Goal: Task Accomplishment & Management: Use online tool/utility

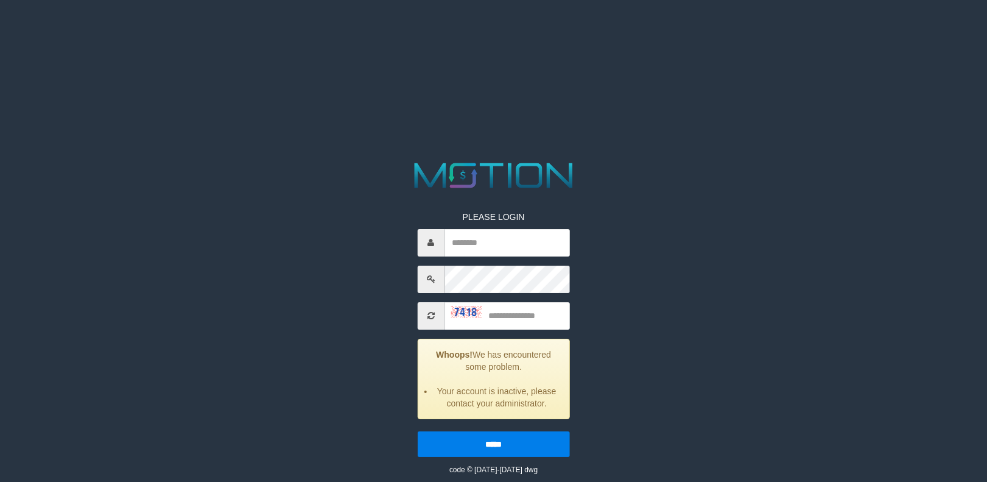
type input "*********"
click at [536, 322] on input "text" at bounding box center [507, 315] width 125 height 27
type input "****"
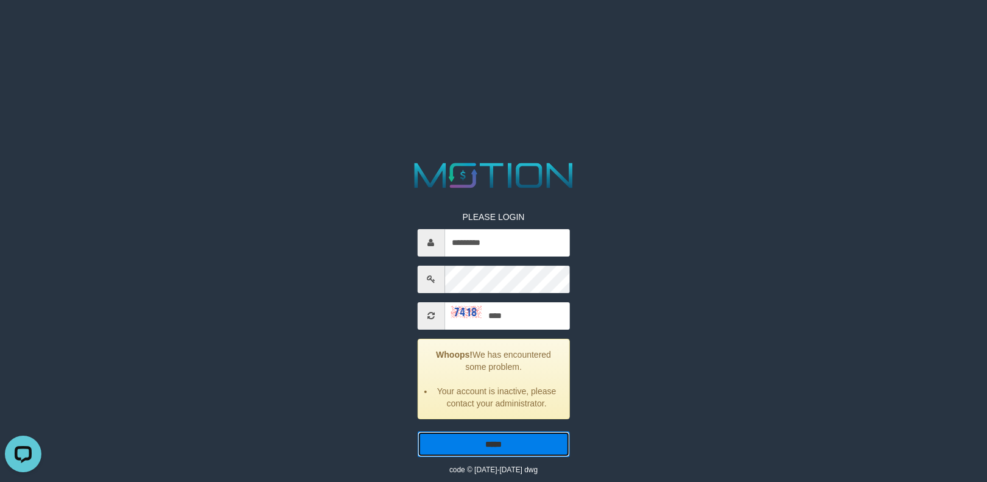
click at [512, 437] on input "*****" at bounding box center [493, 444] width 152 height 26
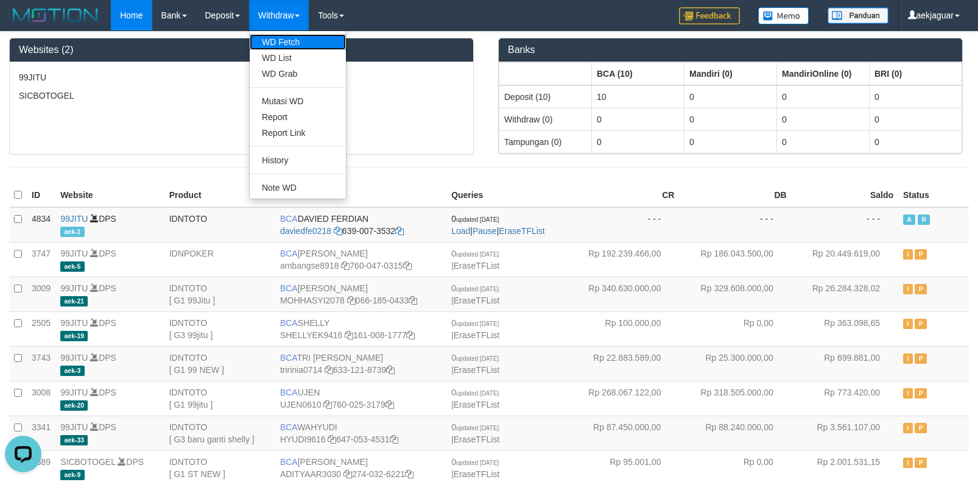
click at [277, 38] on link "WD Fetch" at bounding box center [298, 42] width 96 height 16
click at [280, 58] on link "WD List" at bounding box center [298, 58] width 96 height 16
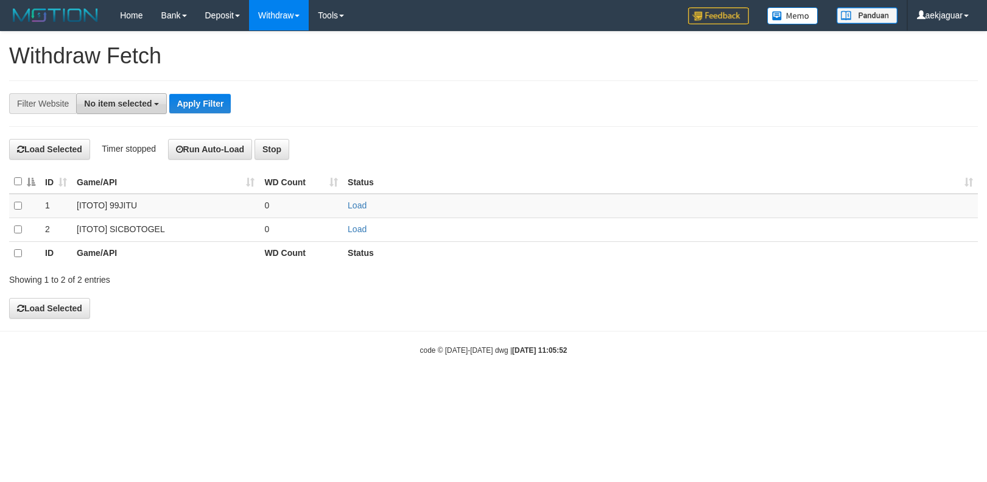
click at [109, 105] on span "No item selected" at bounding box center [118, 104] width 68 height 10
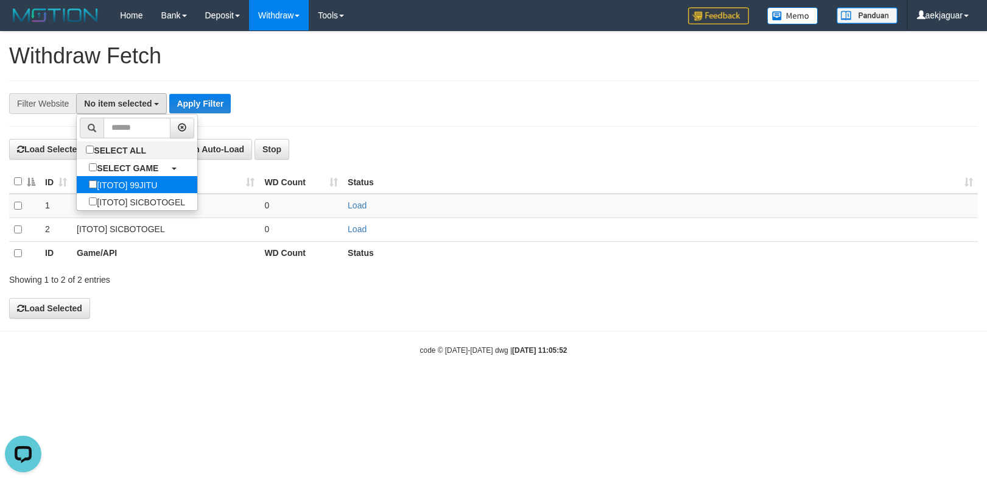
select select "***"
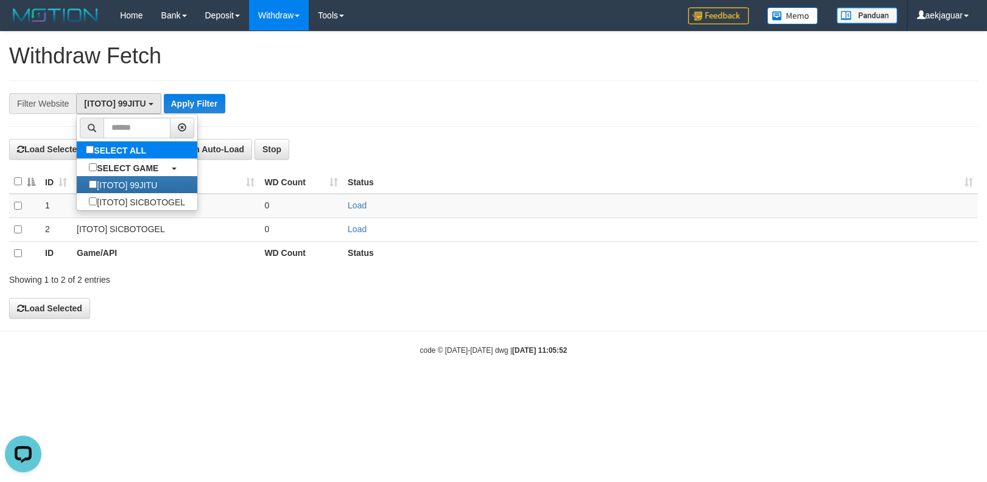
scroll to position [11, 0]
click at [195, 107] on button "Apply Filter" at bounding box center [195, 103] width 62 height 19
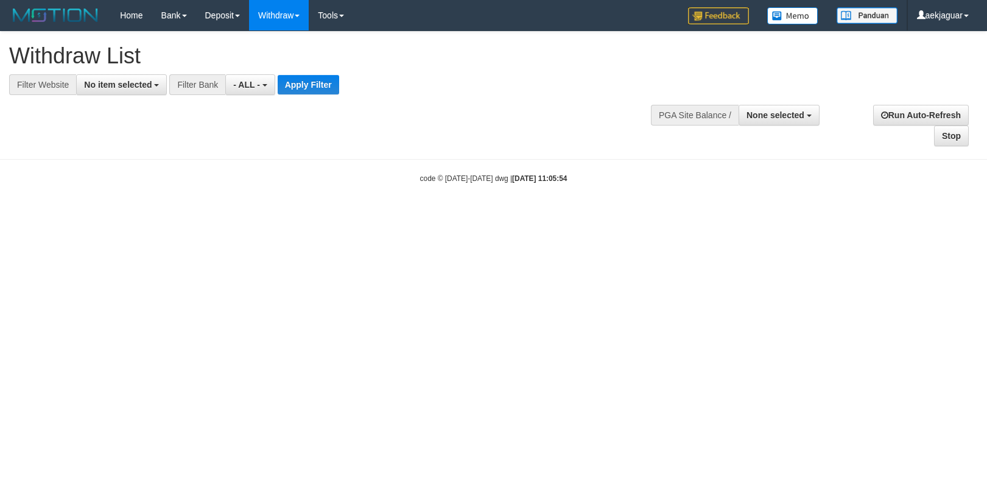
select select
click at [141, 81] on span "No item selected" at bounding box center [118, 85] width 68 height 10
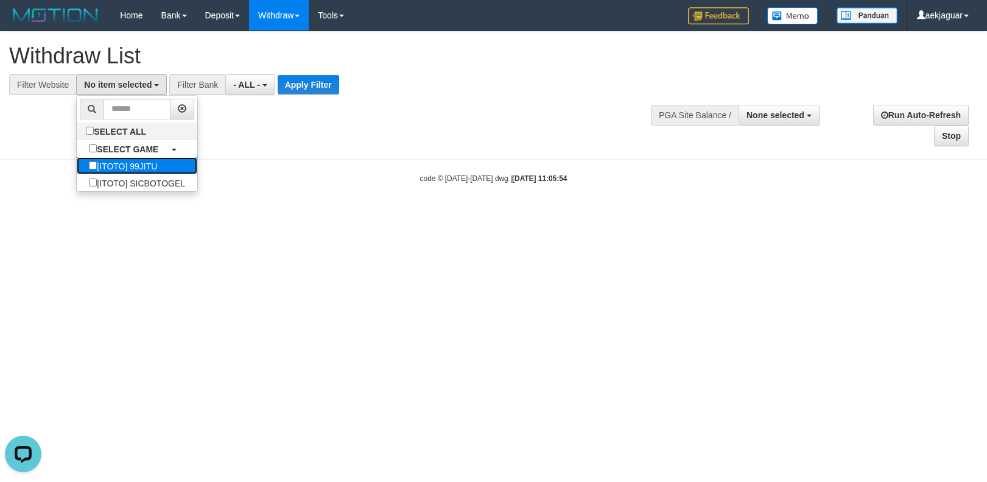
click at [130, 160] on label "[ITOTO] 99JITU" at bounding box center [123, 165] width 93 height 17
select select "***"
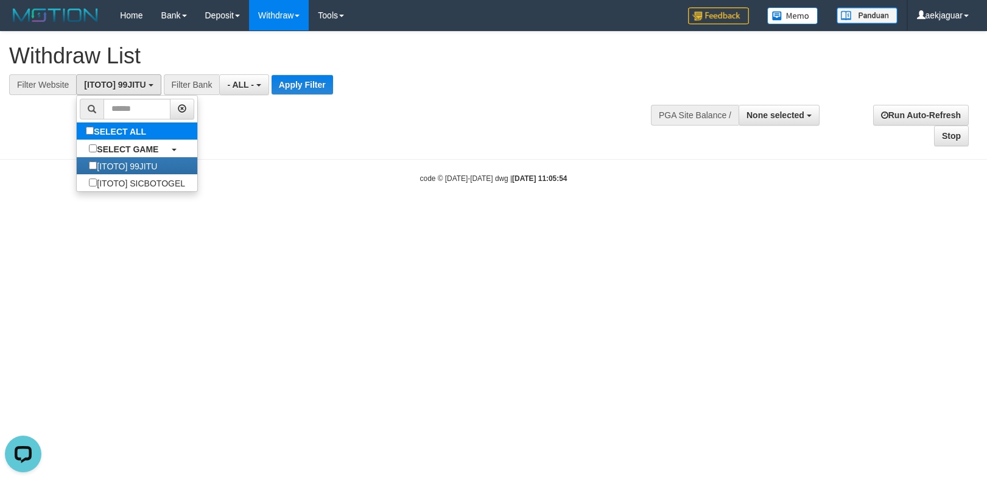
scroll to position [11, 0]
click at [253, 86] on span "- ALL -" at bounding box center [240, 85] width 27 height 10
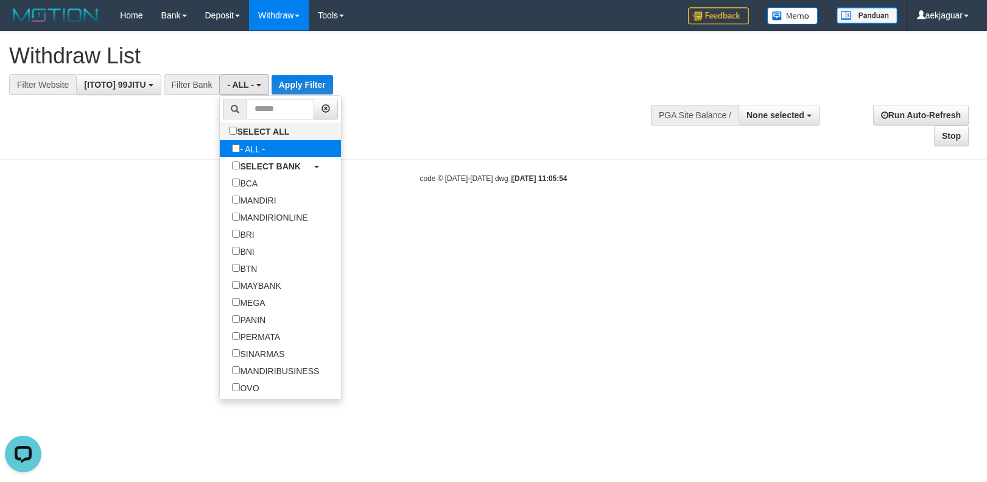
select select "***"
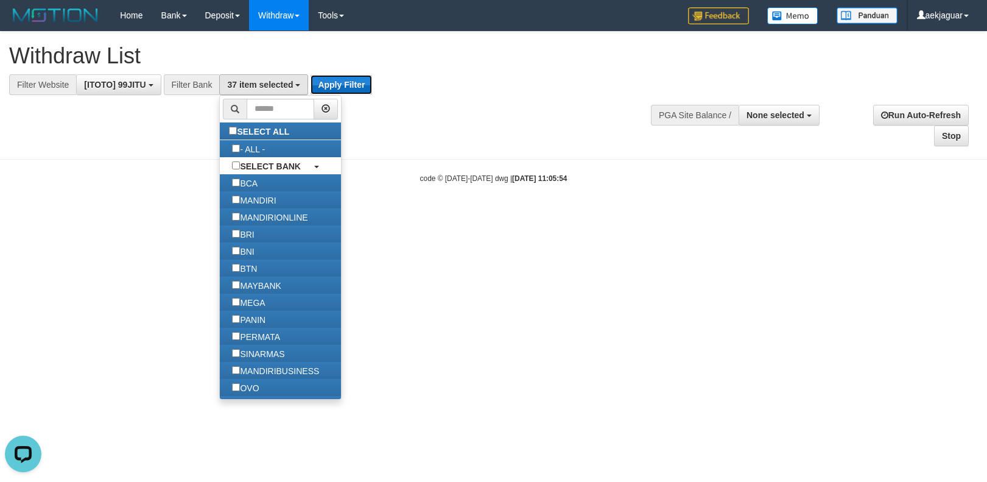
click at [355, 80] on button "Apply Filter" at bounding box center [342, 84] width 62 height 19
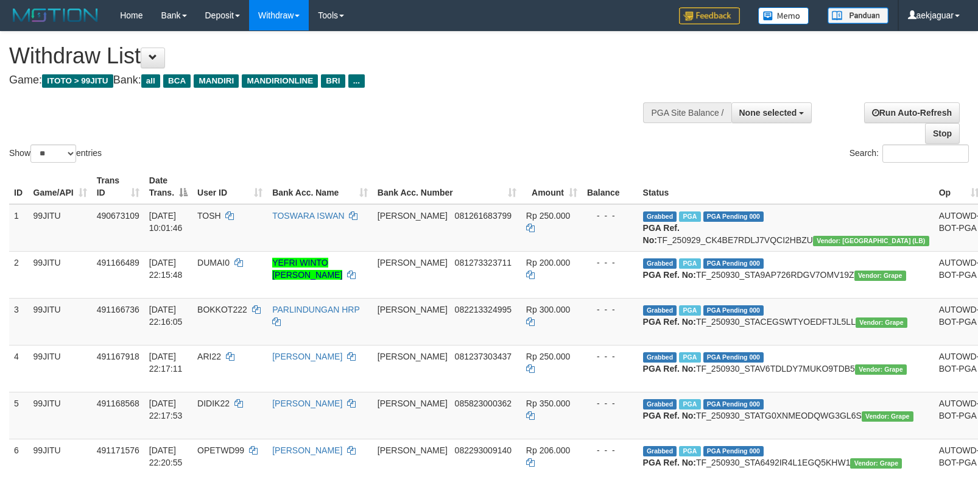
select select
select select "**"
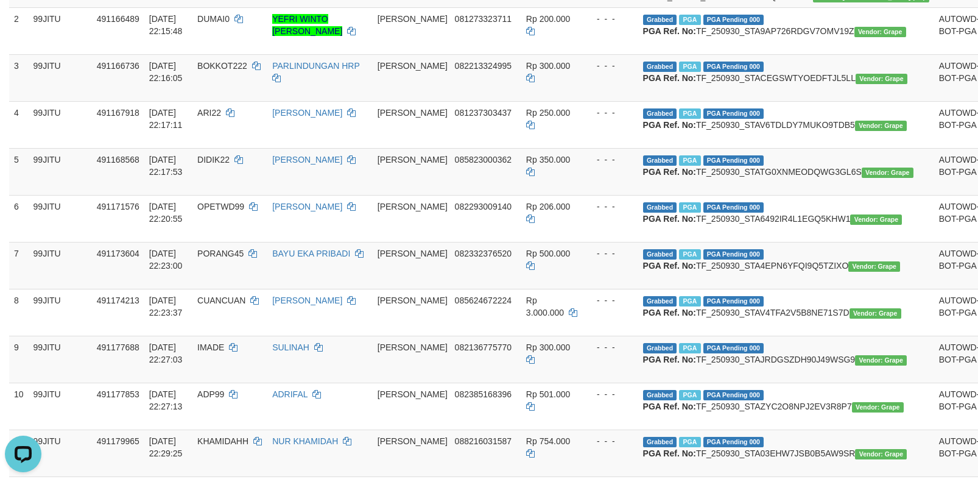
scroll to position [548, 0]
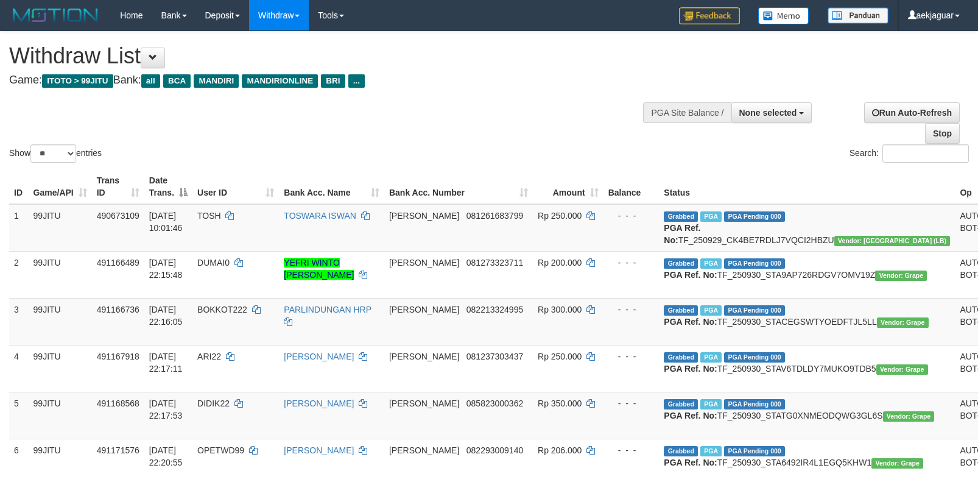
select select
select select "**"
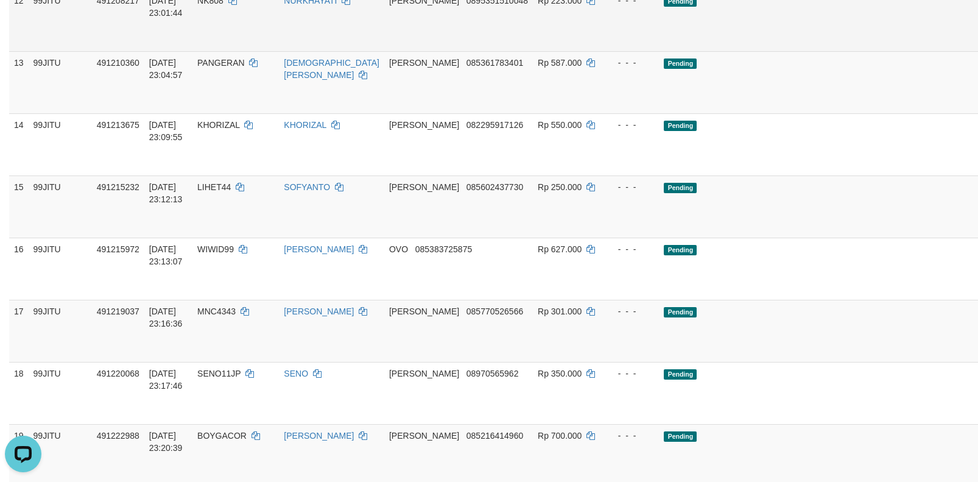
click at [223, 5] on span "NK808" at bounding box center [210, 1] width 26 height 10
copy td "NK808"
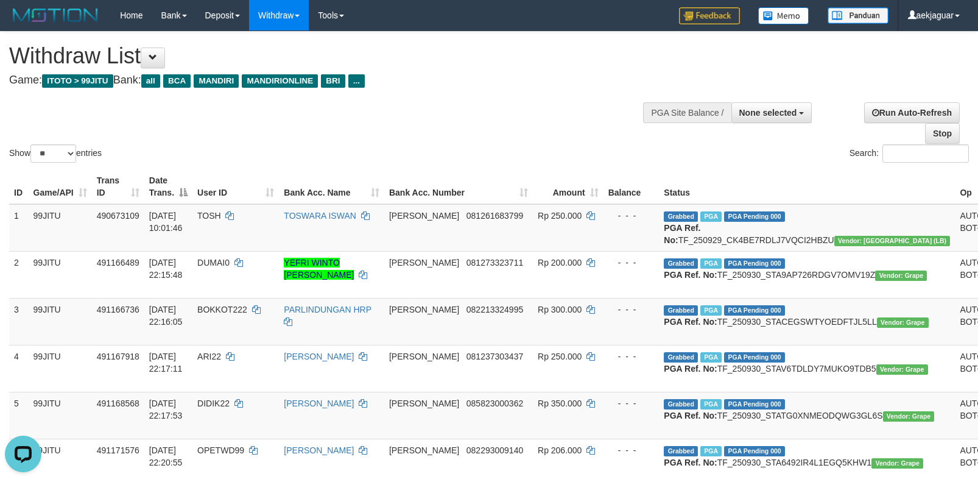
click at [222, 82] on span "MANDIRI" at bounding box center [216, 80] width 45 height 13
click at [154, 51] on button at bounding box center [153, 57] width 24 height 21
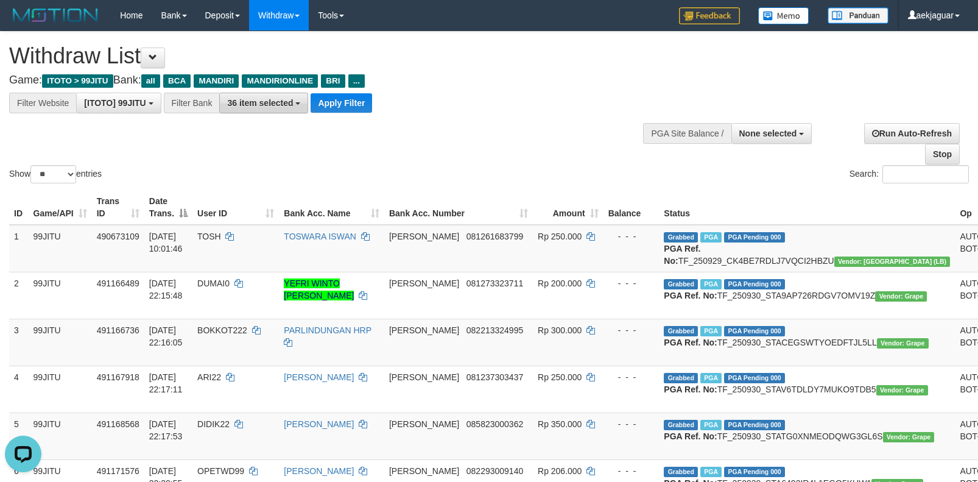
click at [246, 100] on span "36 item selected" at bounding box center [260, 103] width 66 height 10
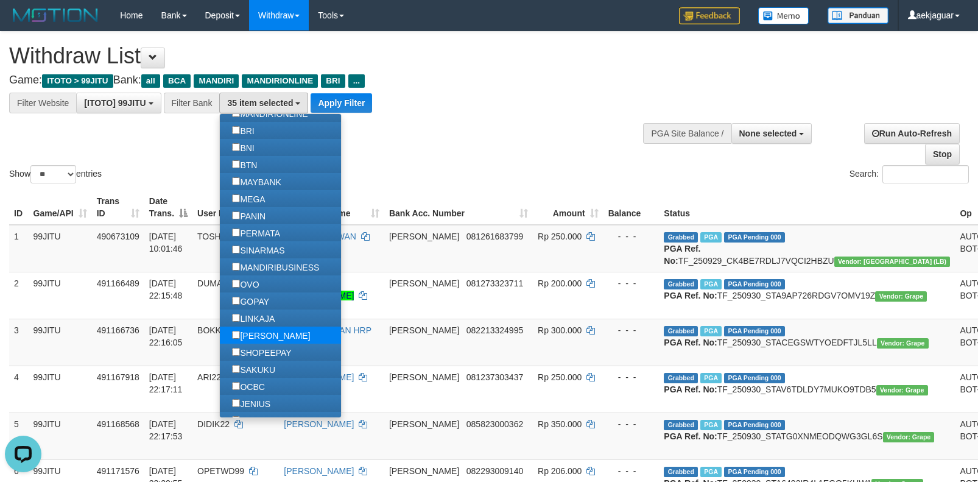
scroll to position [21, 0]
click at [241, 315] on label "LINKAJA" at bounding box center [253, 317] width 67 height 17
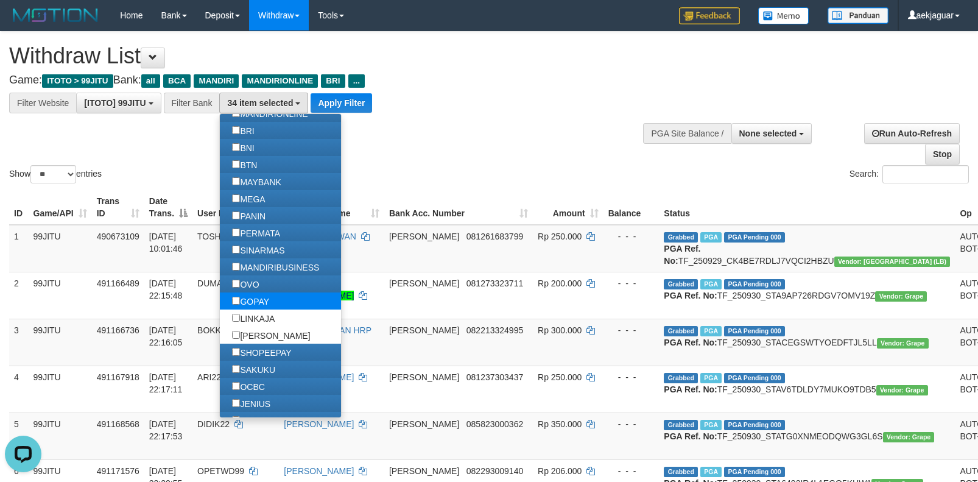
click at [241, 304] on label "GOPAY" at bounding box center [251, 300] width 62 height 17
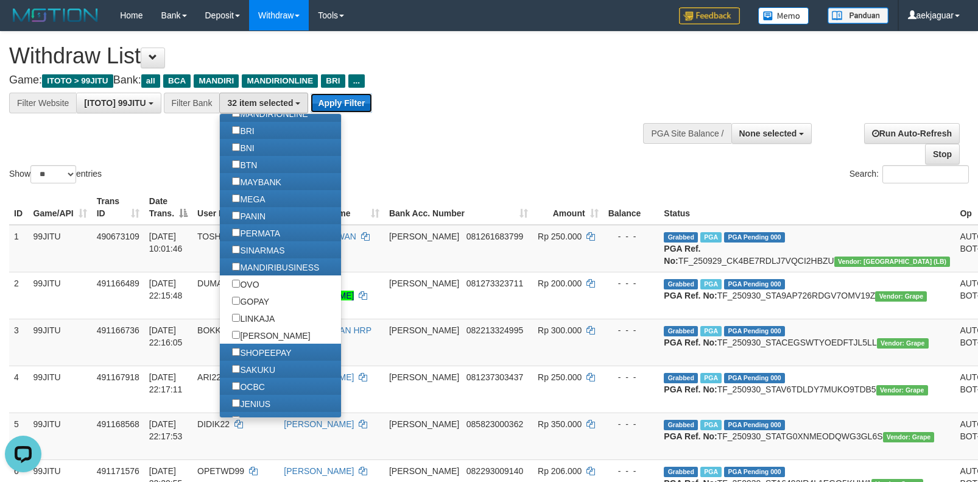
click at [353, 101] on button "Apply Filter" at bounding box center [342, 102] width 62 height 19
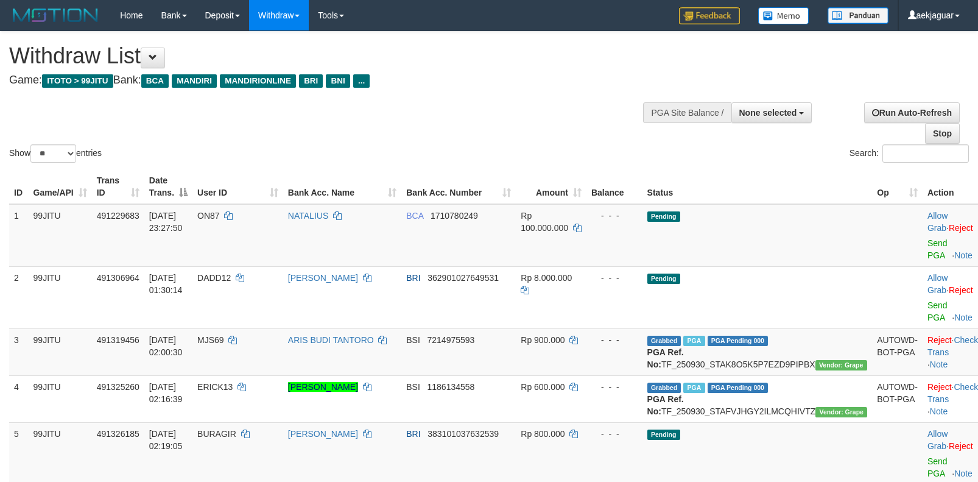
select select
select select "**"
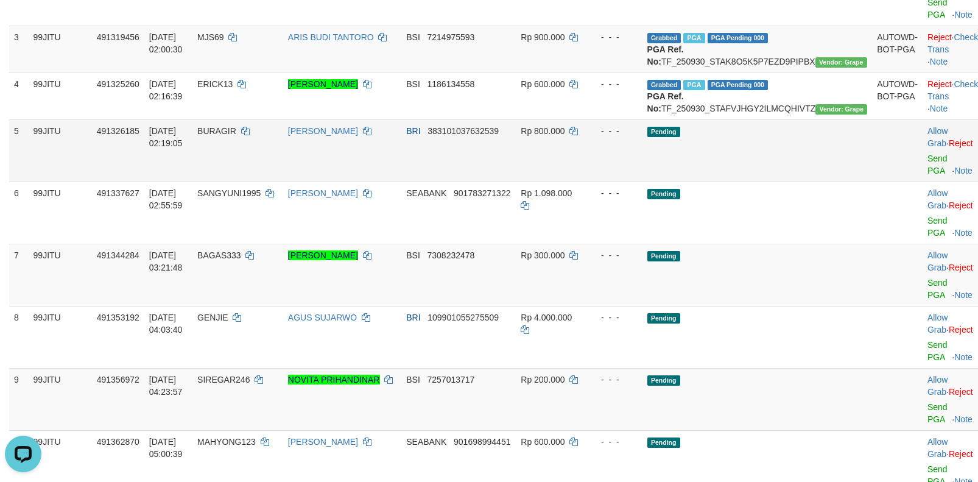
scroll to position [304, 0]
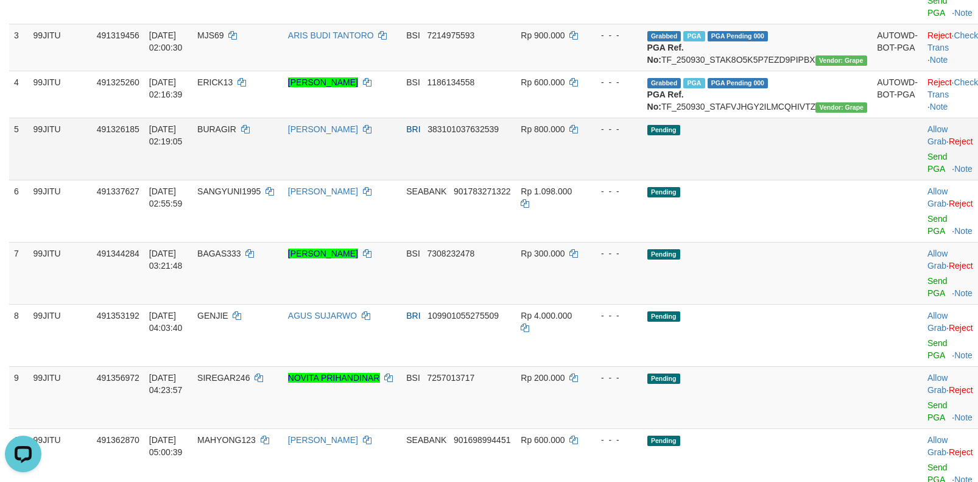
click at [236, 134] on span "BURAGIR" at bounding box center [216, 129] width 39 height 10
copy td "BURAGIR"
click at [927, 174] on link "Send PGA" at bounding box center [937, 163] width 20 height 22
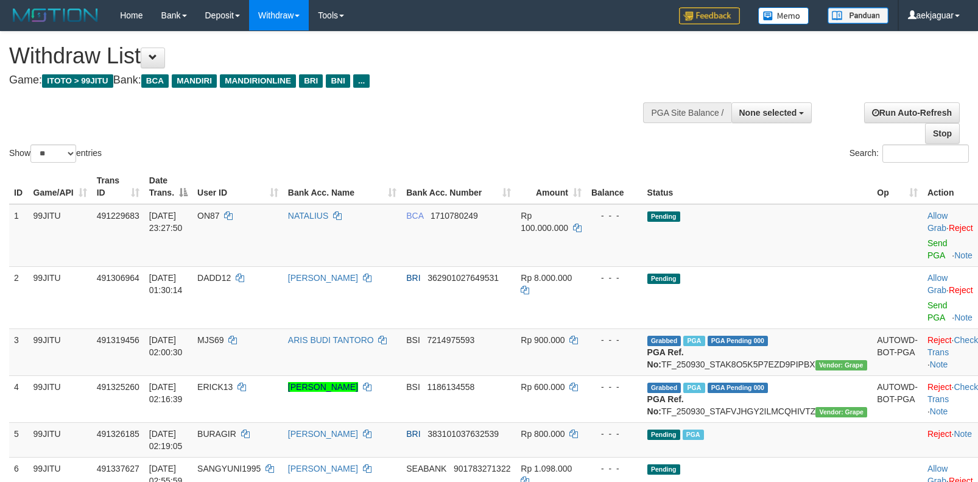
select select
select select "**"
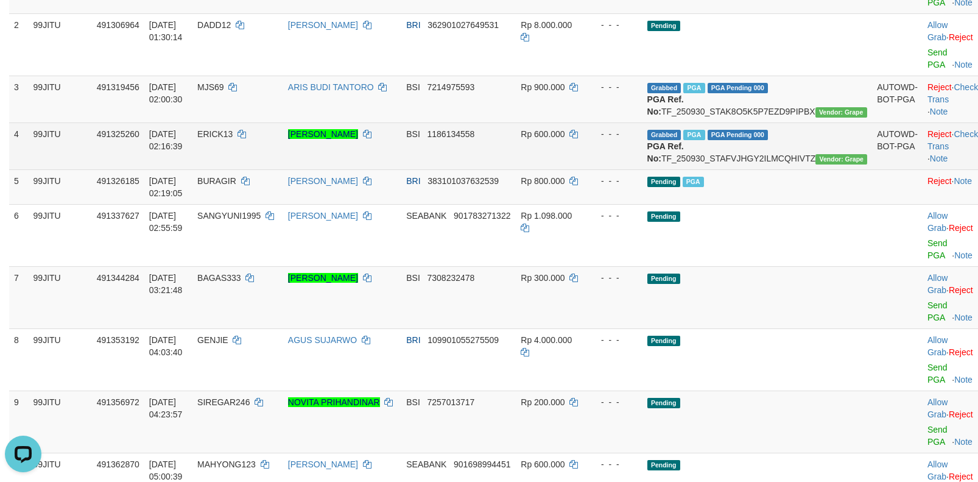
scroll to position [183, 0]
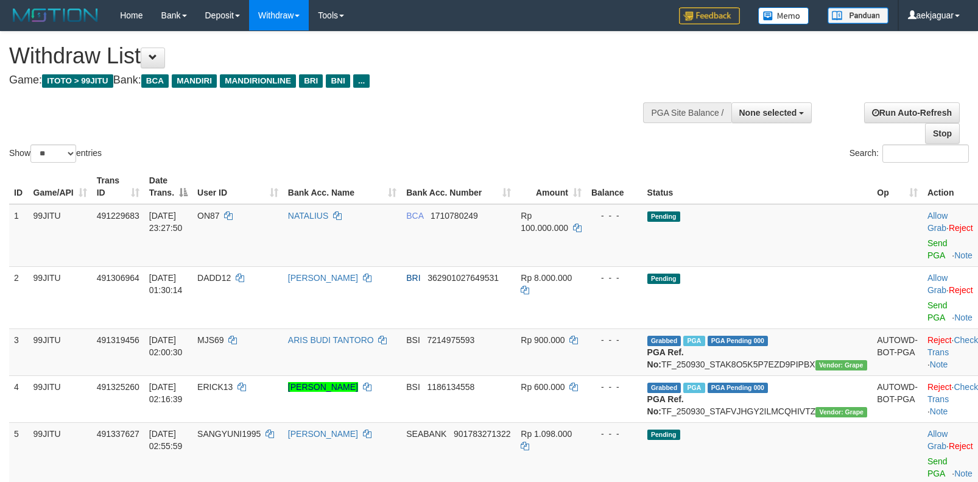
select select
select select "**"
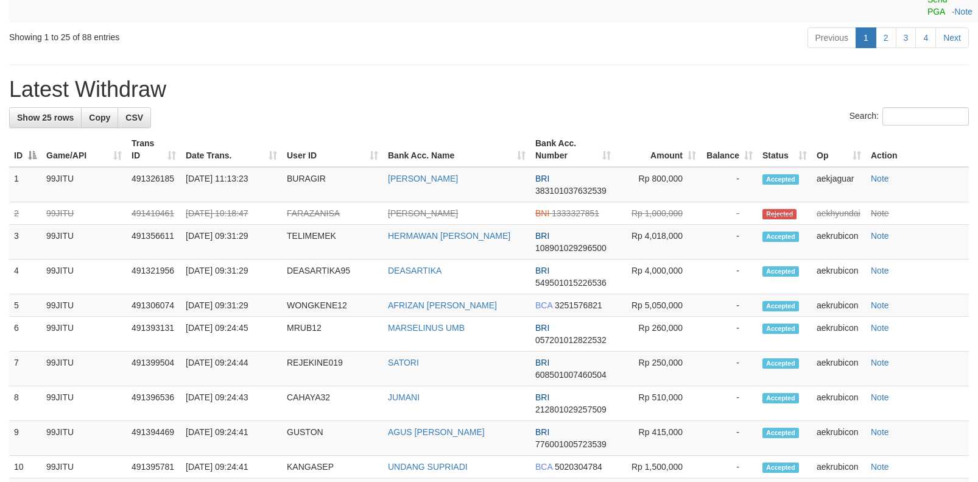
scroll to position [1705, 0]
click at [924, 47] on link "4" at bounding box center [925, 36] width 21 height 21
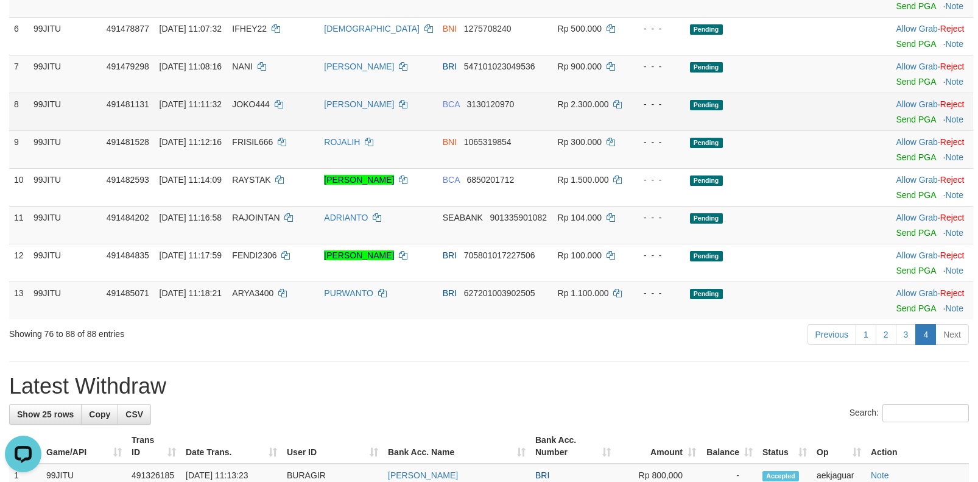
scroll to position [487, 0]
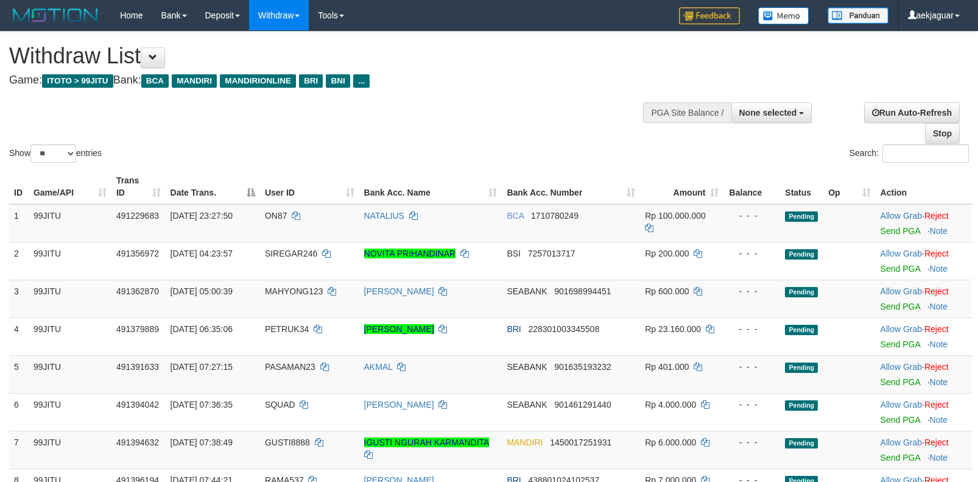
select select
select select "**"
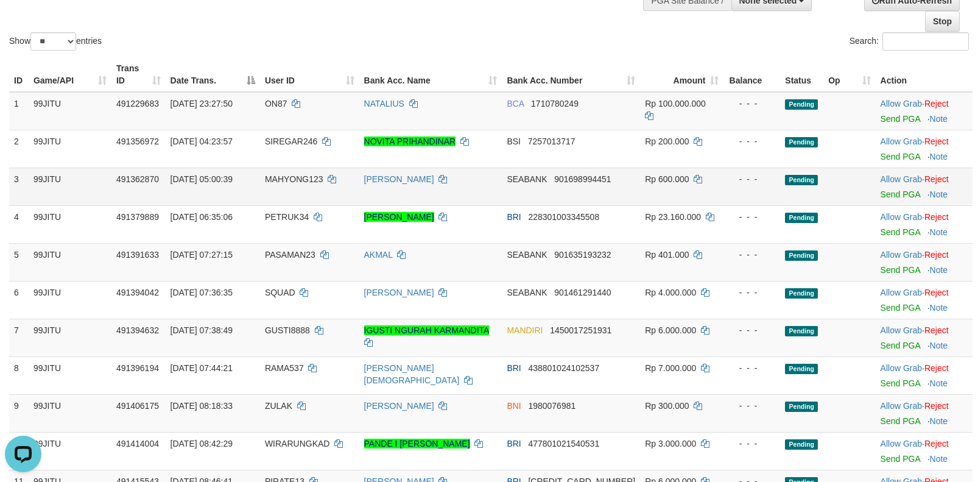
scroll to position [122, 0]
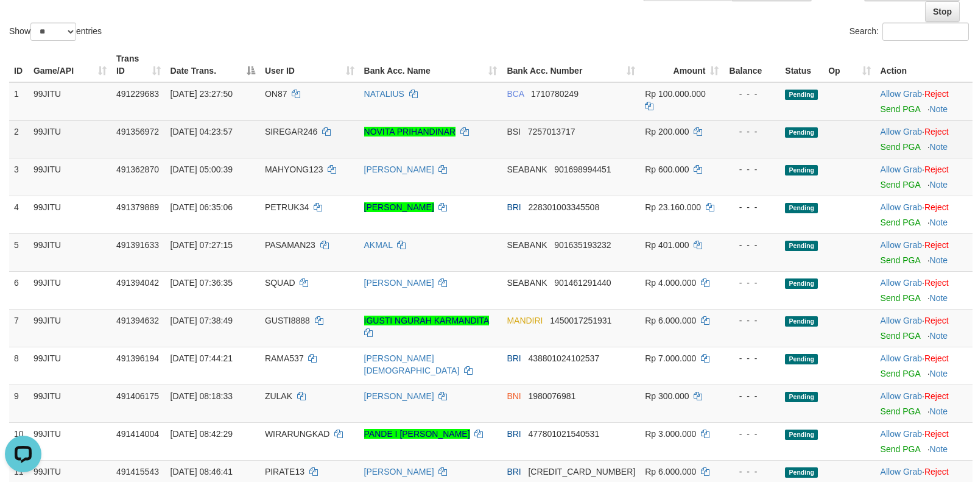
click at [294, 135] on span "SIREGAR246" at bounding box center [291, 132] width 52 height 10
copy td "SIREGAR246"
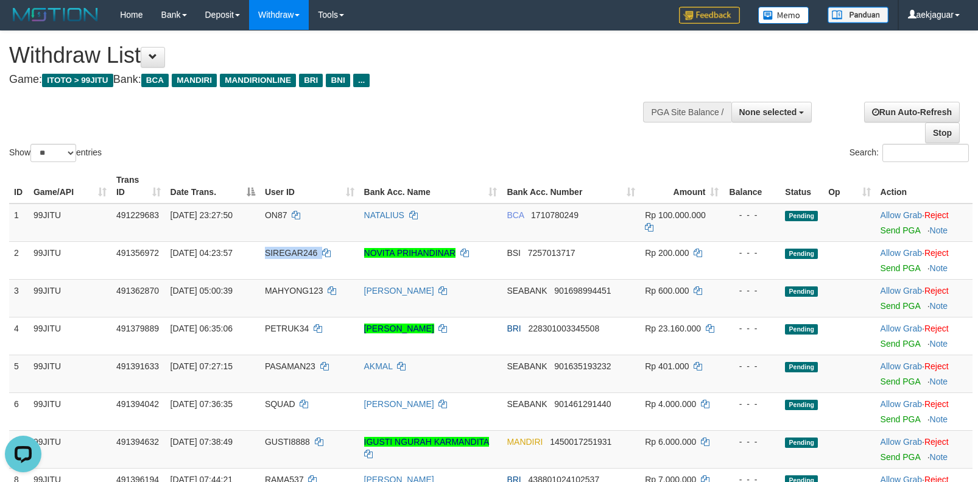
scroll to position [0, 0]
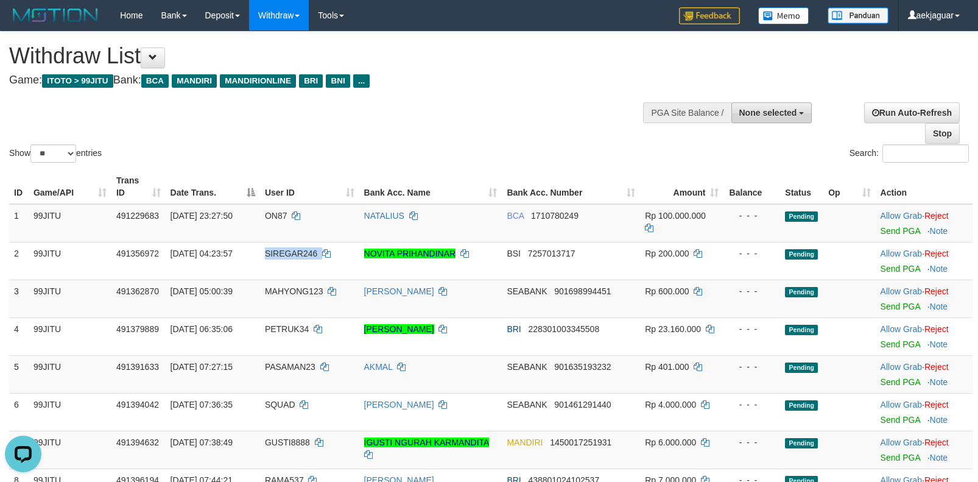
click at [787, 111] on span "None selected" at bounding box center [768, 113] width 58 height 10
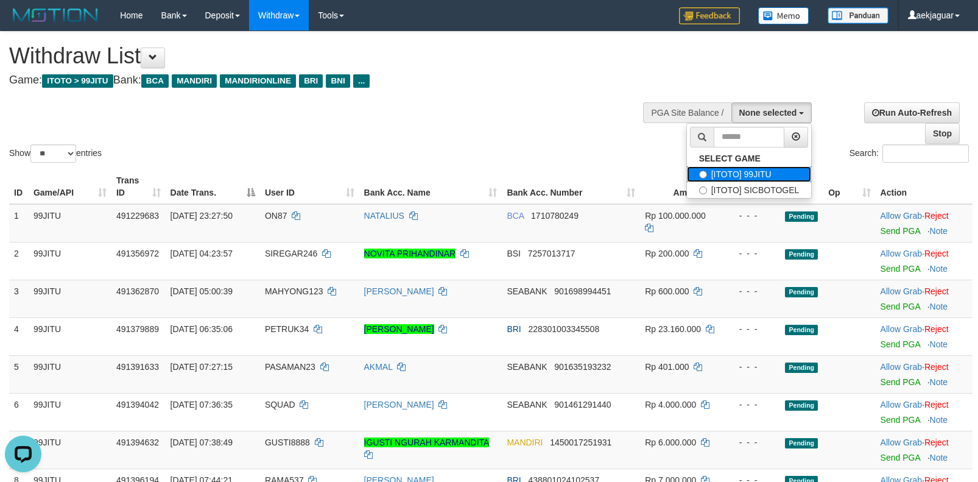
click at [756, 169] on label "[ITOTO] 99JITU" at bounding box center [749, 174] width 125 height 16
select select "***"
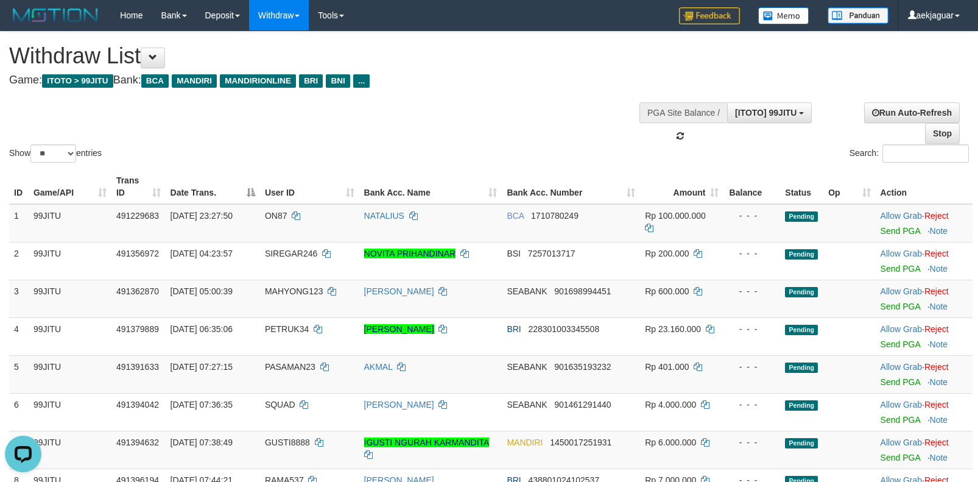
scroll to position [11, 0]
select select
select select "**"
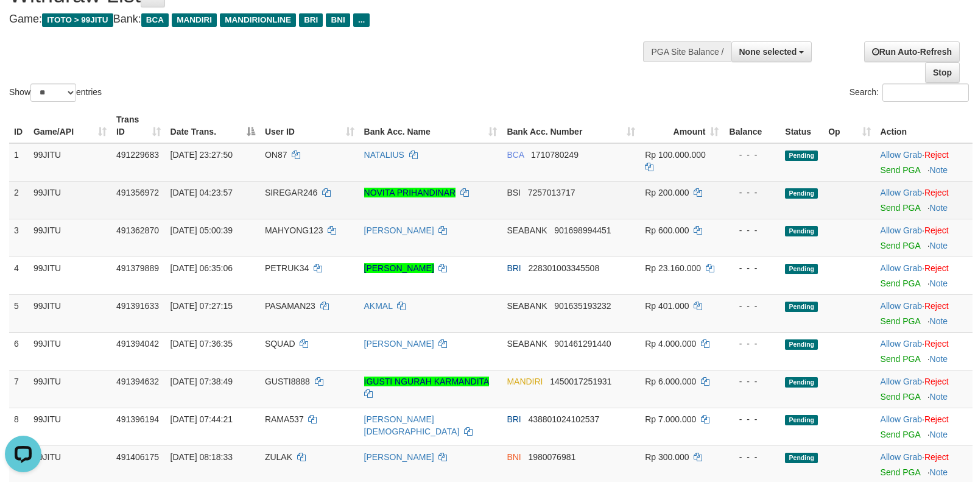
click at [286, 196] on span "SIREGAR246" at bounding box center [291, 193] width 52 height 10
copy td "SIREGAR246"
click at [889, 206] on link "Send PGA" at bounding box center [901, 208] width 40 height 10
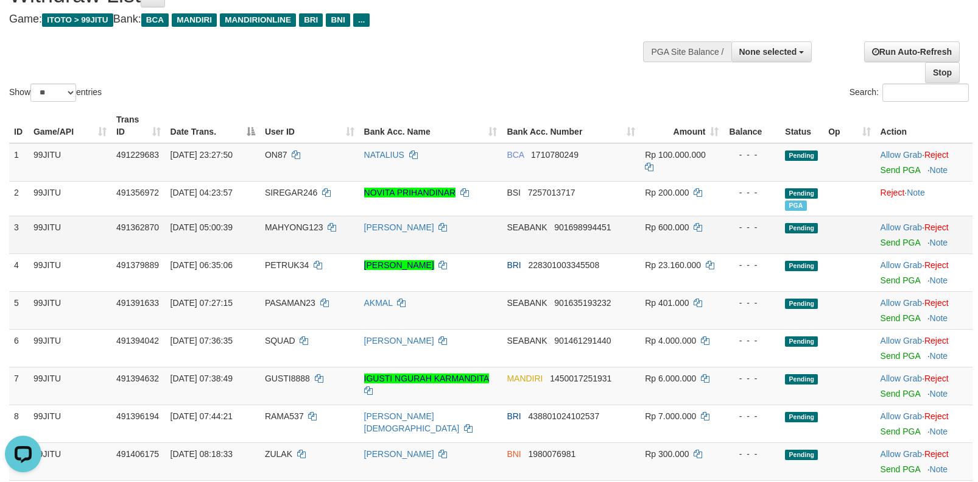
click at [293, 228] on span "MAHYONG123" at bounding box center [294, 227] width 58 height 10
copy td "MAHYONG123"
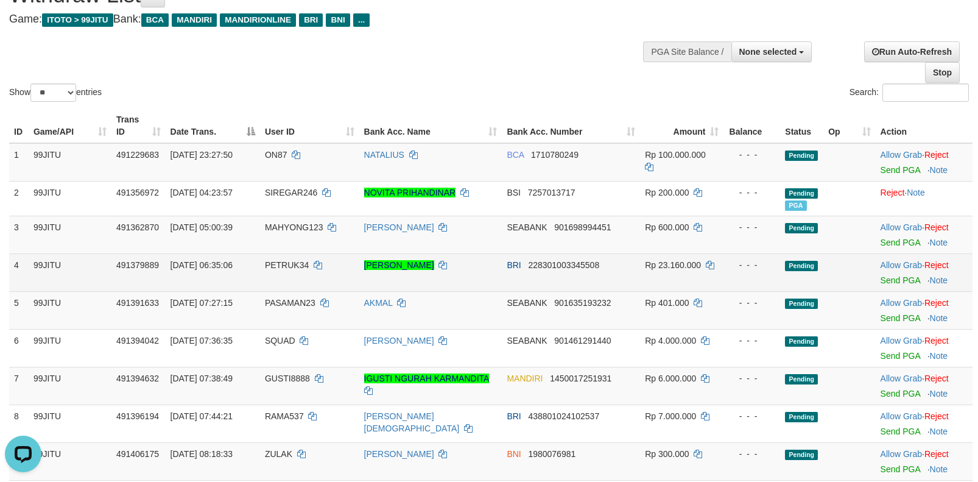
click at [290, 262] on span "PETRUK34" at bounding box center [287, 265] width 44 height 10
copy td "PETRUK34"
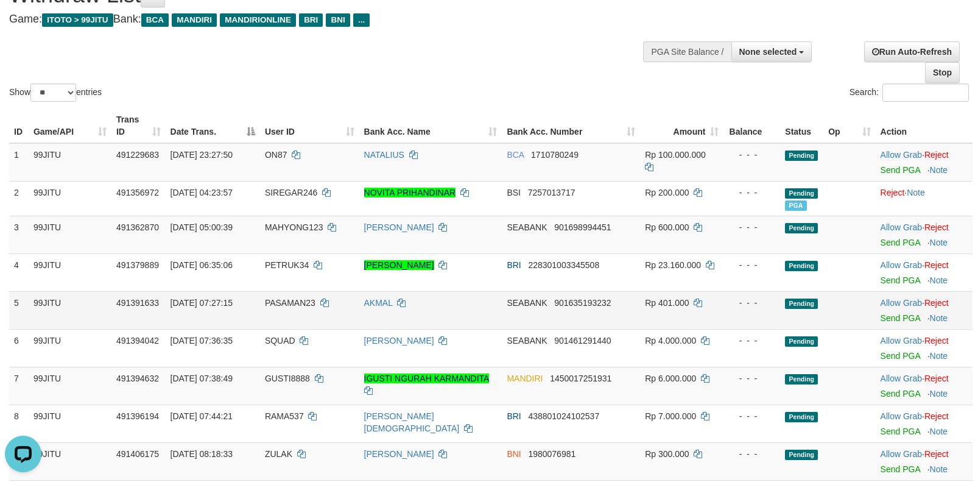
click at [276, 303] on span "PASAMAN23" at bounding box center [290, 303] width 51 height 10
copy td "PASAMAN23"
click at [883, 243] on link "Send PGA" at bounding box center [901, 242] width 40 height 10
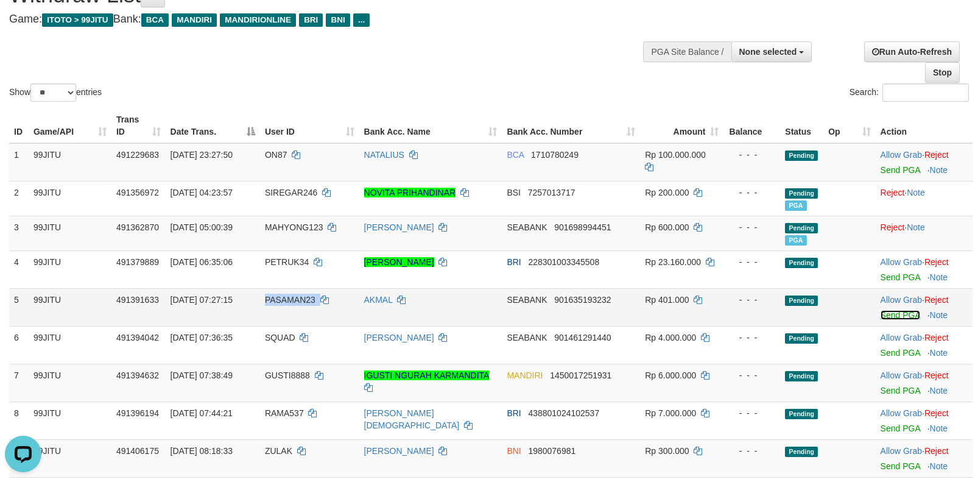
click at [885, 315] on link "Send PGA" at bounding box center [901, 315] width 40 height 10
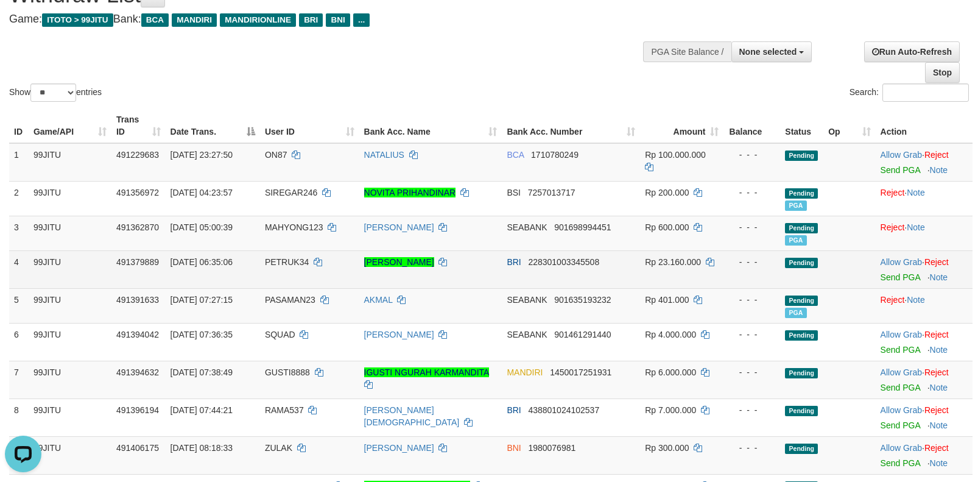
click at [291, 263] on span "PETRUK34" at bounding box center [287, 262] width 44 height 10
copy td "PETRUK34"
click at [888, 279] on link "Send PGA" at bounding box center [901, 277] width 40 height 10
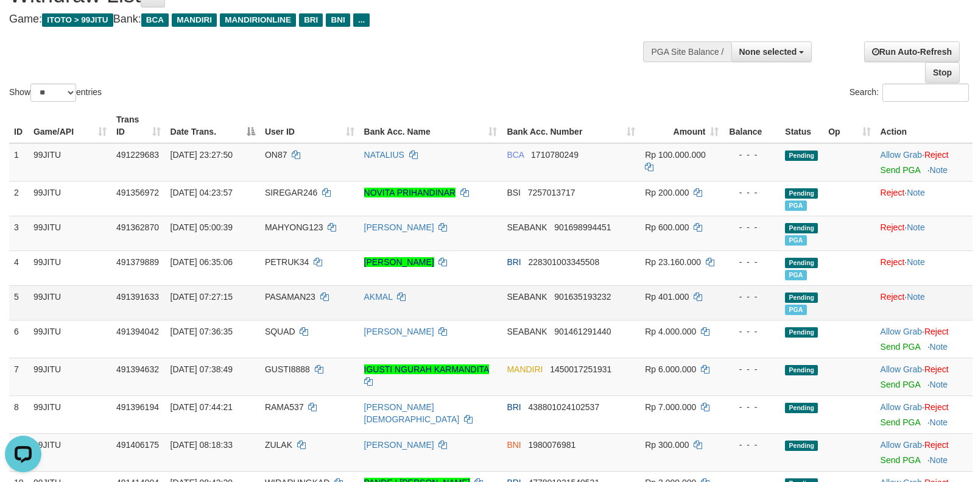
click at [286, 298] on span "PASAMAN23" at bounding box center [290, 297] width 51 height 10
copy td "PASAMAN23"
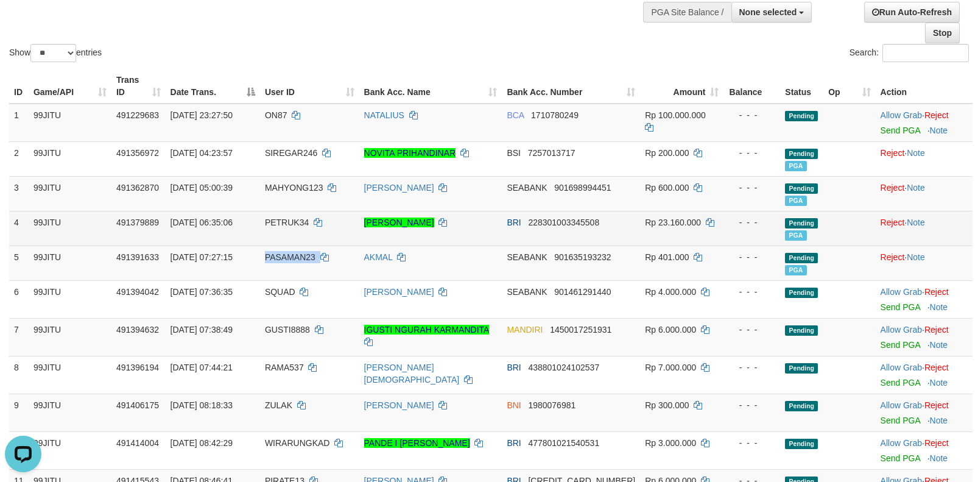
scroll to position [122, 0]
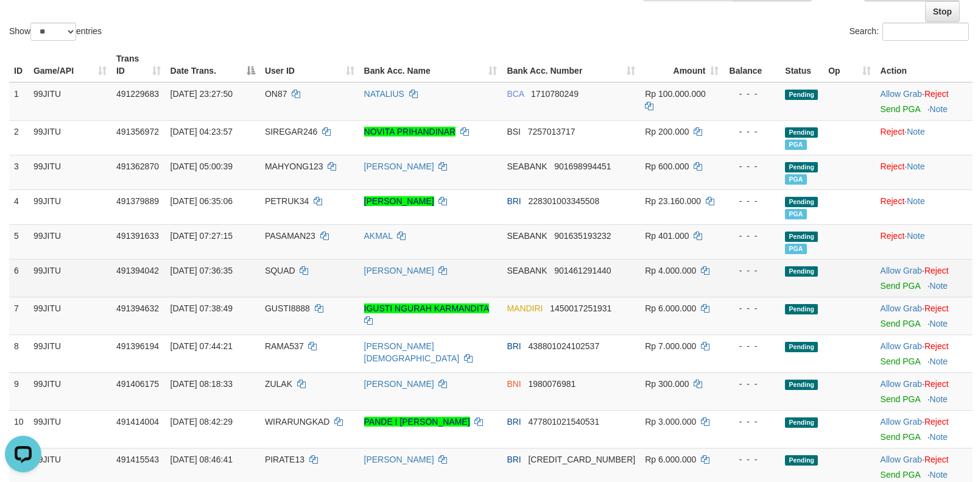
click at [289, 267] on span "SQUAD" at bounding box center [280, 270] width 30 height 10
copy td "SQUAD"
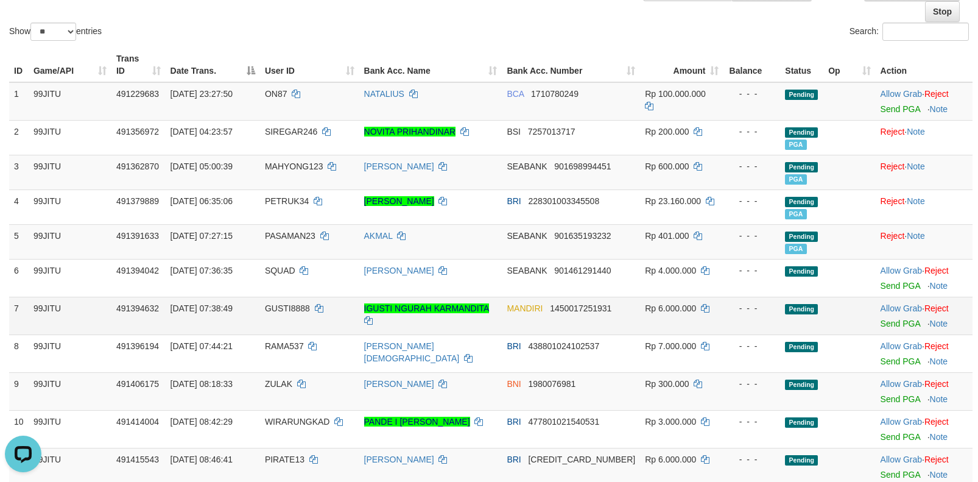
click at [283, 306] on span "GUSTI8888" at bounding box center [287, 308] width 45 height 10
copy td "GUSTI8888"
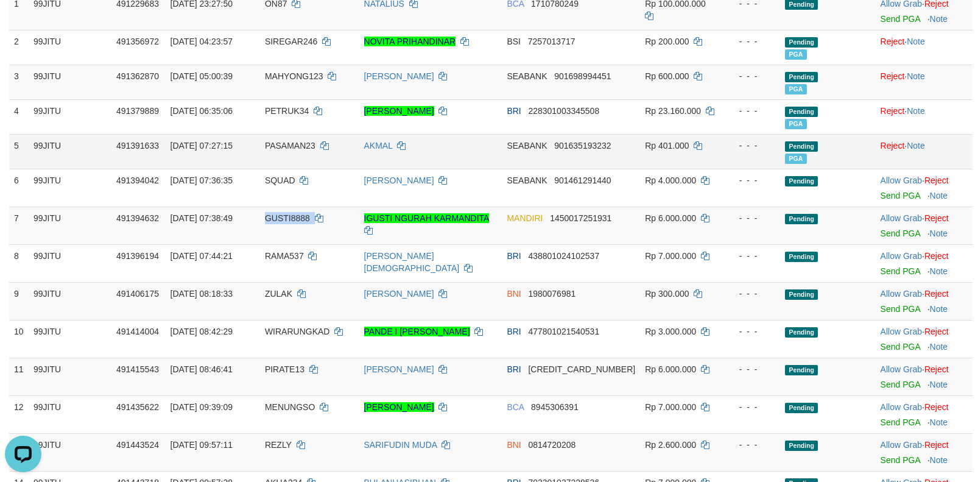
scroll to position [244, 0]
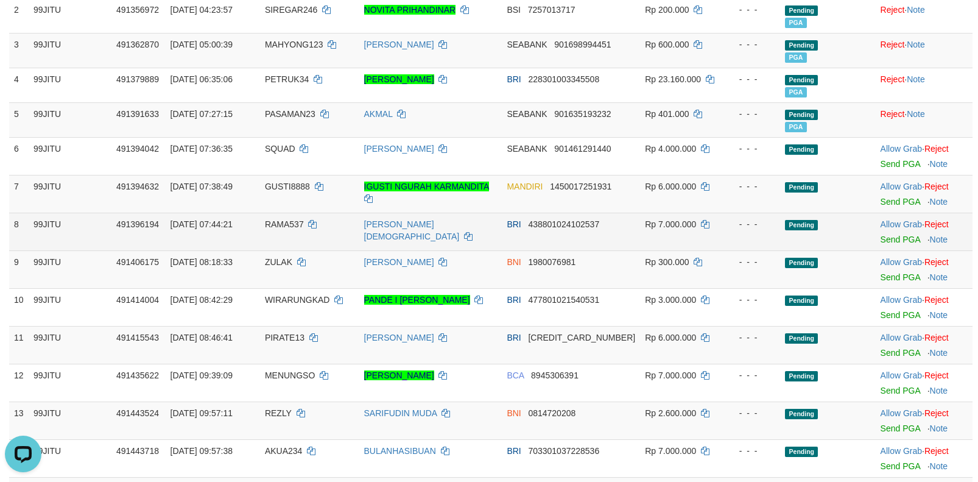
click at [292, 225] on span "RAMA537" at bounding box center [284, 224] width 39 height 10
copy td "RAMA537"
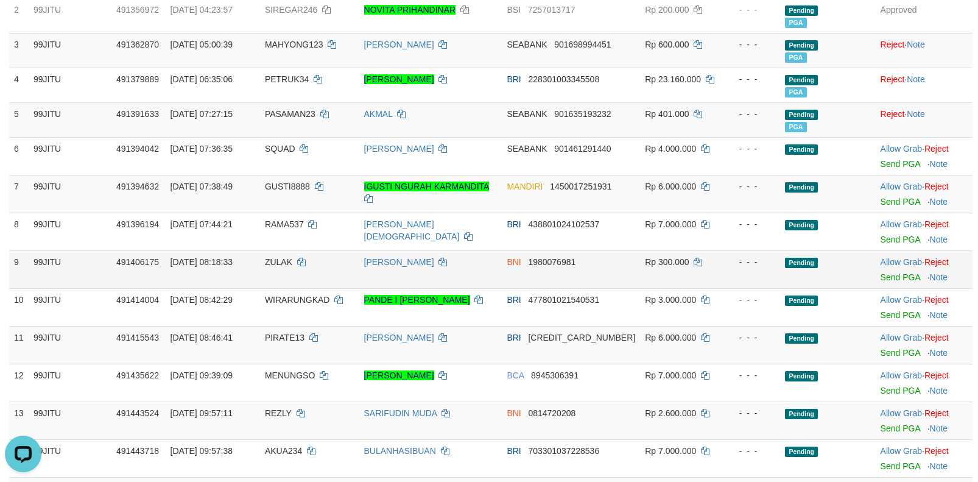
click at [273, 262] on span "ZULAK" at bounding box center [278, 262] width 27 height 10
copy td "ZULAK"
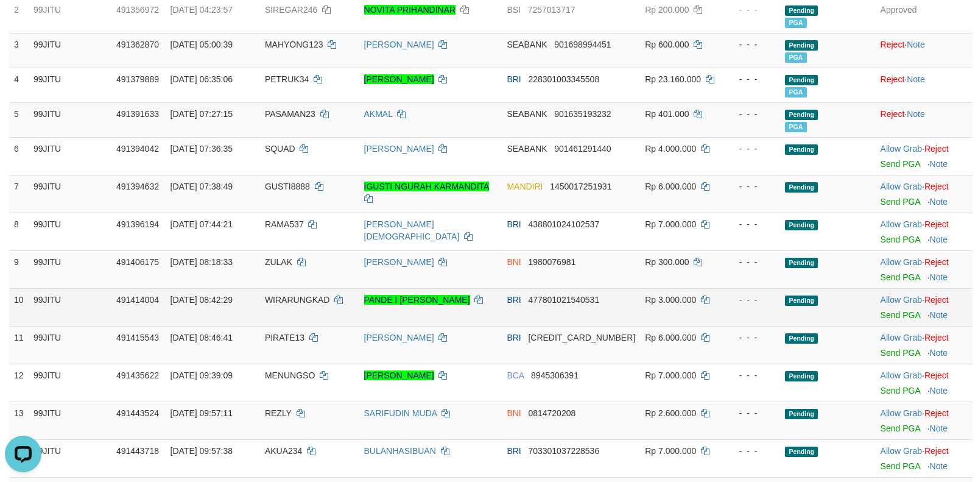
click at [288, 298] on span "WIRARUNGKAD" at bounding box center [297, 300] width 65 height 10
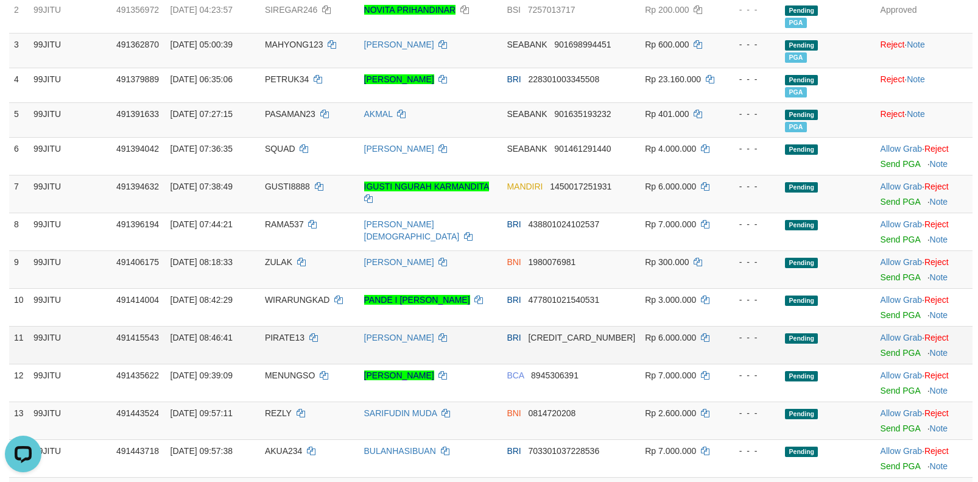
click at [287, 339] on span "PIRATE13" at bounding box center [285, 337] width 40 height 10
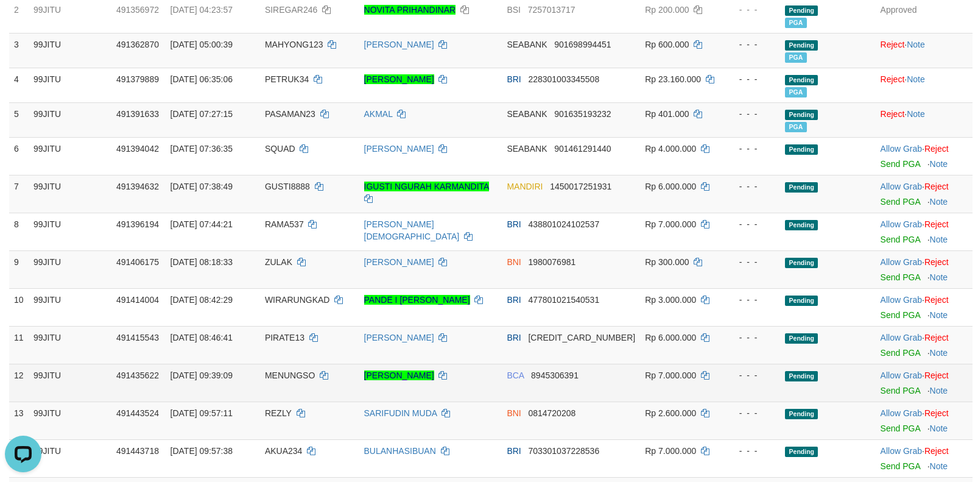
click at [289, 376] on span "MENUNGSO" at bounding box center [290, 375] width 50 height 10
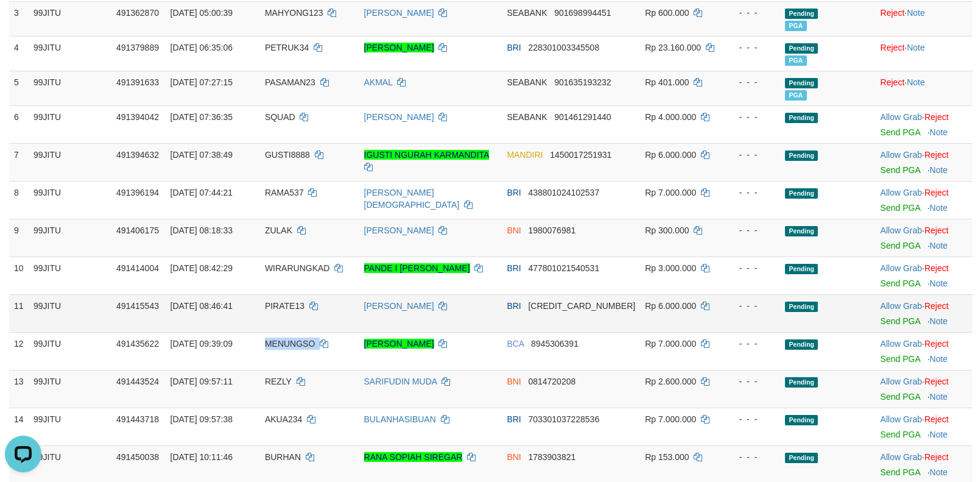
scroll to position [304, 0]
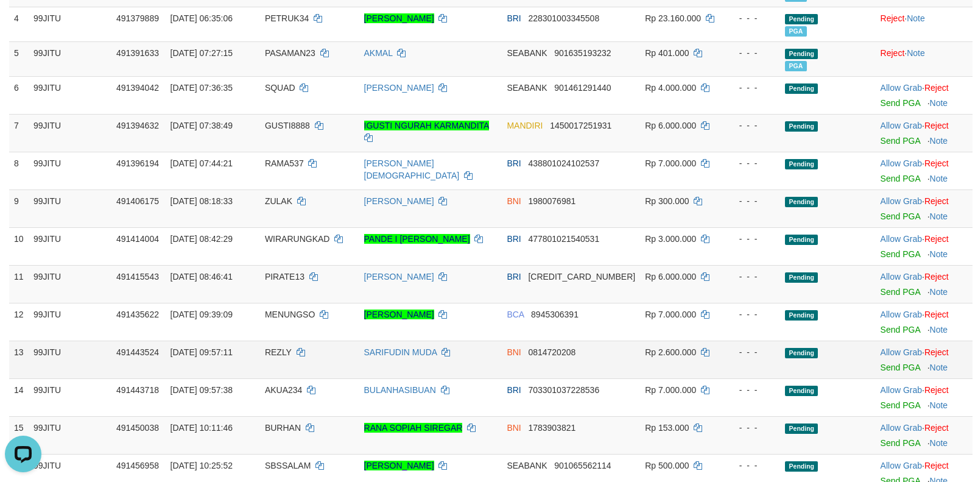
click at [284, 347] on span "REZLY" at bounding box center [278, 352] width 27 height 10
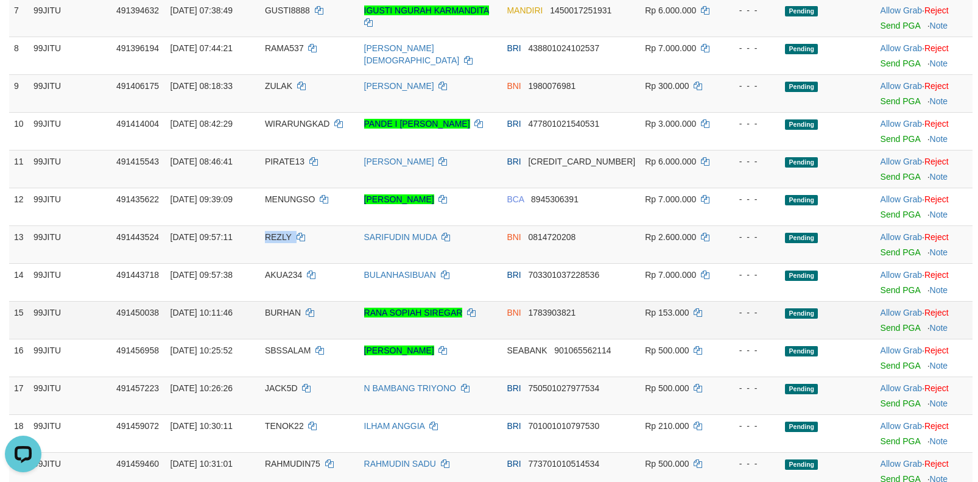
scroll to position [426, 0]
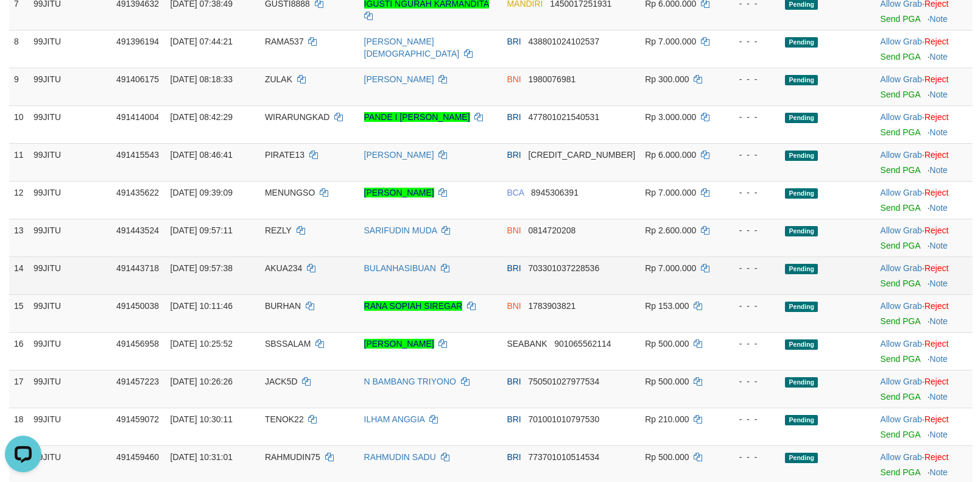
click at [276, 270] on span "AKUA234" at bounding box center [283, 268] width 37 height 10
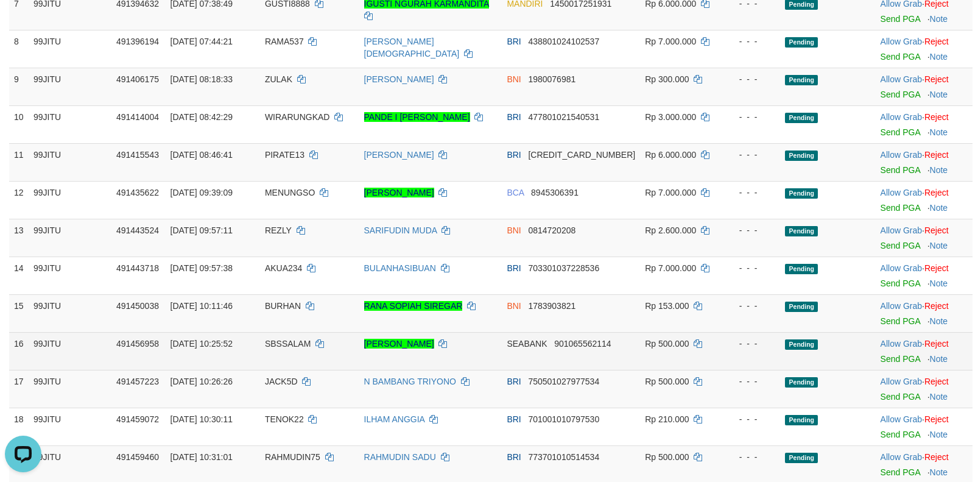
click at [285, 346] on span "SBSSALAM" at bounding box center [288, 344] width 46 height 10
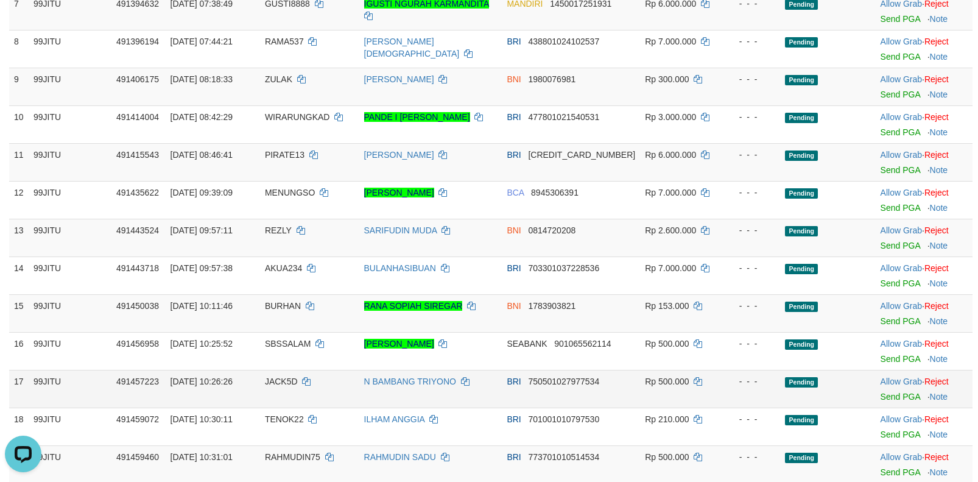
click at [279, 378] on span "JACK5D" at bounding box center [281, 381] width 33 height 10
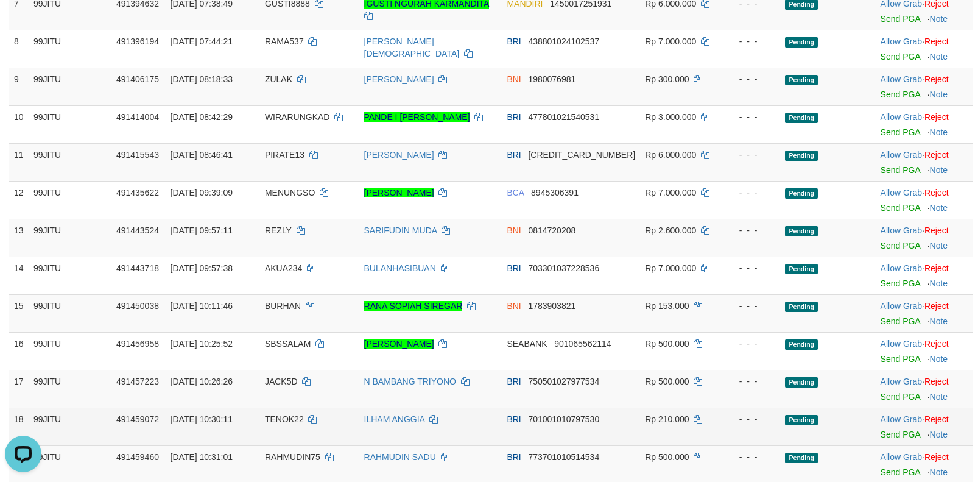
click at [274, 427] on td "TENOK22" at bounding box center [309, 426] width 99 height 38
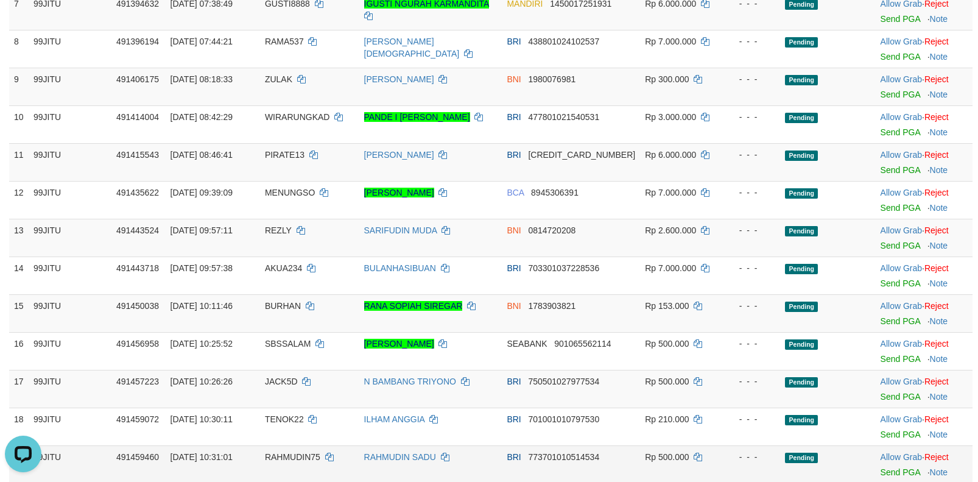
click at [300, 454] on span "RAHMUDIN75" at bounding box center [292, 457] width 55 height 10
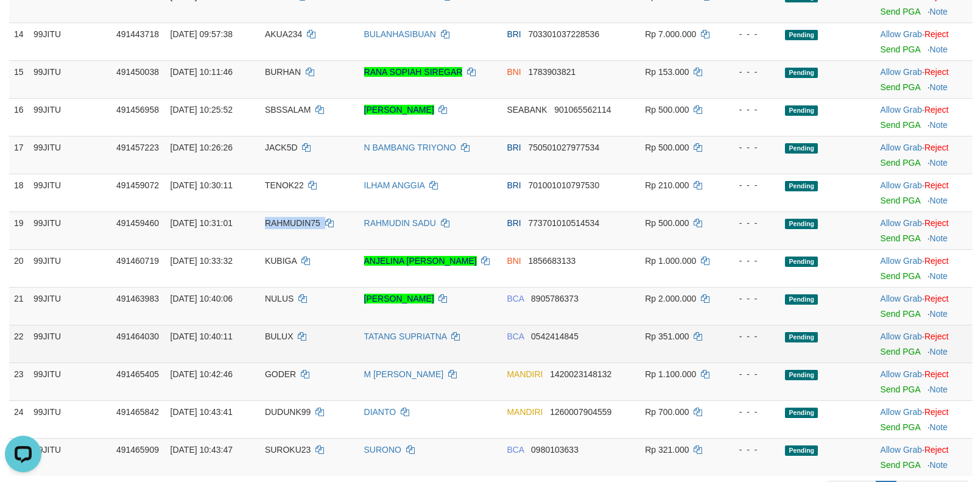
scroll to position [670, 0]
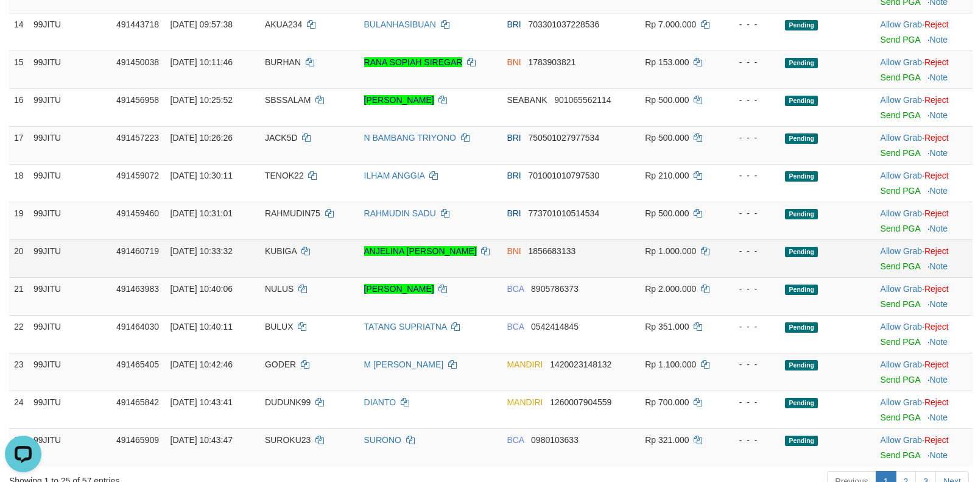
click at [278, 256] on td "KUBIGA" at bounding box center [309, 258] width 99 height 38
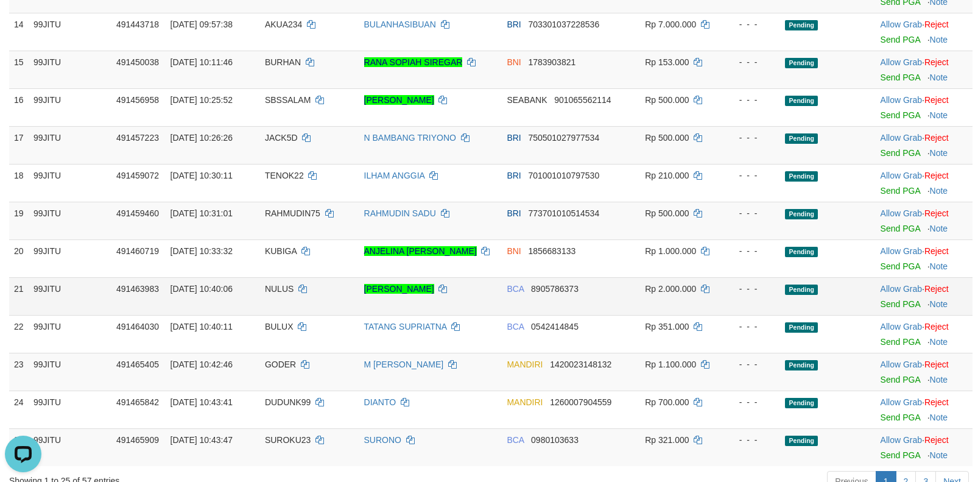
click at [281, 289] on span "NULUS" at bounding box center [279, 289] width 29 height 10
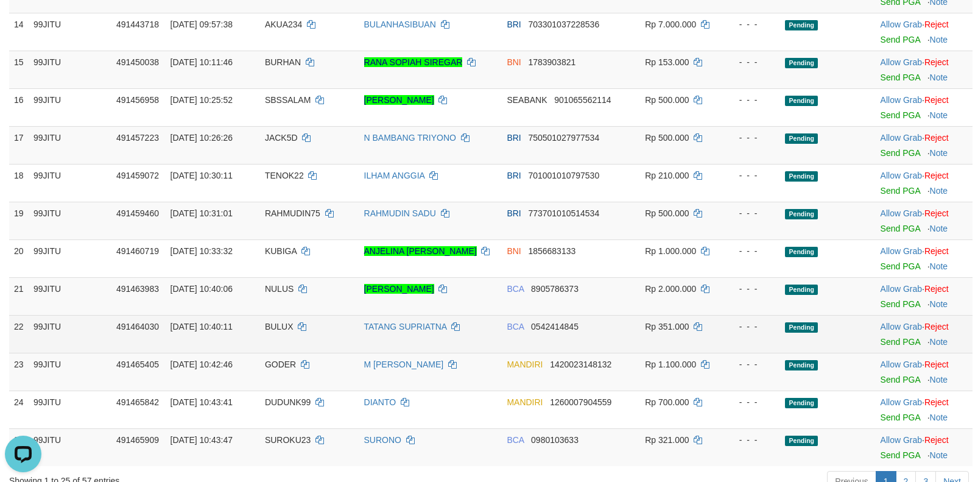
click at [275, 325] on span "BULUX" at bounding box center [279, 327] width 29 height 10
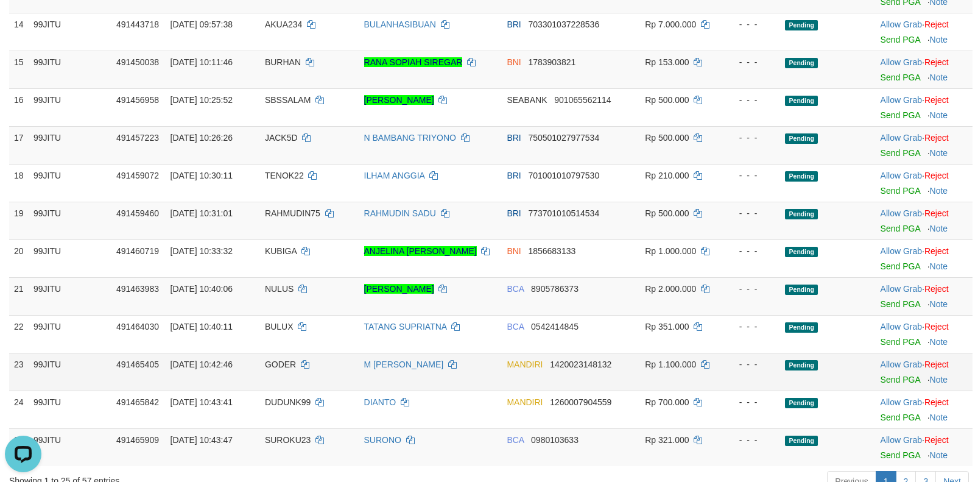
click at [281, 364] on span "GODER" at bounding box center [280, 364] width 31 height 10
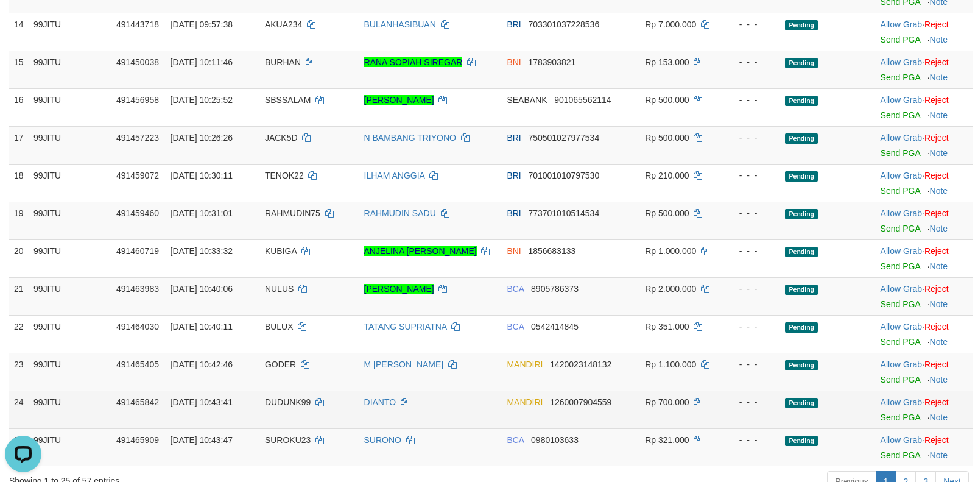
click at [303, 406] on span "DUDUNK99" at bounding box center [288, 402] width 46 height 10
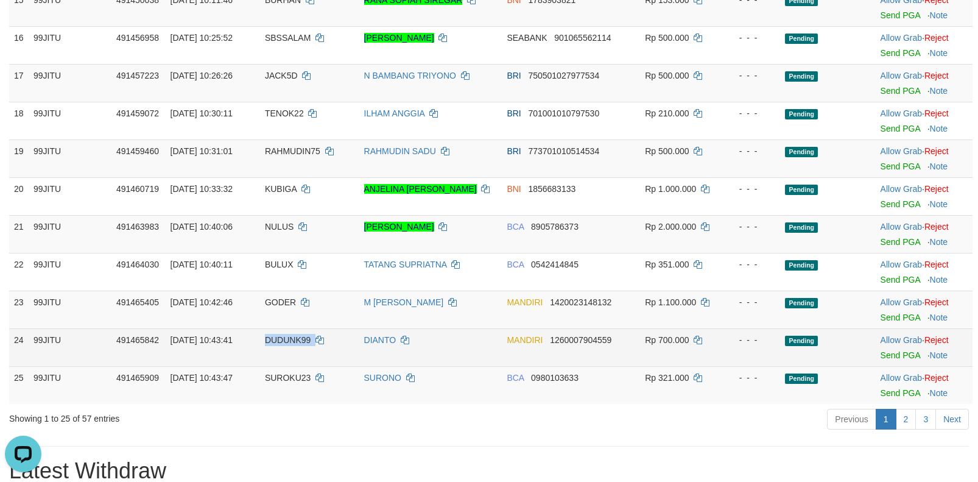
scroll to position [792, 0]
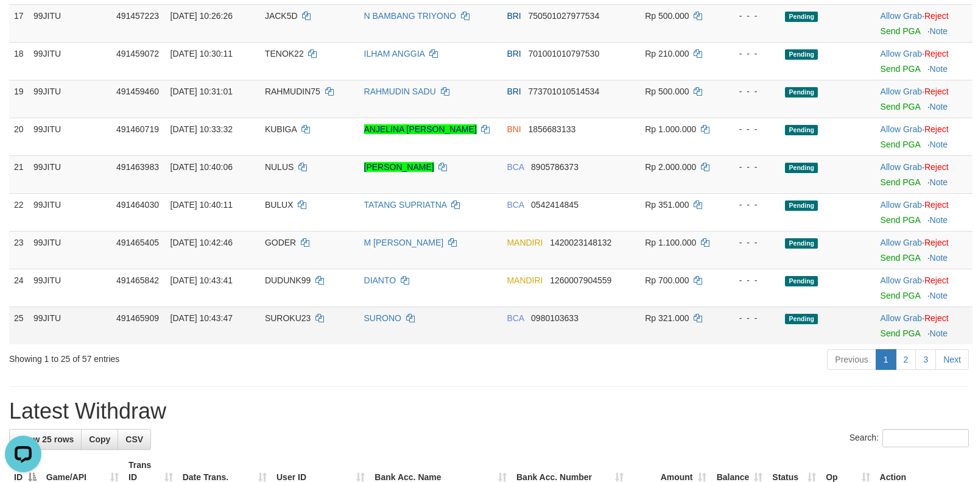
click at [286, 314] on span "SUROKU23" at bounding box center [288, 318] width 46 height 10
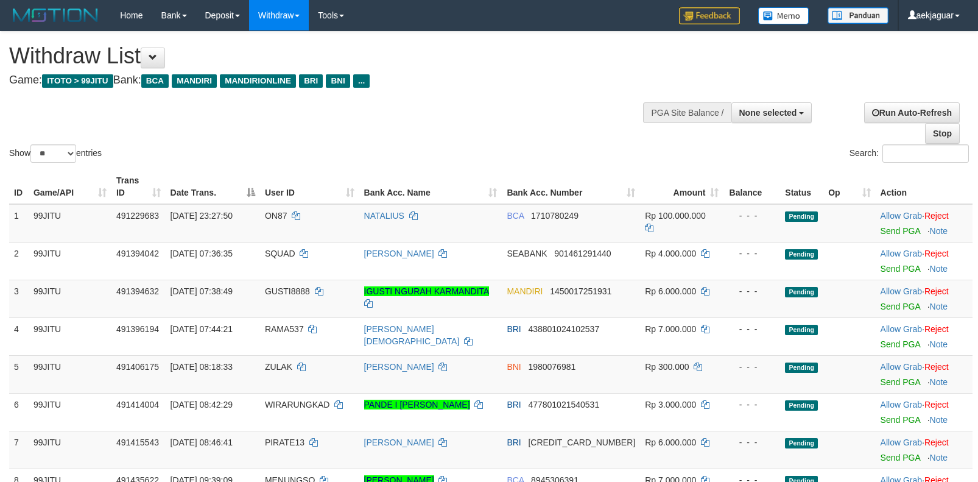
select select
select select "**"
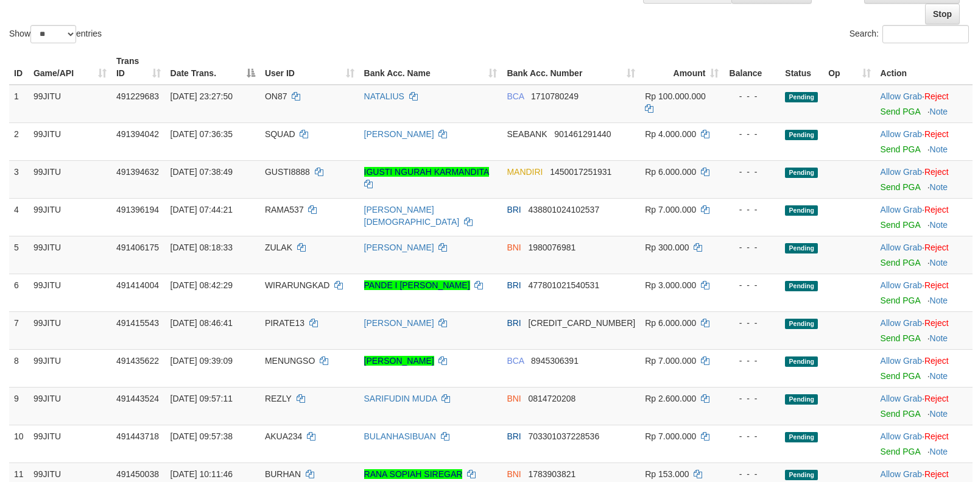
scroll to position [122, 0]
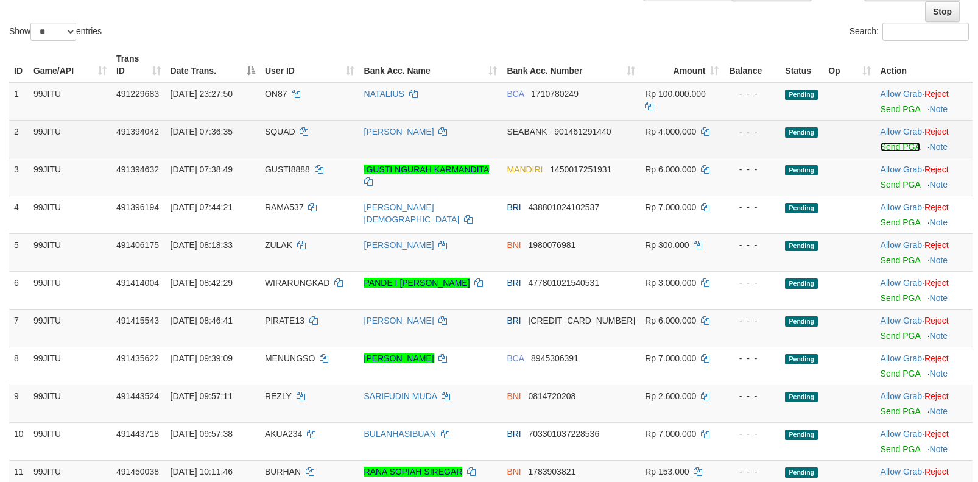
click at [885, 146] on link "Send PGA" at bounding box center [901, 147] width 40 height 10
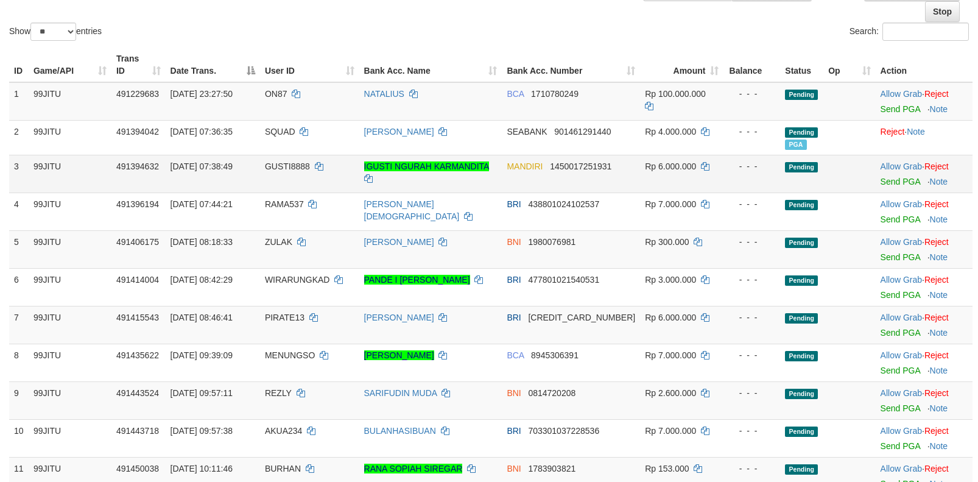
scroll to position [0, 0]
click at [887, 180] on link "Send PGA" at bounding box center [901, 182] width 40 height 10
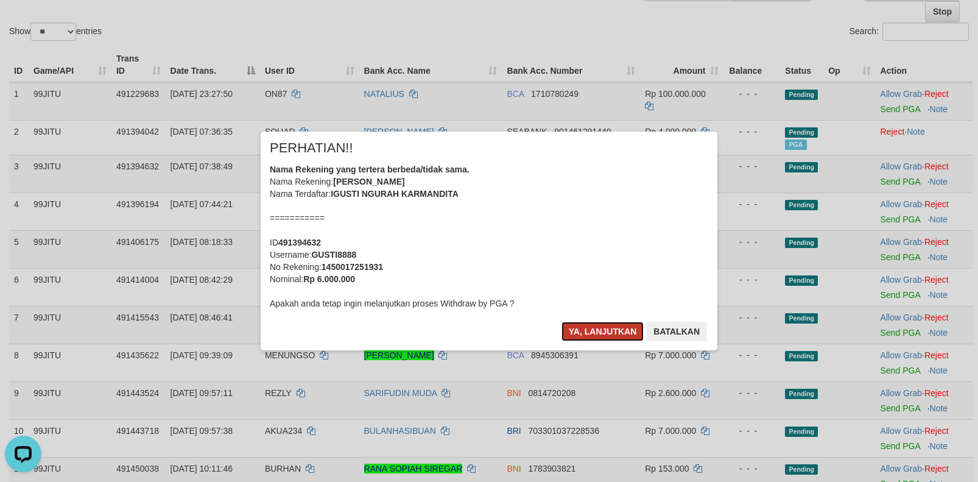
click at [594, 330] on button "Ya, lanjutkan" at bounding box center [602, 331] width 83 height 19
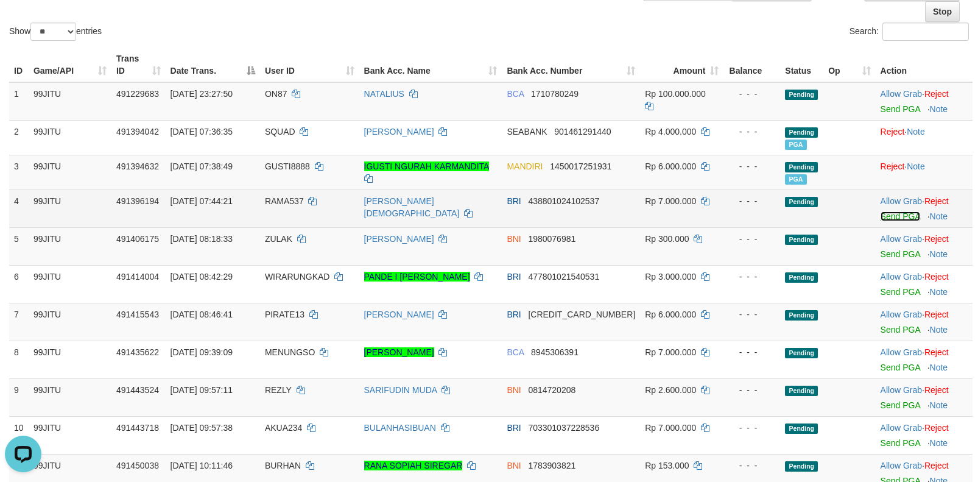
click at [881, 217] on link "Send PGA" at bounding box center [901, 216] width 40 height 10
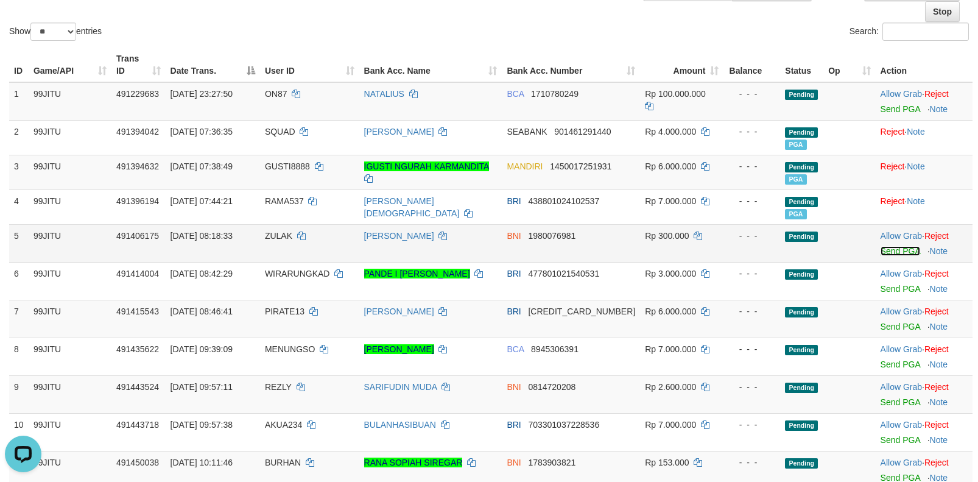
click at [884, 251] on link "Send PGA" at bounding box center [901, 251] width 40 height 10
click at [948, 235] on link "Reject" at bounding box center [936, 236] width 24 height 10
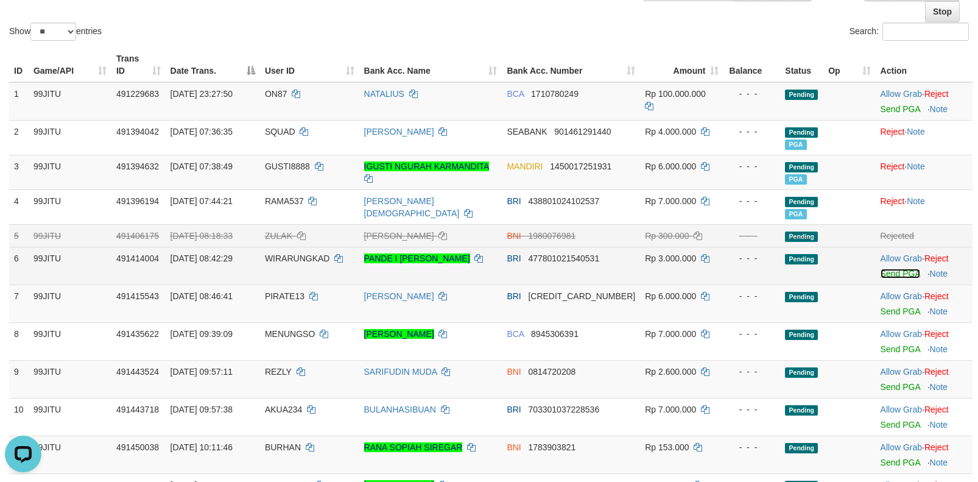
click at [882, 271] on link "Send PGA" at bounding box center [901, 274] width 40 height 10
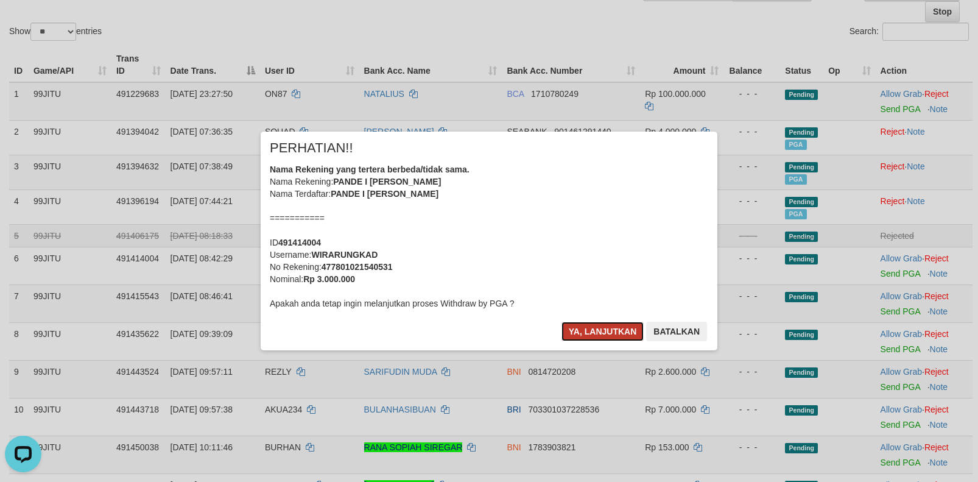
click at [607, 329] on button "Ya, lanjutkan" at bounding box center [602, 331] width 83 height 19
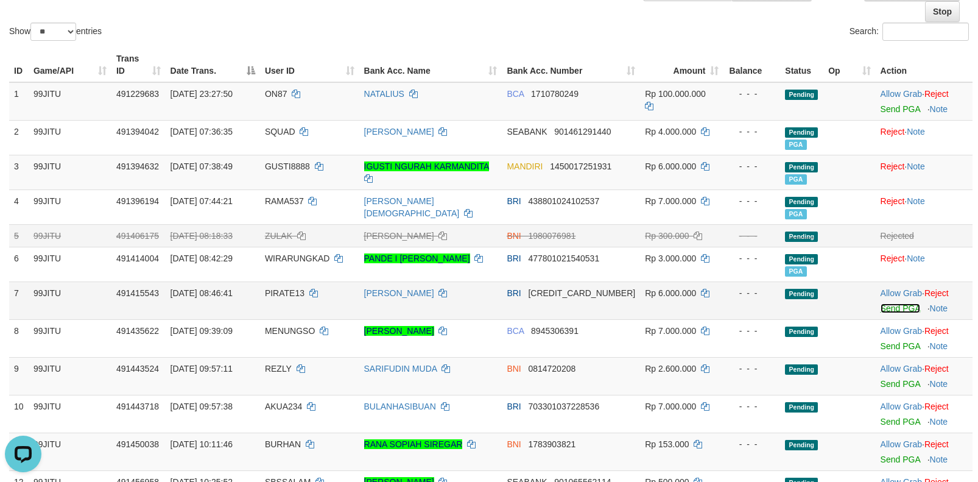
click at [885, 311] on link "Send PGA" at bounding box center [901, 308] width 40 height 10
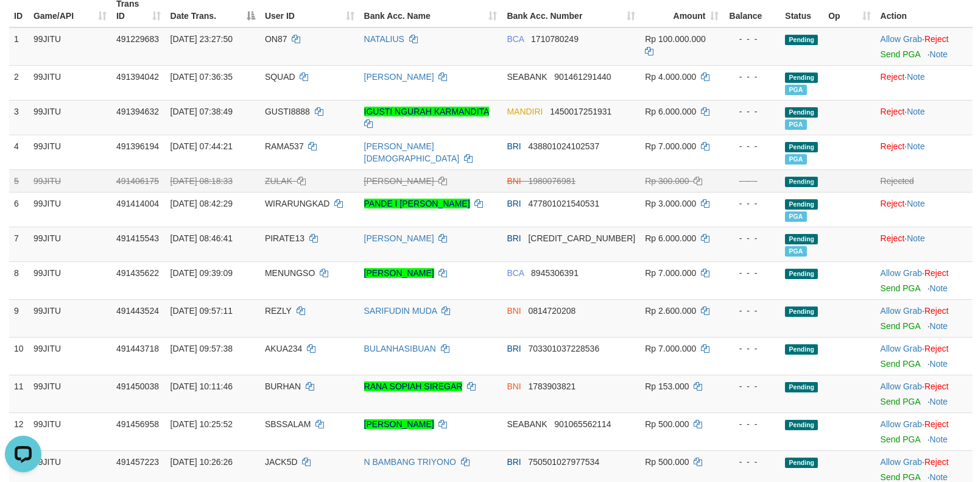
scroll to position [122, 0]
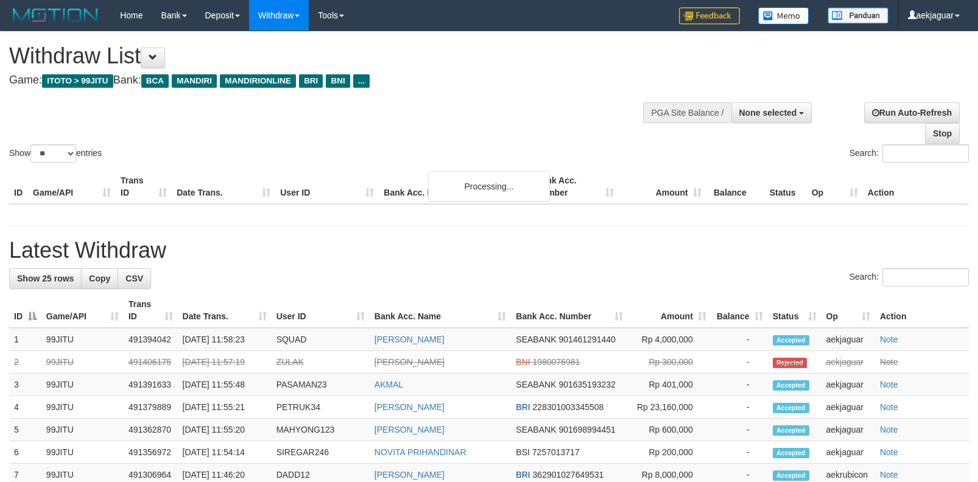
select select
select select "**"
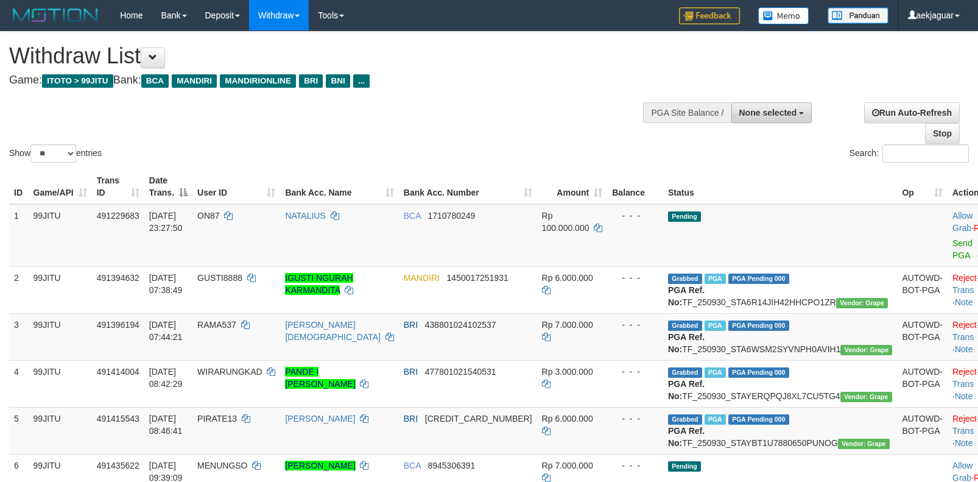
click at [781, 108] on span "None selected" at bounding box center [768, 113] width 58 height 10
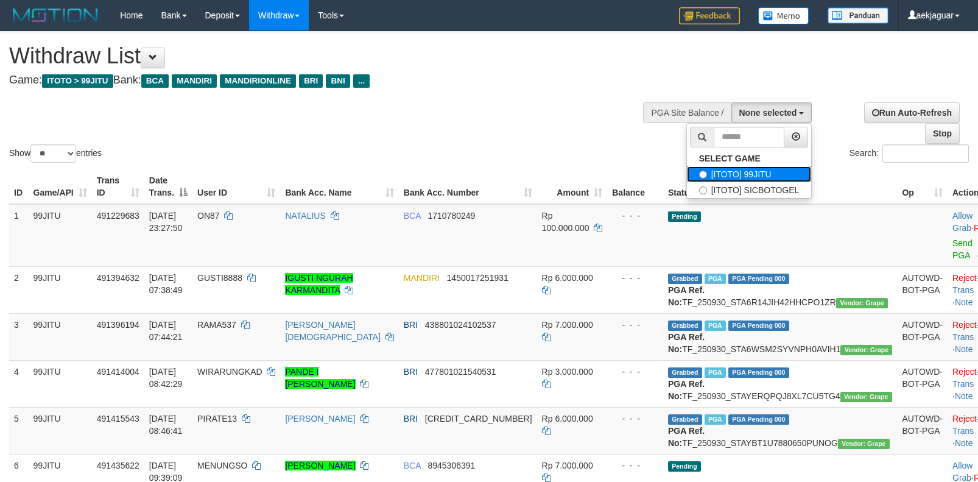
click at [756, 168] on label "[ITOTO] 99JITU" at bounding box center [749, 174] width 125 height 16
select select "***"
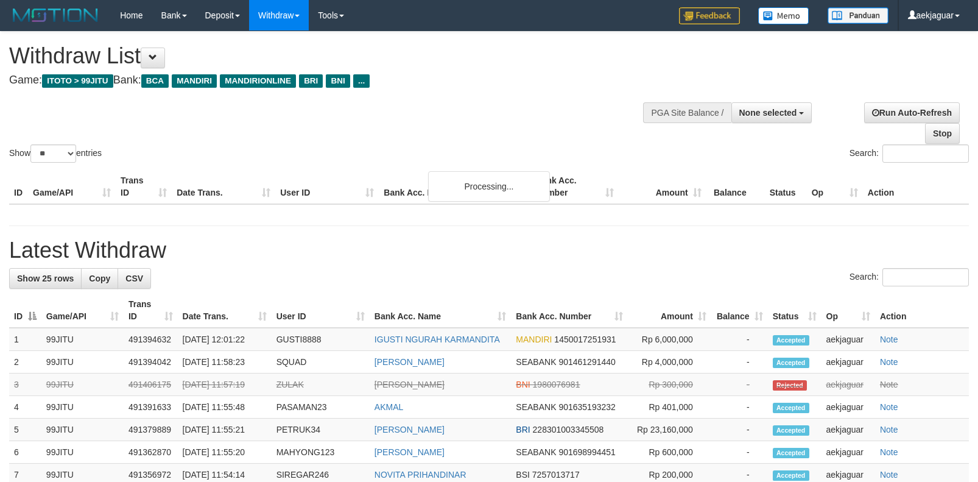
select select
select select "**"
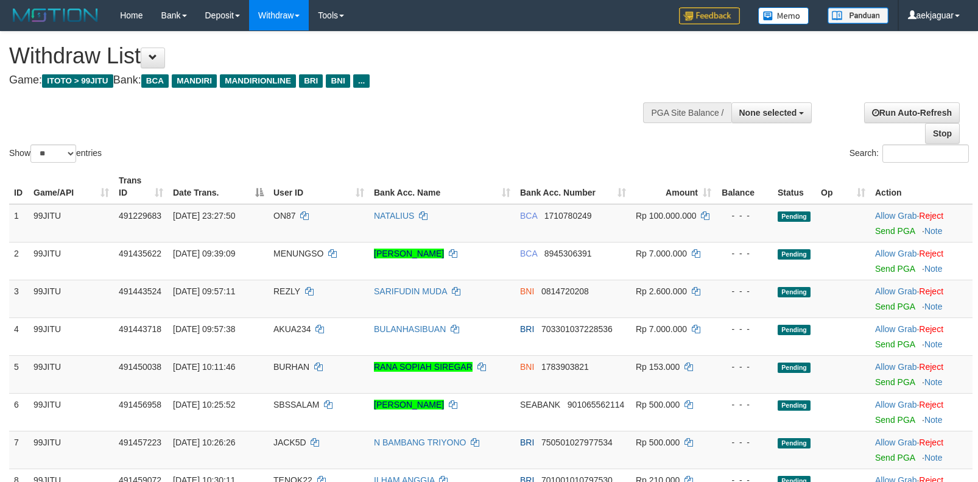
select select
select select "**"
click at [776, 113] on span "None selected" at bounding box center [768, 113] width 58 height 10
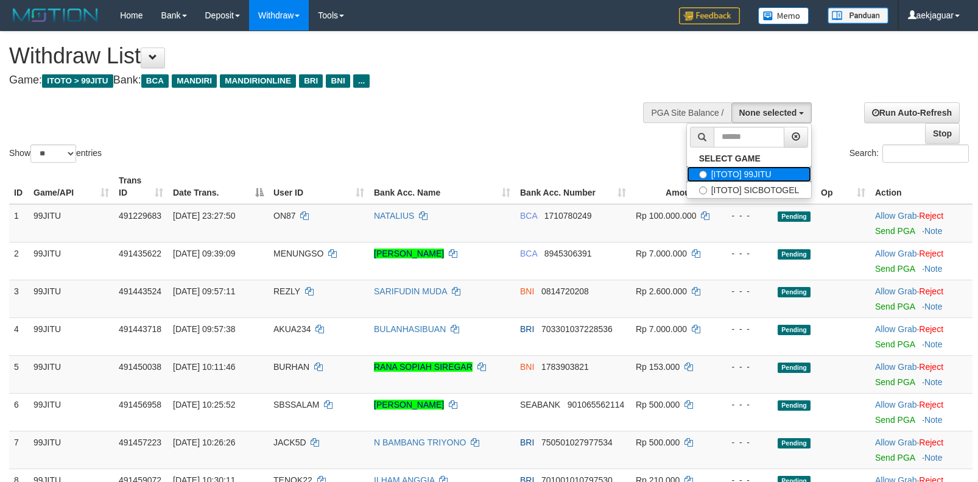
click at [730, 173] on label "[ITOTO] 99JITU" at bounding box center [749, 174] width 125 height 16
select select "***"
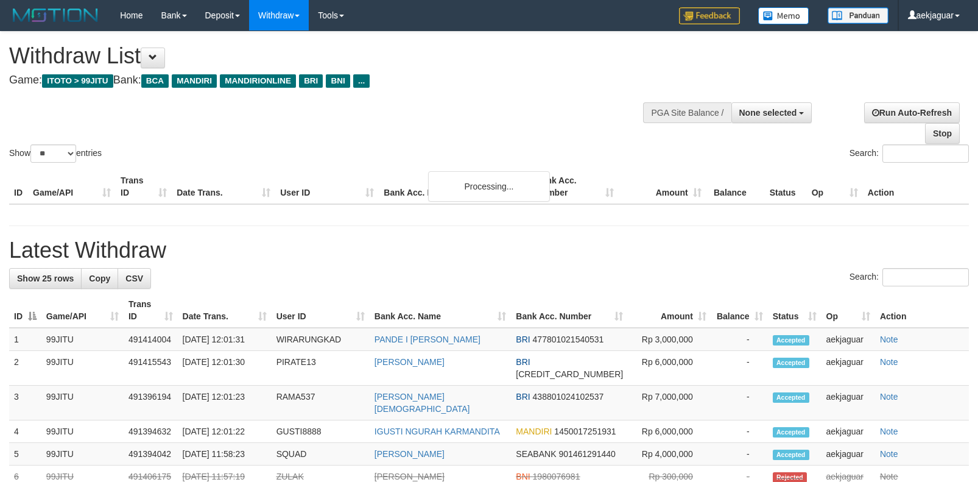
select select
select select "**"
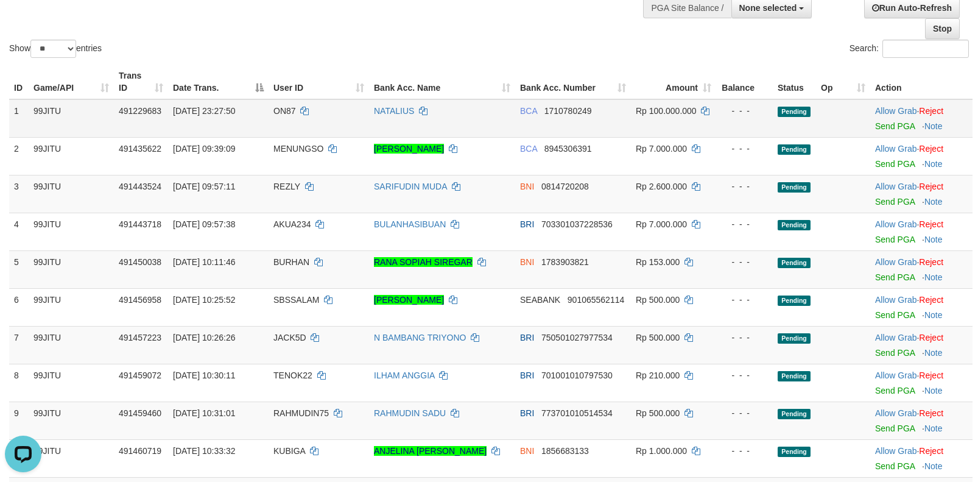
scroll to position [183, 0]
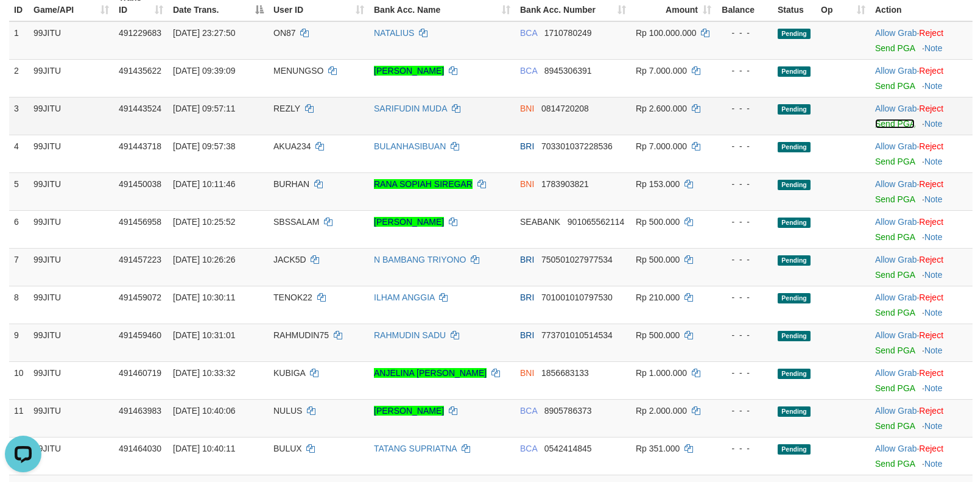
click at [888, 124] on link "Send PGA" at bounding box center [895, 124] width 40 height 10
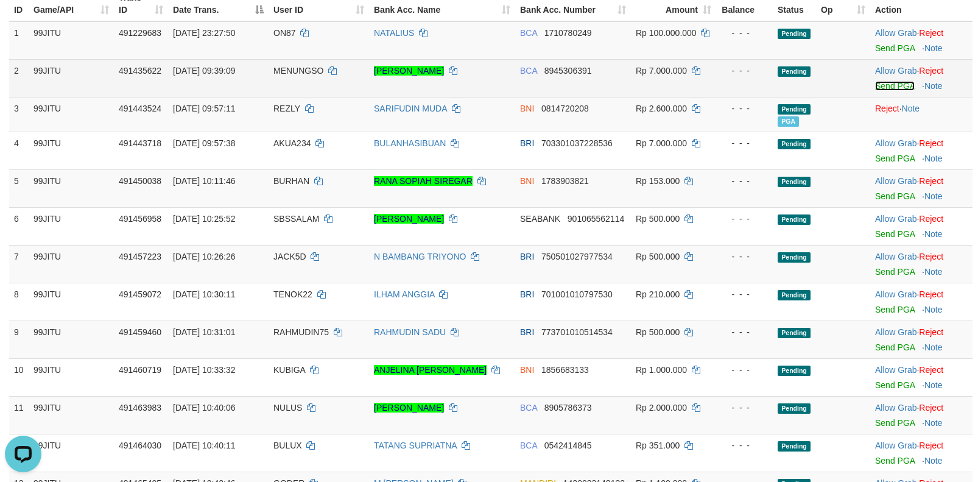
click at [884, 86] on link "Send PGA" at bounding box center [895, 86] width 40 height 10
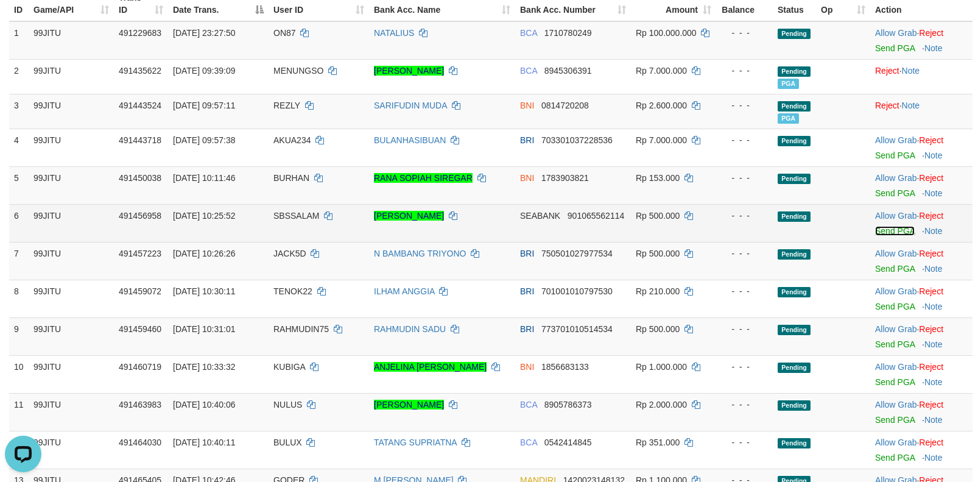
click at [886, 231] on link "Send PGA" at bounding box center [895, 231] width 40 height 10
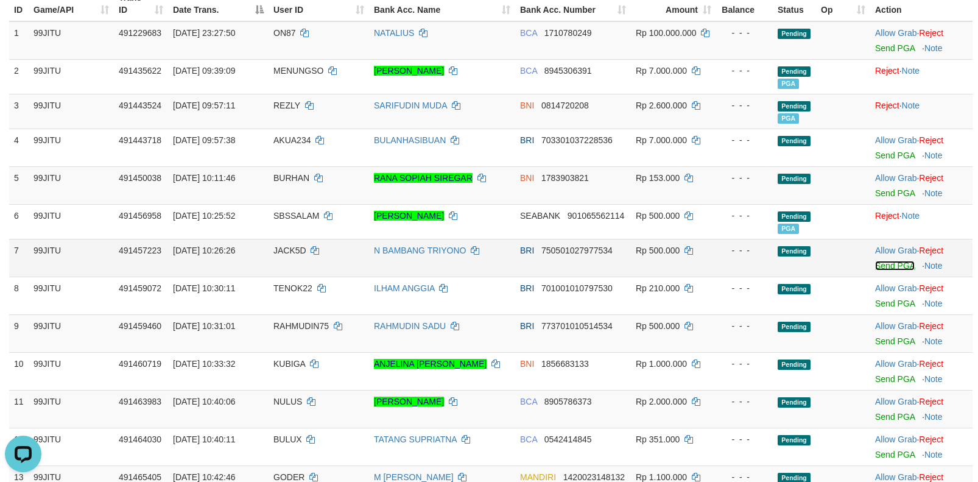
click at [884, 266] on link "Send PGA" at bounding box center [895, 266] width 40 height 10
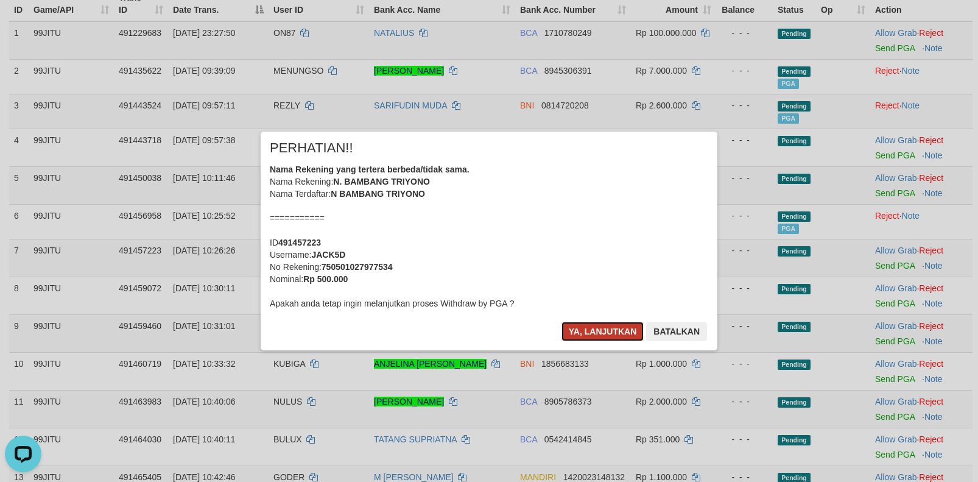
click at [600, 325] on button "Ya, lanjutkan" at bounding box center [602, 331] width 83 height 19
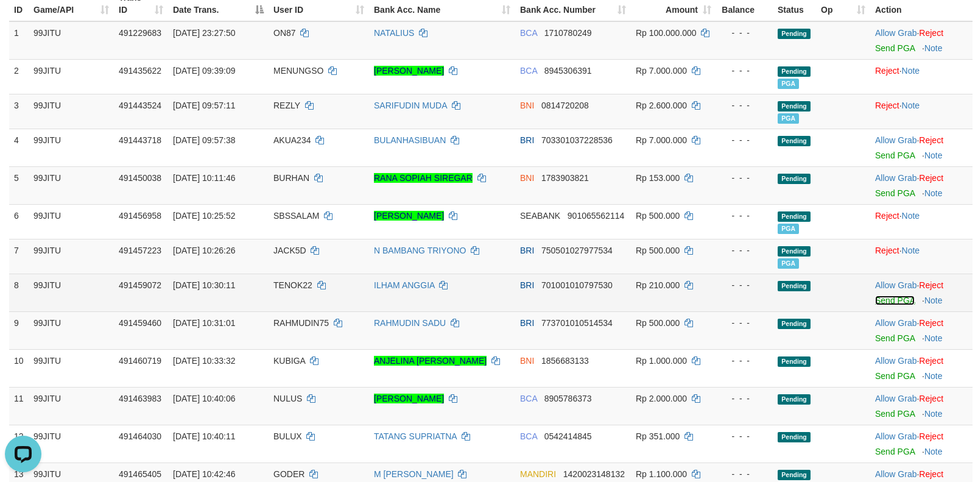
click at [882, 297] on link "Send PGA" at bounding box center [895, 300] width 40 height 10
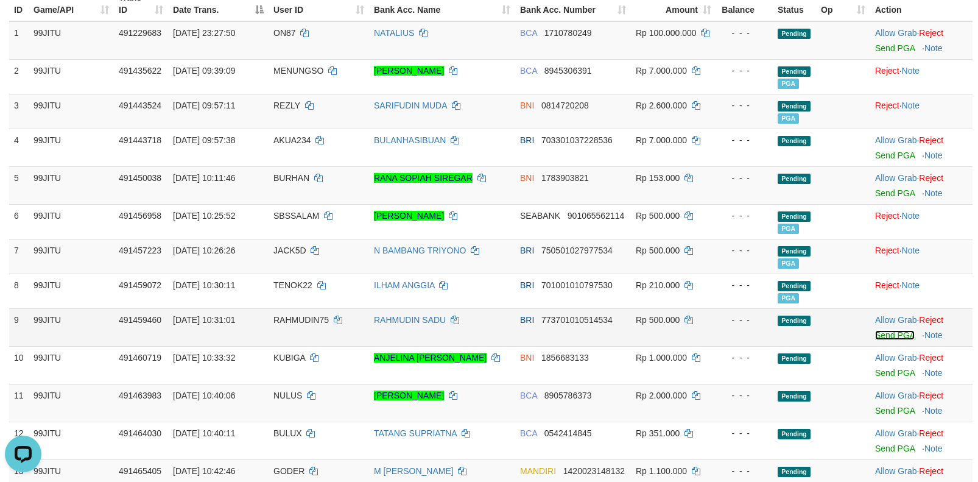
click at [885, 335] on link "Send PGA" at bounding box center [895, 335] width 40 height 10
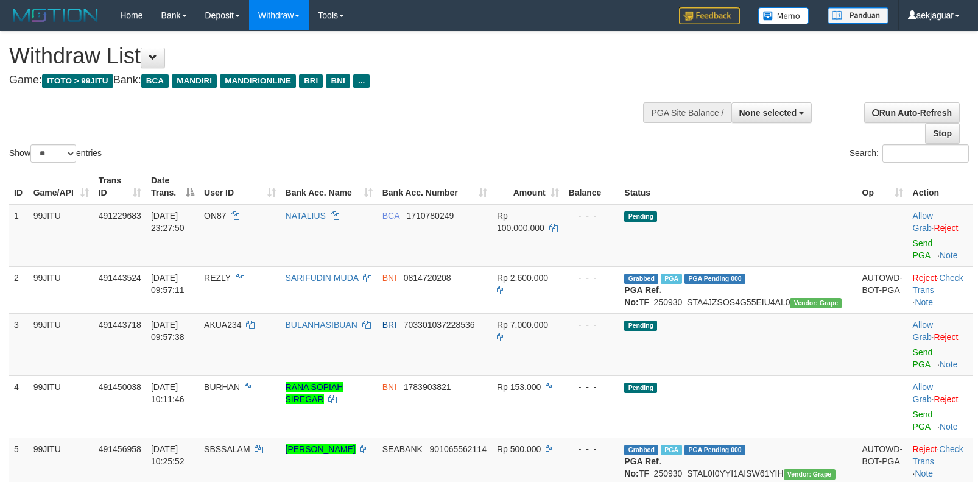
select select
select select "**"
click at [781, 108] on span "None selected" at bounding box center [768, 113] width 58 height 10
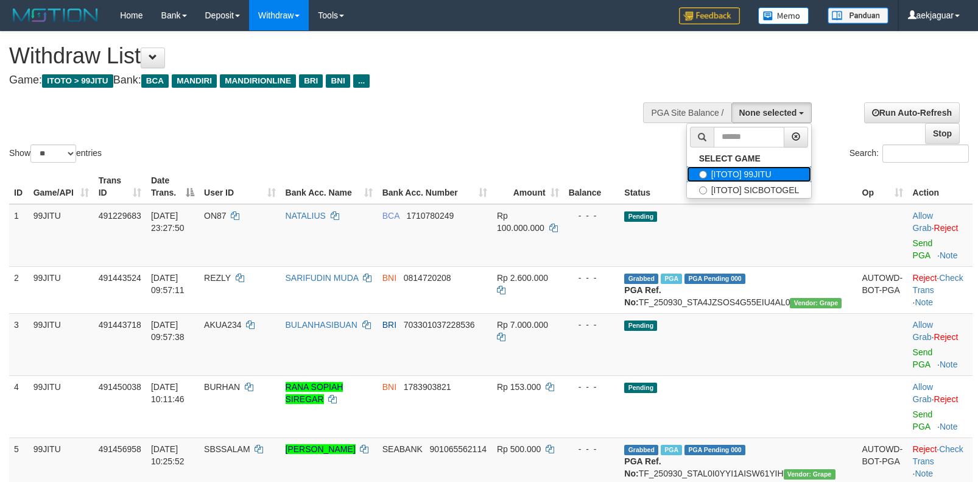
click at [753, 172] on label "[ITOTO] 99JITU" at bounding box center [749, 174] width 125 height 16
select select "***"
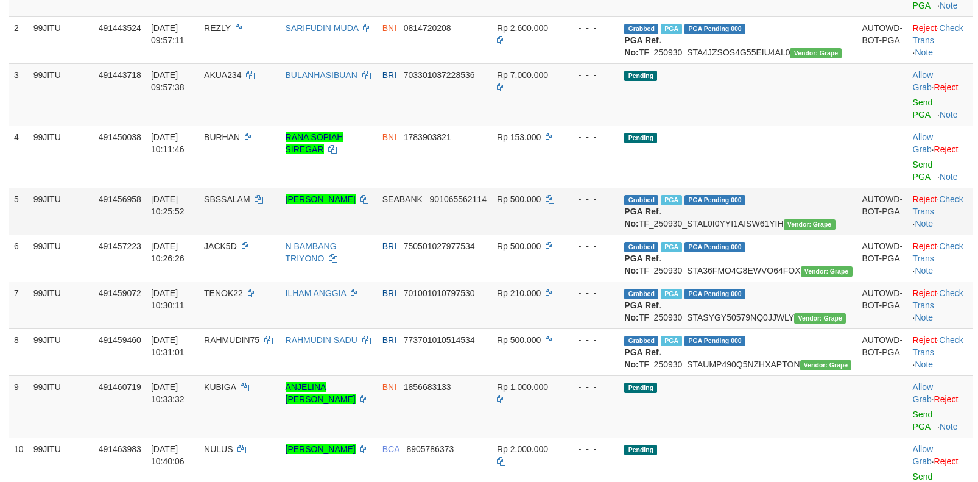
scroll to position [365, 0]
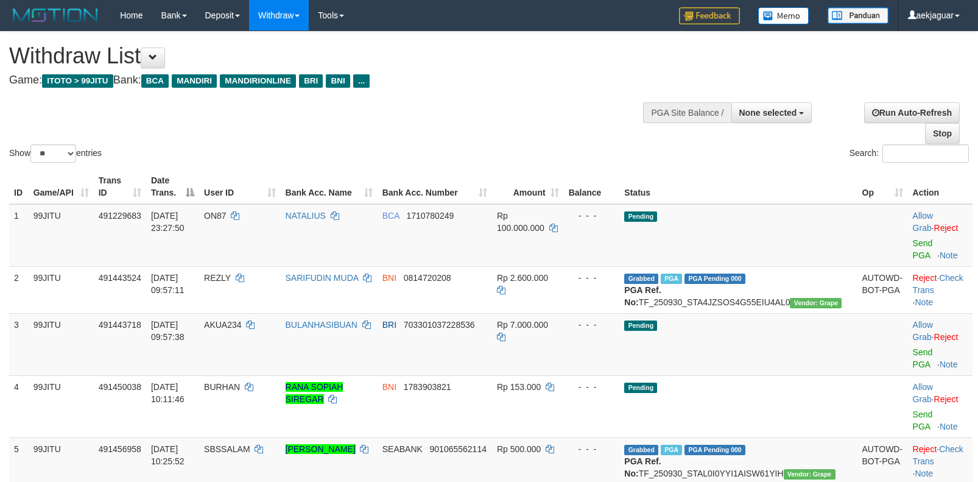
select select
select select "**"
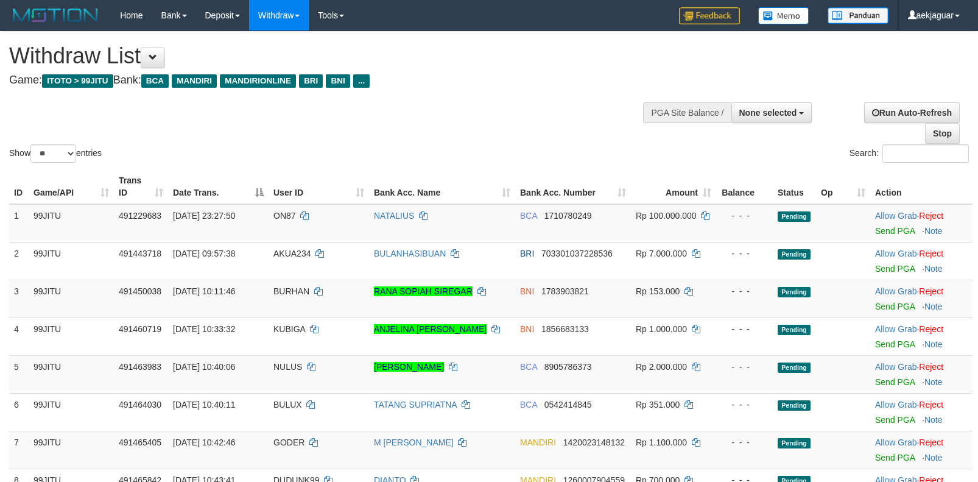
select select
select select "**"
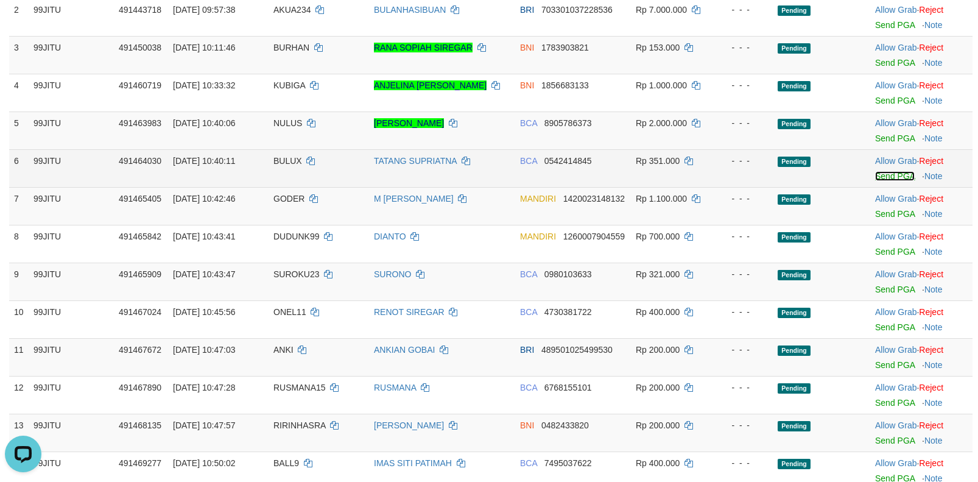
click at [887, 174] on link "Send PGA" at bounding box center [895, 176] width 40 height 10
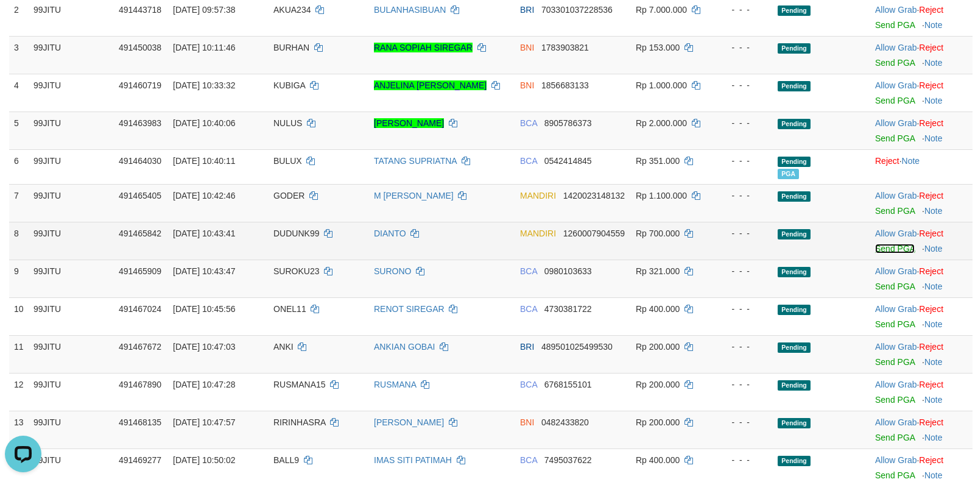
click at [885, 248] on link "Send PGA" at bounding box center [895, 249] width 40 height 10
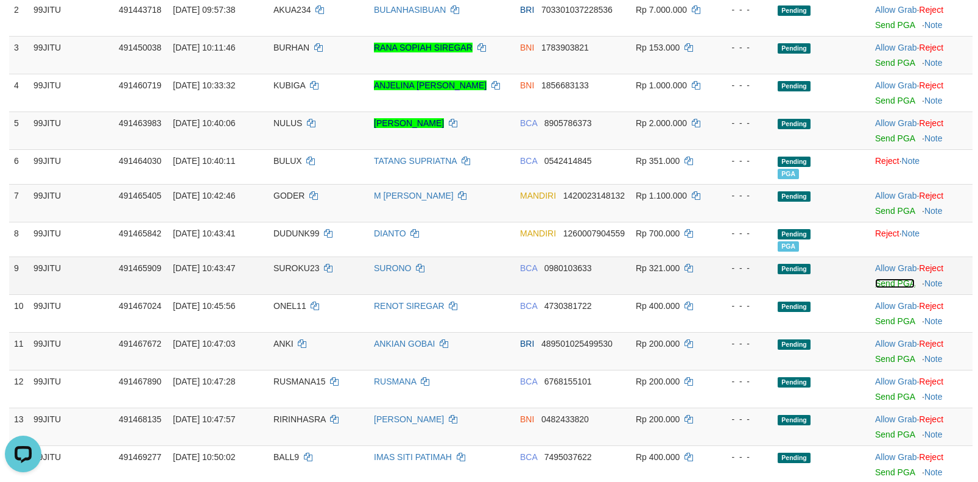
click at [885, 281] on link "Send PGA" at bounding box center [895, 283] width 40 height 10
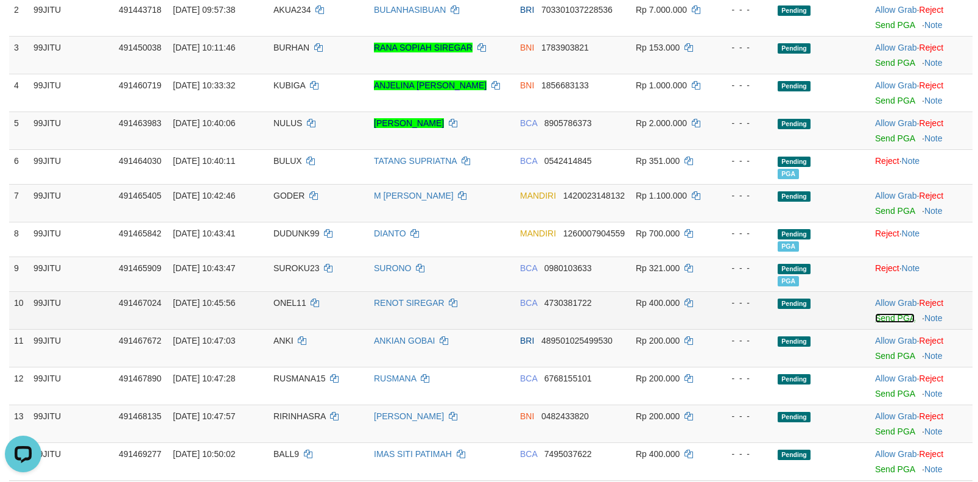
click at [882, 314] on link "Send PGA" at bounding box center [895, 318] width 40 height 10
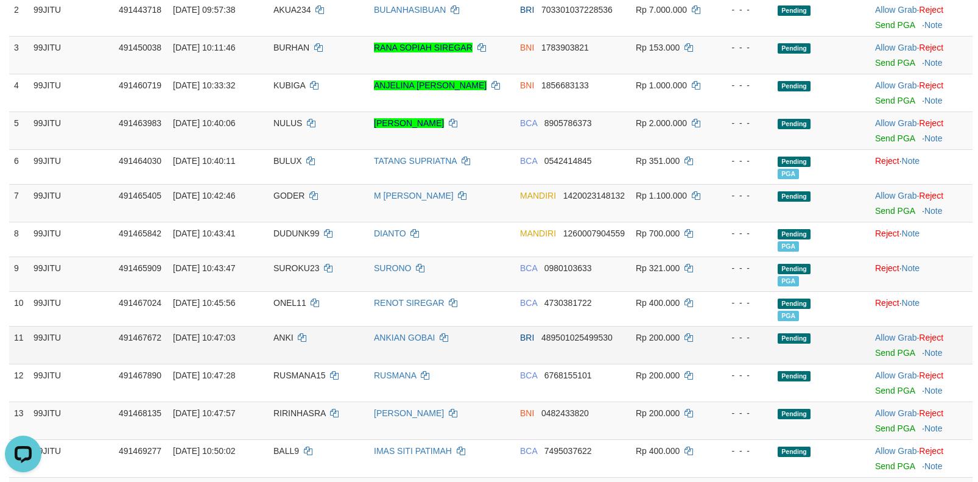
click at [280, 334] on span "ANKI" at bounding box center [283, 337] width 20 height 10
copy td "ANKI"
click at [881, 354] on link "Send PGA" at bounding box center [895, 353] width 40 height 10
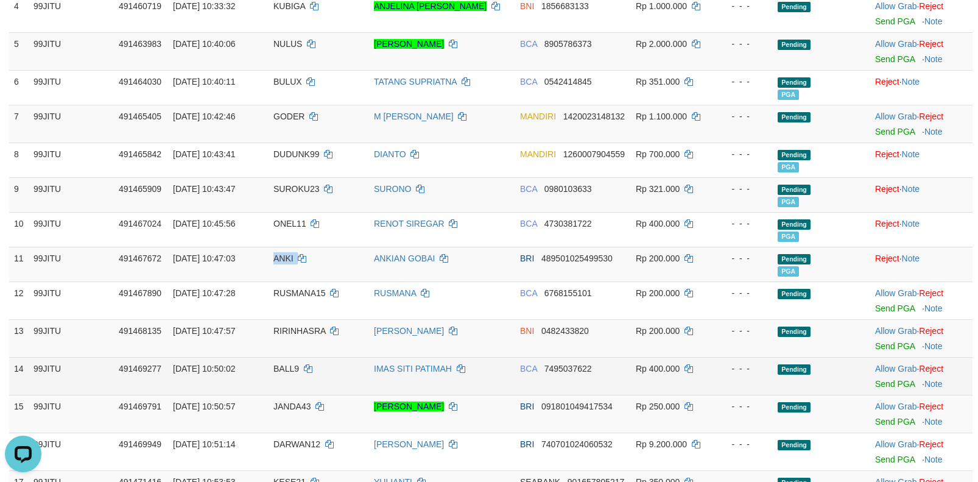
scroll to position [365, 0]
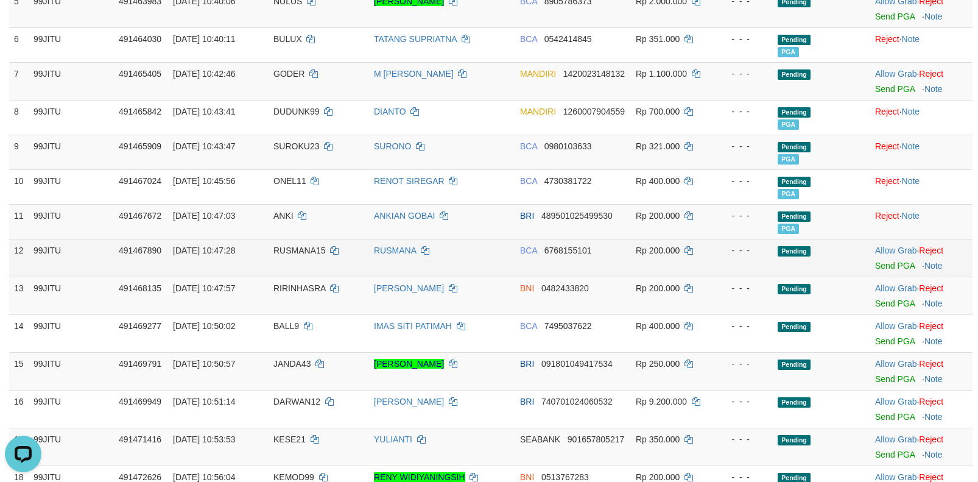
click at [287, 252] on span "RUSMANA15" at bounding box center [299, 250] width 52 height 10
copy td "RUSMANA15"
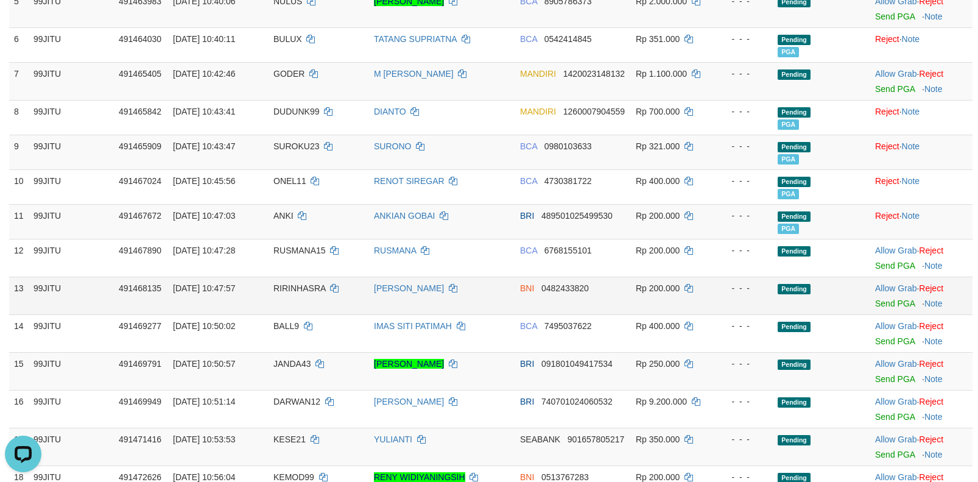
click at [283, 289] on span "RIRINHASRA" at bounding box center [299, 288] width 52 height 10
copy td "RIRINHASRA"
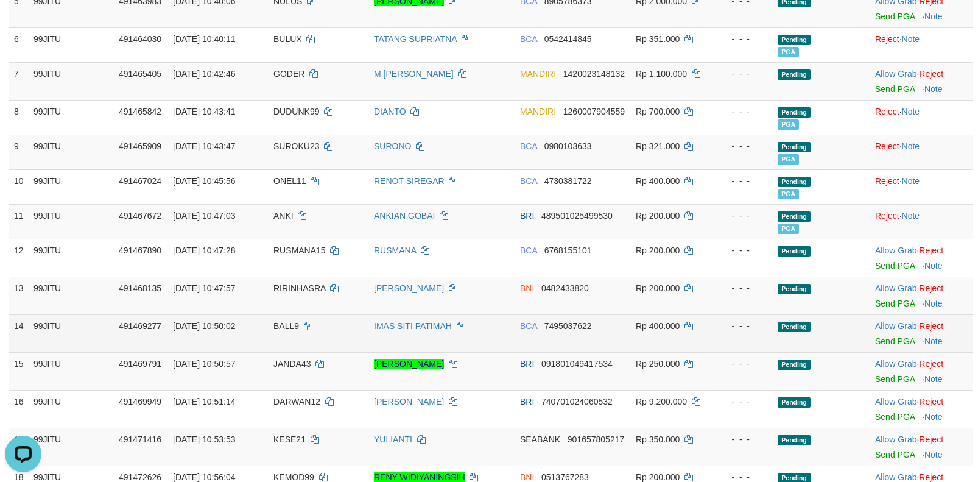
click at [292, 328] on span "BALL9" at bounding box center [286, 326] width 26 height 10
copy td "BALL9"
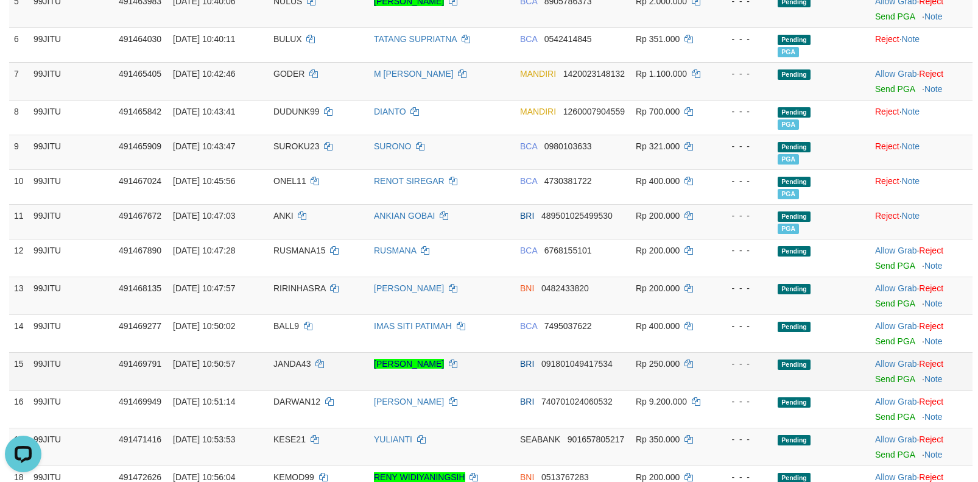
click at [280, 367] on span "JANDA43" at bounding box center [291, 364] width 37 height 10
copy td "JANDA43"
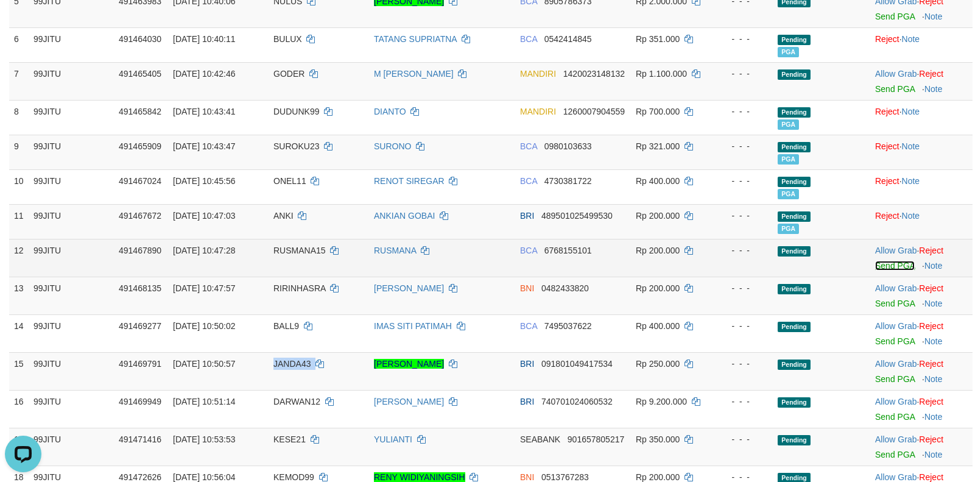
click at [885, 267] on link "Send PGA" at bounding box center [895, 266] width 40 height 10
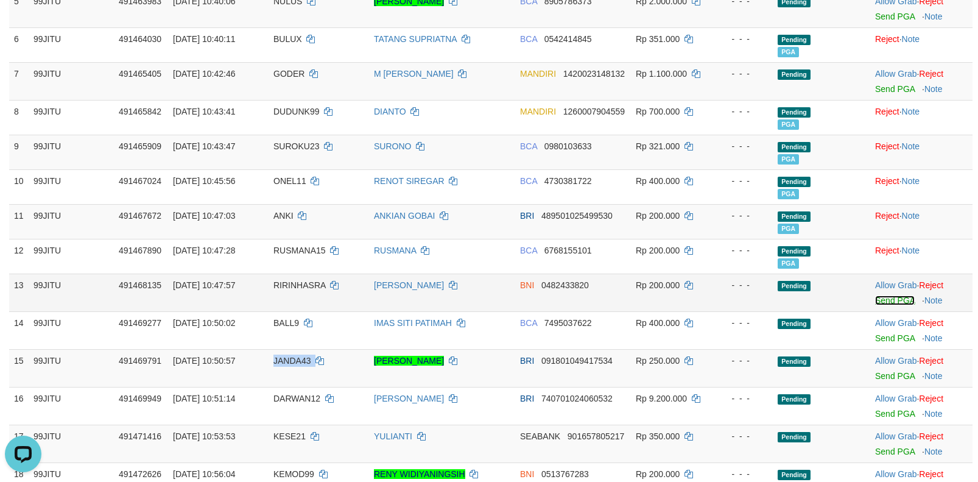
click at [886, 299] on link "Send PGA" at bounding box center [895, 300] width 40 height 10
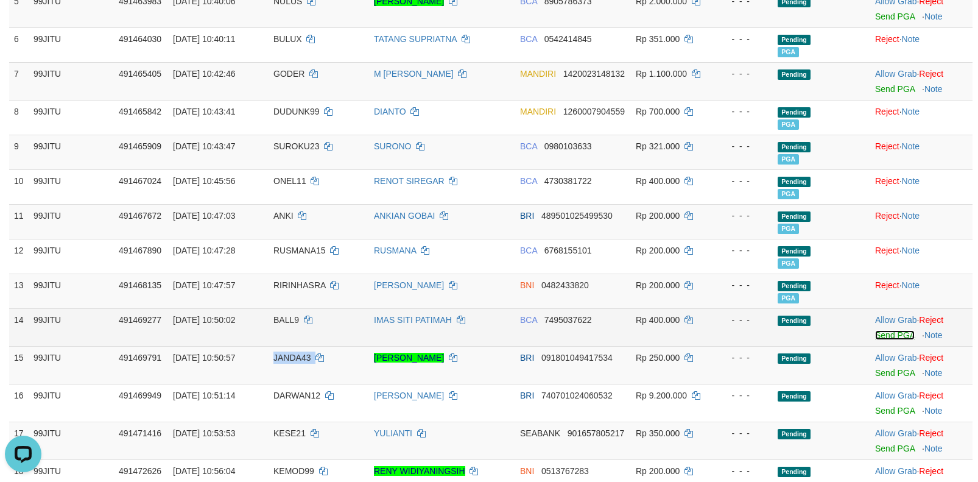
click at [882, 337] on link "Send PGA" at bounding box center [895, 335] width 40 height 10
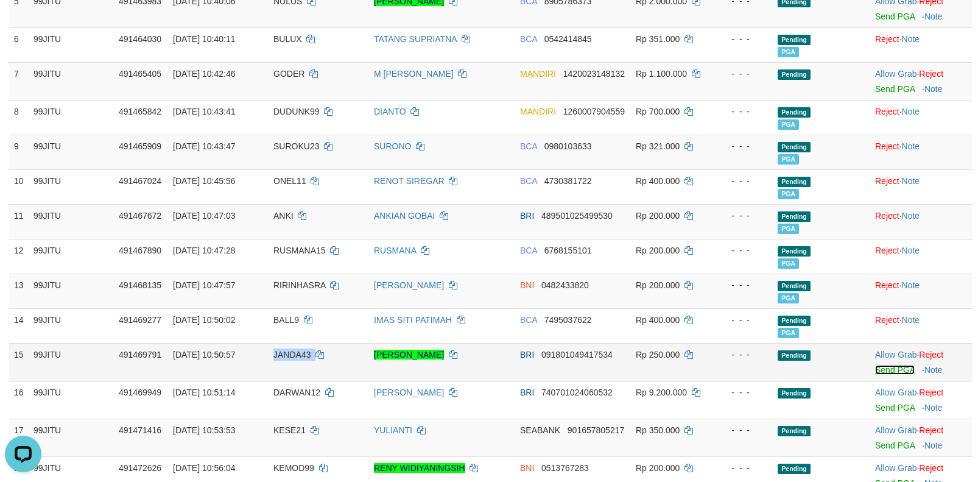
click at [884, 373] on link "Send PGA" at bounding box center [895, 370] width 40 height 10
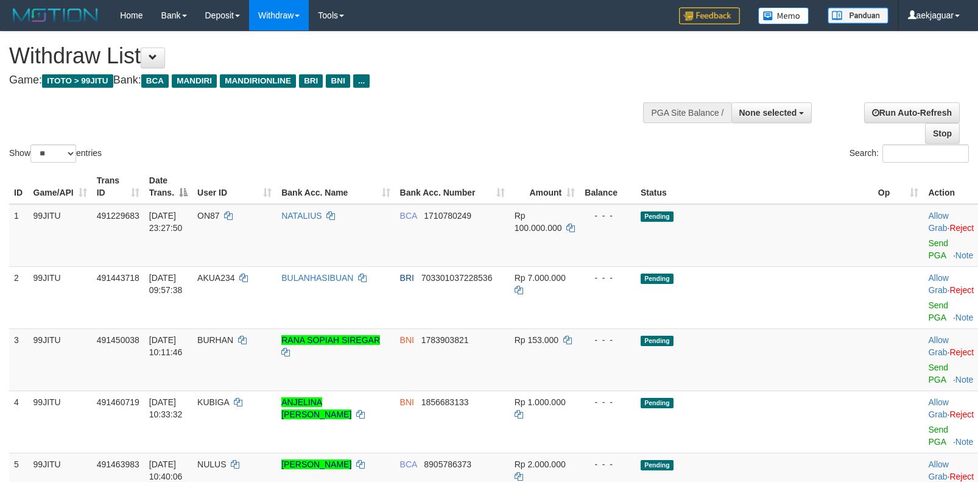
select select
select select "**"
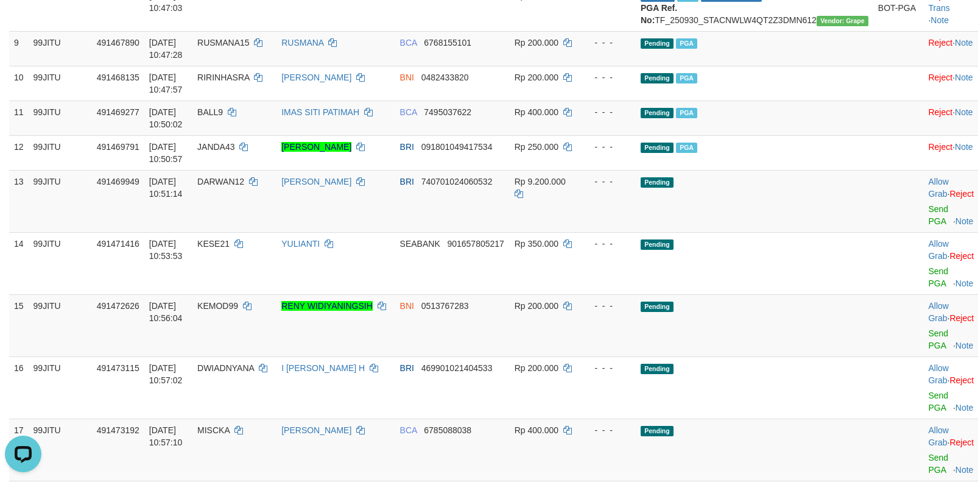
scroll to position [670, 0]
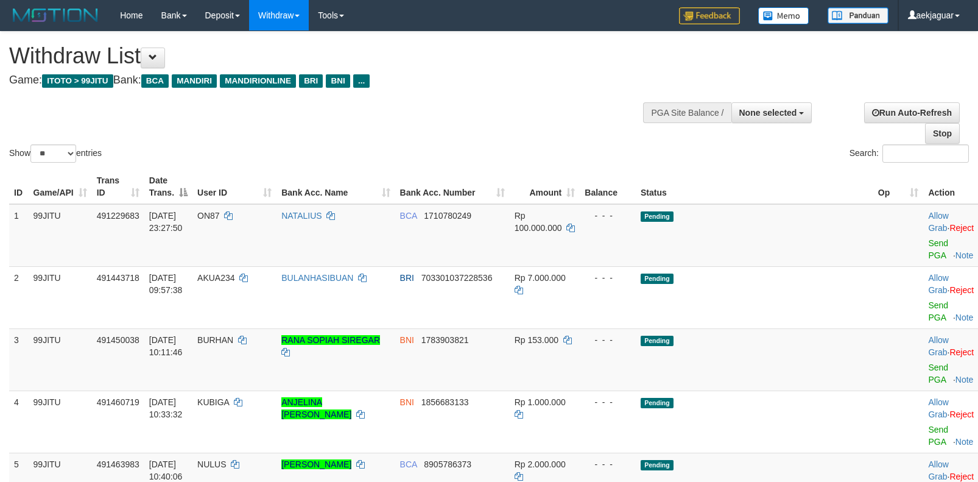
select select
select select "**"
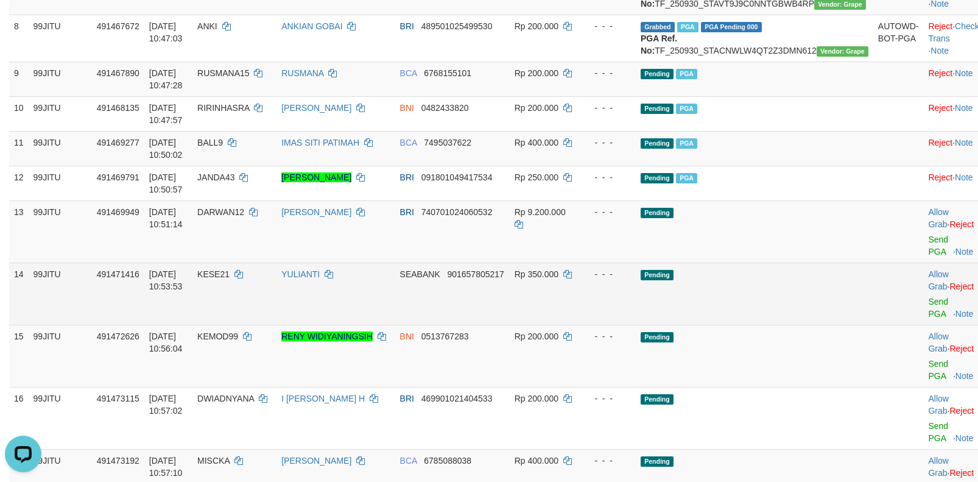
click at [230, 279] on span "KESE21" at bounding box center [213, 274] width 32 height 10
copy td "KESE21"
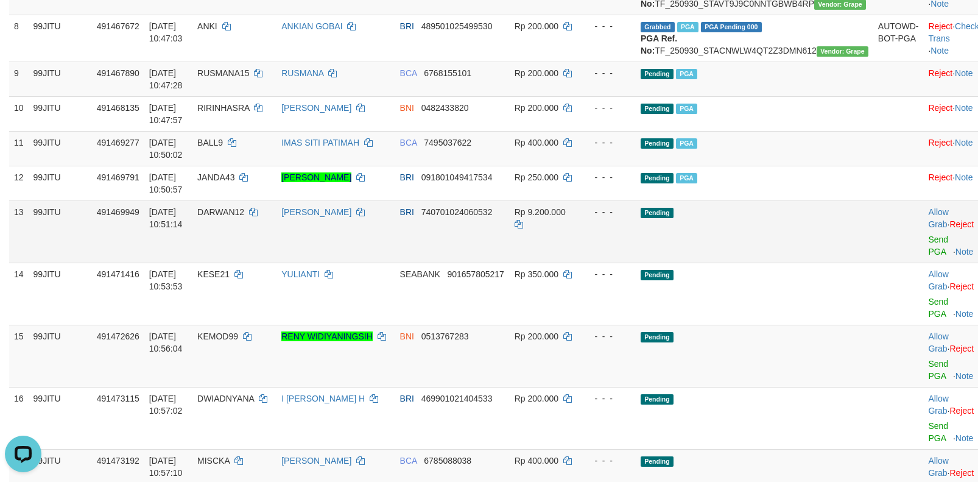
click at [244, 217] on span "DARWAN12" at bounding box center [220, 212] width 47 height 10
copy td "DARWAN12"
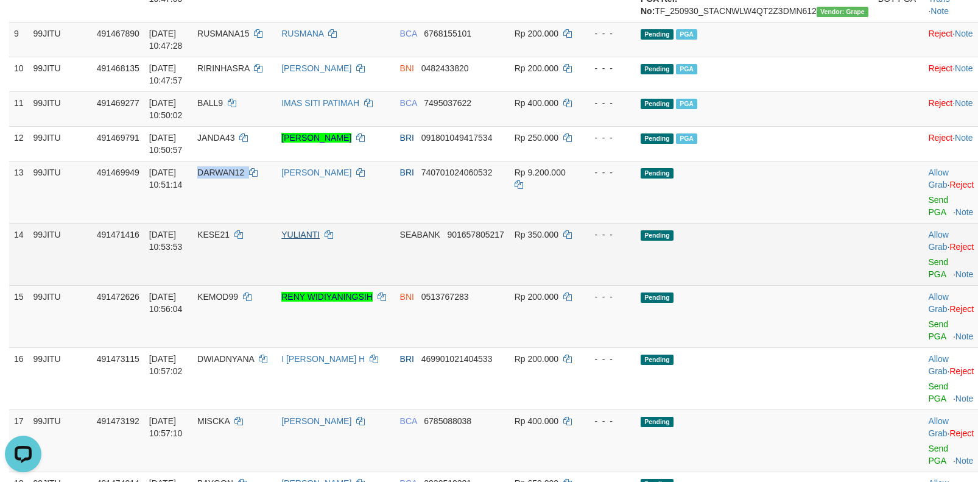
scroll to position [670, 0]
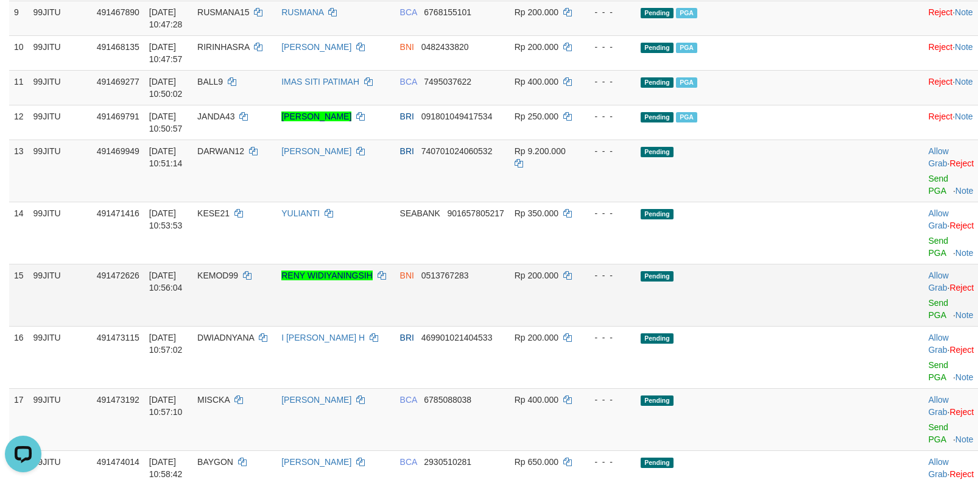
click at [238, 280] on span "KEMOD99" at bounding box center [217, 275] width 41 height 10
copy td "KEMOD99"
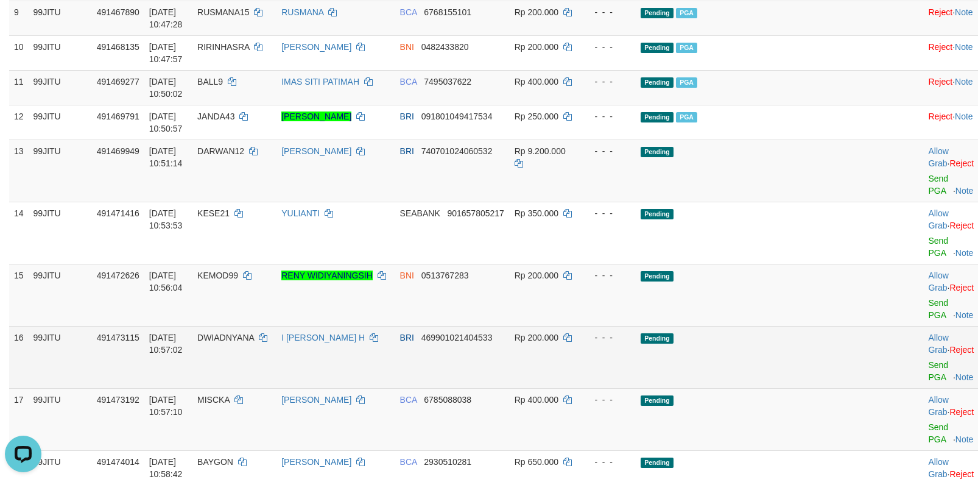
click at [245, 342] on span "DWIADNYANA" at bounding box center [225, 337] width 57 height 10
copy td "DWIADNYANA"
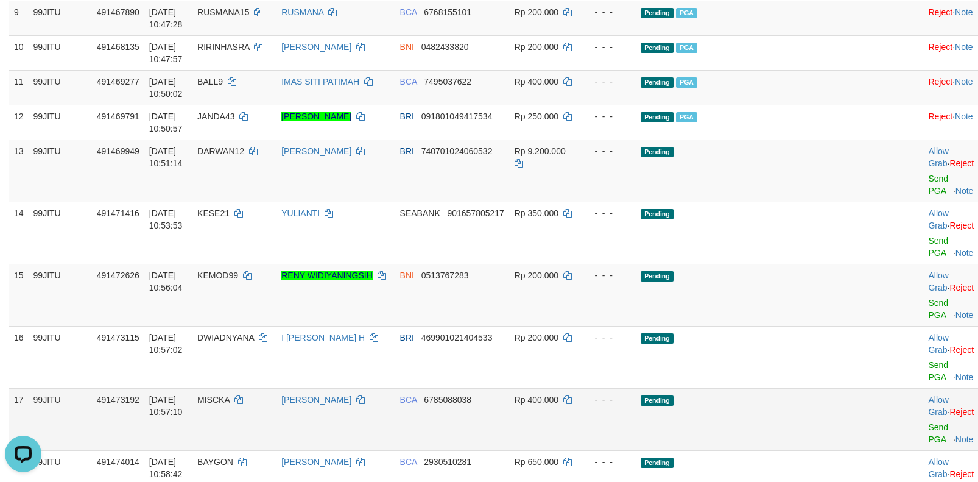
click at [229, 424] on td "MISCKA" at bounding box center [234, 419] width 84 height 62
copy td "MISCKA"
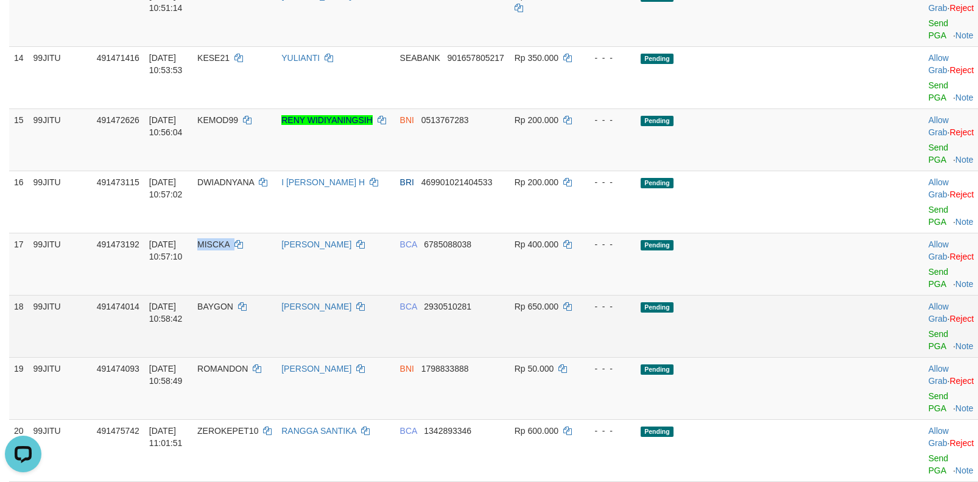
scroll to position [853, 0]
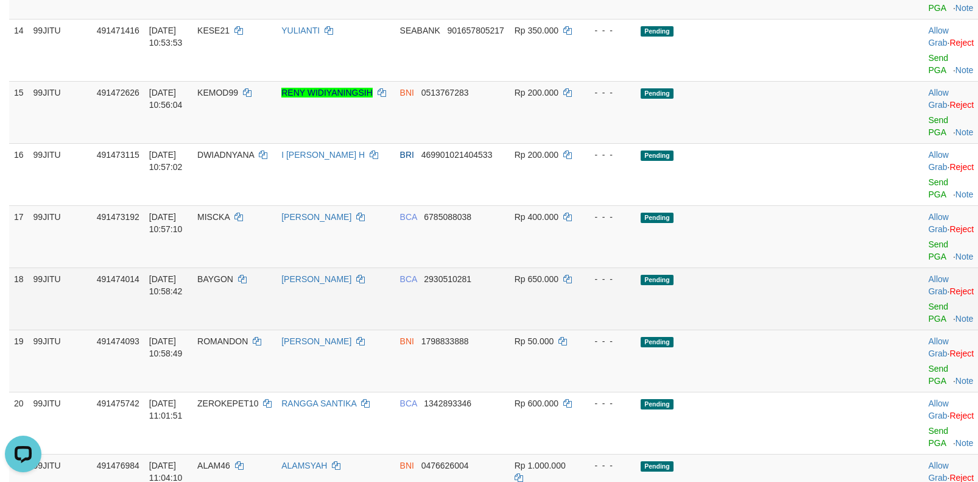
click at [233, 284] on span "BAYGON" at bounding box center [215, 279] width 36 height 10
copy td "BAYGON"
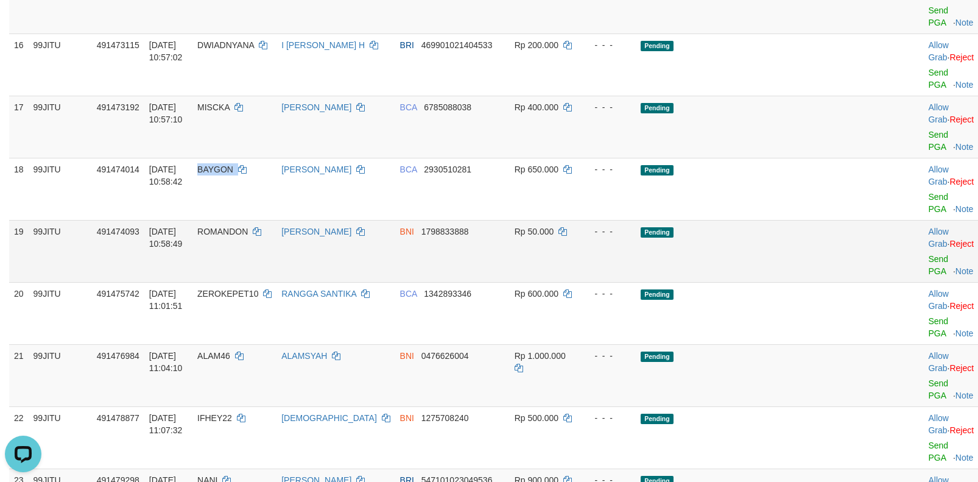
scroll to position [974, 0]
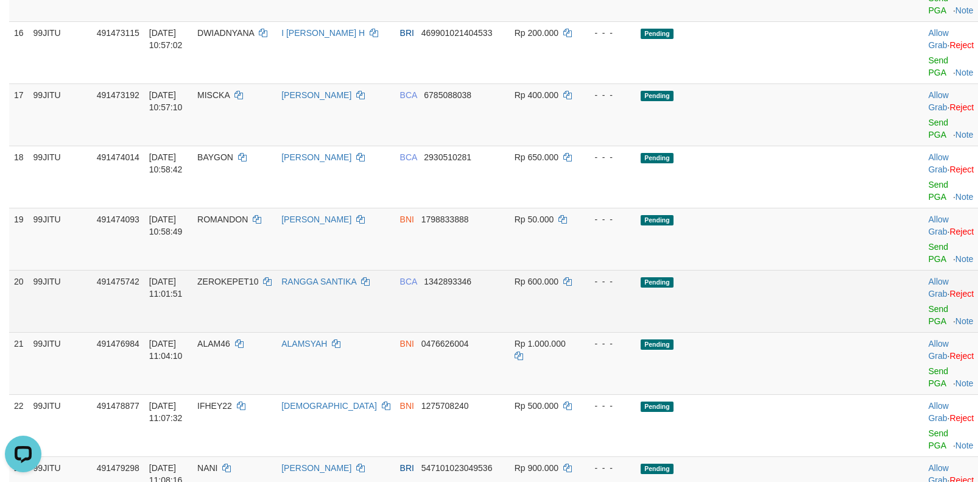
click at [256, 286] on span "ZEROKEPET10" at bounding box center [227, 281] width 61 height 10
copy td "ZEROKEPET10"
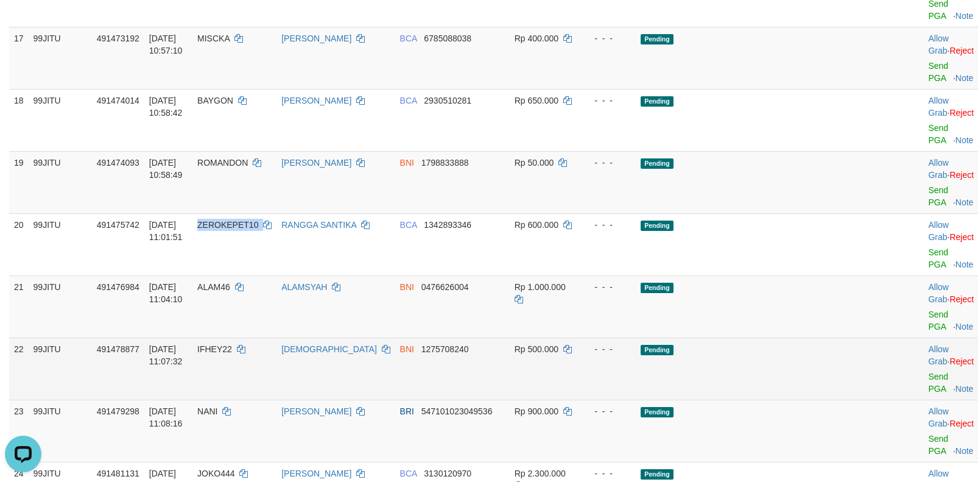
scroll to position [1096, 0]
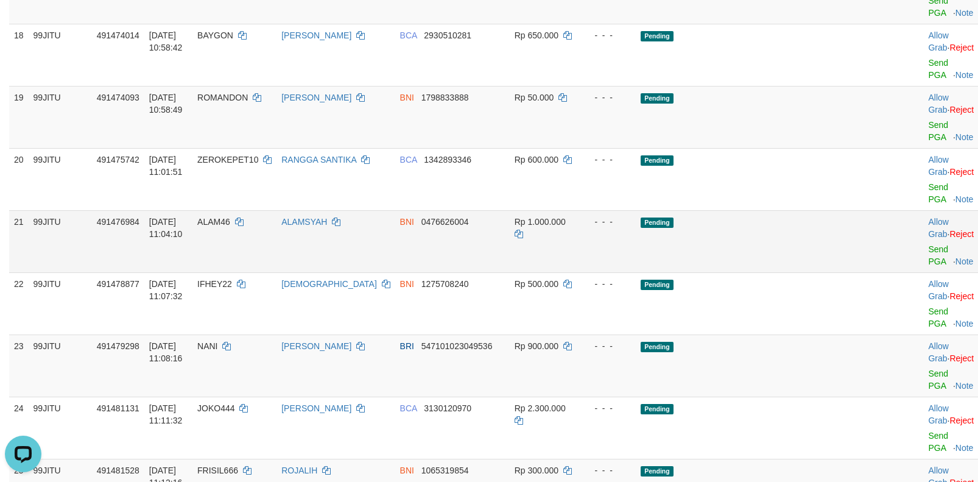
click at [230, 227] on span "ALAM46" at bounding box center [213, 222] width 33 height 10
copy td "ALAM46"
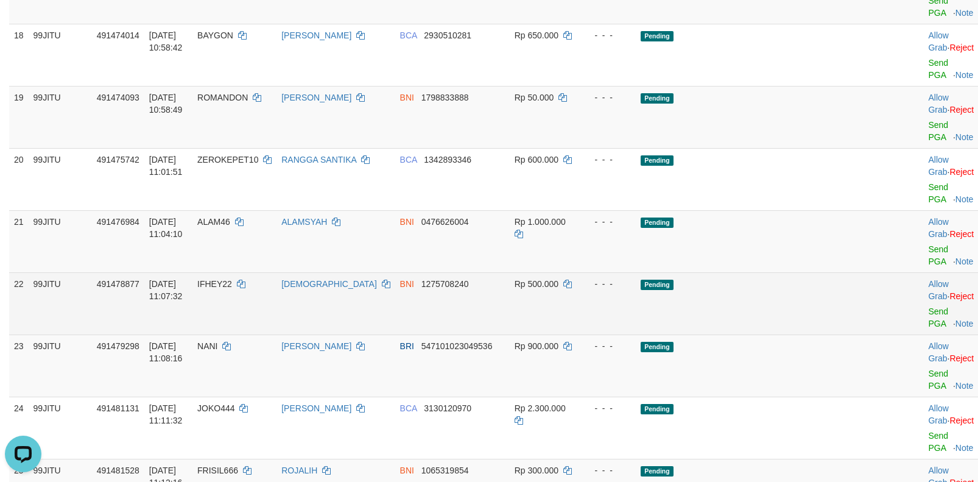
click at [232, 289] on span "IFHEY22" at bounding box center [214, 284] width 35 height 10
copy td "IFHEY22"
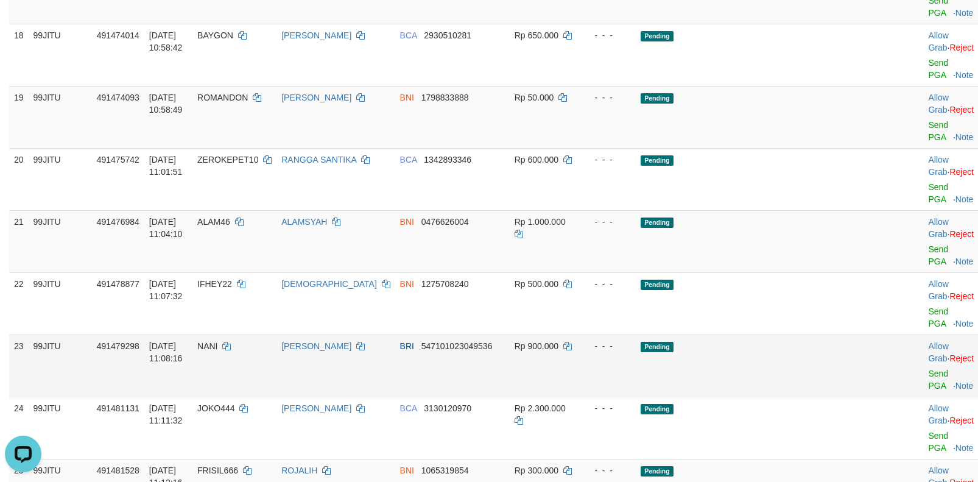
click at [217, 351] on span "NANI" at bounding box center [207, 346] width 20 height 10
copy td "NANI"
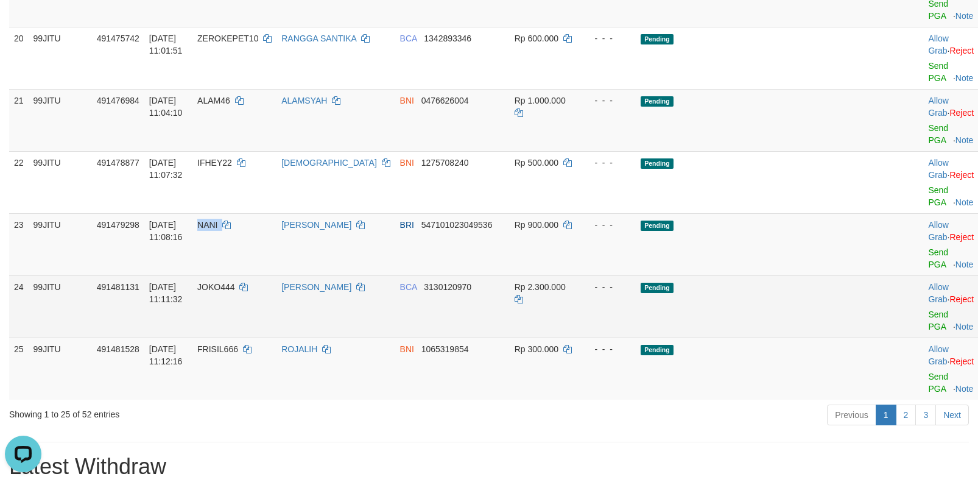
scroll to position [1218, 0]
click at [234, 291] on span "JOKO444" at bounding box center [215, 286] width 37 height 10
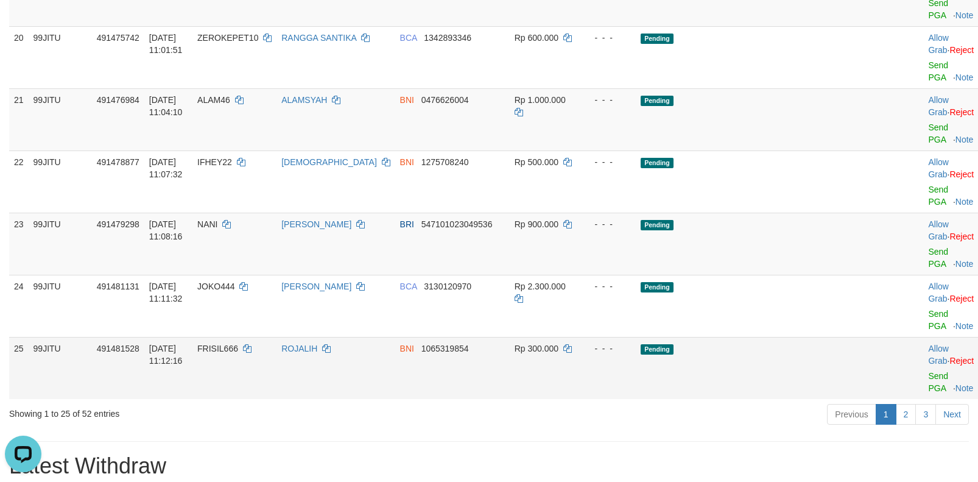
click at [249, 379] on td "FRISIL666" at bounding box center [234, 368] width 84 height 62
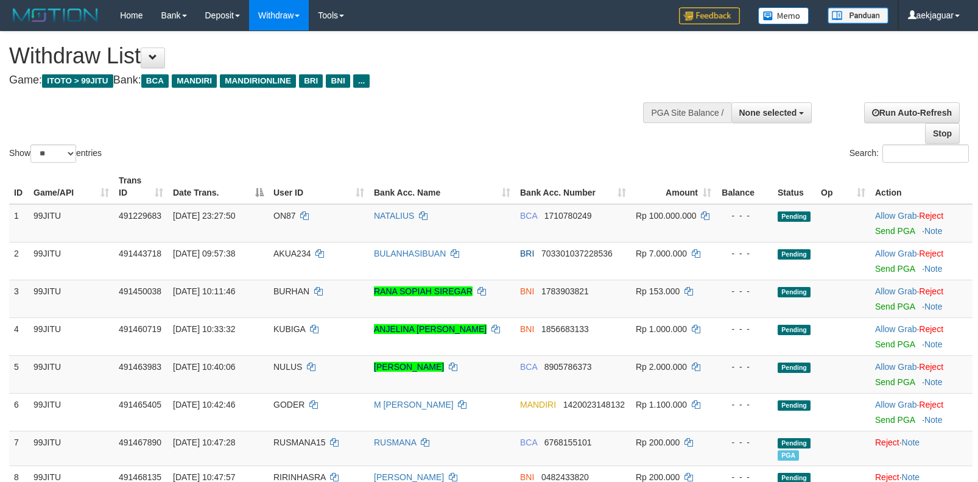
select select
select select "**"
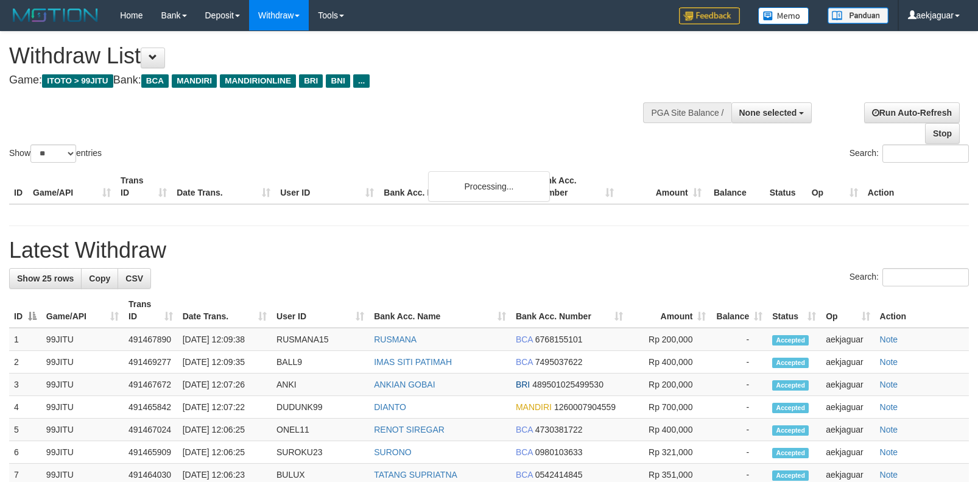
select select
select select "**"
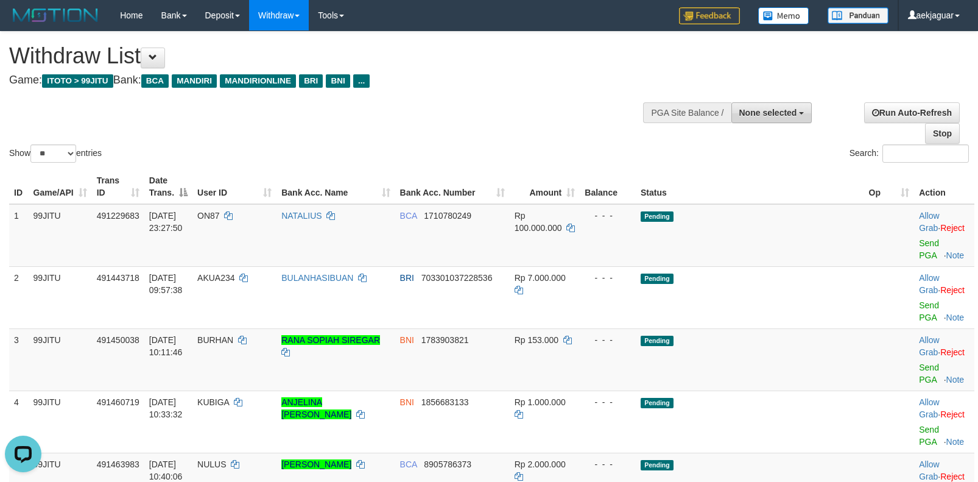
click at [760, 110] on span "None selected" at bounding box center [768, 113] width 58 height 10
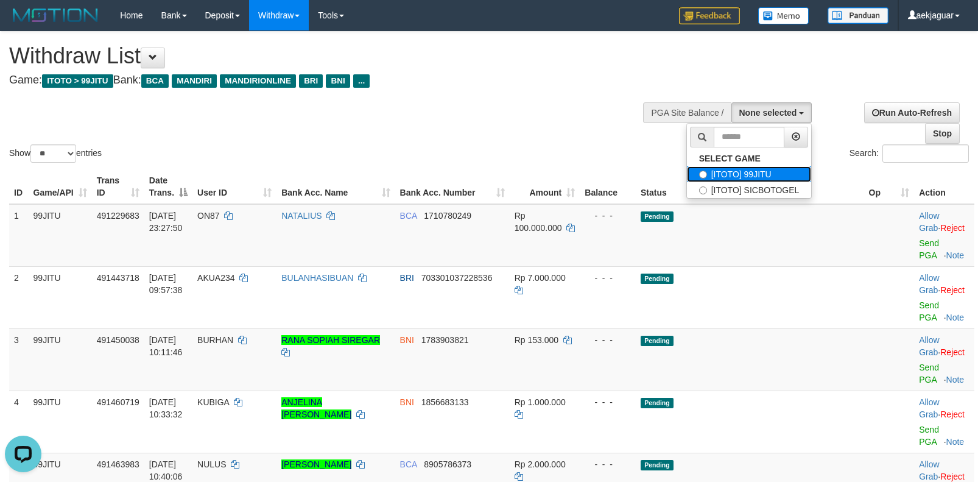
click at [740, 170] on label "[ITOTO] 99JITU" at bounding box center [749, 174] width 125 height 16
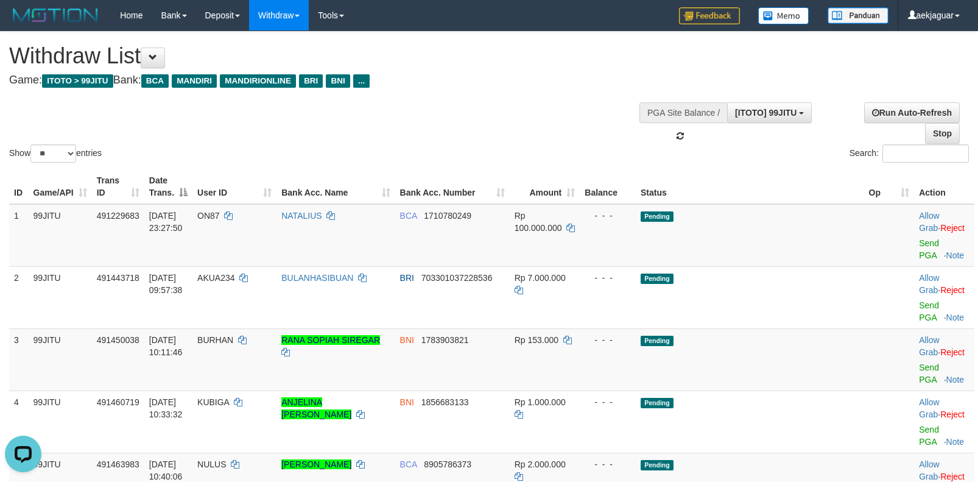
select select "***"
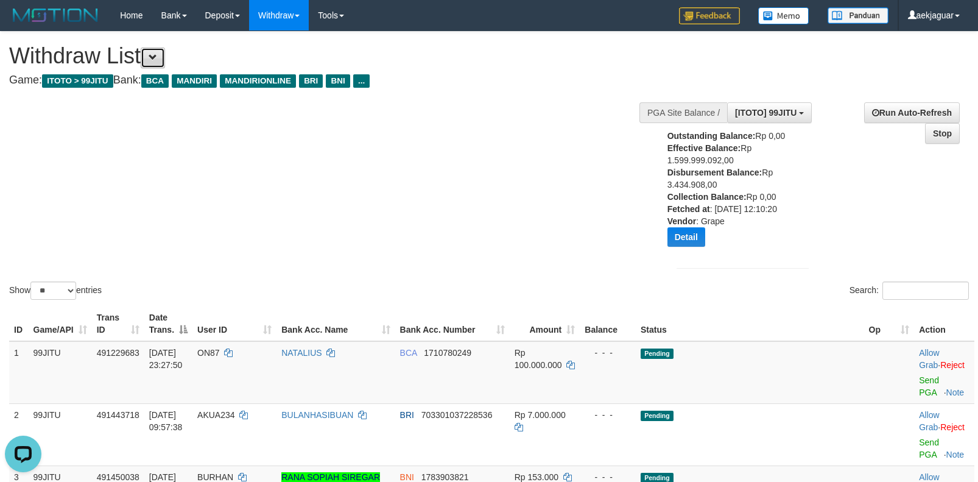
click at [157, 54] on span at bounding box center [153, 57] width 9 height 9
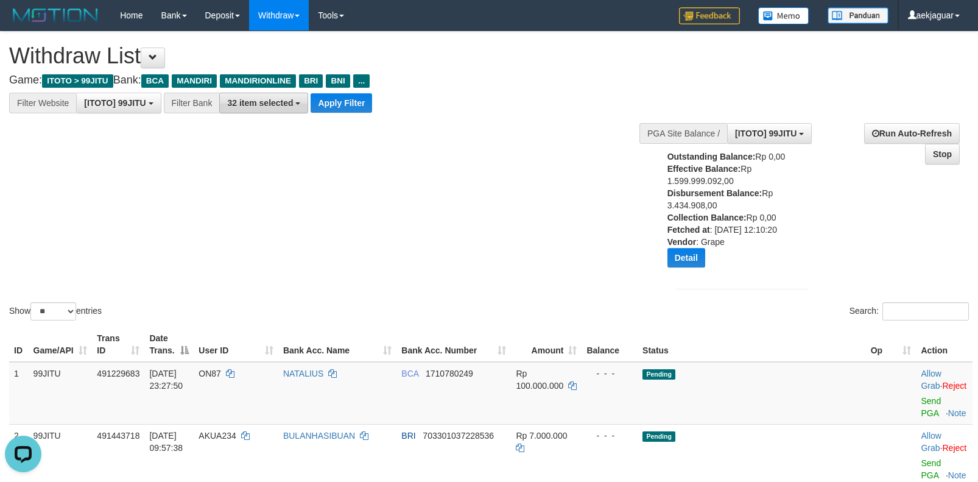
click at [246, 105] on span "32 item selected" at bounding box center [260, 103] width 66 height 10
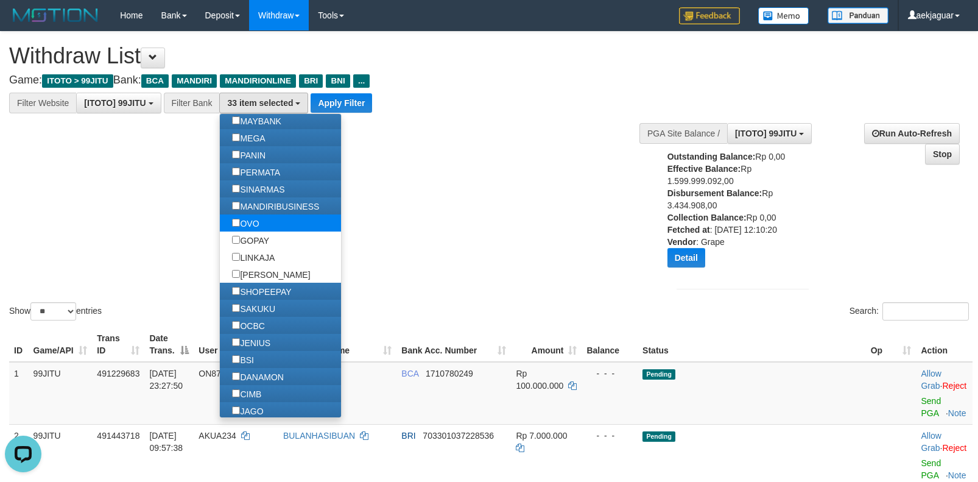
scroll to position [21, 0]
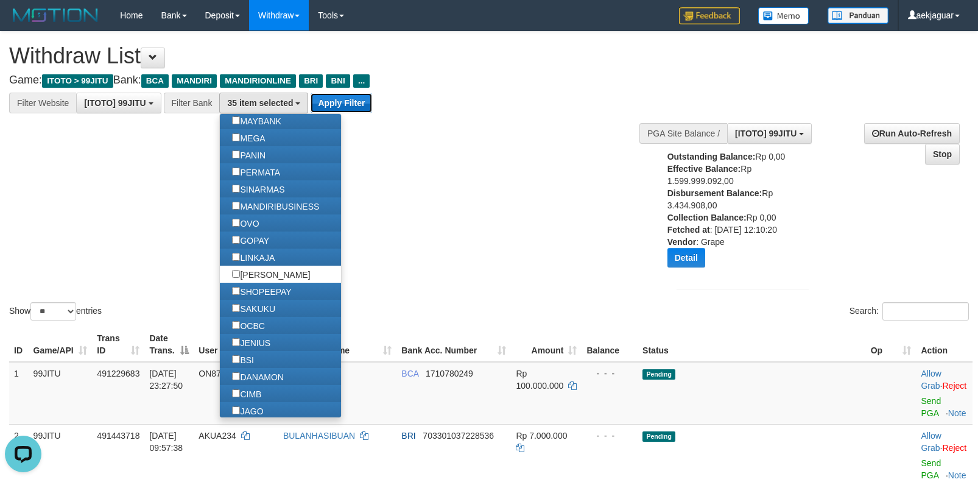
click at [354, 108] on button "Apply Filter" at bounding box center [342, 102] width 62 height 19
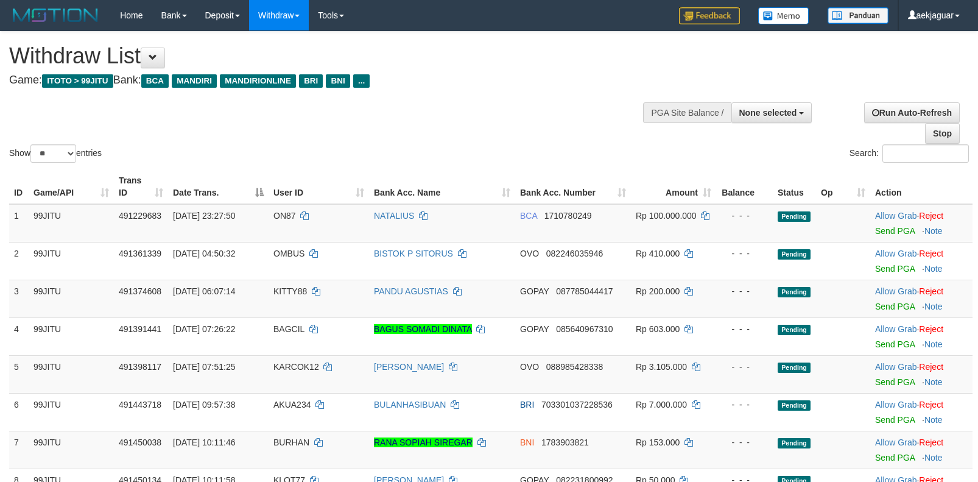
select select
select select "**"
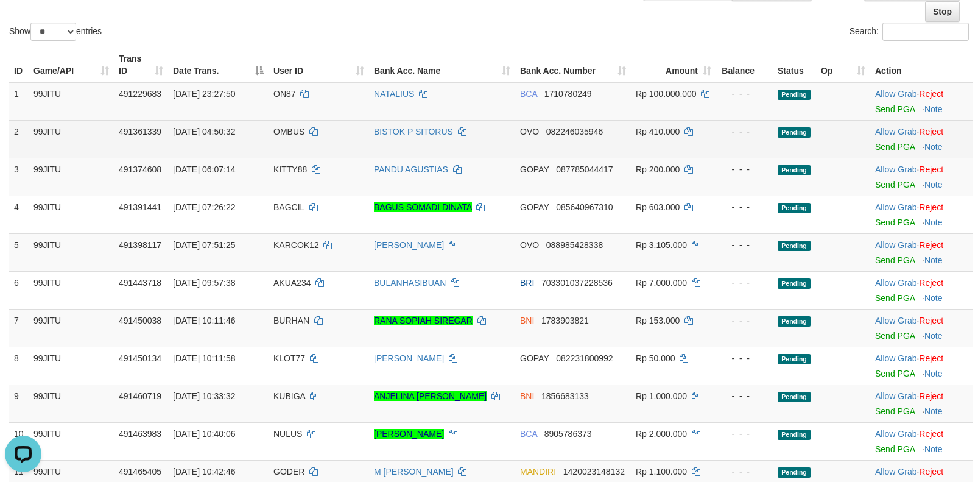
click at [286, 132] on span "OMBUS" at bounding box center [288, 132] width 31 height 10
copy td "OMBUS"
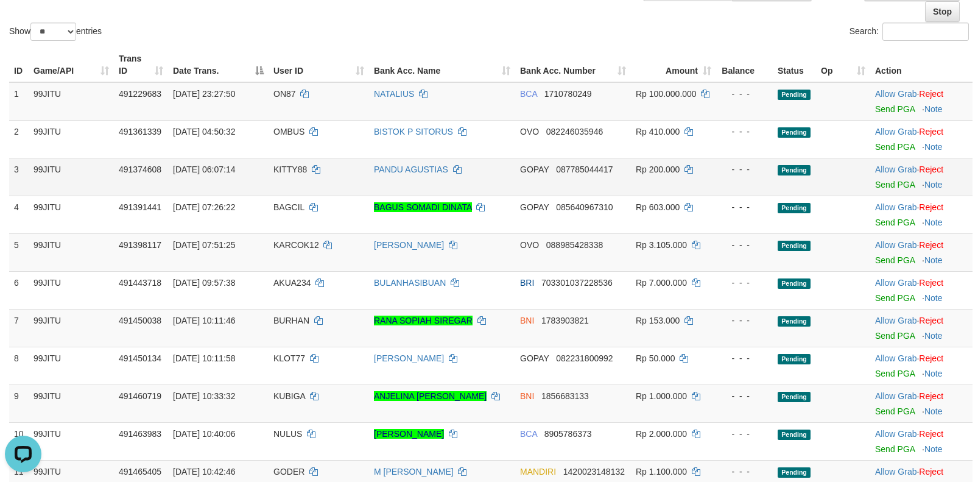
click at [287, 167] on span "KITTY88" at bounding box center [289, 169] width 33 height 10
copy td "KITTY88"
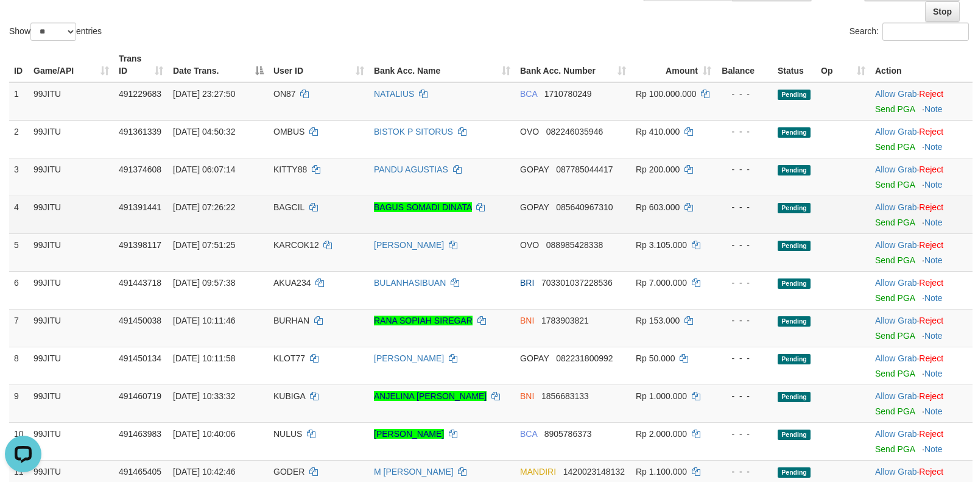
click at [278, 206] on span "BAGCIL" at bounding box center [288, 207] width 31 height 10
copy td "BAGCIL"
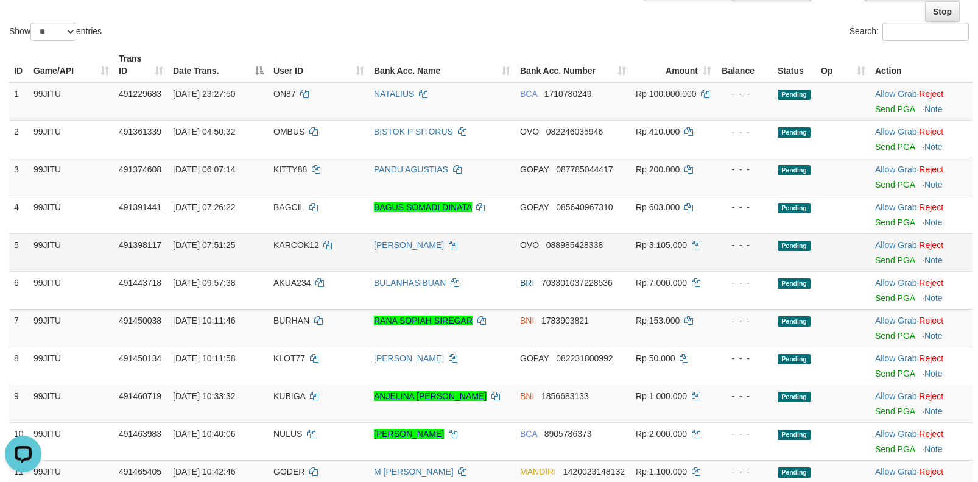
click at [287, 250] on td "KARCOK12" at bounding box center [319, 252] width 100 height 38
copy td "KARCOK12"
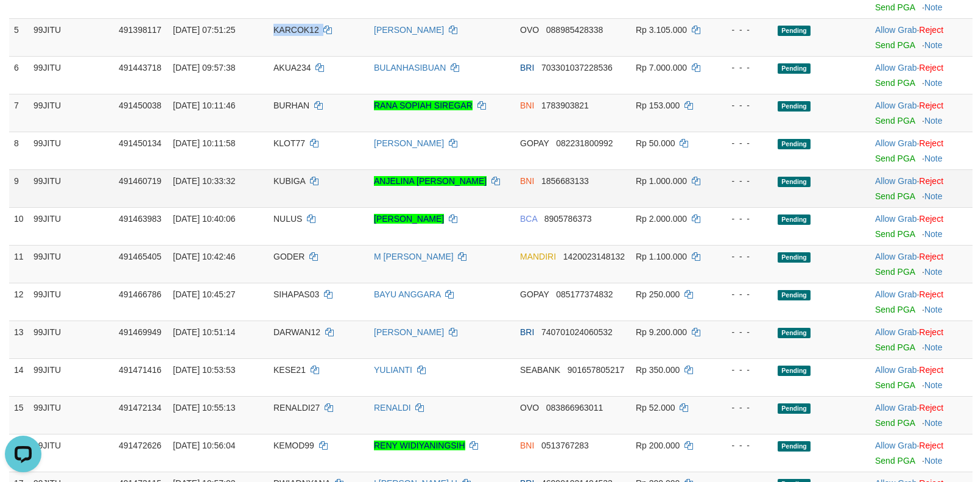
scroll to position [365, 0]
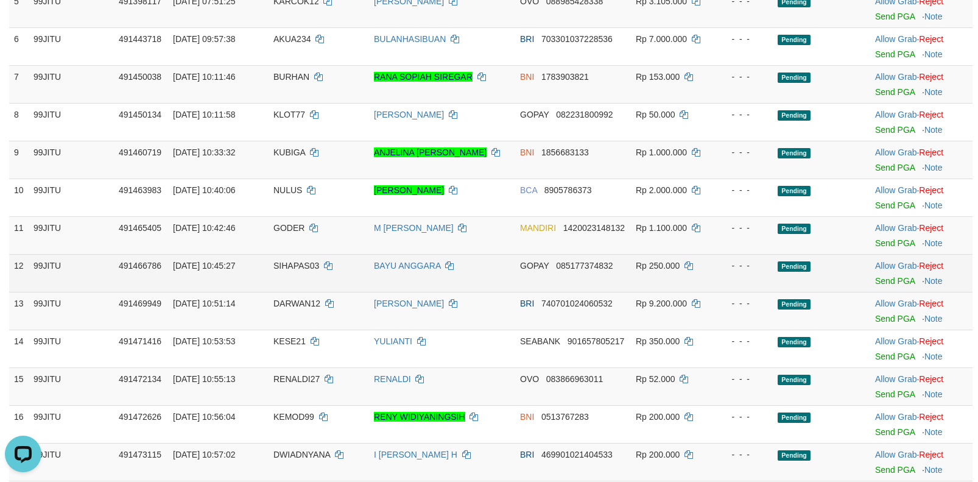
click at [289, 263] on span "SIHAPAS03" at bounding box center [296, 266] width 46 height 10
copy td "SIHAPAS03"
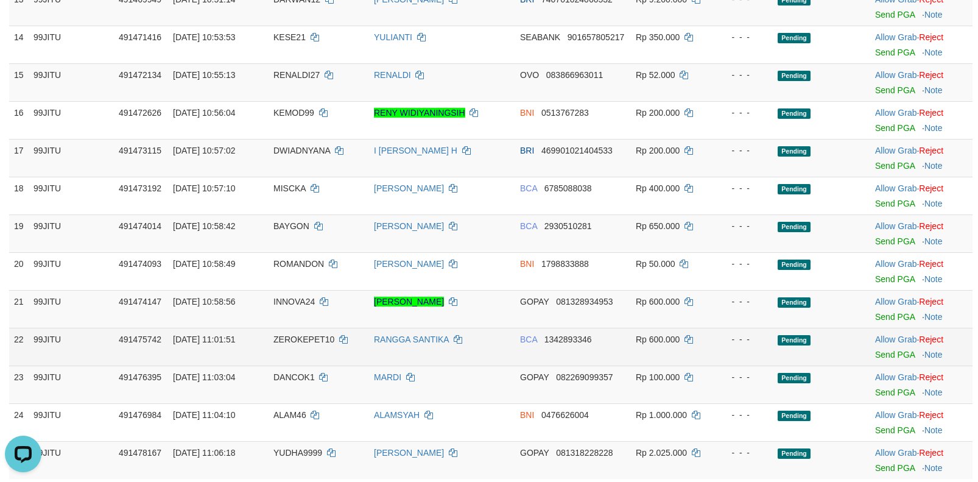
scroll to position [670, 0]
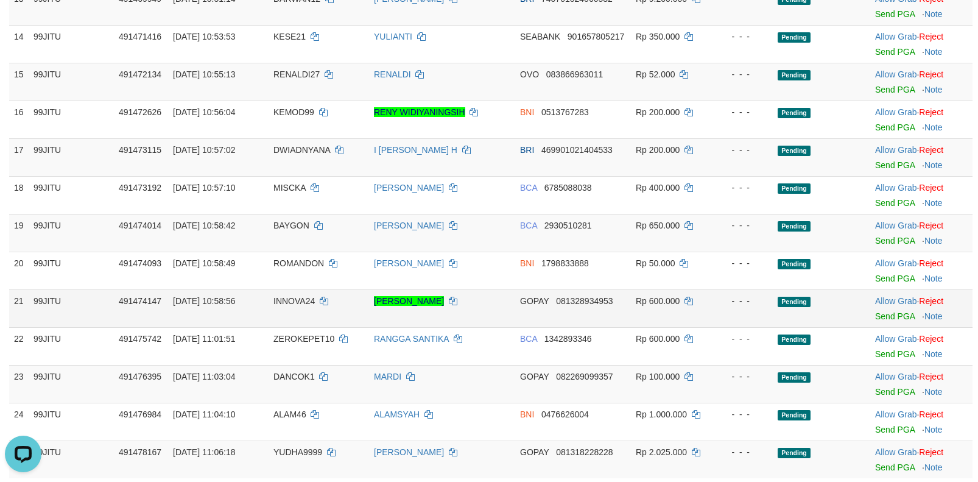
click at [291, 301] on span "INNOVA24" at bounding box center [293, 301] width 41 height 10
copy td "INNOVA24"
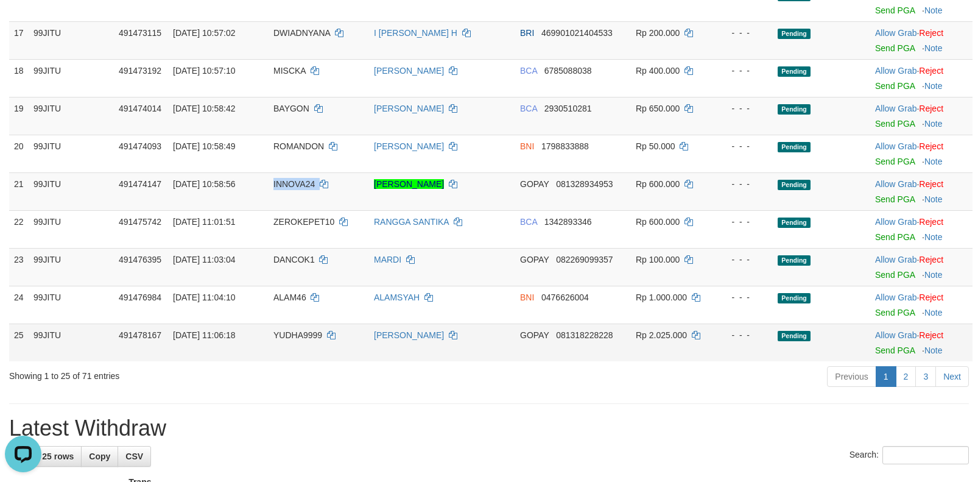
scroll to position [792, 0]
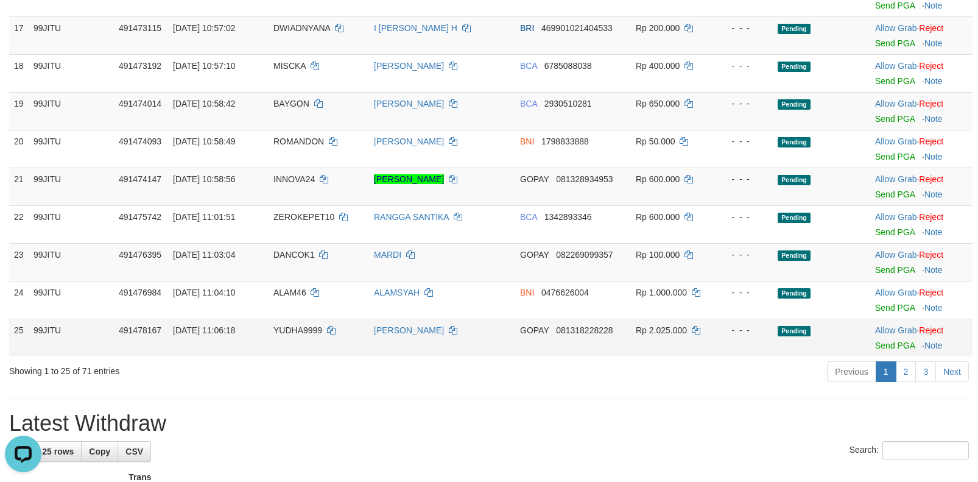
click at [301, 331] on span "YUDHA9999" at bounding box center [297, 330] width 49 height 10
click at [300, 331] on span "YUDHA9999" at bounding box center [297, 330] width 49 height 10
copy td "YUDHA9999"
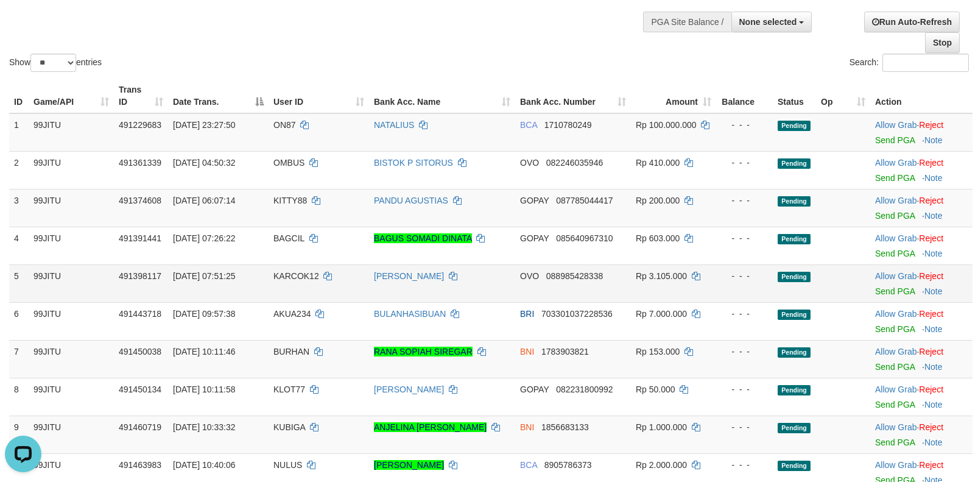
scroll to position [0, 0]
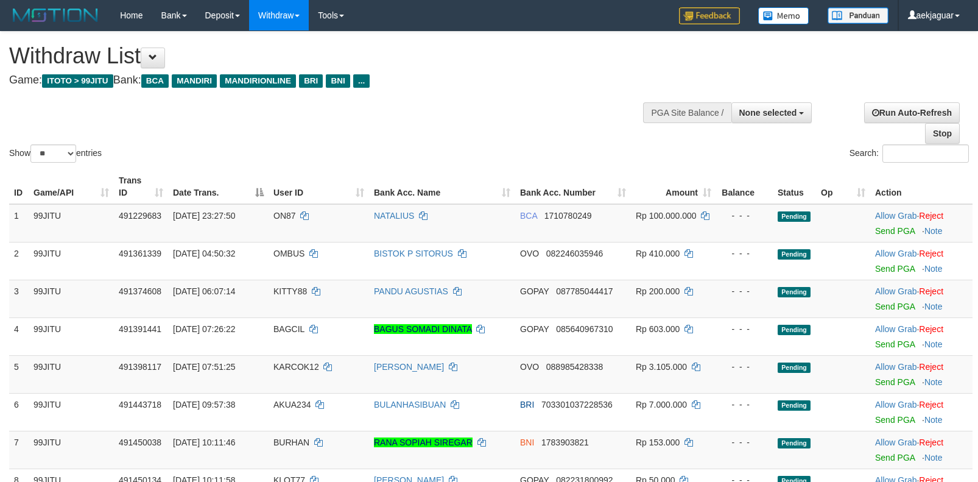
select select
select select "**"
click at [762, 111] on span "None selected" at bounding box center [768, 113] width 58 height 10
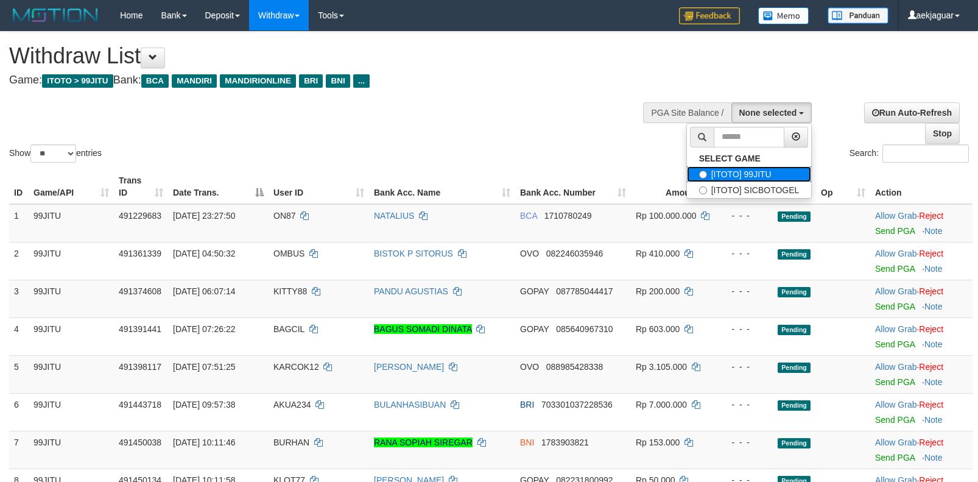
click at [735, 176] on label "[ITOTO] 99JITU" at bounding box center [749, 174] width 125 height 16
select select "***"
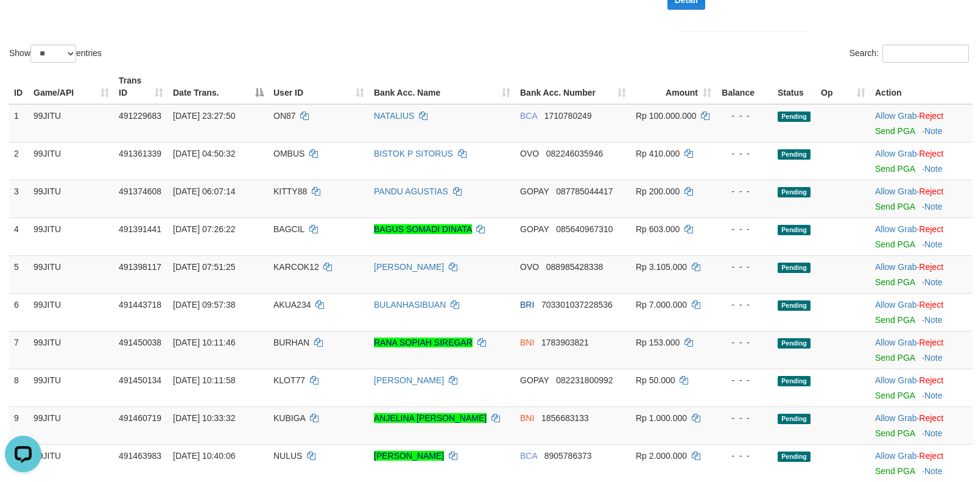
scroll to position [244, 0]
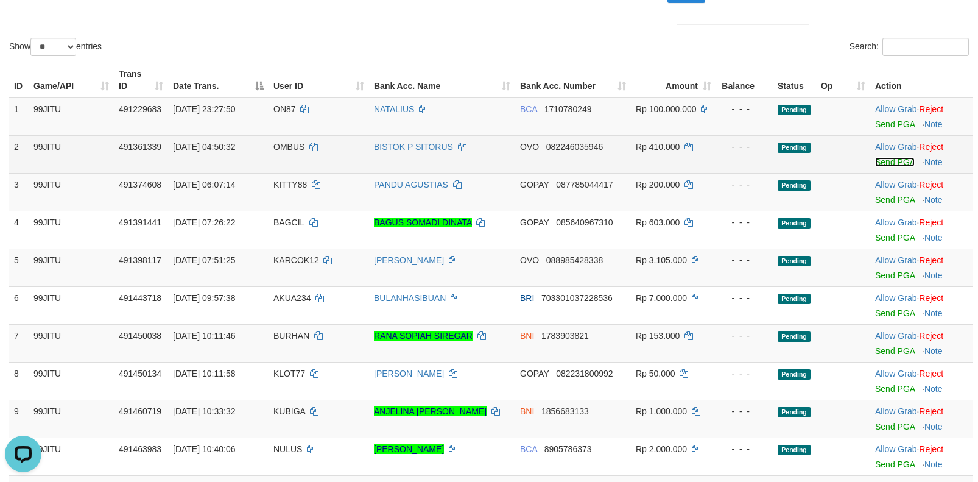
click at [887, 167] on link "Send PGA" at bounding box center [895, 162] width 40 height 10
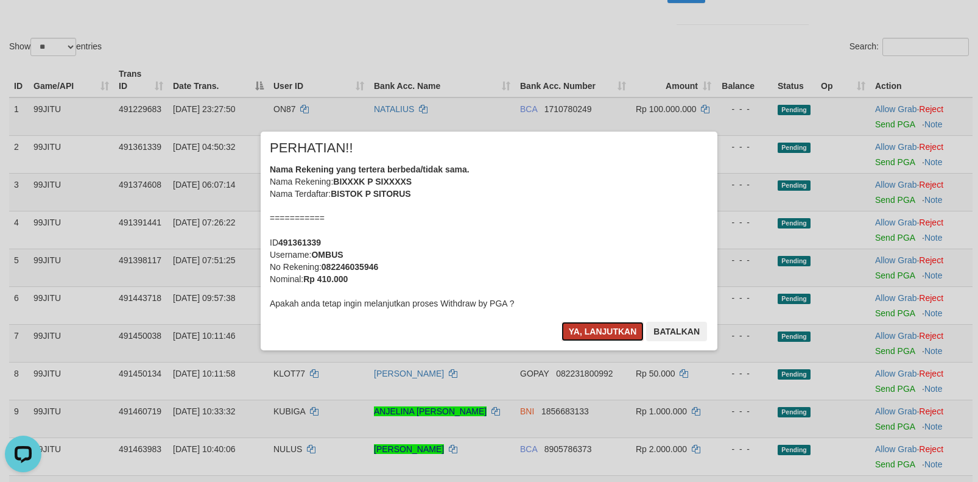
click at [587, 329] on button "Ya, lanjutkan" at bounding box center [602, 331] width 83 height 19
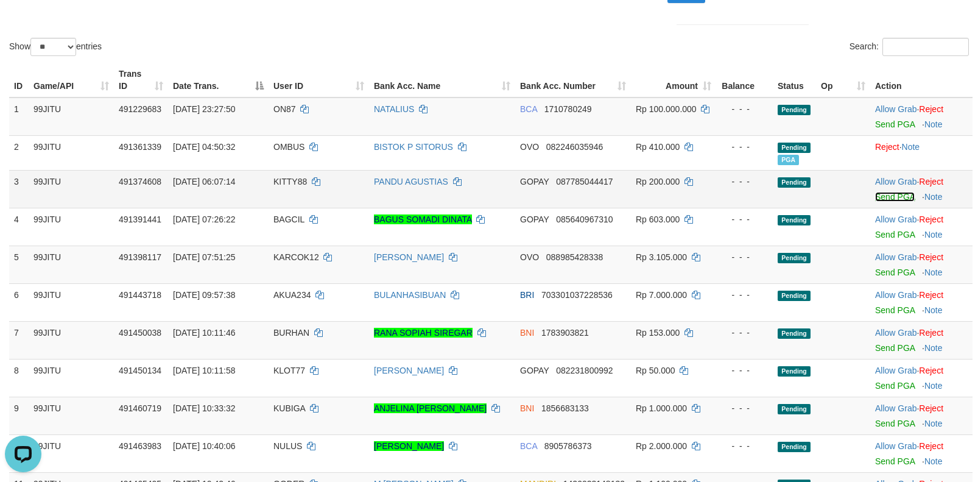
click at [884, 202] on link "Send PGA" at bounding box center [895, 197] width 40 height 10
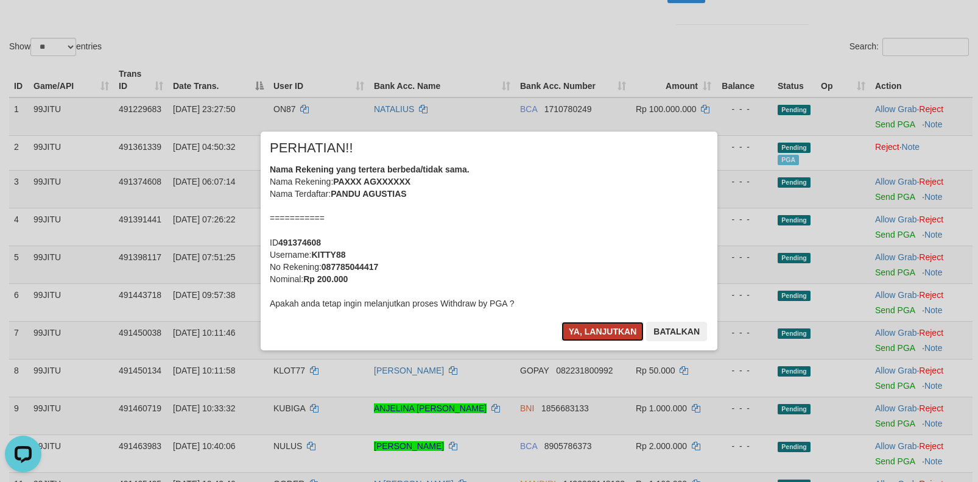
click at [609, 325] on button "Ya, lanjutkan" at bounding box center [602, 331] width 83 height 19
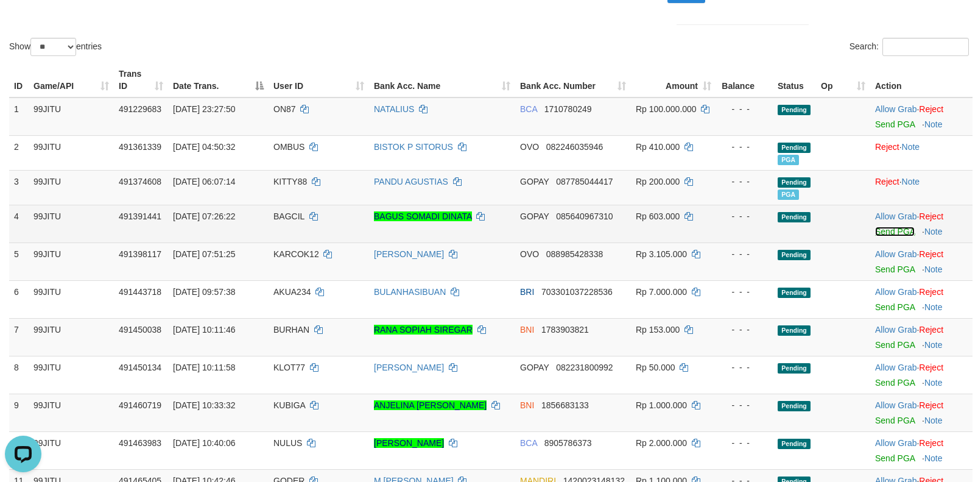
click at [879, 236] on link "Send PGA" at bounding box center [895, 232] width 40 height 10
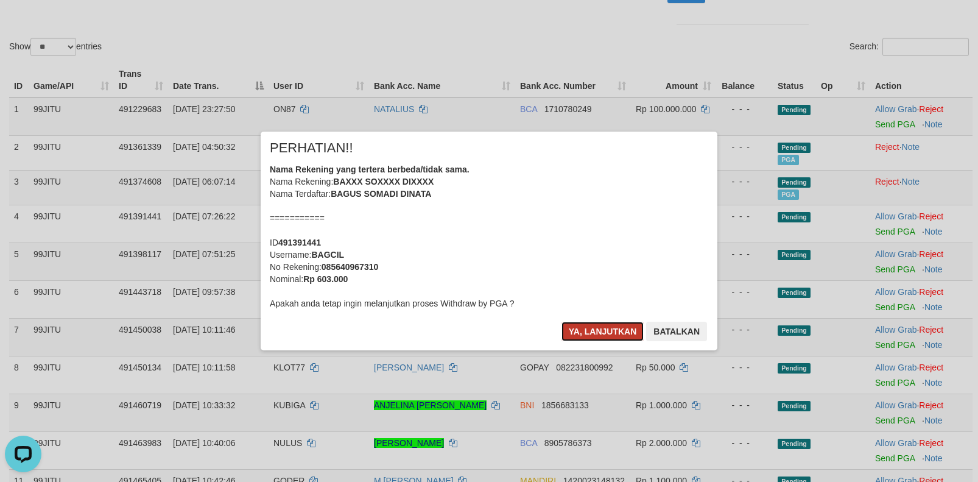
click at [592, 331] on button "Ya, lanjutkan" at bounding box center [602, 331] width 83 height 19
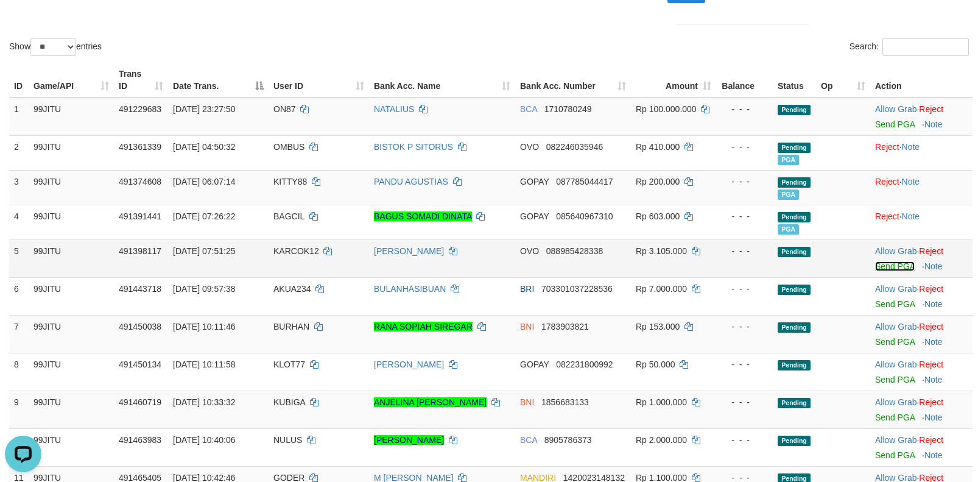
click at [880, 271] on link "Send PGA" at bounding box center [895, 266] width 40 height 10
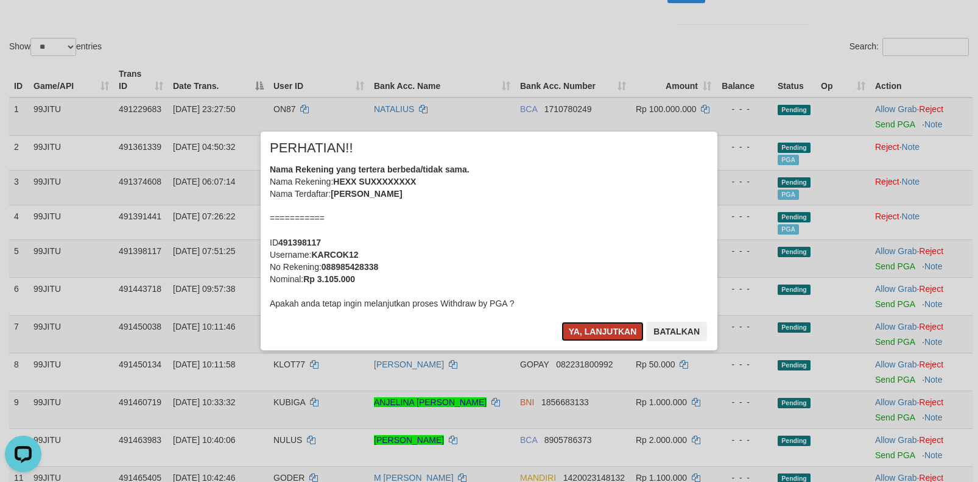
click at [594, 332] on button "Ya, lanjutkan" at bounding box center [602, 331] width 83 height 19
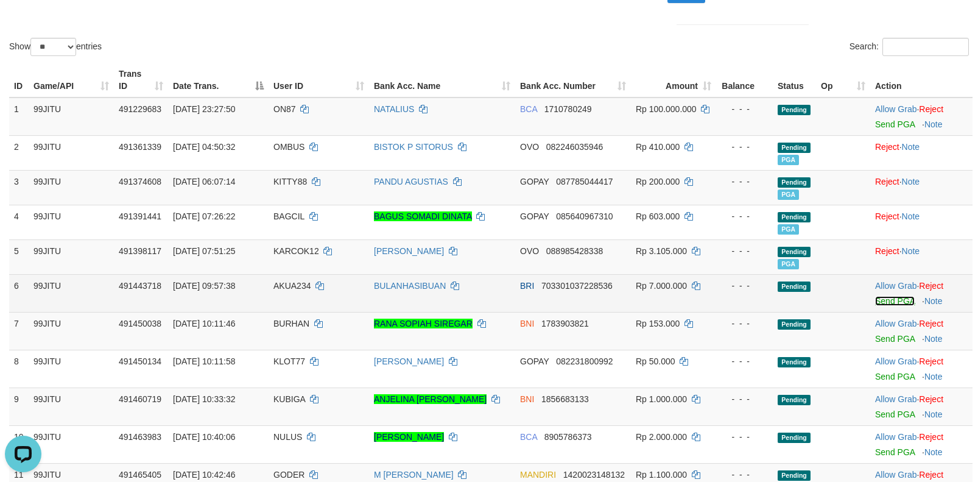
click at [879, 306] on link "Send PGA" at bounding box center [895, 301] width 40 height 10
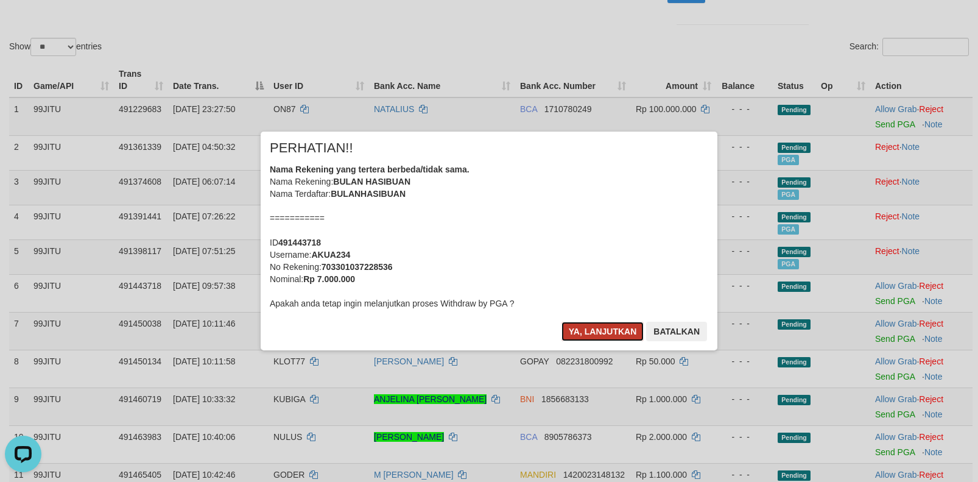
click at [603, 325] on button "Ya, lanjutkan" at bounding box center [602, 331] width 83 height 19
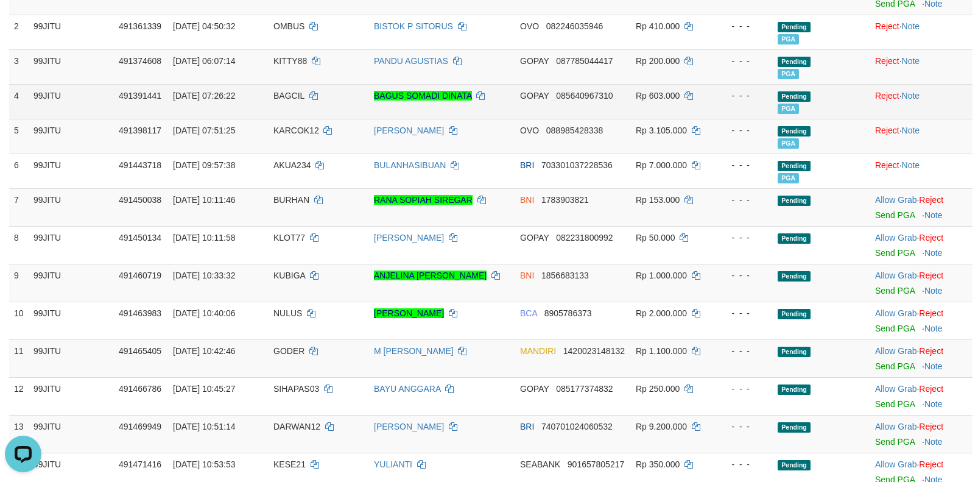
scroll to position [365, 0]
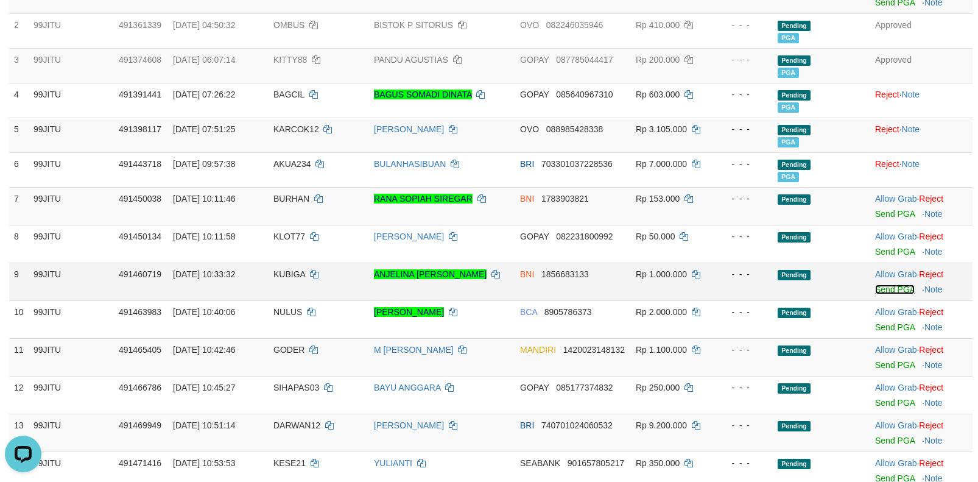
click at [882, 294] on link "Send PGA" at bounding box center [895, 289] width 40 height 10
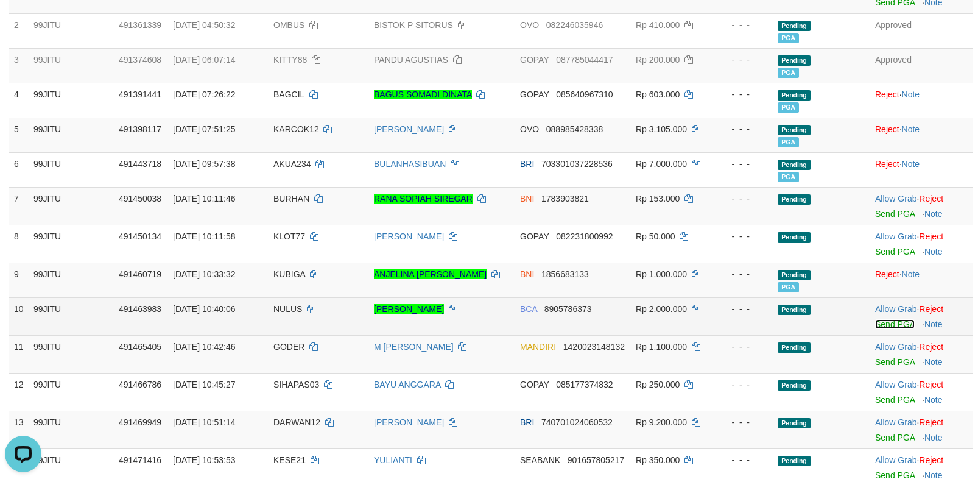
click at [885, 329] on link "Send PGA" at bounding box center [895, 324] width 40 height 10
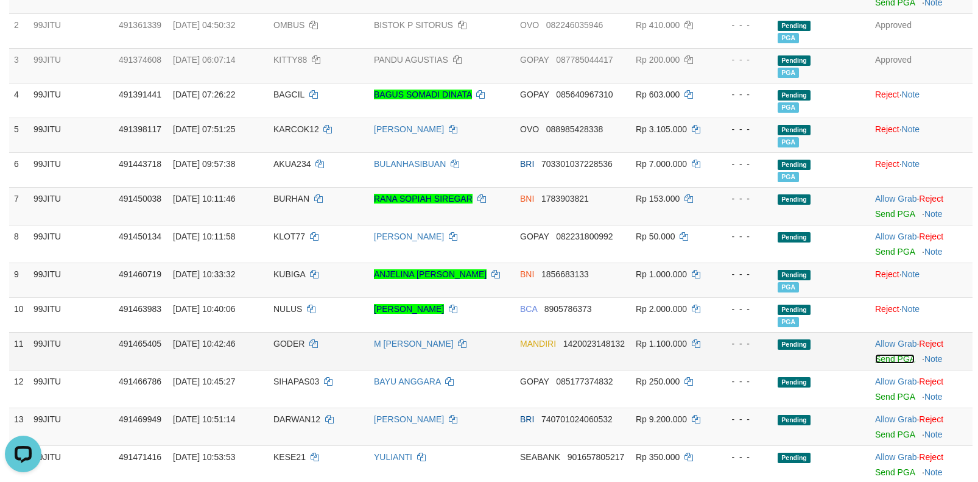
click at [887, 364] on link "Send PGA" at bounding box center [895, 359] width 40 height 10
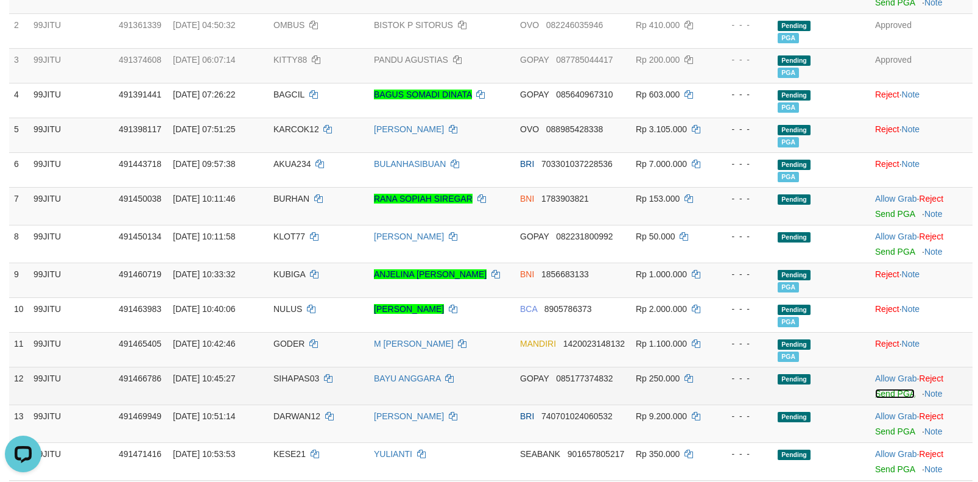
click at [888, 398] on link "Send PGA" at bounding box center [895, 394] width 40 height 10
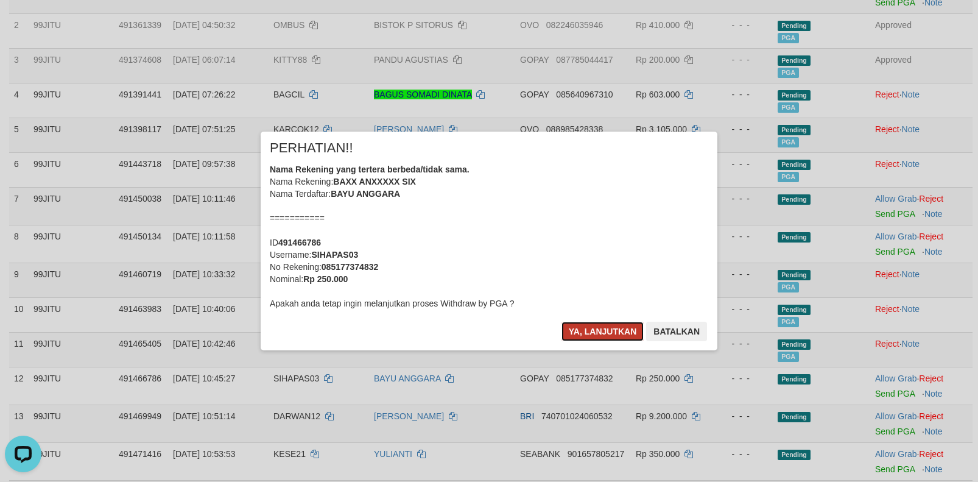
click at [597, 329] on button "Ya, lanjutkan" at bounding box center [602, 331] width 83 height 19
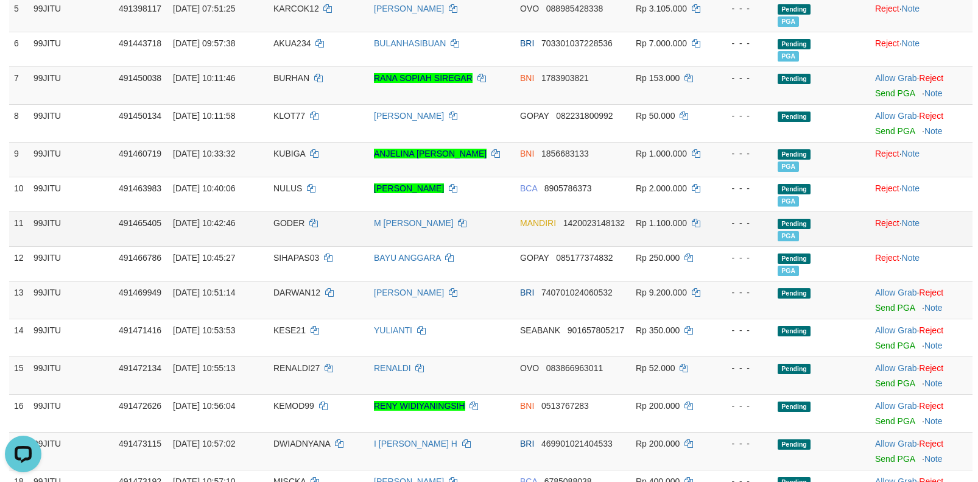
scroll to position [487, 0]
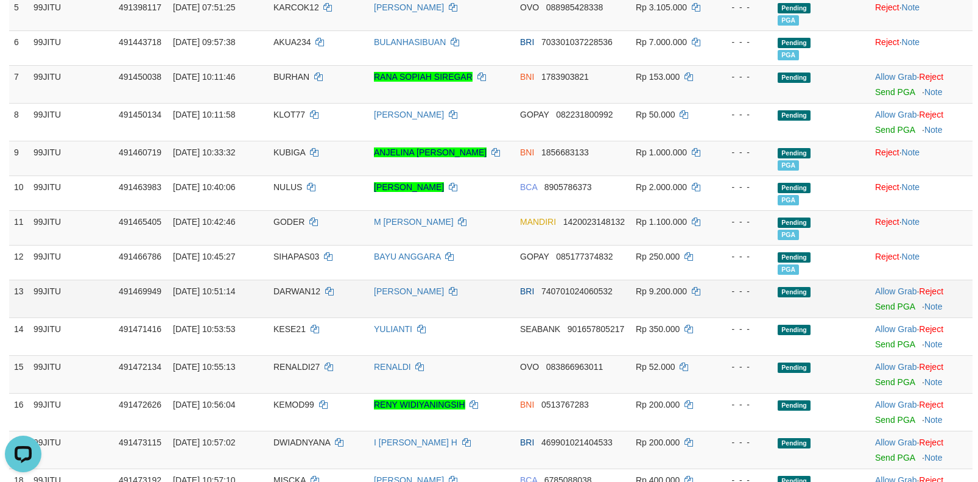
click at [284, 296] on span "DARWAN12" at bounding box center [296, 291] width 47 height 10
copy td "DARWAN12"
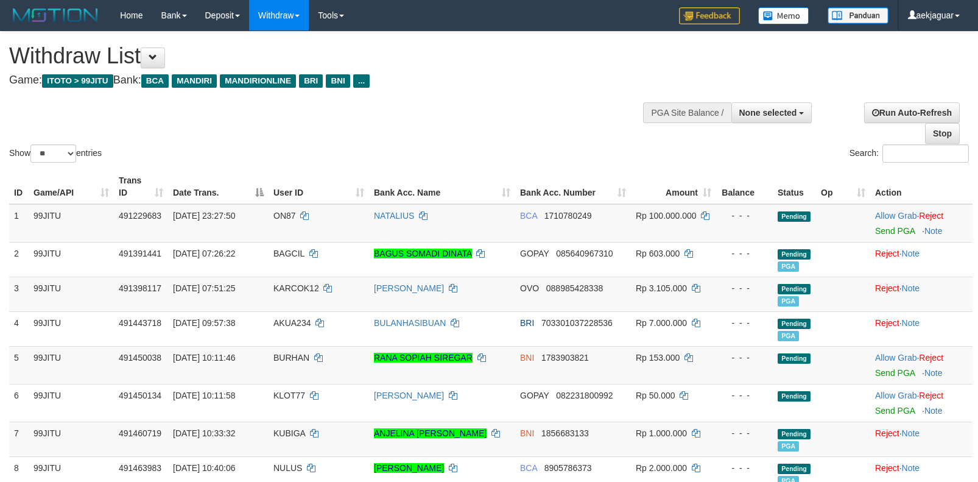
select select
select select "**"
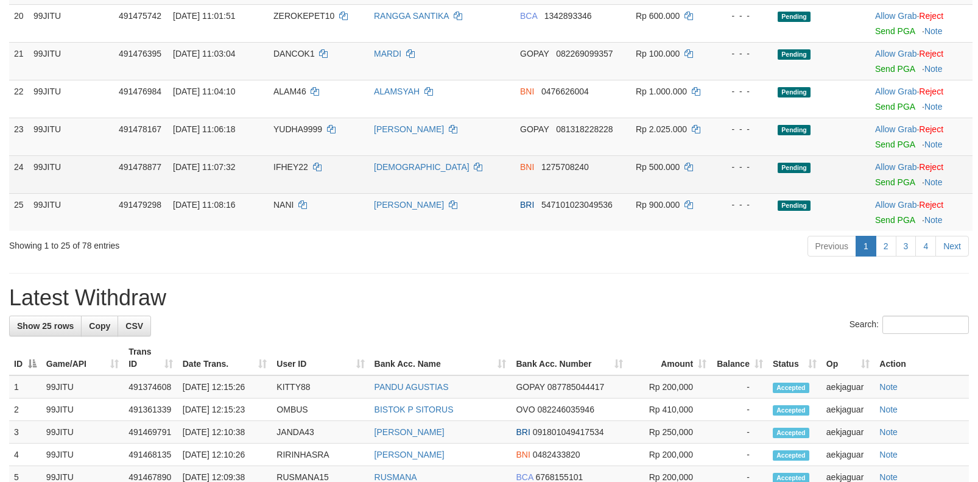
scroll to position [913, 0]
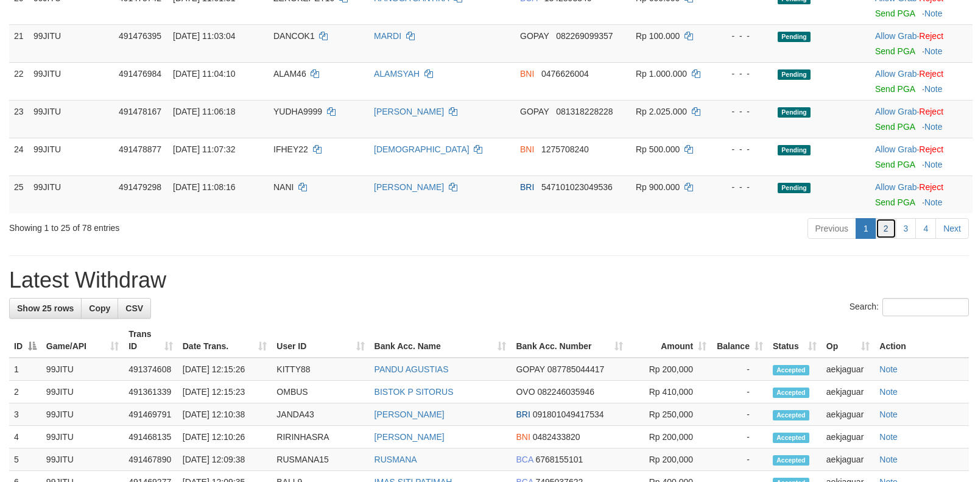
click at [884, 234] on link "2" at bounding box center [886, 228] width 21 height 21
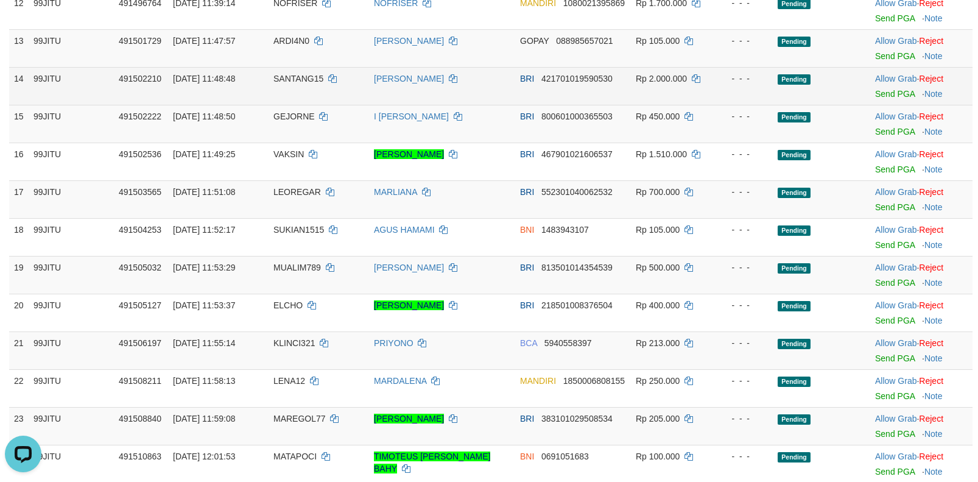
scroll to position [804, 0]
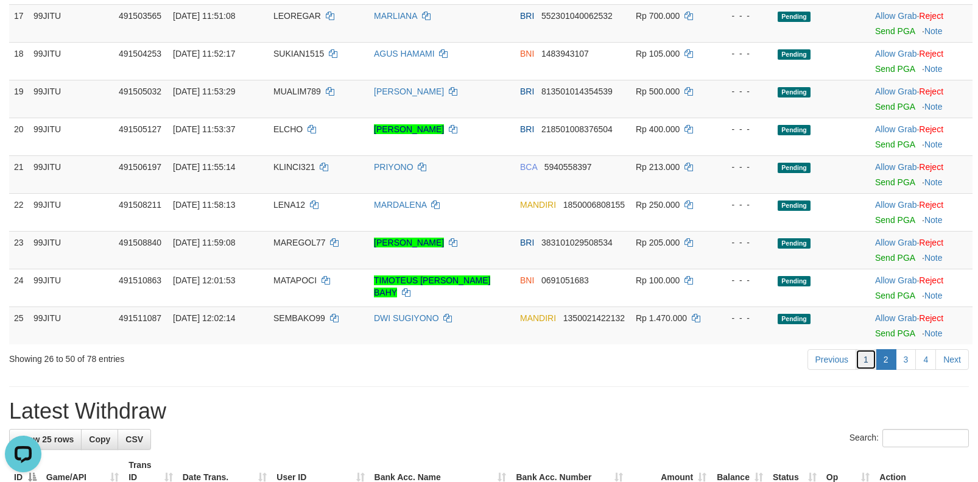
click at [864, 360] on link "1" at bounding box center [866, 359] width 21 height 21
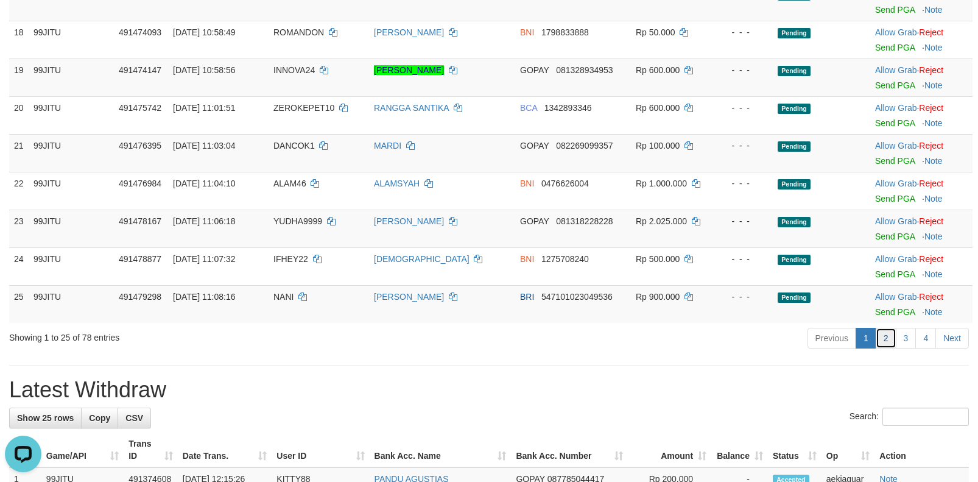
click at [880, 336] on link "2" at bounding box center [886, 338] width 21 height 21
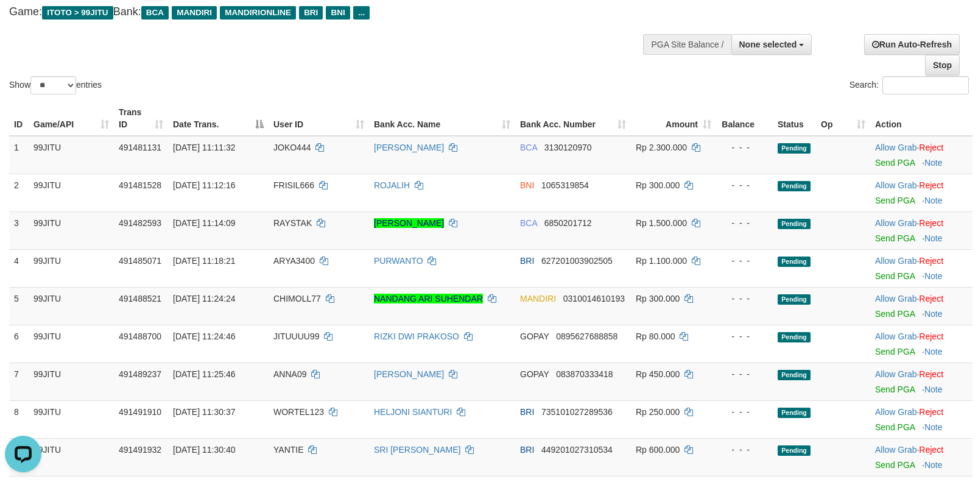
scroll to position [61, 0]
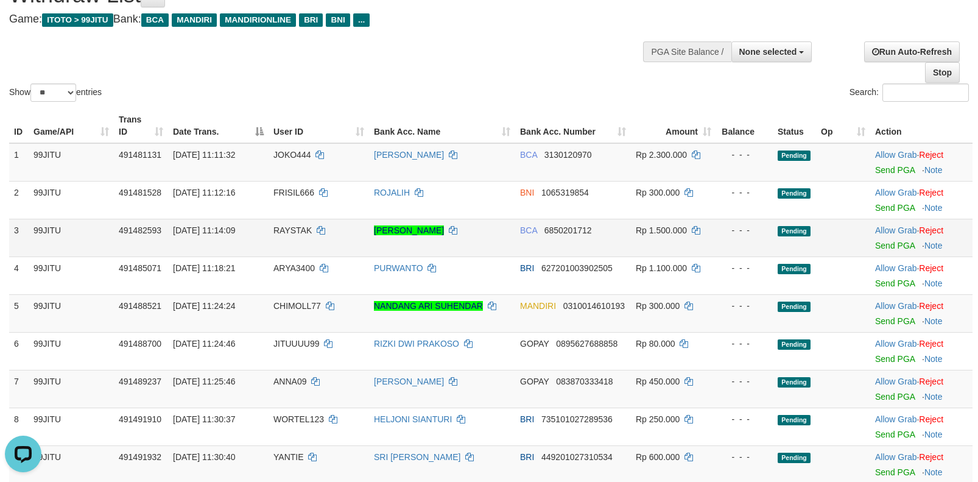
click at [294, 228] on span "RAYSTAK" at bounding box center [292, 230] width 38 height 10
copy td "RAYSTAK"
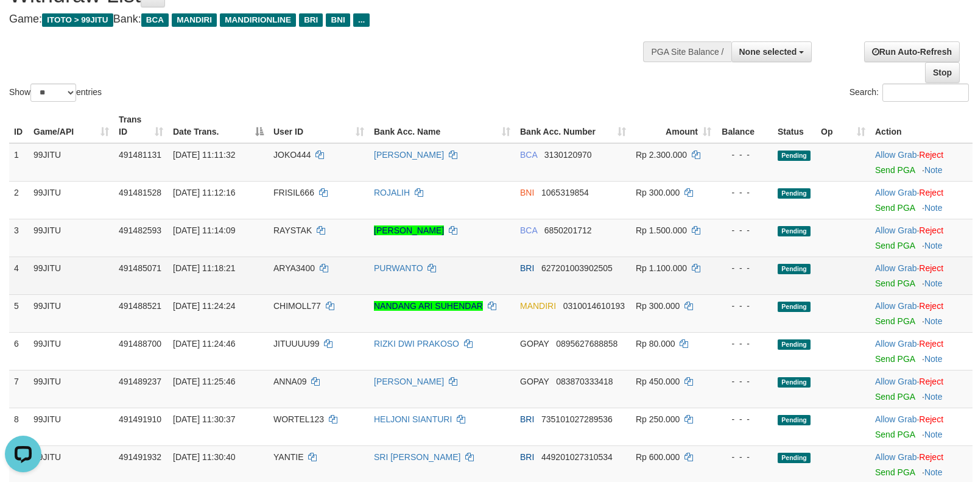
click at [296, 272] on span "ARYA3400" at bounding box center [293, 268] width 41 height 10
copy td "ARYA3400"
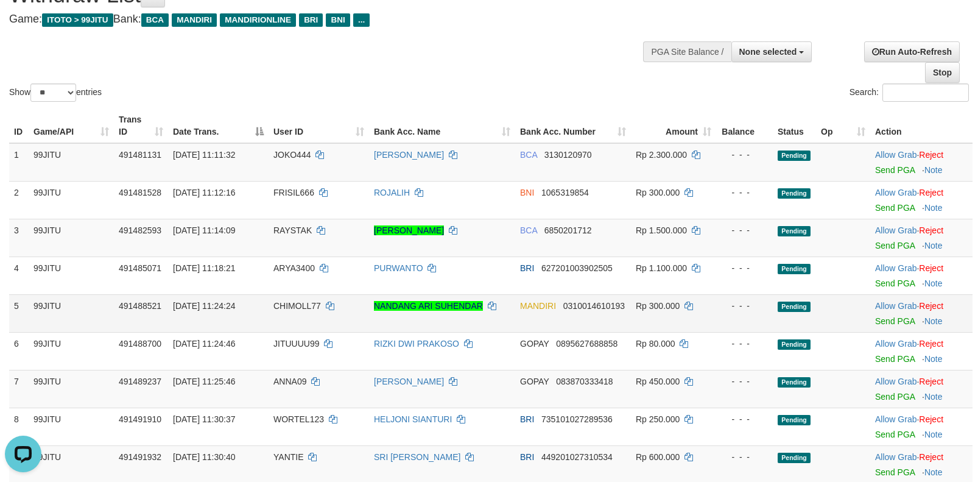
click at [287, 314] on td "CHIMOLL77" at bounding box center [319, 313] width 100 height 38
copy td "CHIMOLL77"
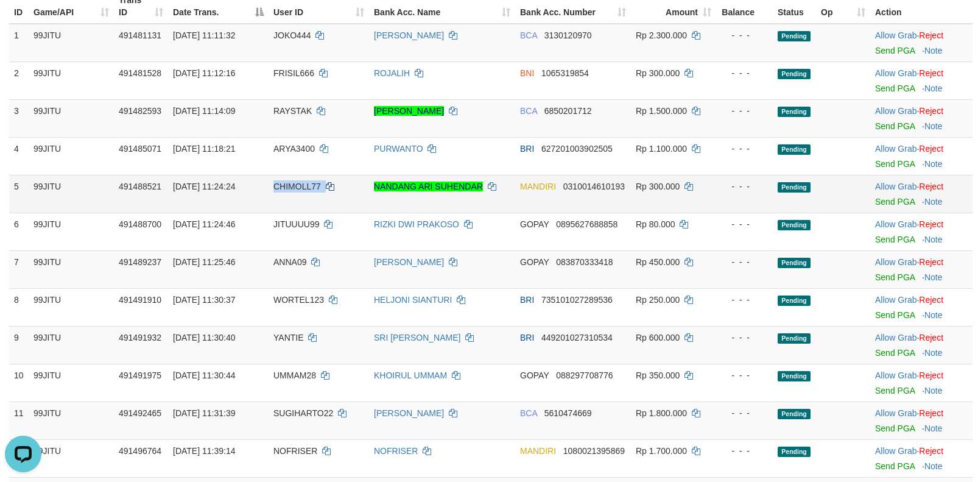
scroll to position [183, 0]
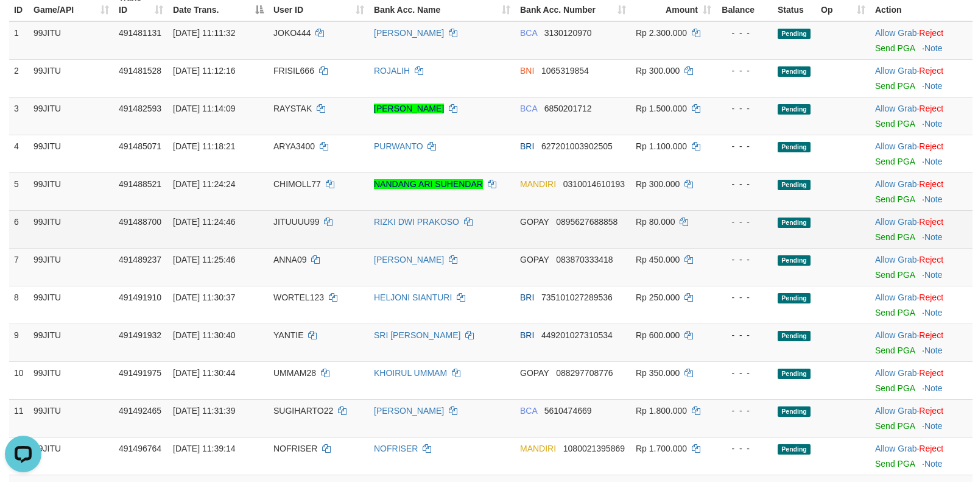
click at [292, 224] on span "JITUUUU99" at bounding box center [296, 222] width 46 height 10
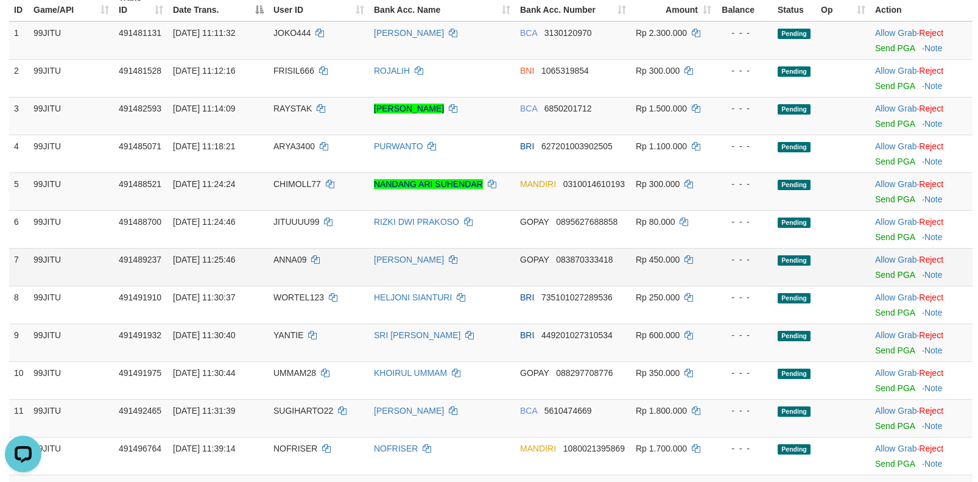
click at [289, 263] on span "ANNA09" at bounding box center [289, 260] width 33 height 10
copy td "ANNA09"
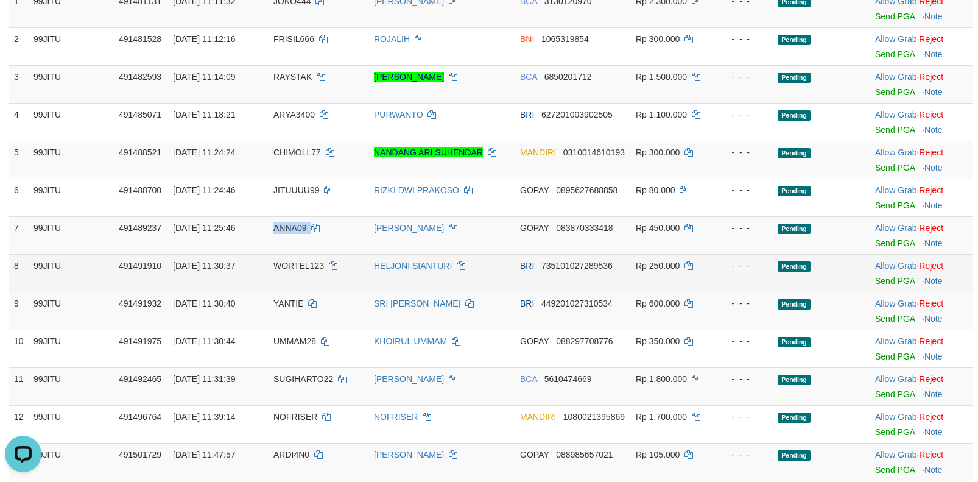
scroll to position [244, 0]
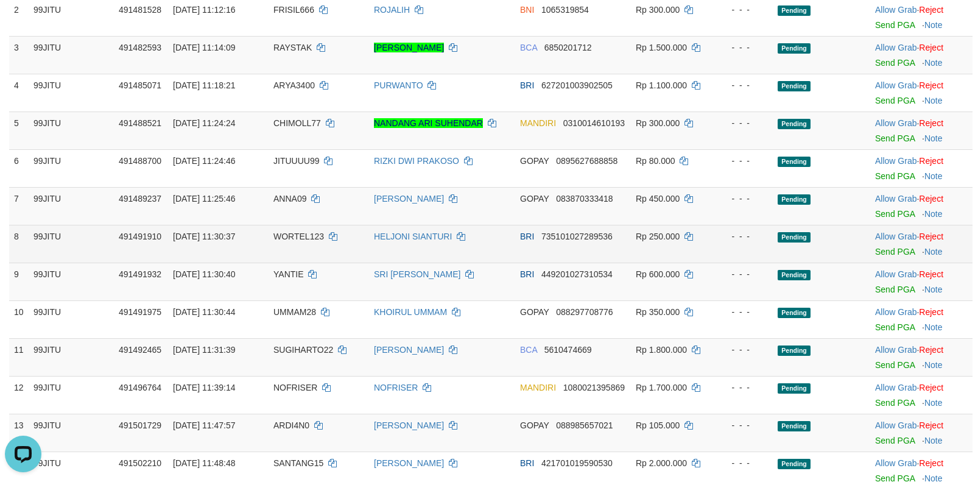
click at [279, 241] on span "WORTEL123" at bounding box center [298, 236] width 51 height 10
copy td "WORTEL123"
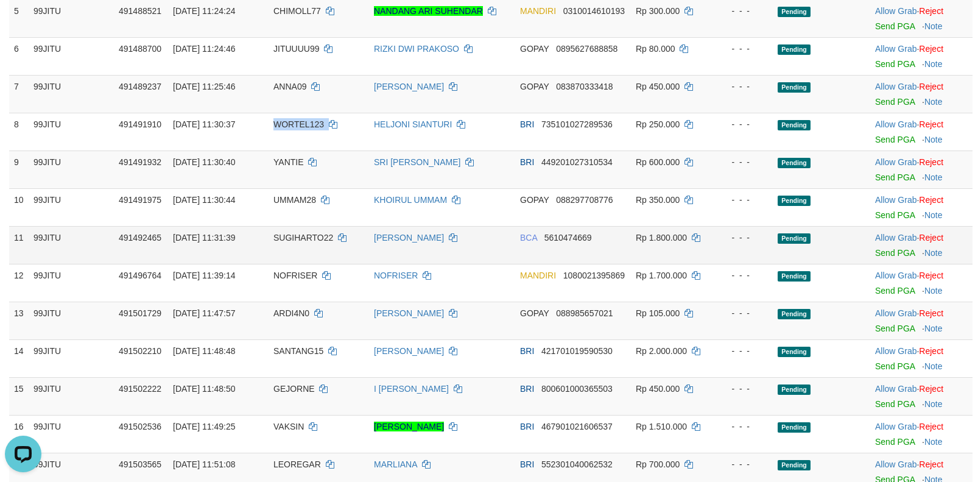
scroll to position [365, 0]
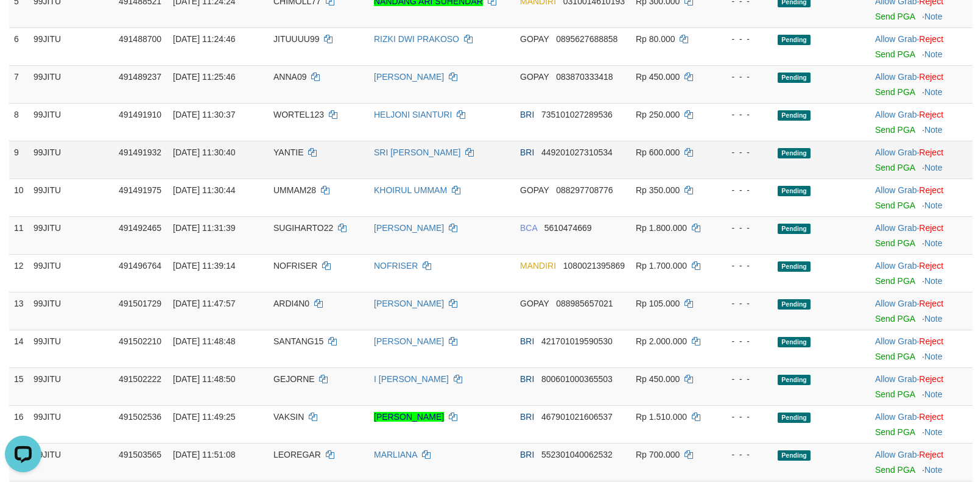
click at [292, 150] on span "YANTIE" at bounding box center [288, 152] width 30 height 10
copy td "YANTIE"
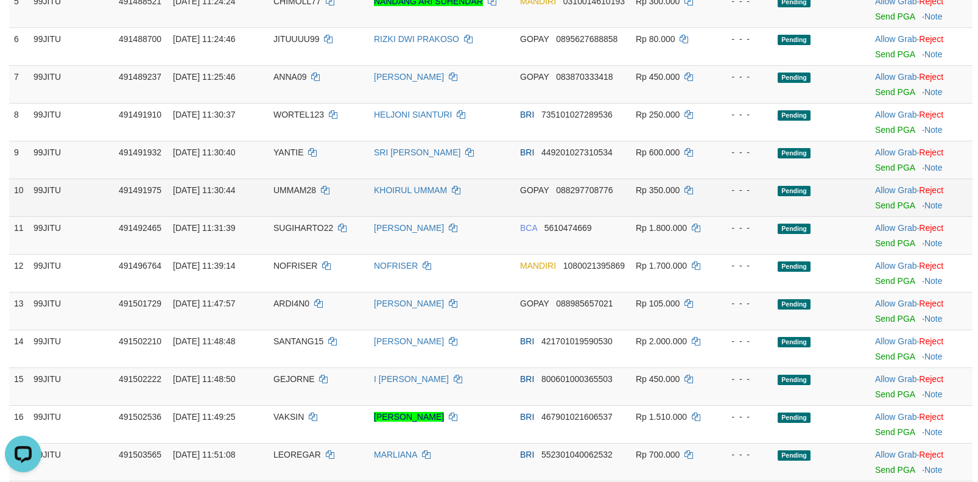
click at [290, 195] on td "UMMAM28" at bounding box center [319, 197] width 100 height 38
copy td "UMMAM28"
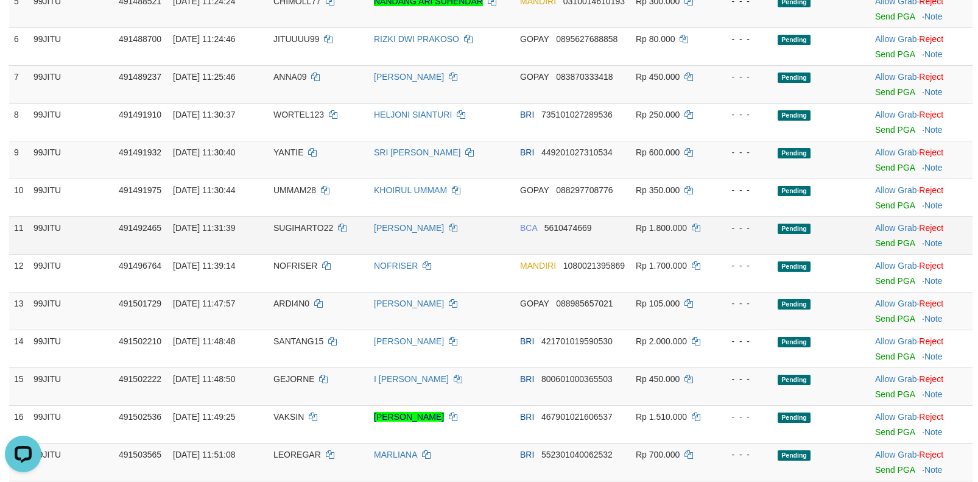
click at [276, 229] on span "SUGIHARTO22" at bounding box center [303, 228] width 60 height 10
copy td "SUGIHARTO22"
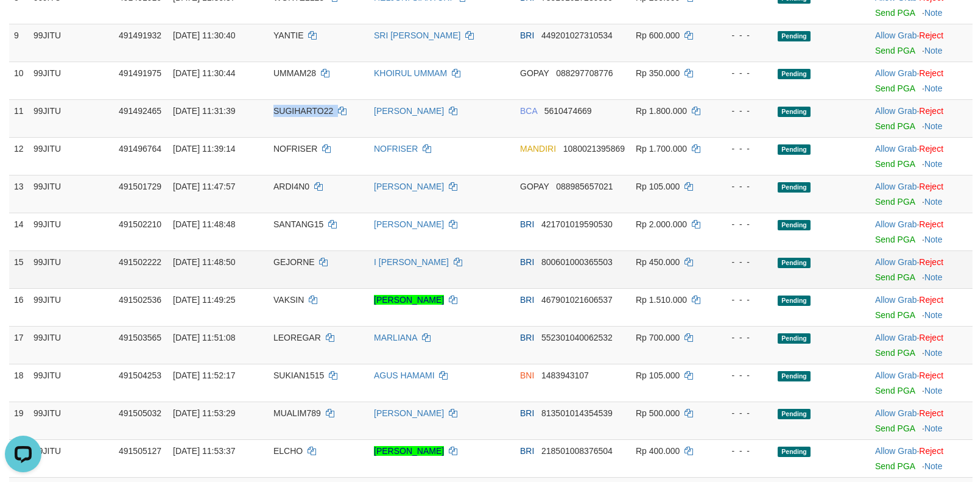
scroll to position [487, 0]
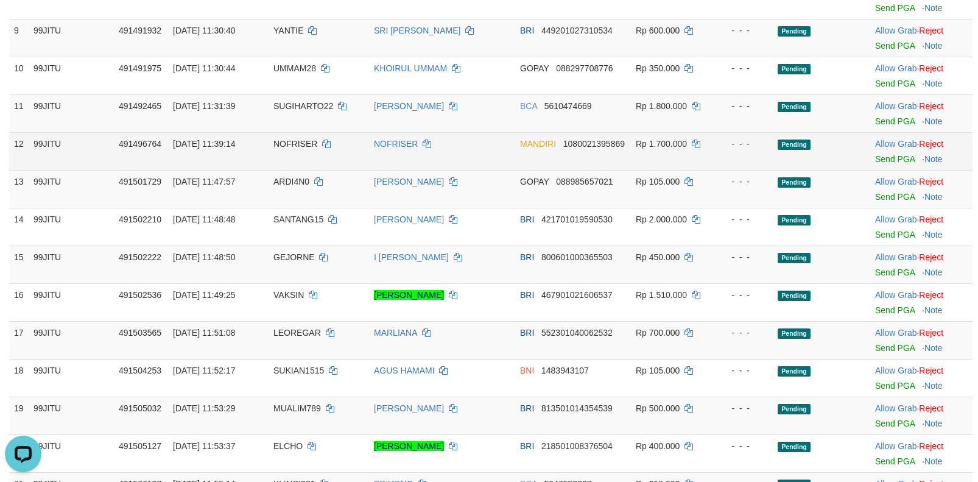
click at [294, 145] on span "NOFRISER" at bounding box center [295, 144] width 44 height 10
copy td "NOFRISER"
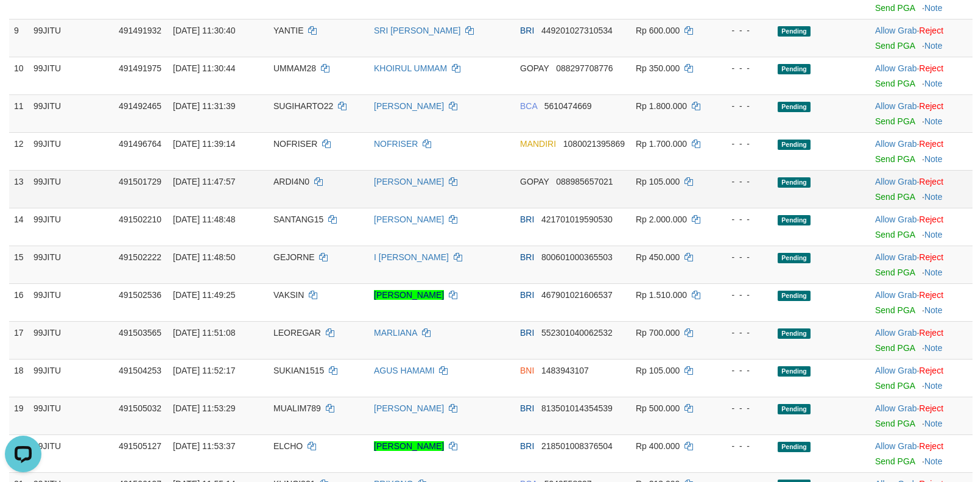
click at [299, 184] on span "ARDI4N0" at bounding box center [291, 182] width 36 height 10
copy td "ARDI4N0"
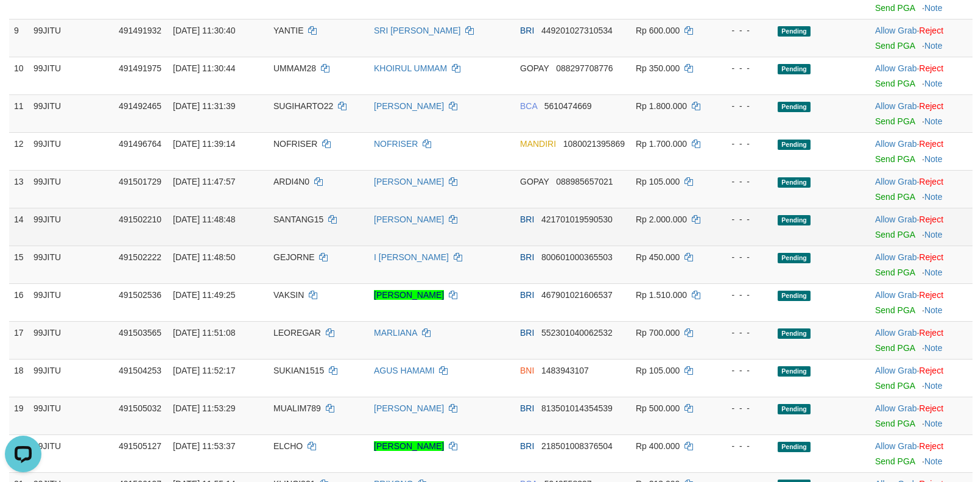
click at [282, 214] on span "SANTANG15" at bounding box center [298, 219] width 50 height 10
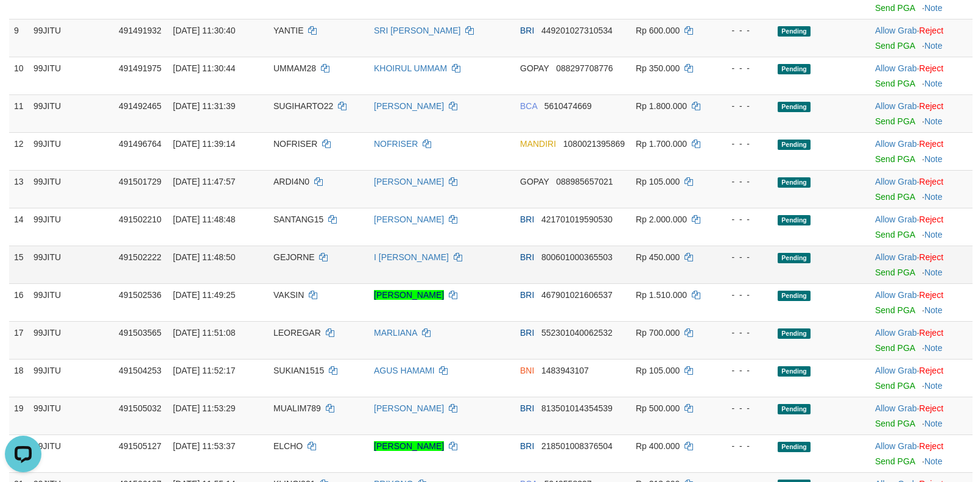
click at [288, 256] on span "GEJORNE" at bounding box center [293, 257] width 41 height 10
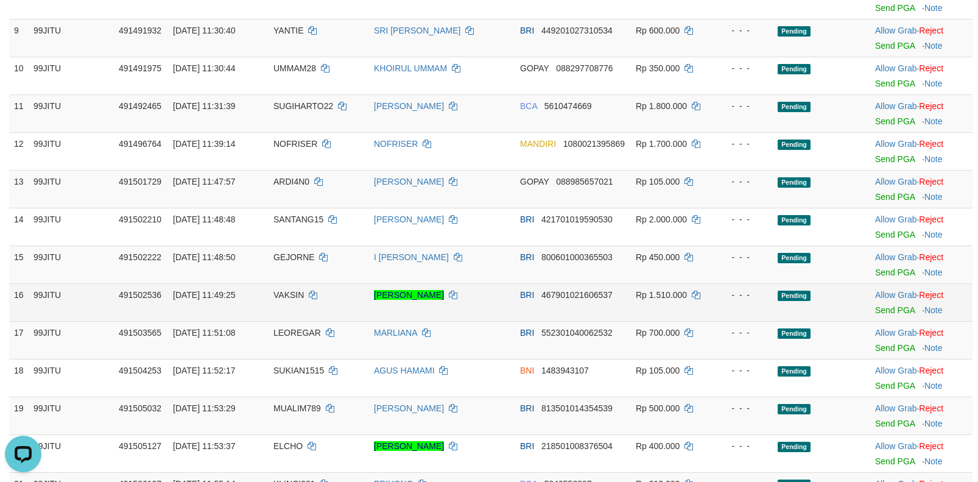
click at [289, 296] on span "VAKSIN" at bounding box center [288, 295] width 30 height 10
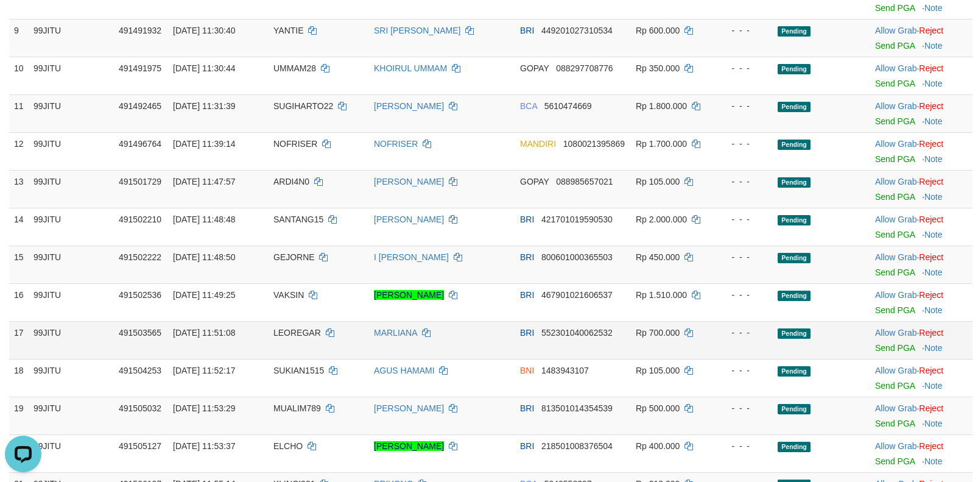
click at [285, 334] on span "LEOREGAR" at bounding box center [296, 333] width 47 height 10
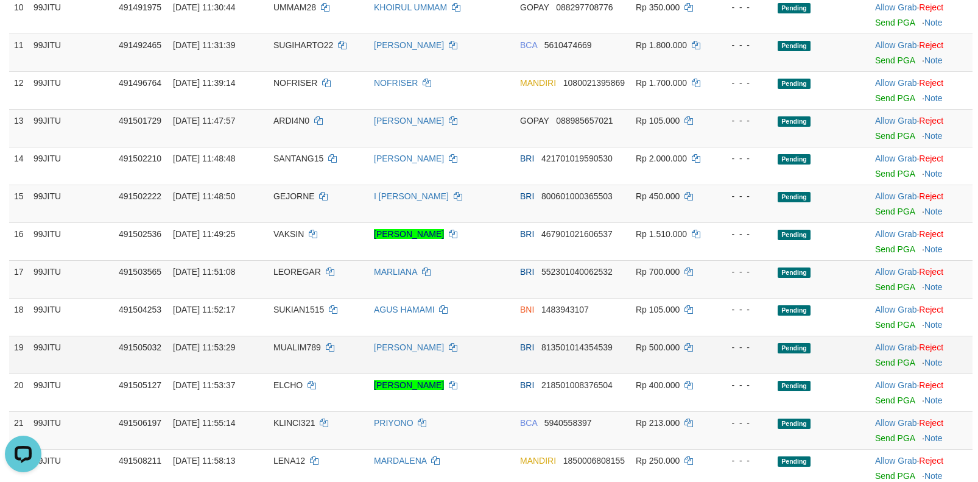
click at [298, 346] on span "MUALIM789" at bounding box center [296, 347] width 47 height 10
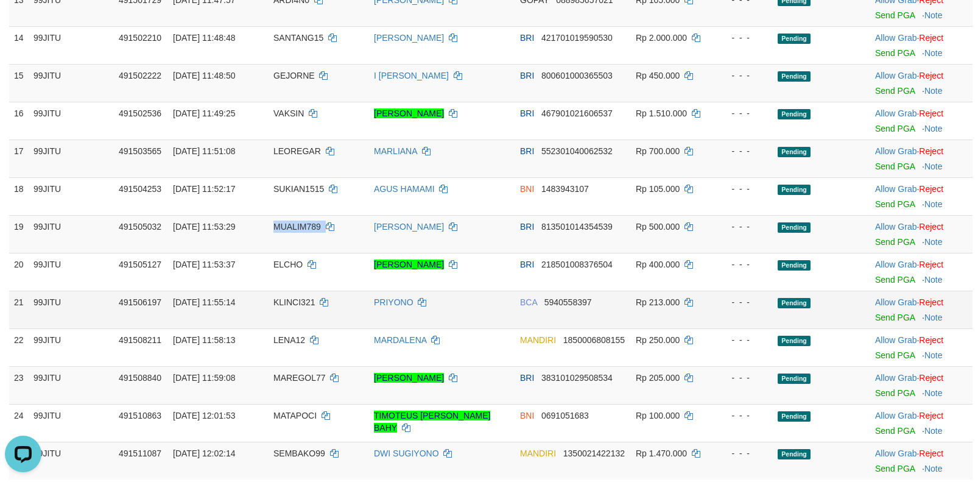
scroll to position [670, 0]
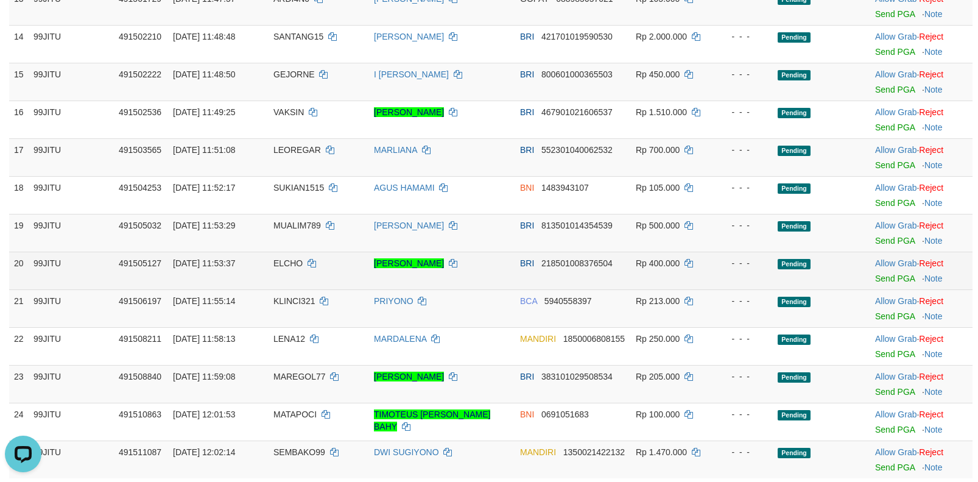
click at [274, 260] on span "ELCHO" at bounding box center [287, 263] width 29 height 10
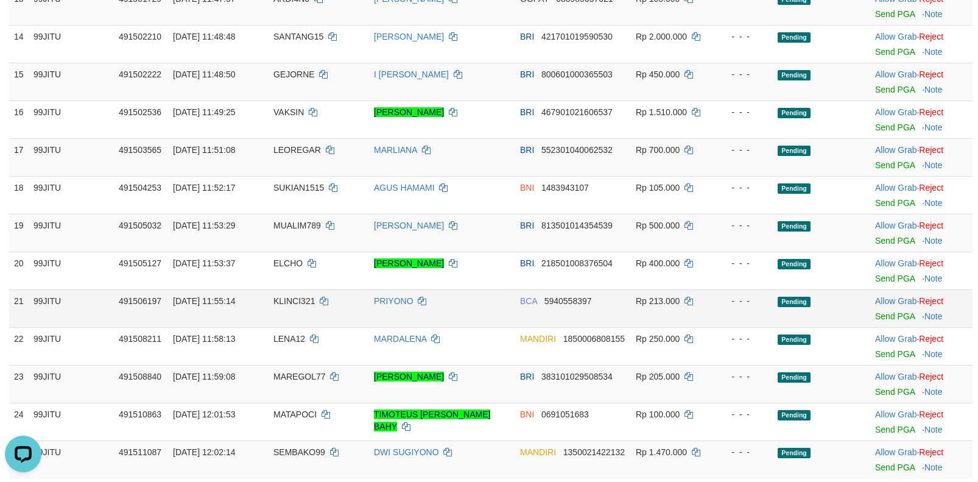
click at [280, 303] on span "KLINCI321" at bounding box center [293, 301] width 41 height 10
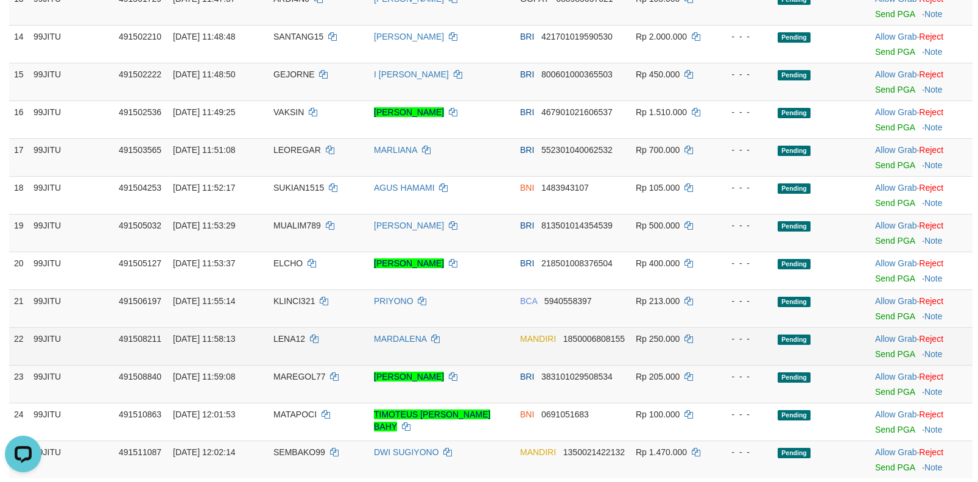
click at [270, 337] on td "LENA12" at bounding box center [319, 346] width 100 height 38
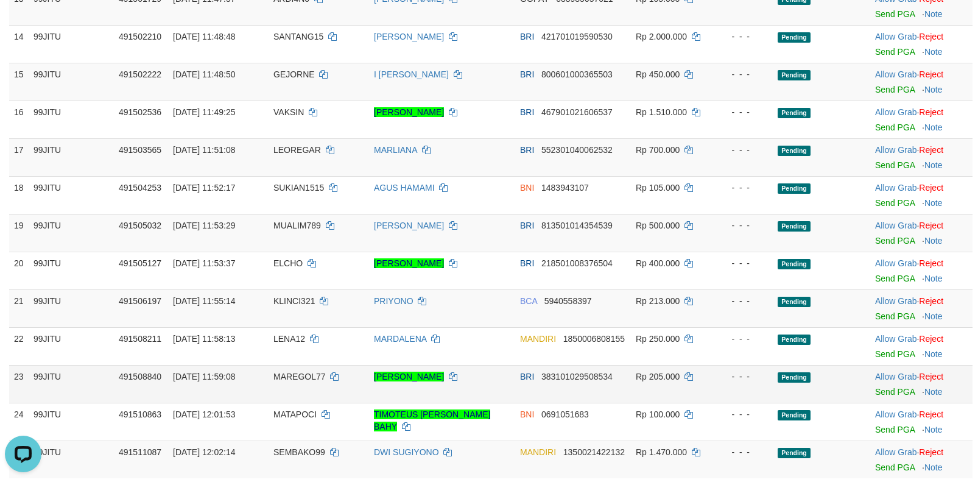
click at [293, 377] on span "MAREGOL77" at bounding box center [299, 376] width 52 height 10
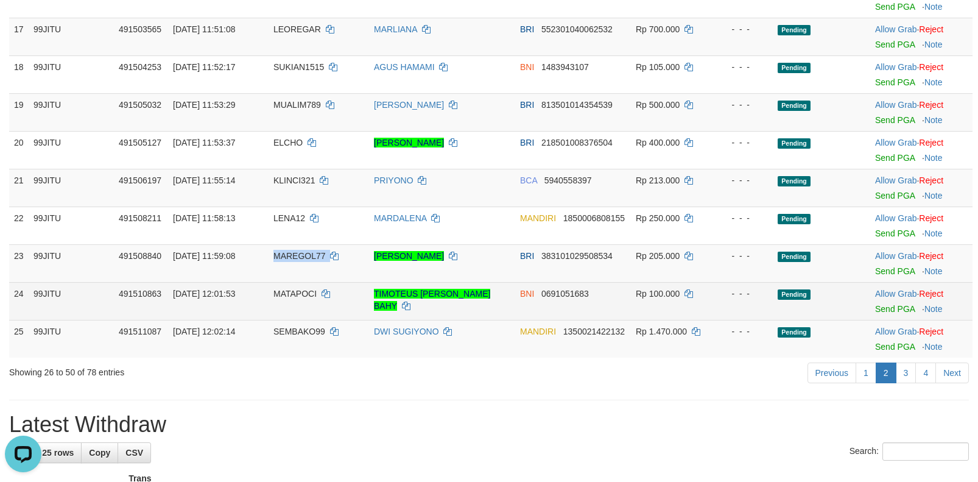
scroll to position [792, 0]
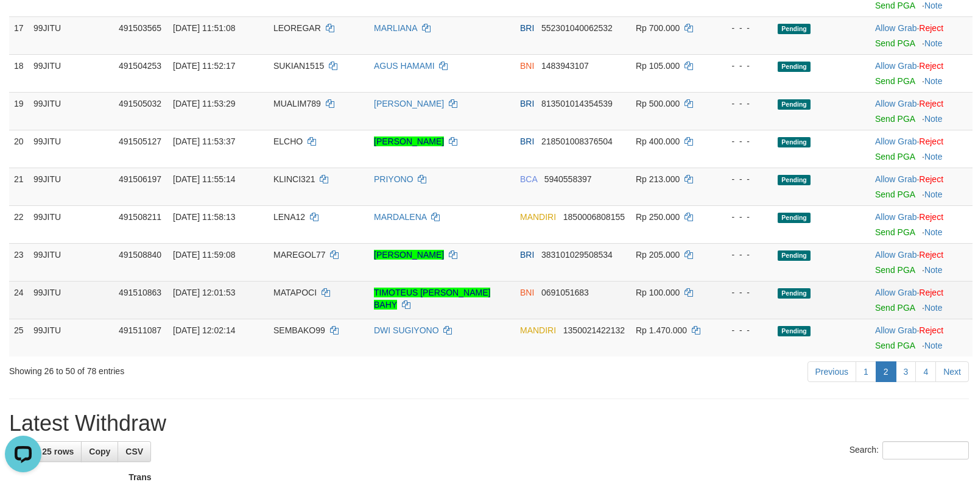
click at [293, 292] on span "MATAPOCI" at bounding box center [294, 292] width 43 height 10
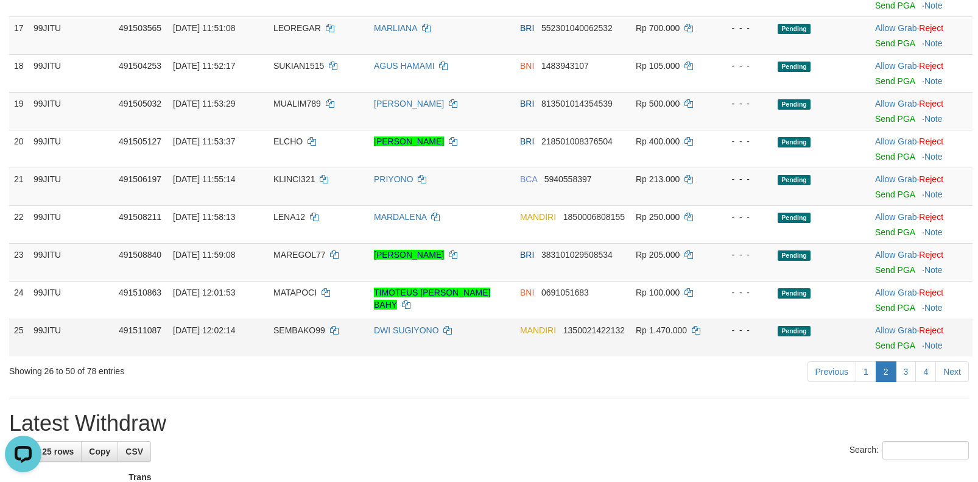
click at [274, 337] on td "SEMBAKO99" at bounding box center [319, 337] width 100 height 38
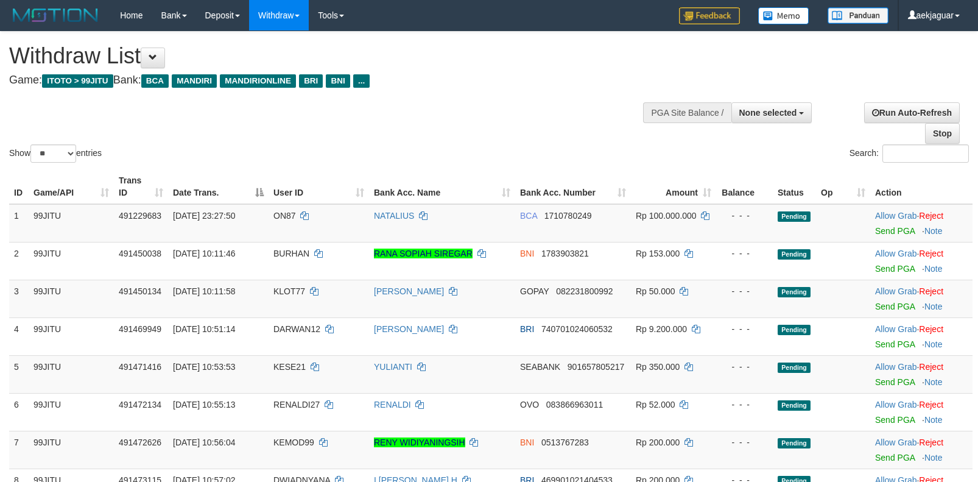
select select
select select "**"
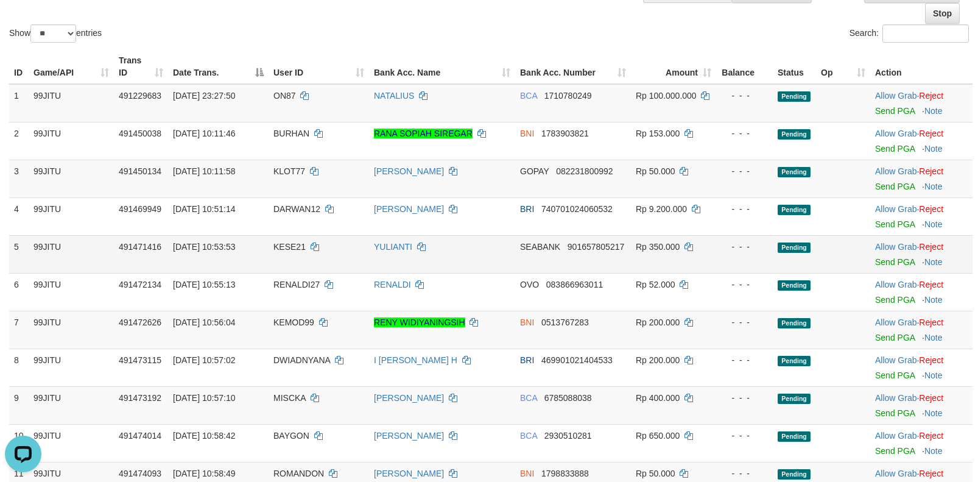
scroll to position [122, 0]
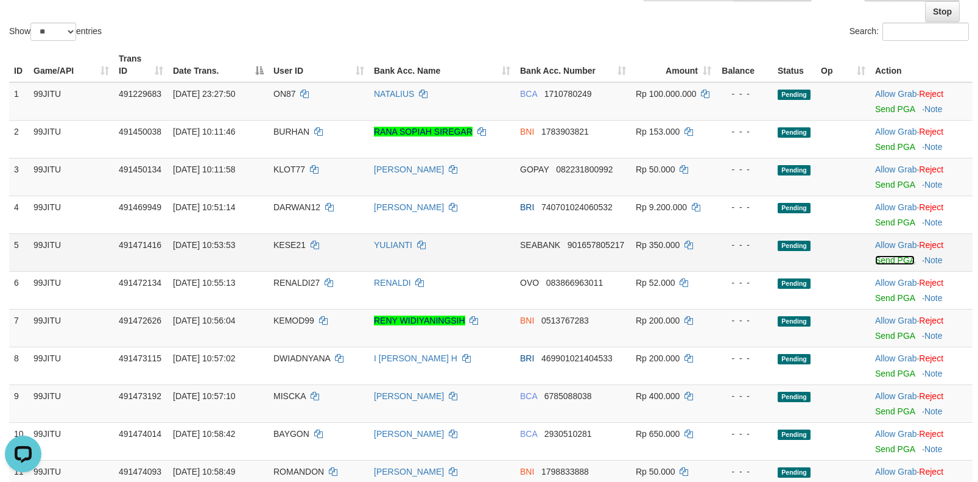
click at [889, 261] on link "Send PGA" at bounding box center [895, 260] width 40 height 10
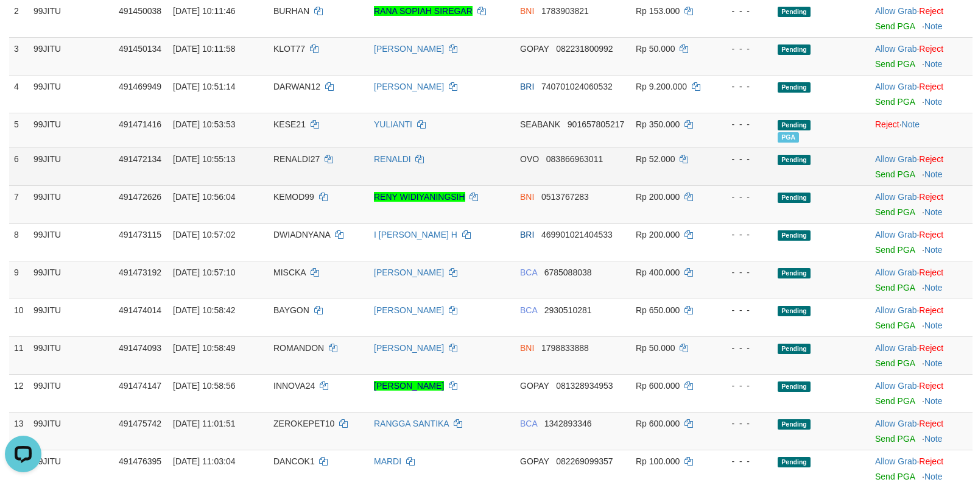
scroll to position [244, 0]
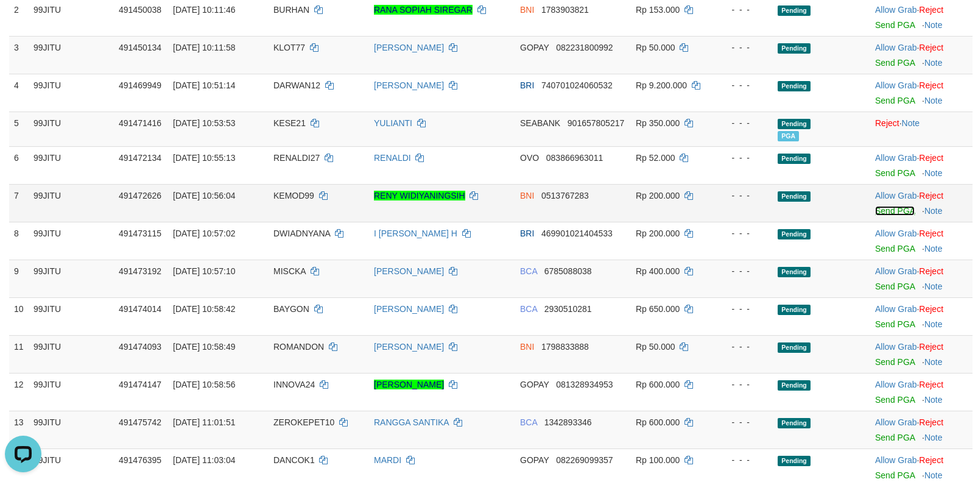
click at [884, 209] on link "Send PGA" at bounding box center [895, 211] width 40 height 10
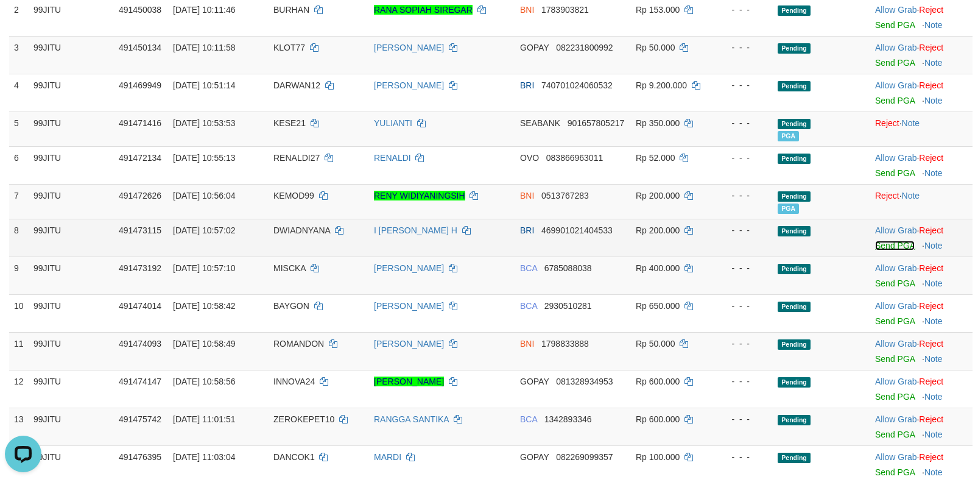
click at [880, 247] on link "Send PGA" at bounding box center [895, 246] width 40 height 10
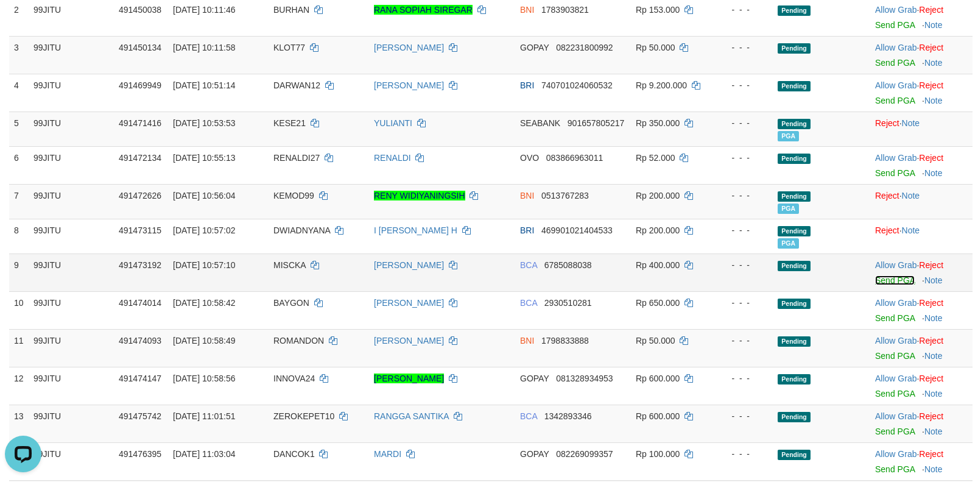
click at [886, 280] on link "Send PGA" at bounding box center [895, 280] width 40 height 10
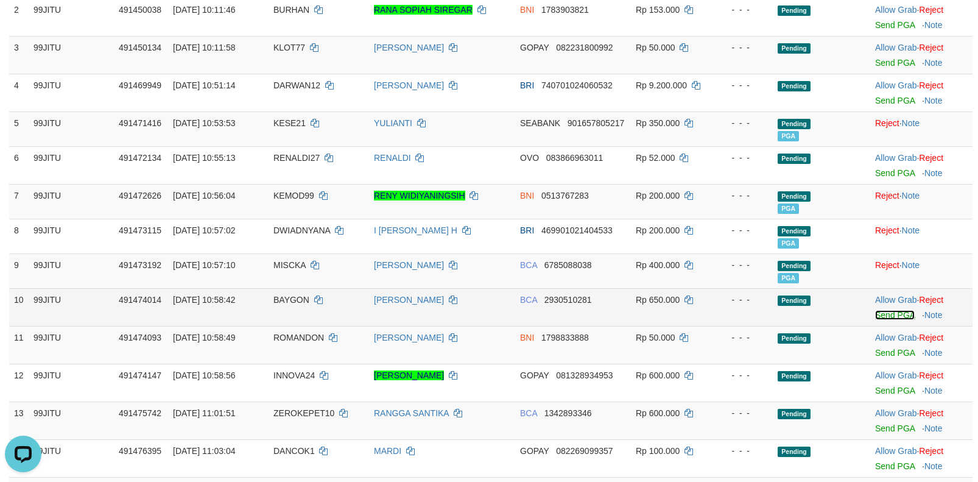
click at [885, 315] on link "Send PGA" at bounding box center [895, 315] width 40 height 10
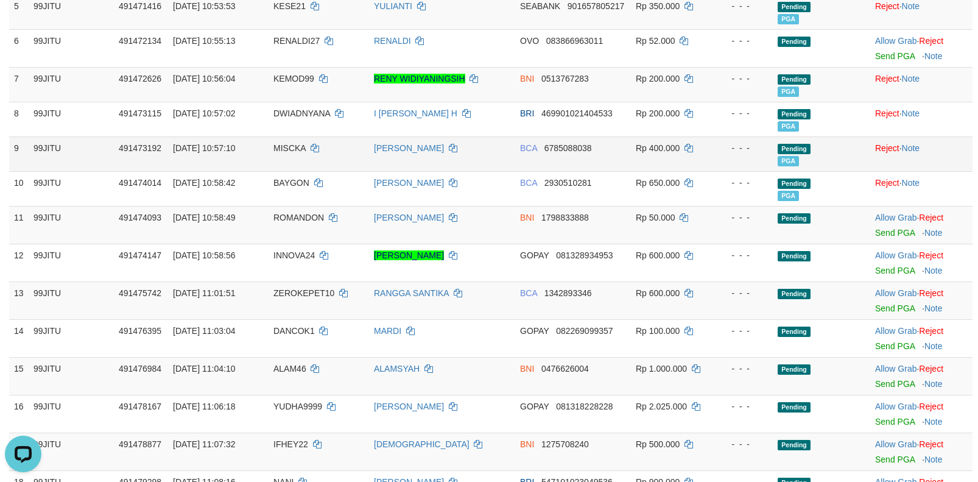
scroll to position [365, 0]
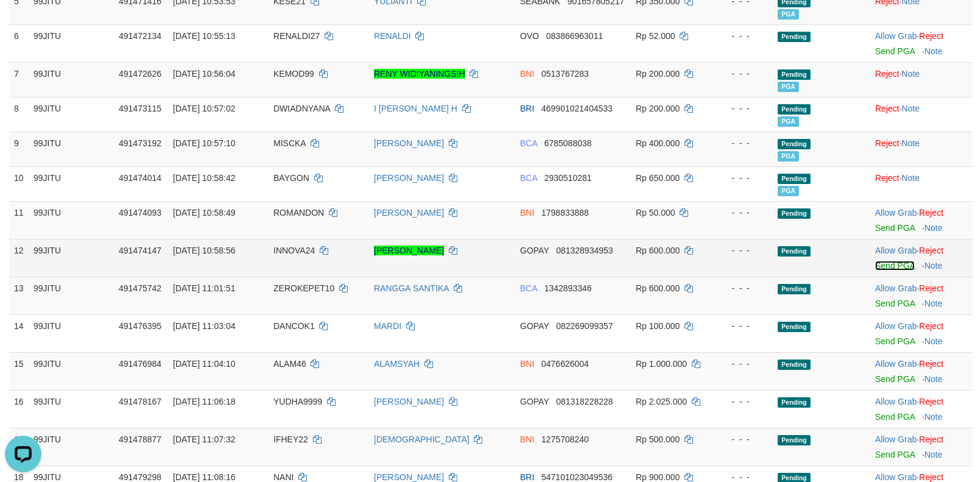
click at [879, 265] on link "Send PGA" at bounding box center [895, 266] width 40 height 10
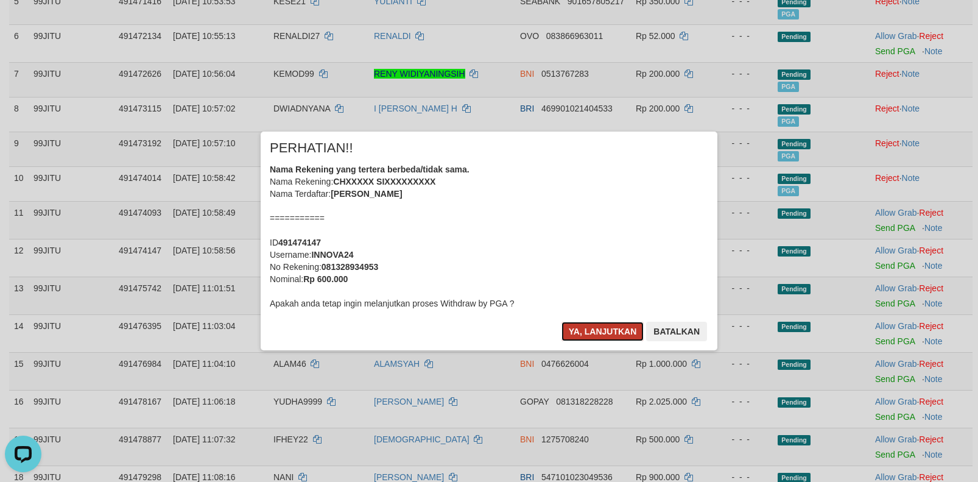
click at [592, 326] on button "Ya, lanjutkan" at bounding box center [602, 331] width 83 height 19
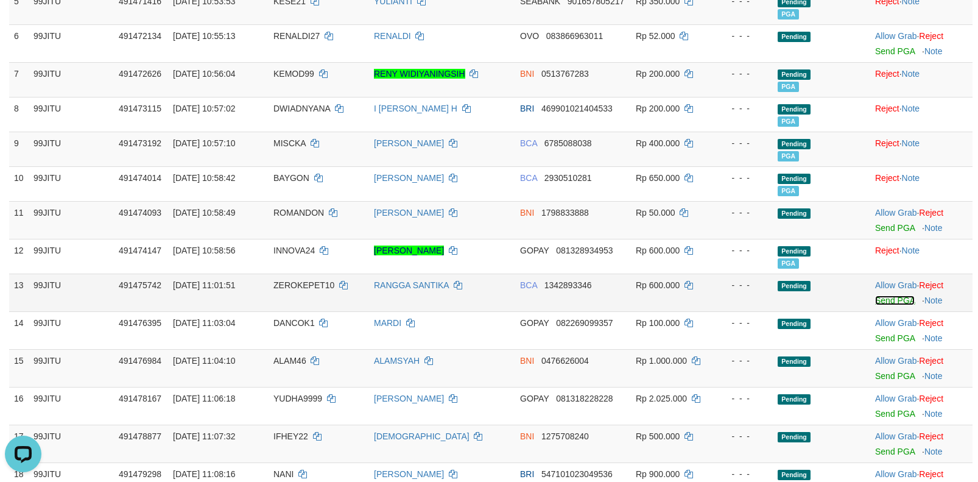
click at [885, 299] on link "Send PGA" at bounding box center [895, 300] width 40 height 10
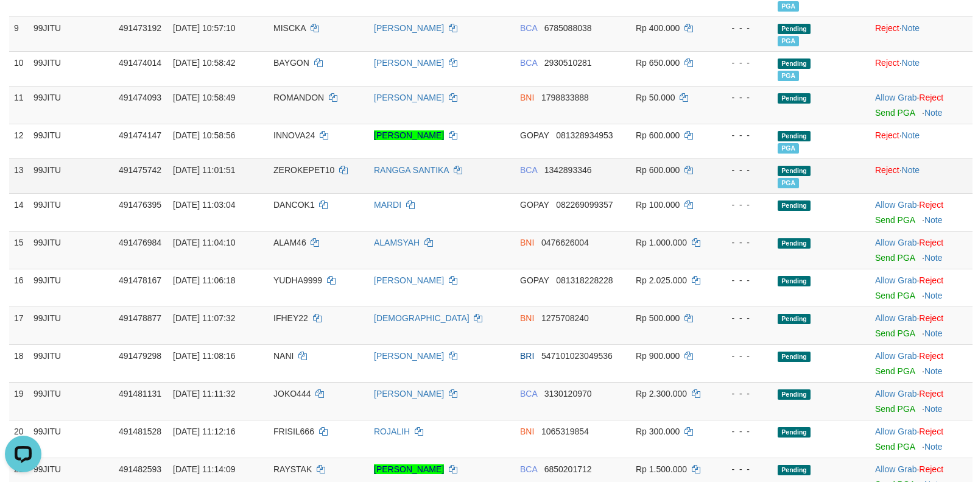
scroll to position [487, 0]
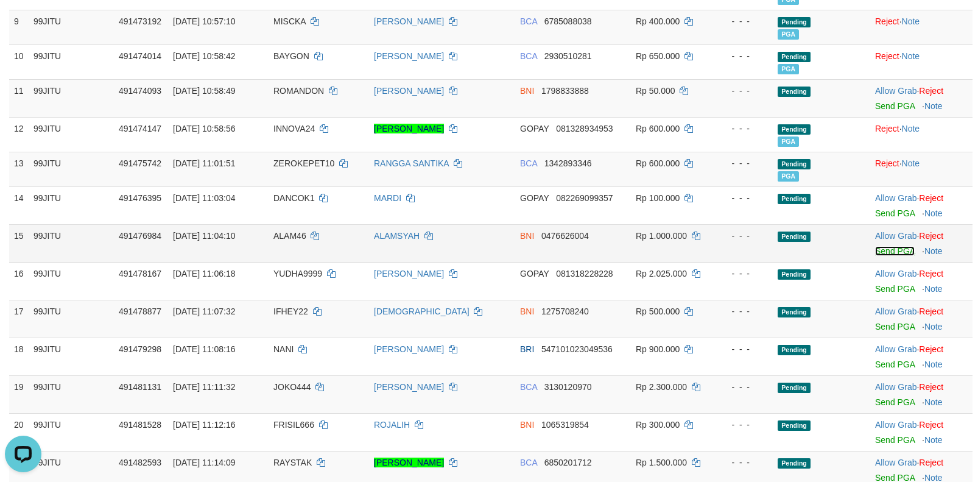
click at [887, 251] on link "Send PGA" at bounding box center [895, 251] width 40 height 10
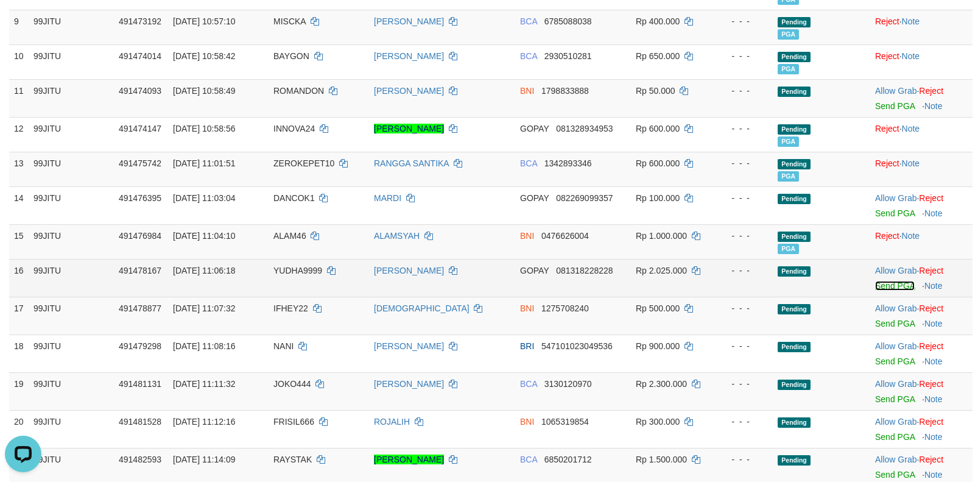
click at [886, 284] on link "Send PGA" at bounding box center [895, 286] width 40 height 10
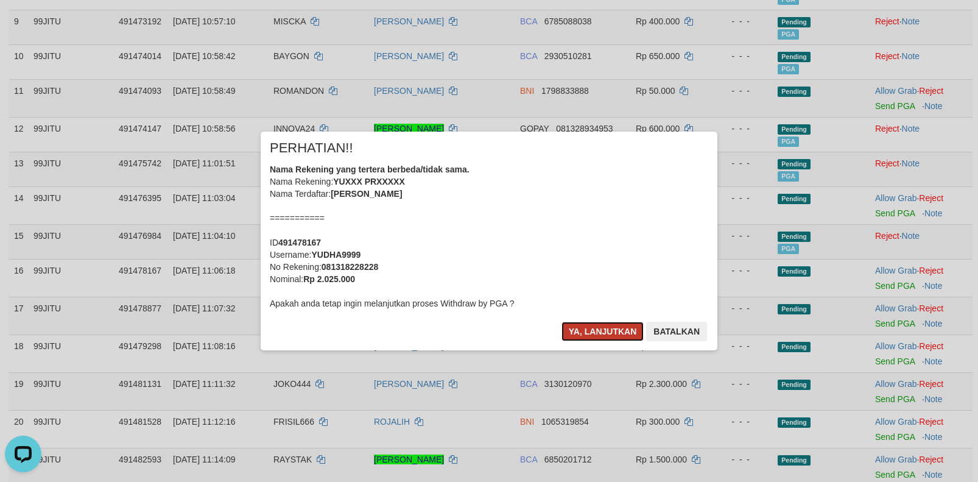
click at [605, 326] on button "Ya, lanjutkan" at bounding box center [602, 331] width 83 height 19
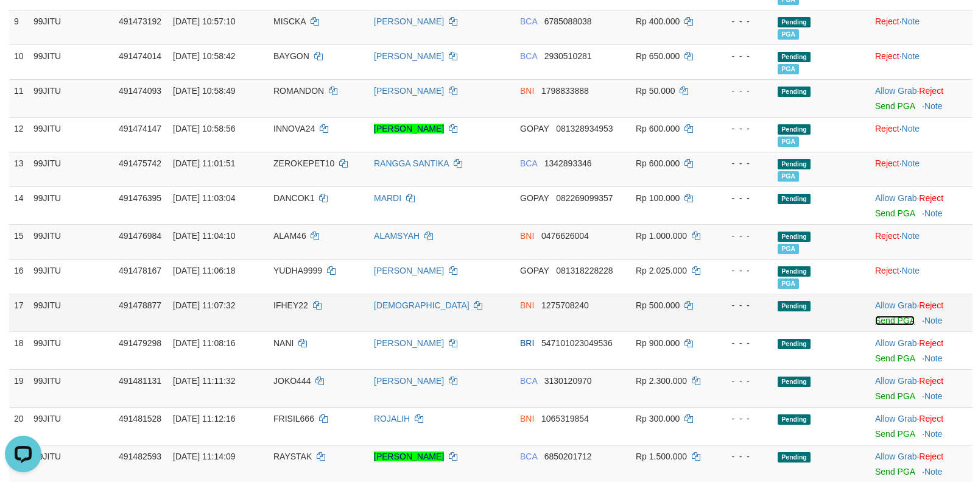
click at [885, 320] on link "Send PGA" at bounding box center [895, 320] width 40 height 10
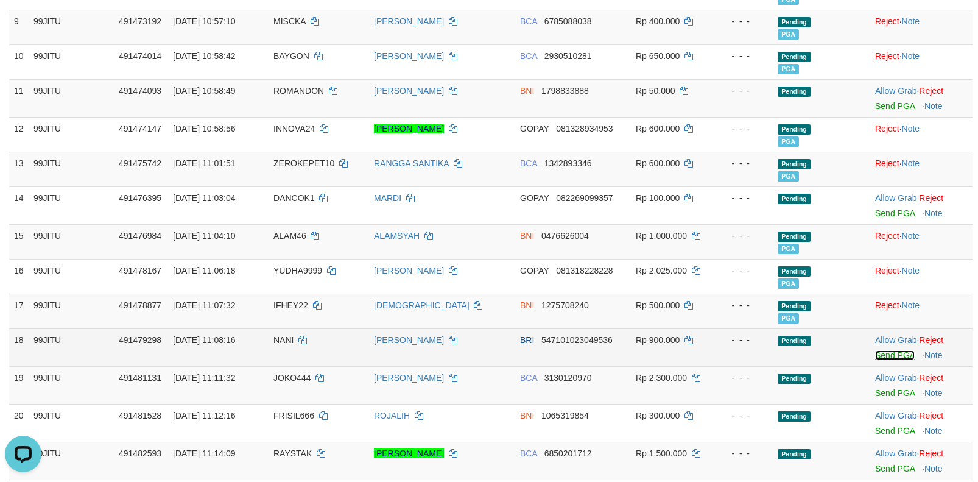
click at [884, 355] on link "Send PGA" at bounding box center [895, 355] width 40 height 10
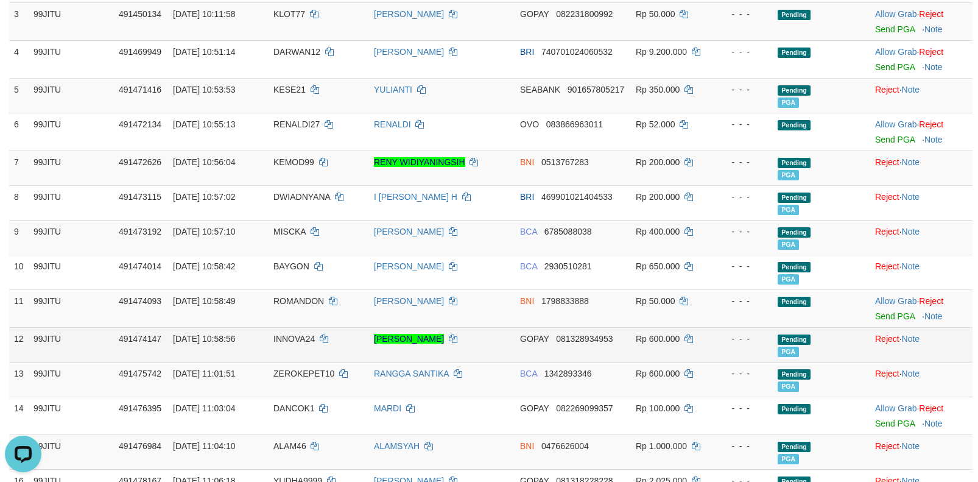
scroll to position [304, 0]
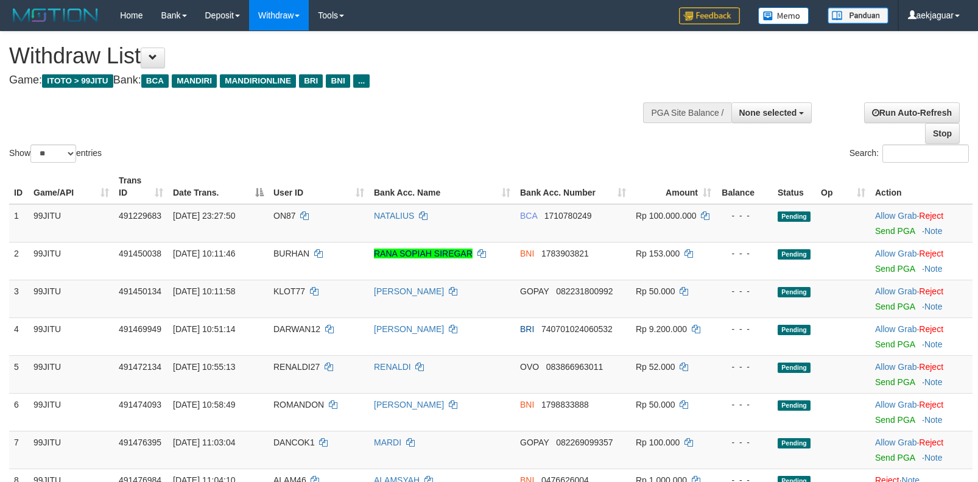
select select
select select "**"
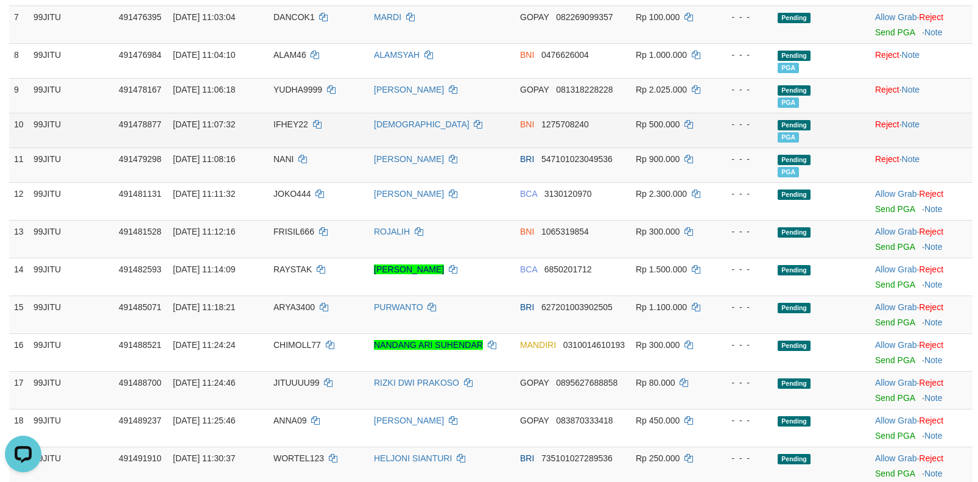
scroll to position [426, 0]
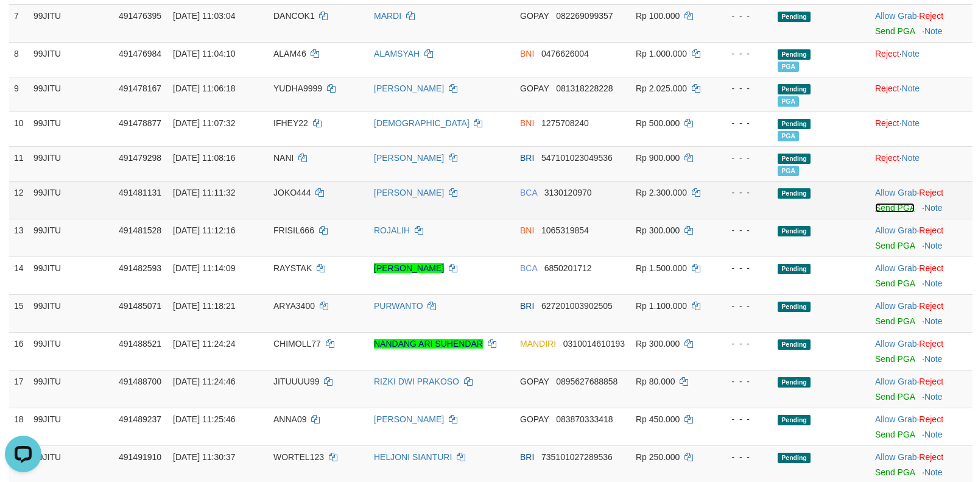
click at [885, 206] on link "Send PGA" at bounding box center [895, 208] width 40 height 10
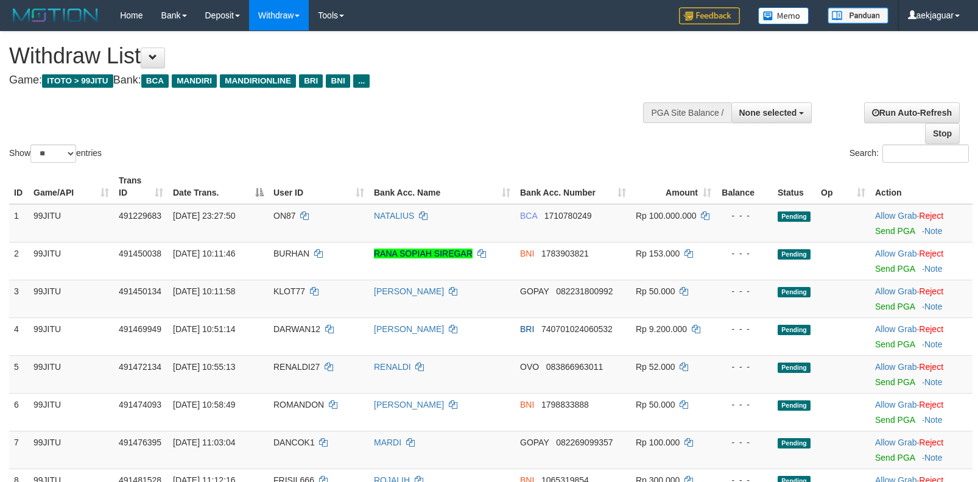
select select
select select "**"
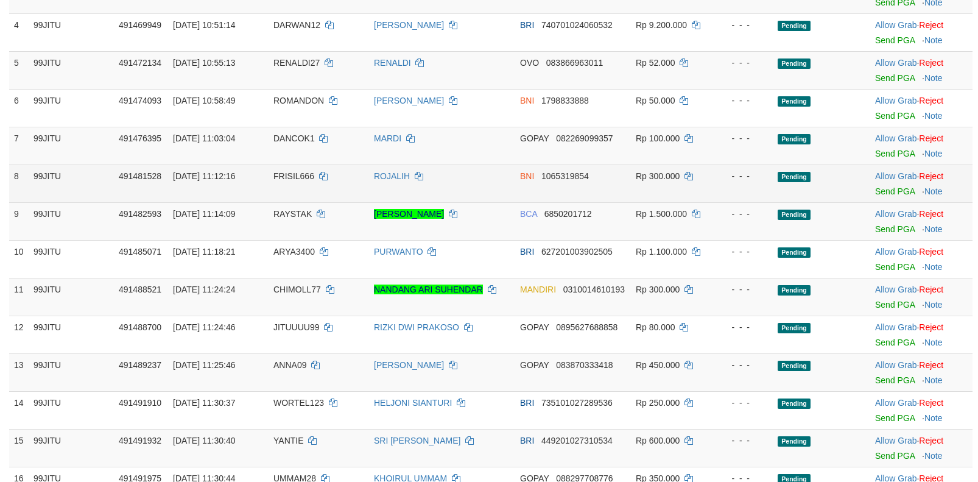
scroll to position [304, 0]
click at [885, 188] on link "Send PGA" at bounding box center [895, 191] width 40 height 10
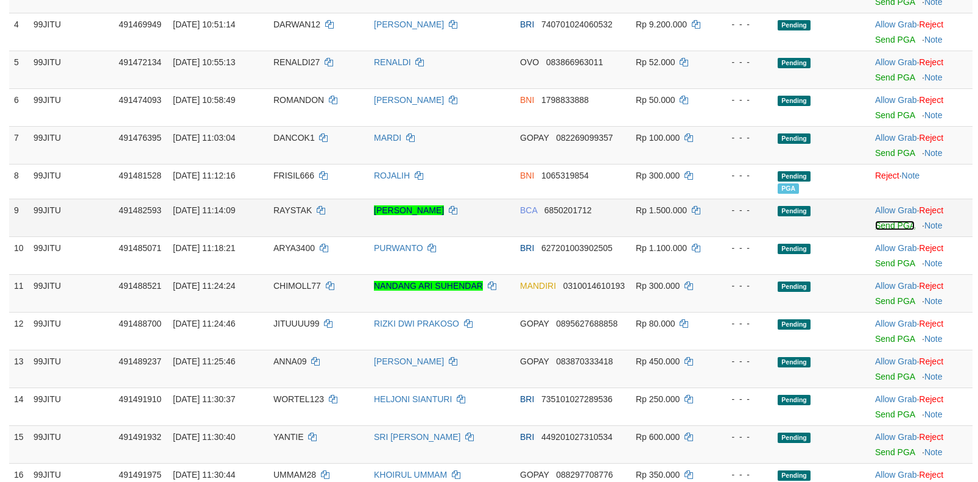
click at [886, 226] on link "Send PGA" at bounding box center [895, 225] width 40 height 10
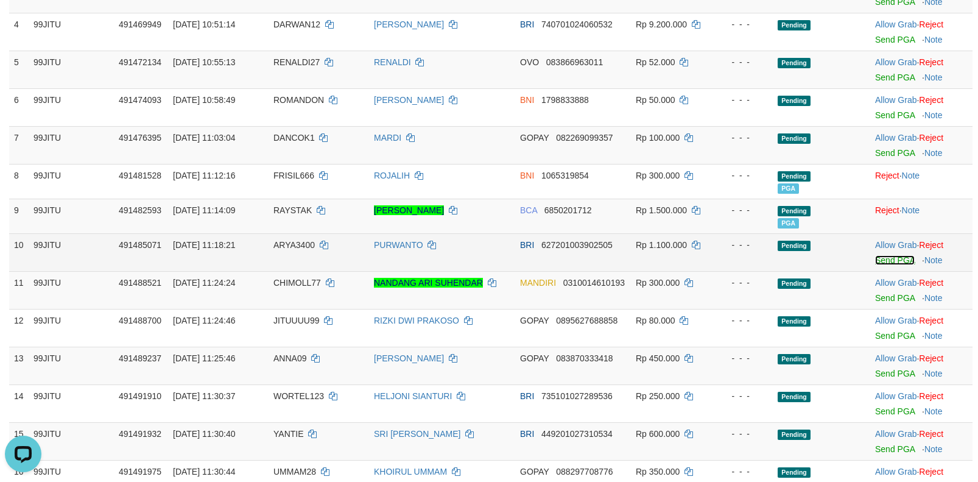
click at [889, 260] on link "Send PGA" at bounding box center [895, 260] width 40 height 10
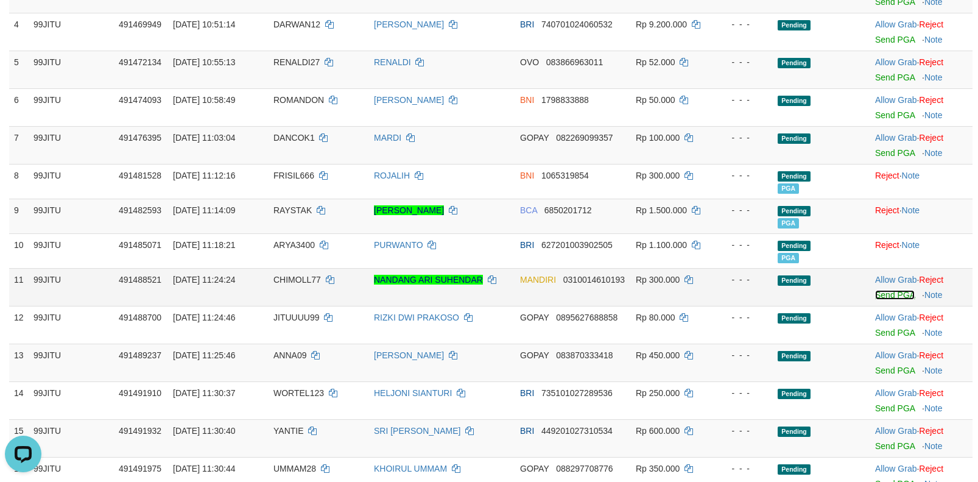
click at [882, 297] on link "Send PGA" at bounding box center [895, 295] width 40 height 10
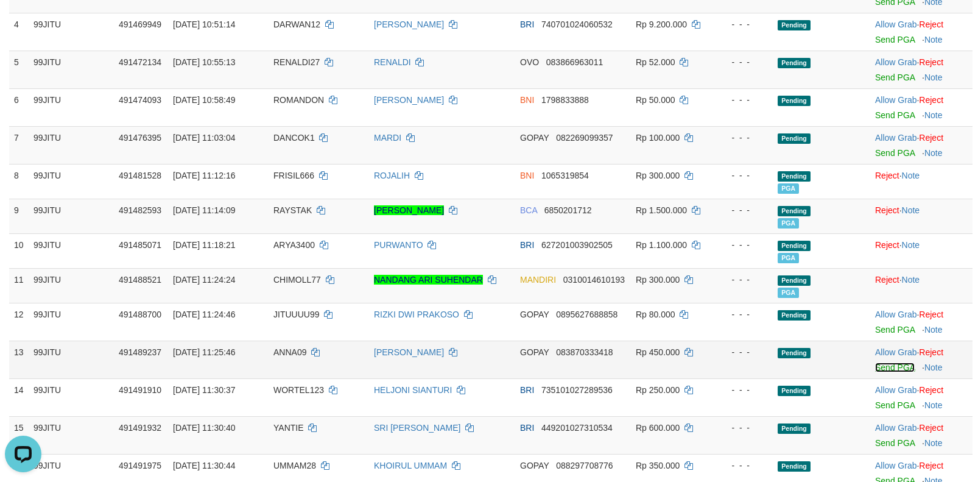
click at [888, 368] on link "Send PGA" at bounding box center [895, 367] width 40 height 10
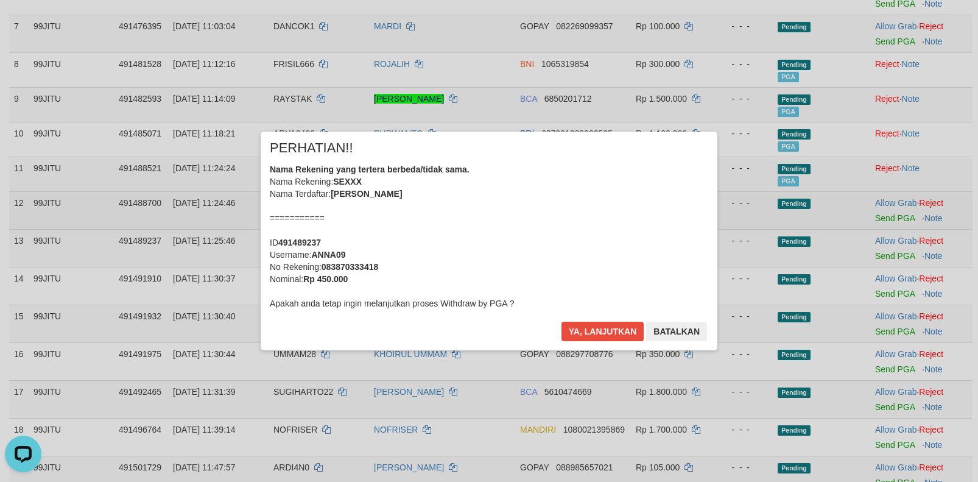
scroll to position [426, 0]
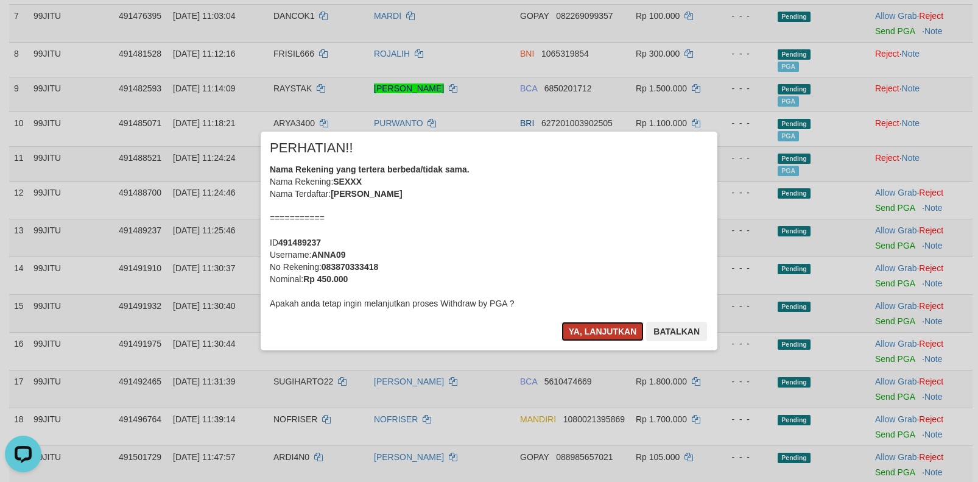
click at [614, 333] on button "Ya, lanjutkan" at bounding box center [602, 331] width 83 height 19
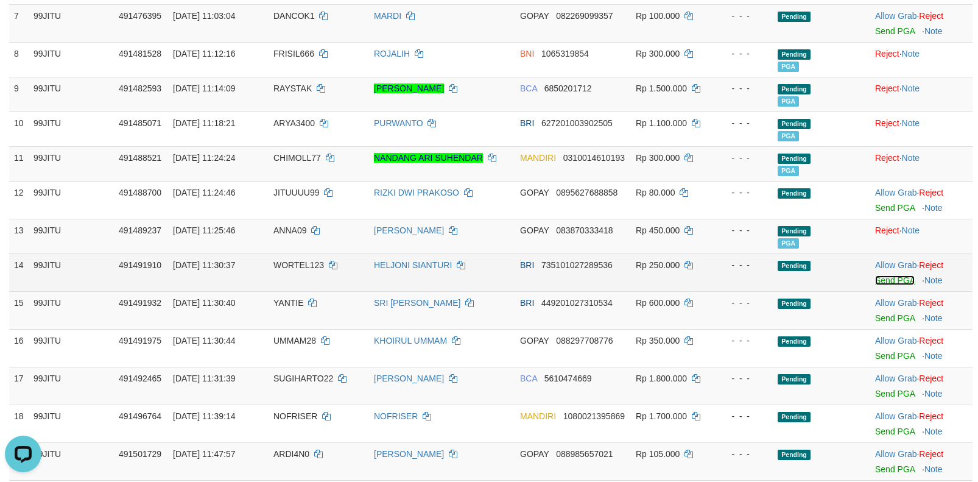
click at [885, 278] on link "Send PGA" at bounding box center [895, 280] width 40 height 10
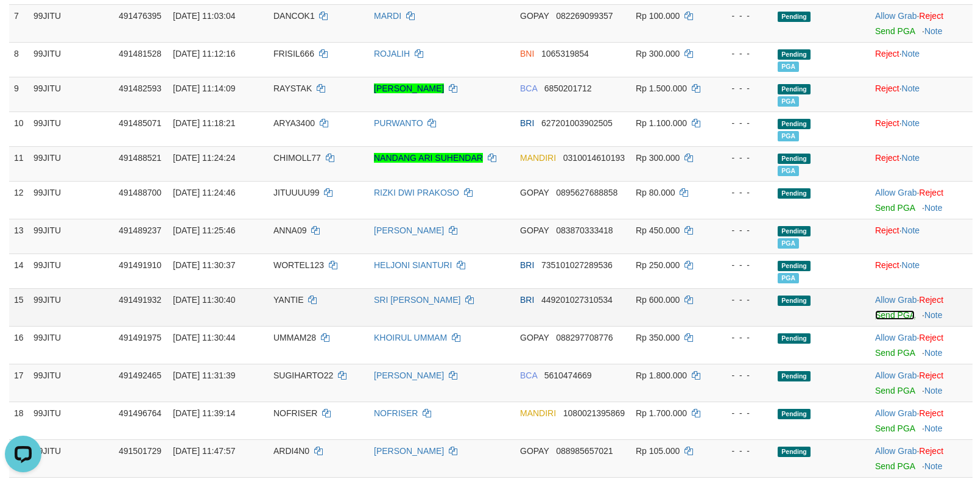
click at [881, 315] on link "Send PGA" at bounding box center [895, 315] width 40 height 10
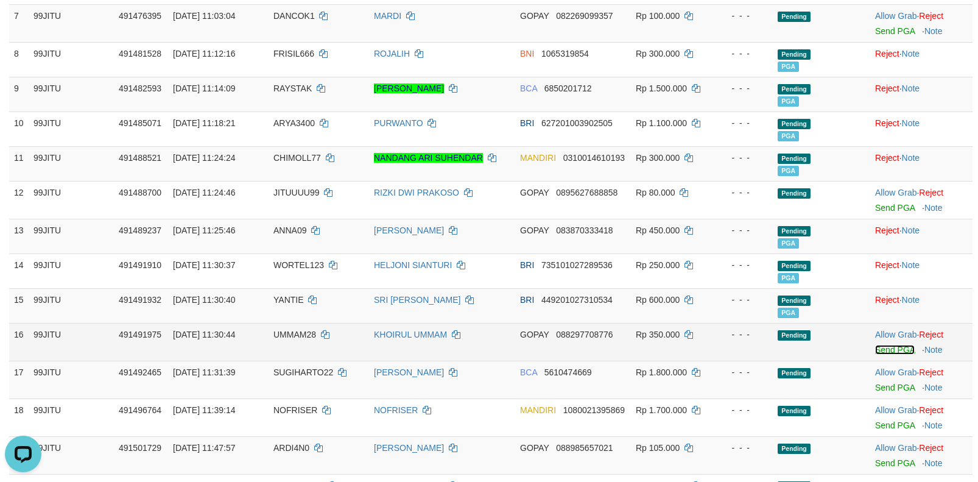
click at [880, 348] on link "Send PGA" at bounding box center [895, 350] width 40 height 10
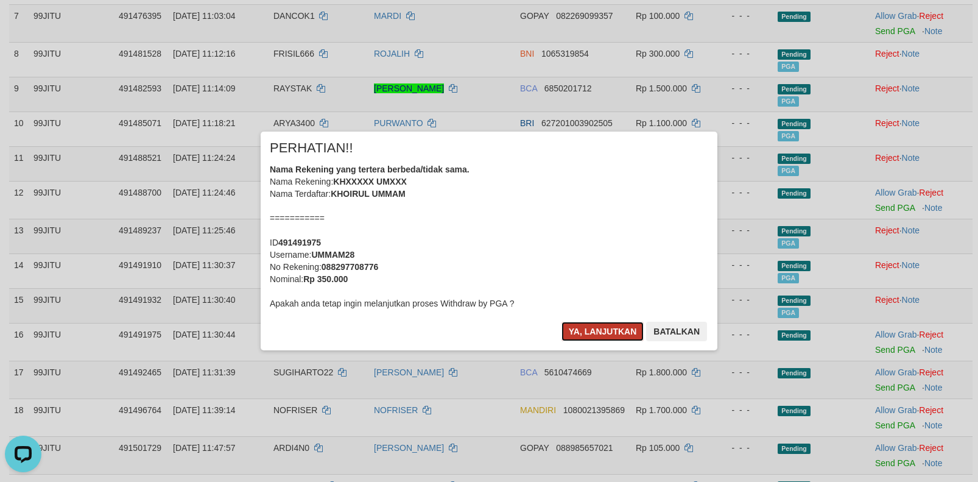
click at [605, 335] on button "Ya, lanjutkan" at bounding box center [602, 331] width 83 height 19
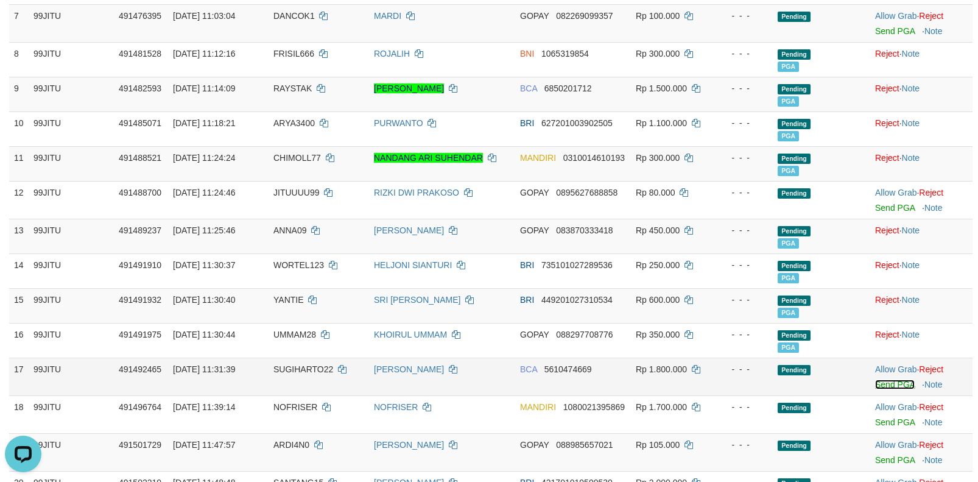
click at [883, 383] on link "Send PGA" at bounding box center [895, 384] width 40 height 10
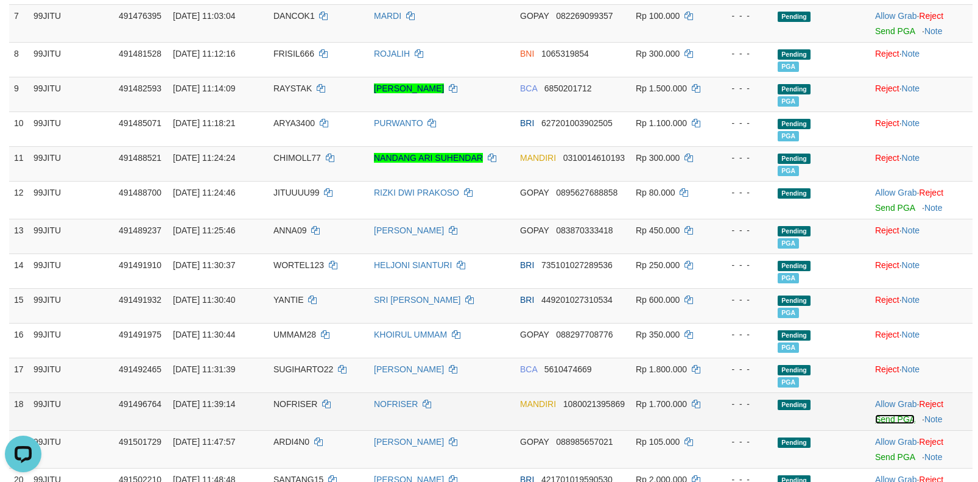
click at [890, 420] on link "Send PGA" at bounding box center [895, 419] width 40 height 10
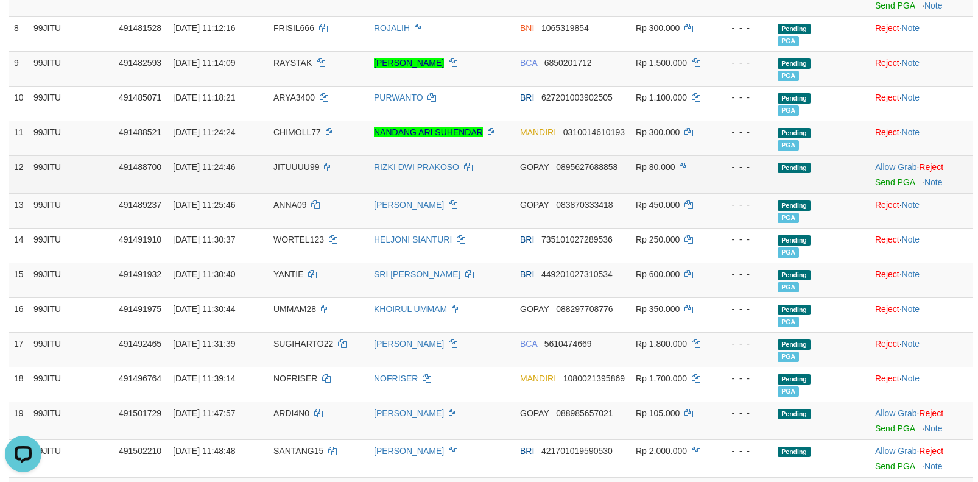
scroll to position [487, 0]
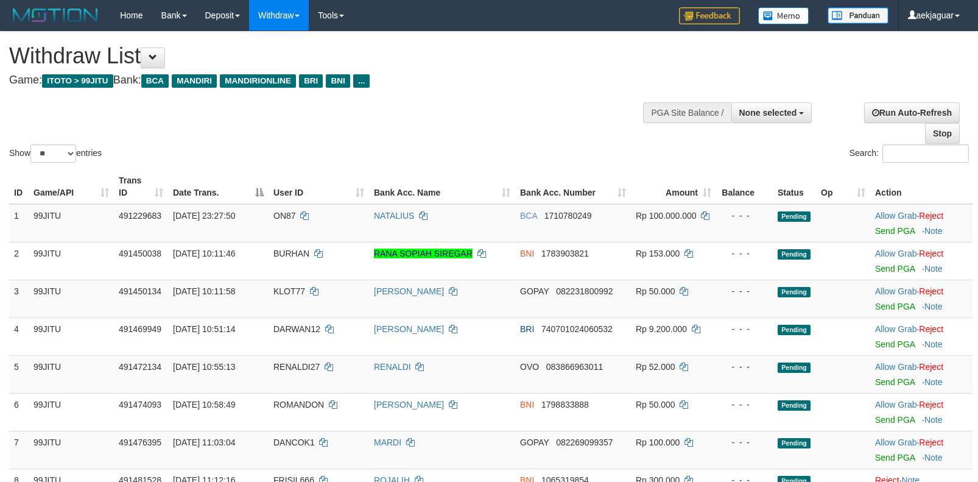
select select
select select "**"
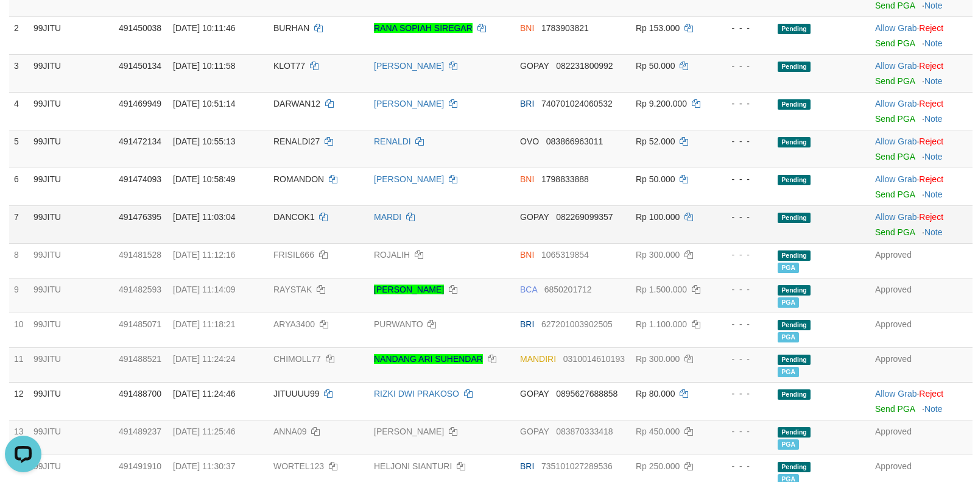
scroll to position [244, 0]
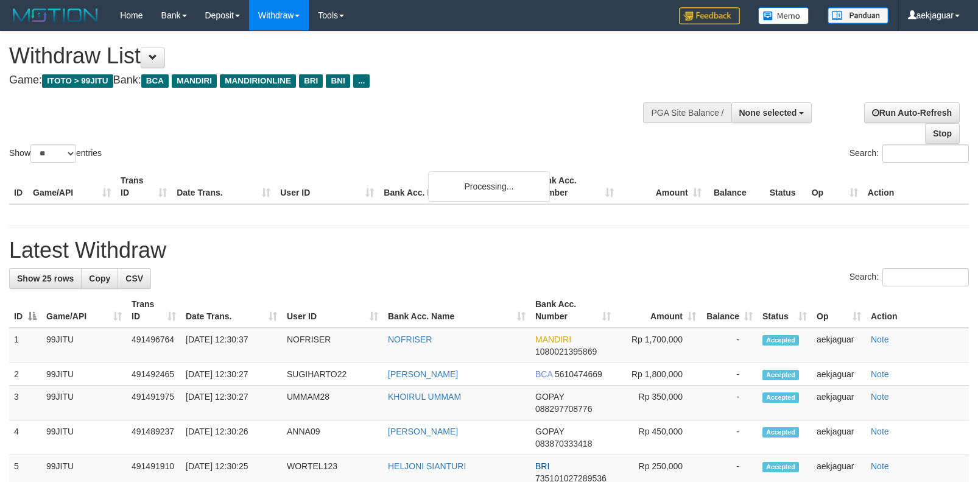
select select
select select "**"
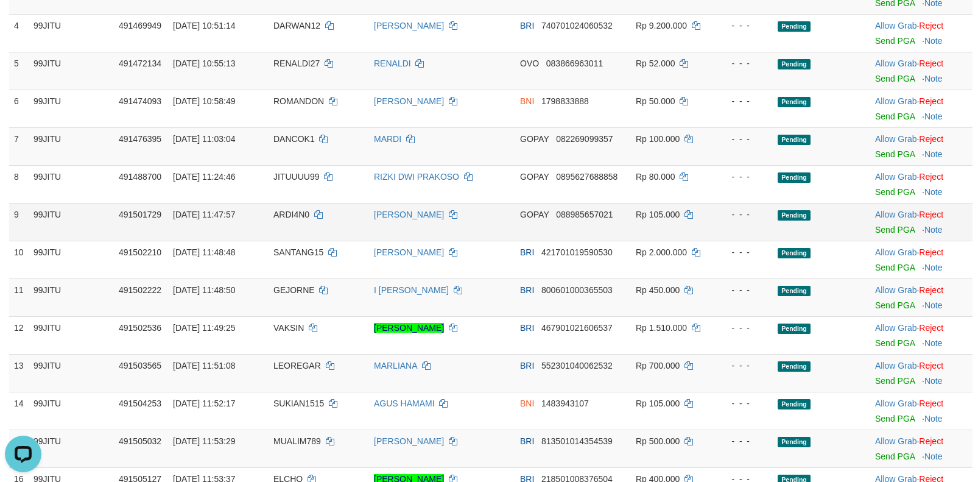
scroll to position [364, 0]
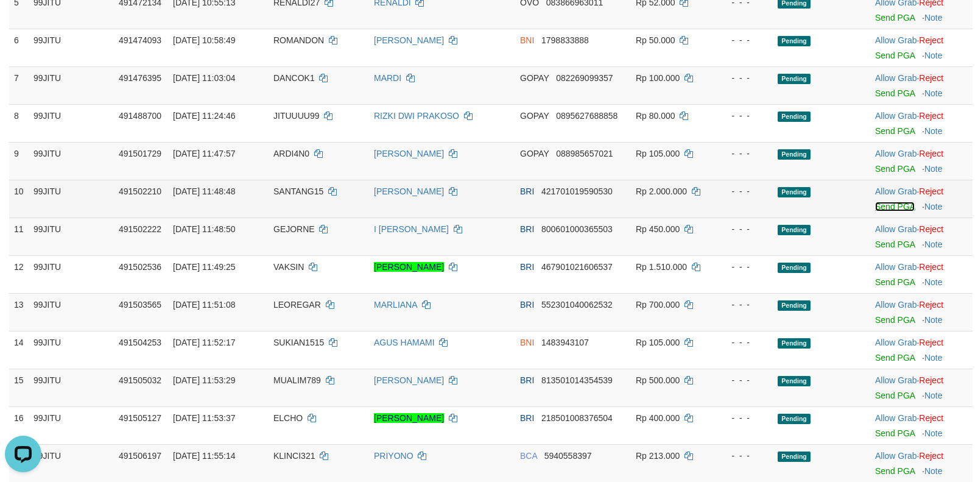
click at [884, 202] on link "Send PGA" at bounding box center [895, 207] width 40 height 10
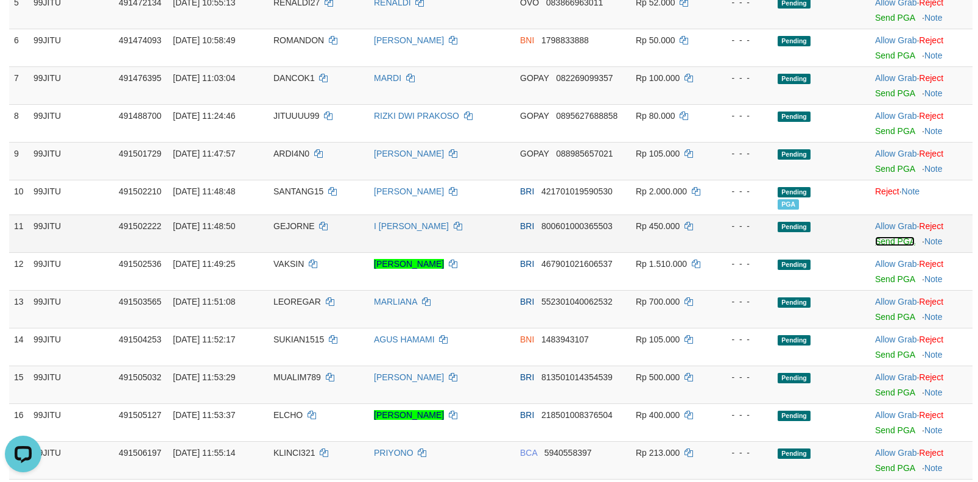
click at [885, 242] on link "Send PGA" at bounding box center [895, 241] width 40 height 10
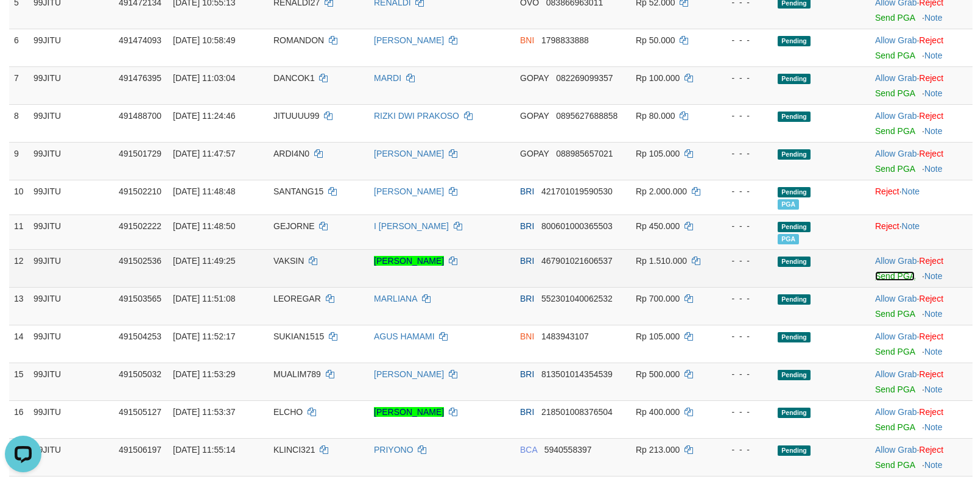
click at [888, 273] on link "Send PGA" at bounding box center [895, 276] width 40 height 10
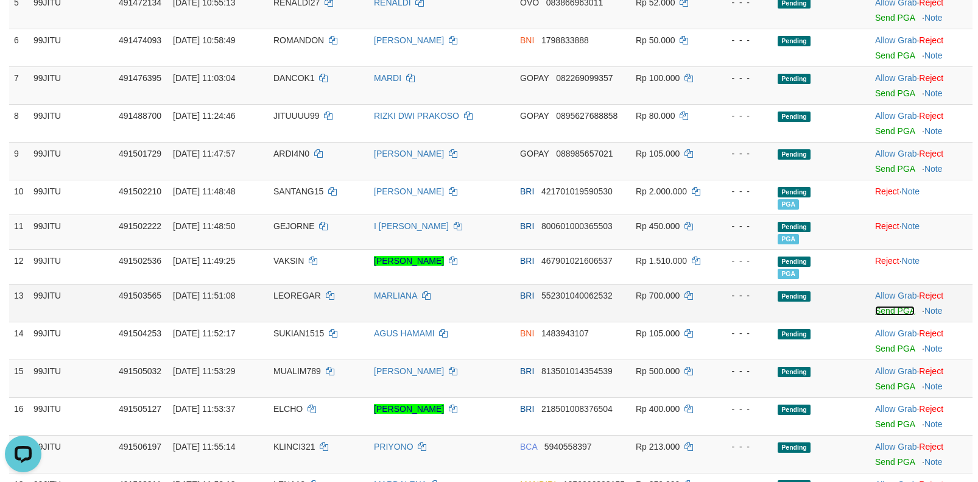
click at [888, 312] on link "Send PGA" at bounding box center [895, 311] width 40 height 10
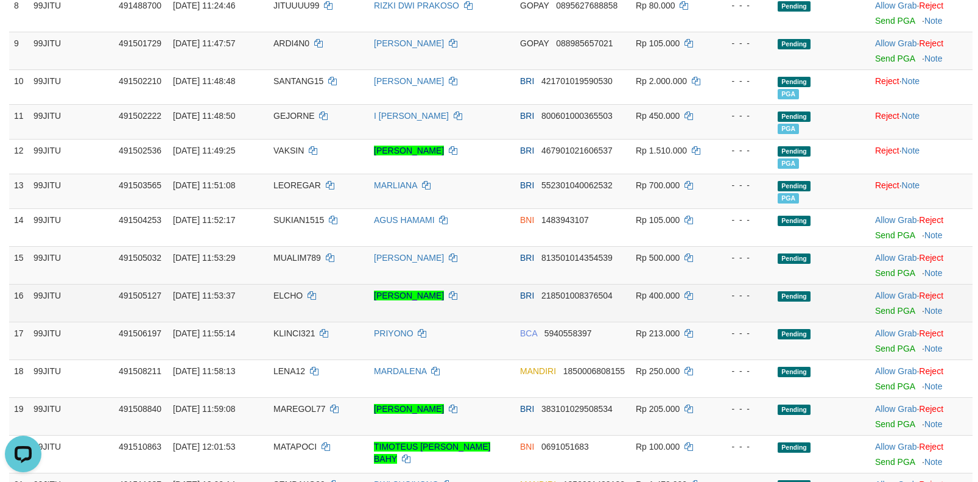
scroll to position [486, 0]
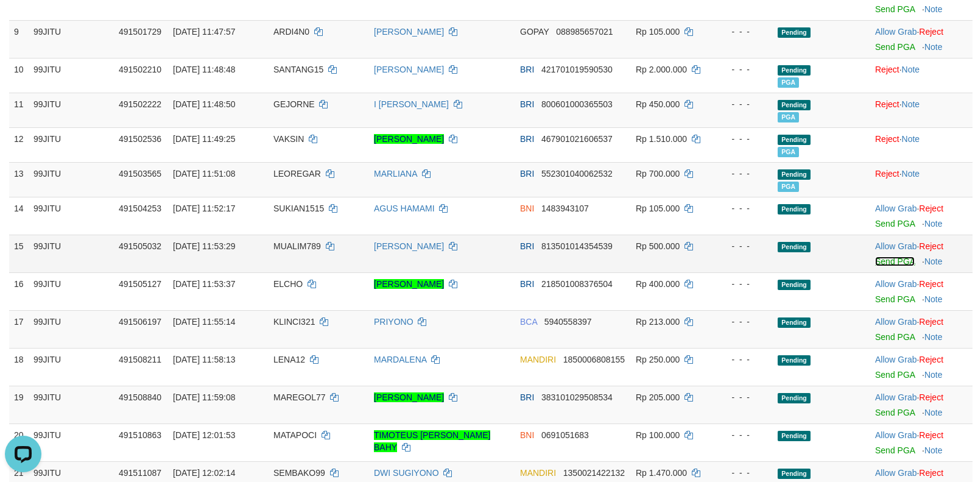
click at [887, 261] on link "Send PGA" at bounding box center [895, 261] width 40 height 10
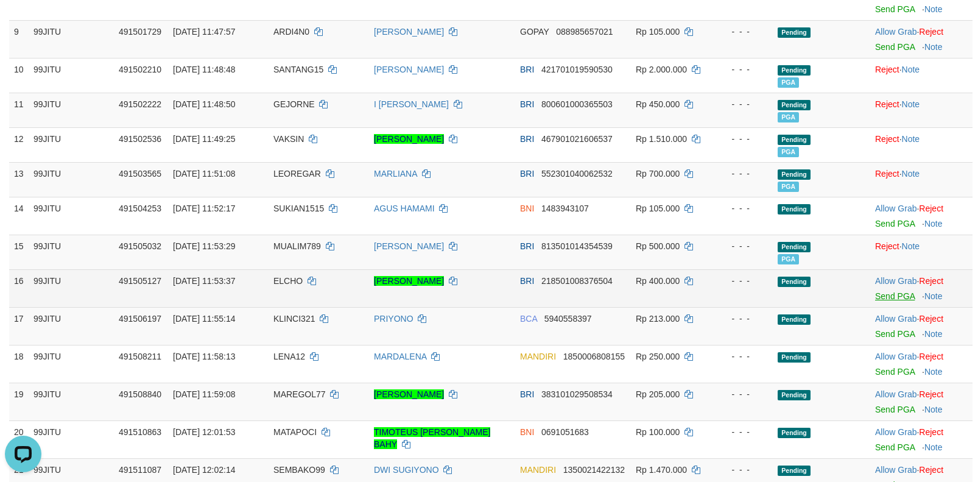
scroll to position [483, 0]
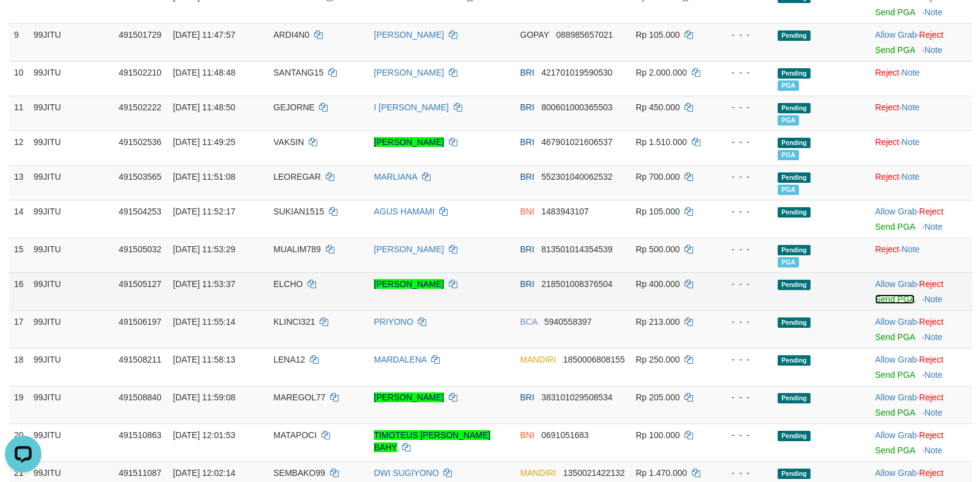
click at [884, 299] on link "Send PGA" at bounding box center [895, 299] width 40 height 10
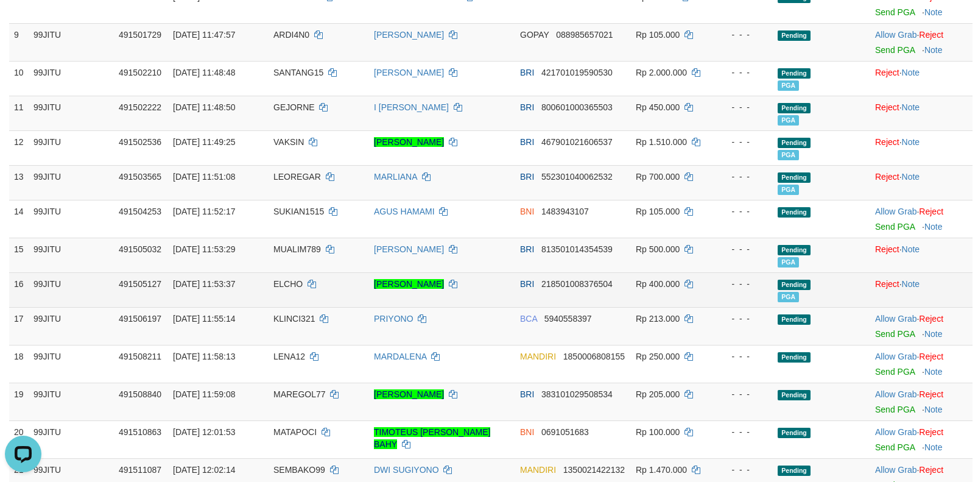
scroll to position [480, 0]
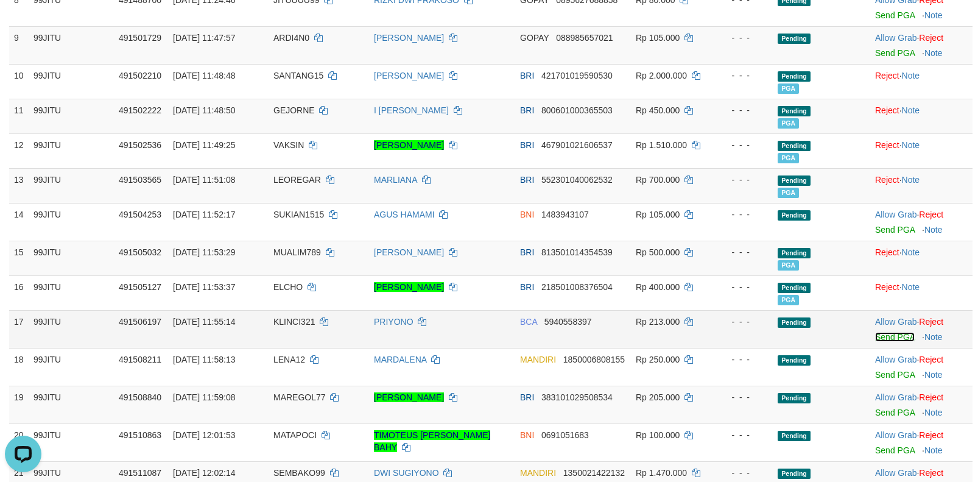
click at [890, 336] on link "Send PGA" at bounding box center [895, 337] width 40 height 10
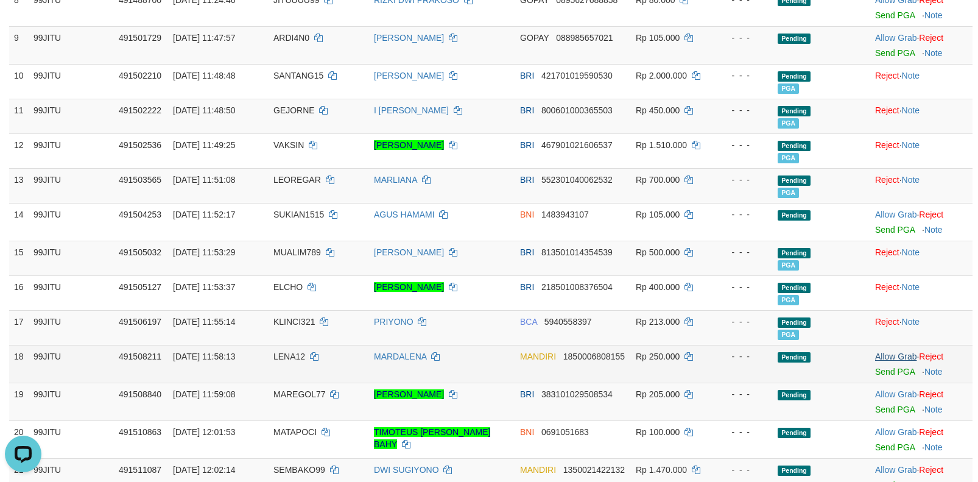
scroll to position [477, 0]
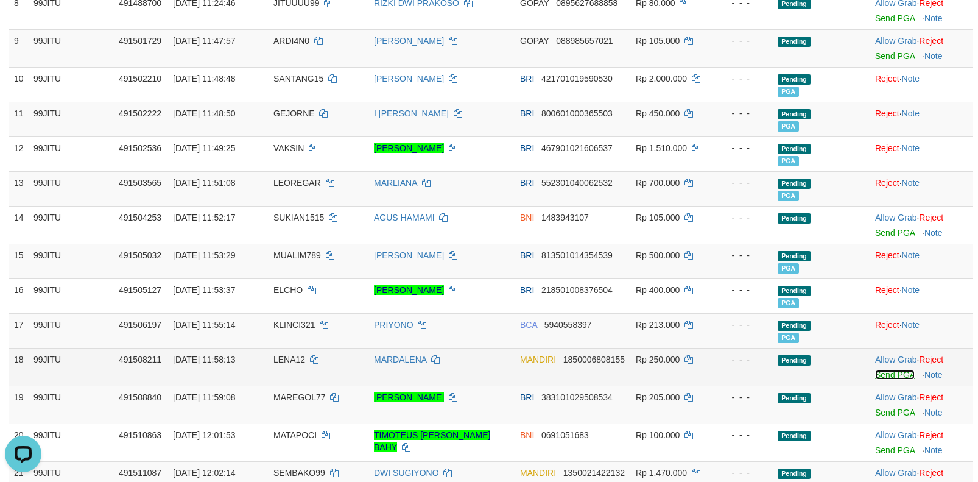
click at [886, 374] on link "Send PGA" at bounding box center [895, 375] width 40 height 10
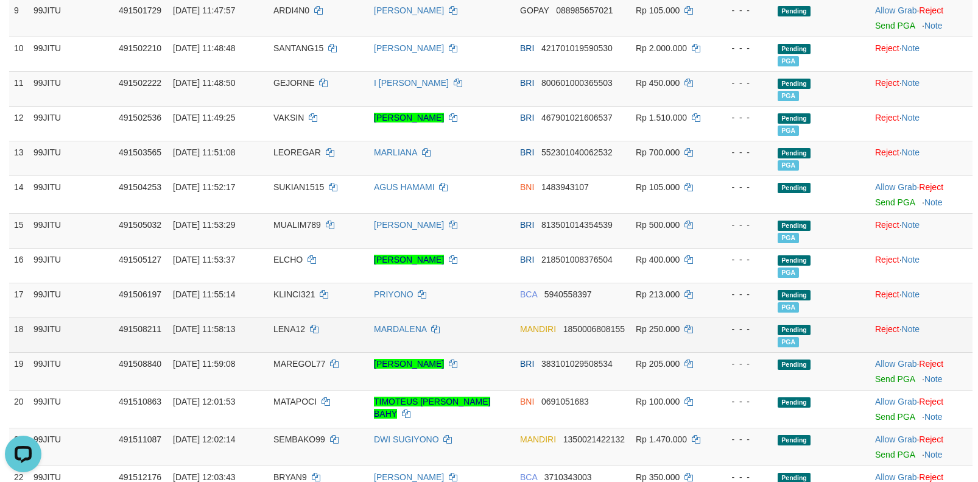
scroll to position [535, 0]
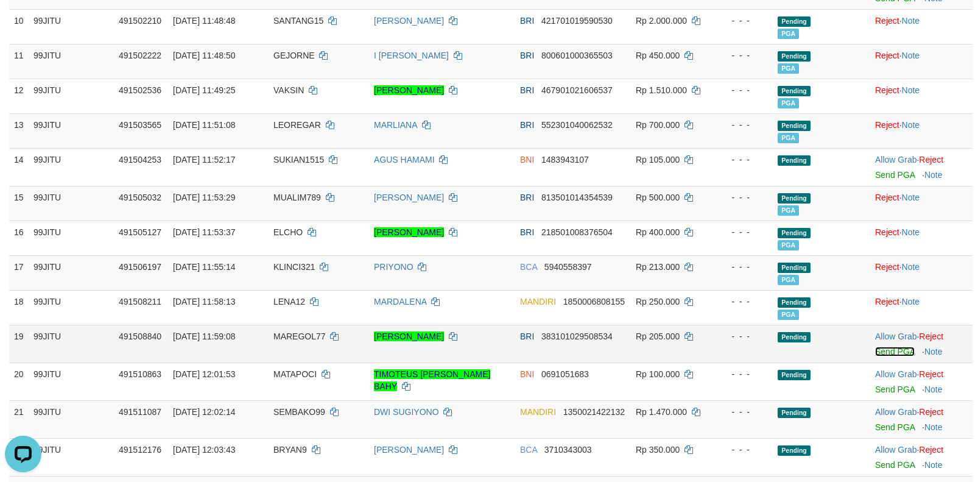
click at [881, 351] on link "Send PGA" at bounding box center [895, 351] width 40 height 10
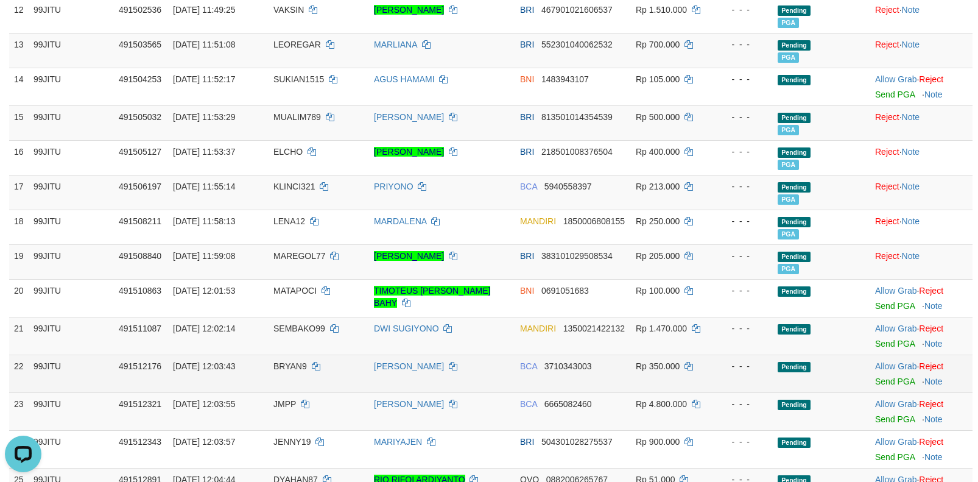
scroll to position [653, 0]
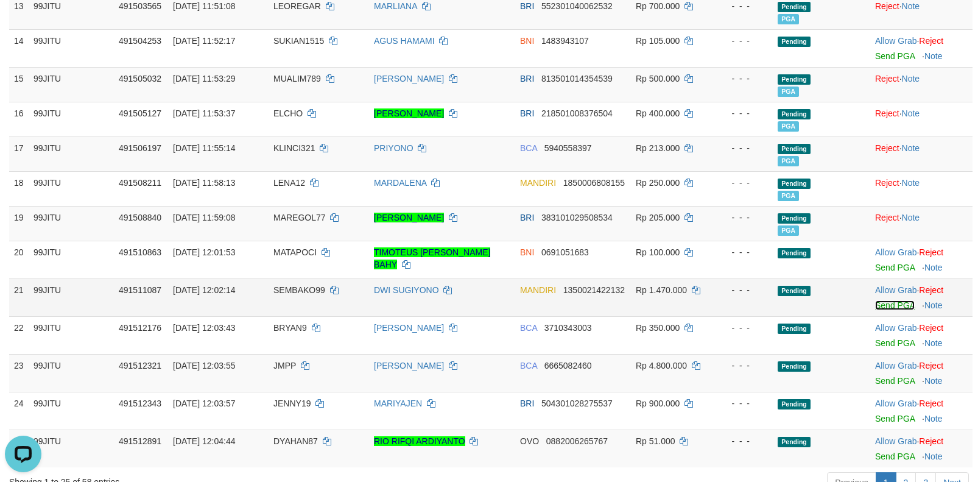
click at [884, 307] on link "Send PGA" at bounding box center [895, 305] width 40 height 10
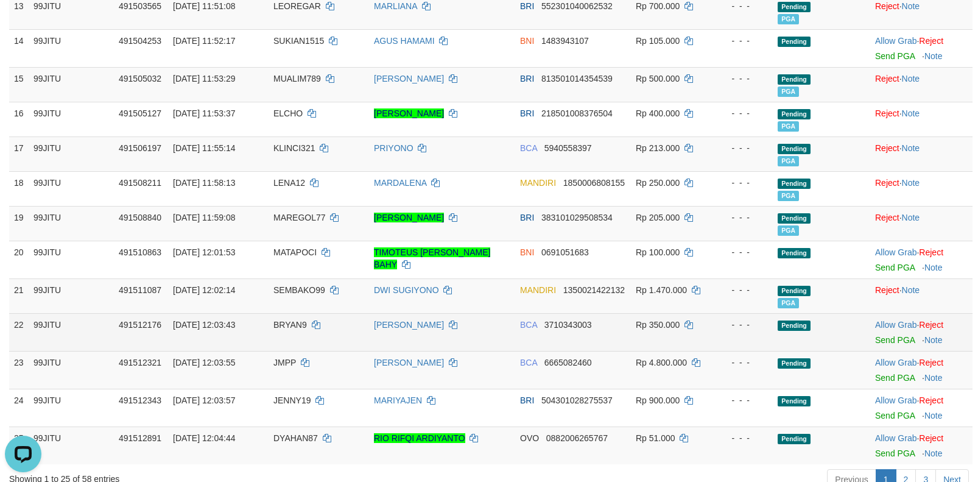
scroll to position [714, 0]
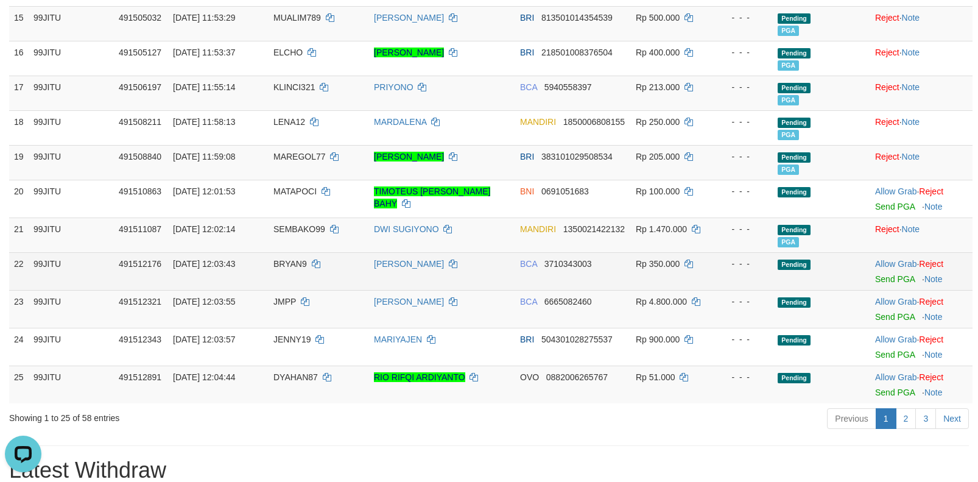
click at [289, 265] on span "BRYAN9" at bounding box center [289, 264] width 33 height 10
copy td "BRYAN9"
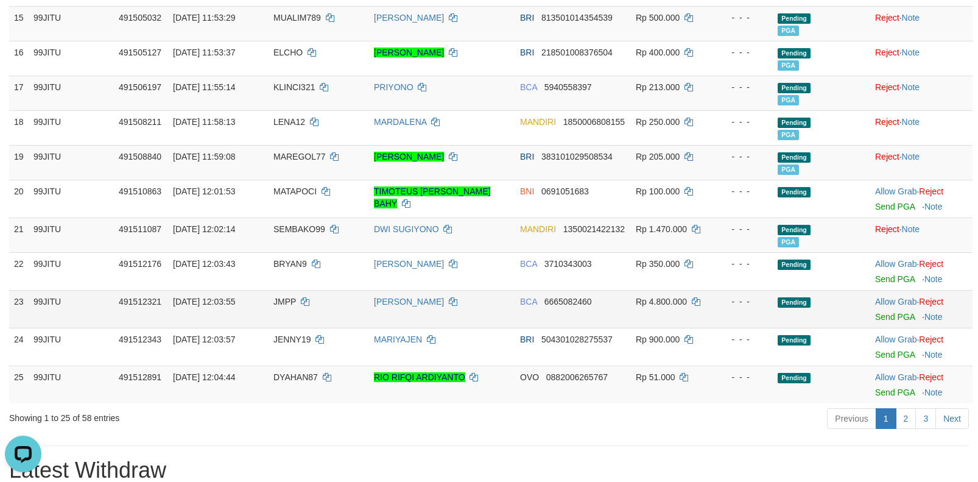
click at [283, 298] on span "JMPP" at bounding box center [284, 302] width 23 height 10
copy td "JMPP"
click at [278, 301] on span "JMPP" at bounding box center [284, 302] width 23 height 10
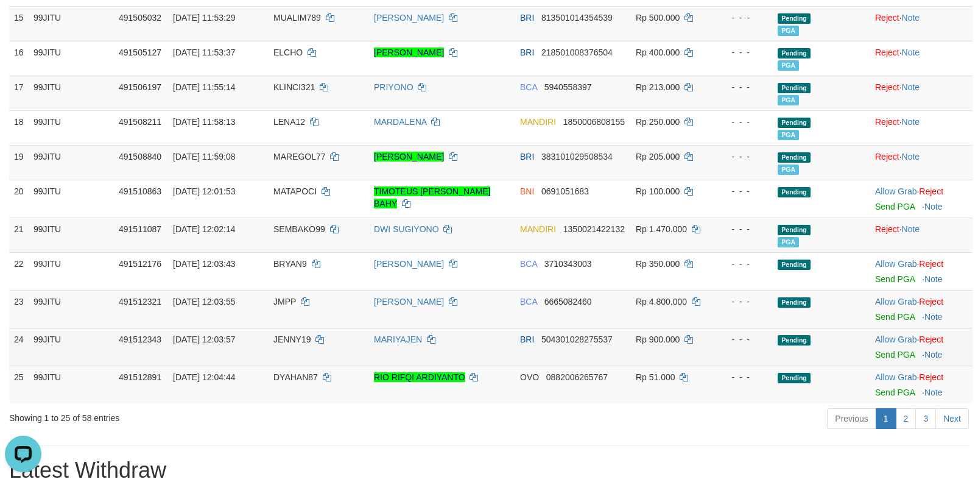
click at [285, 342] on span "JENNY19" at bounding box center [291, 339] width 37 height 10
copy td "JENNY19"
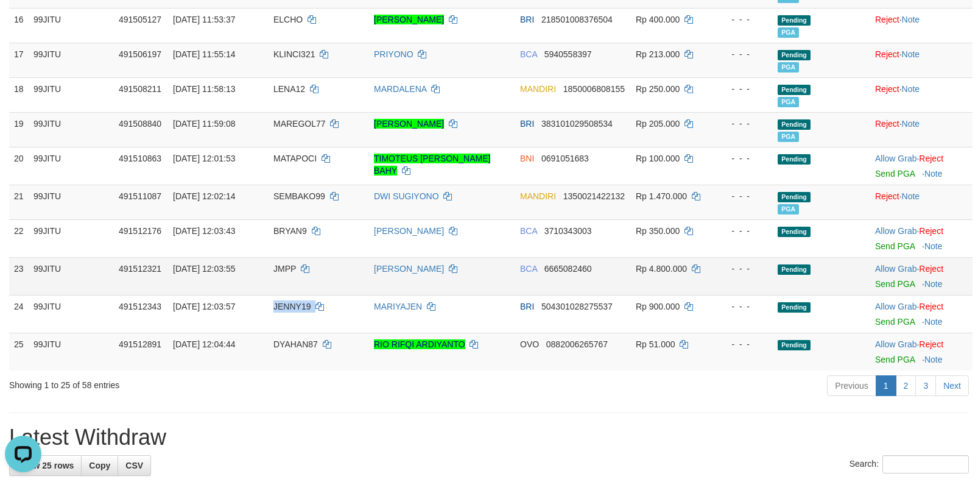
scroll to position [775, 0]
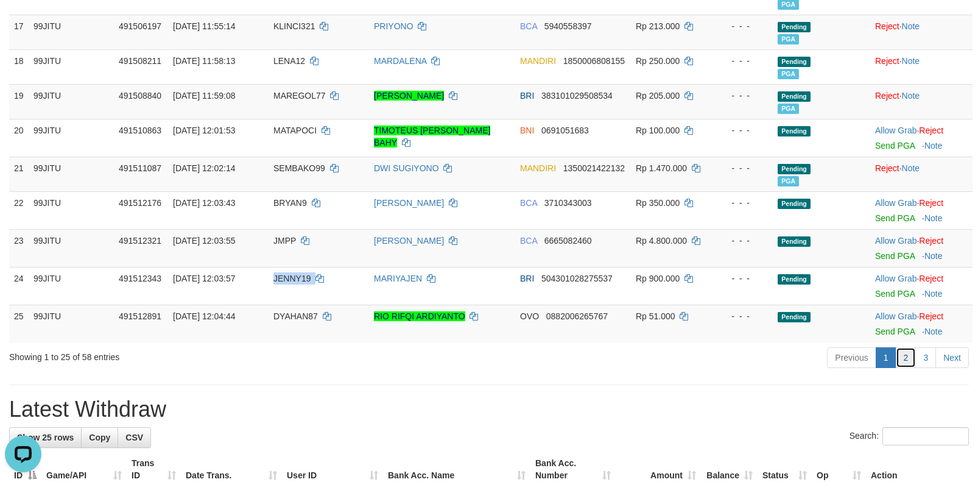
click at [905, 355] on link "2" at bounding box center [906, 357] width 21 height 21
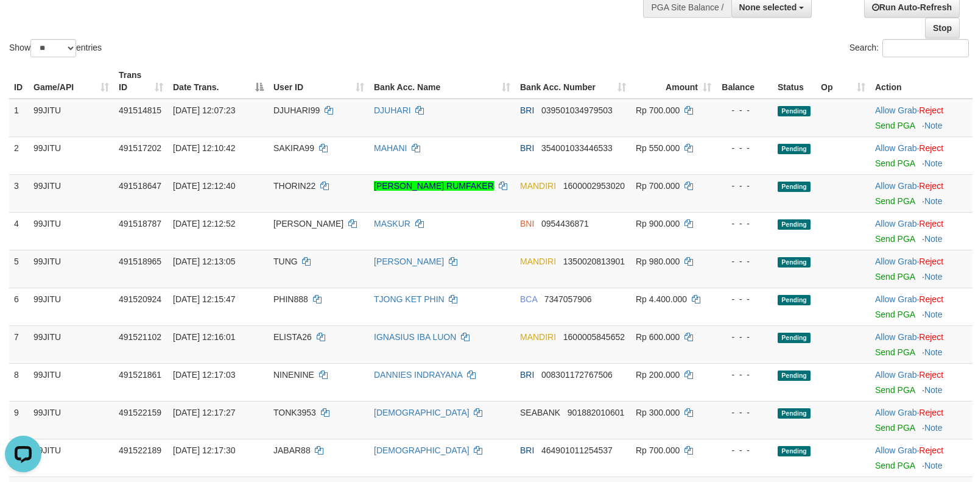
scroll to position [0, 0]
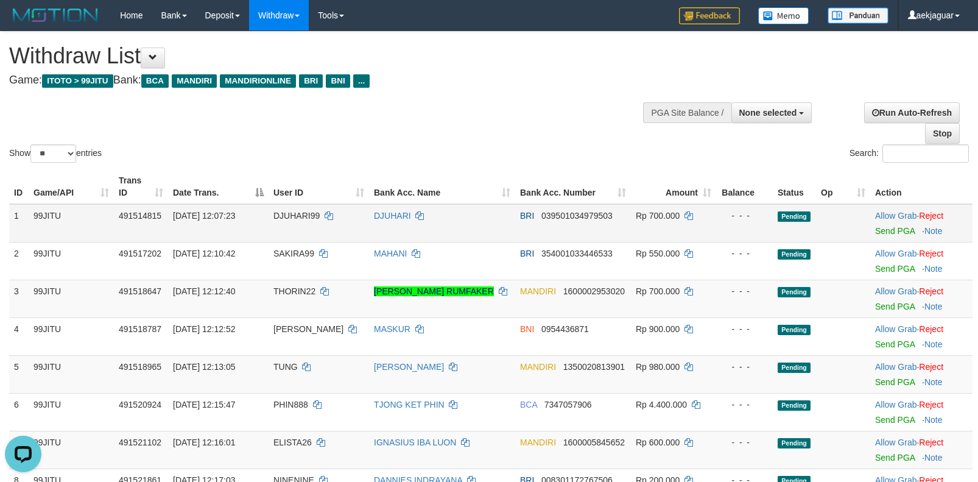
click at [289, 213] on span "DJUHARI99" at bounding box center [296, 216] width 46 height 10
copy td "DJUHARI99"
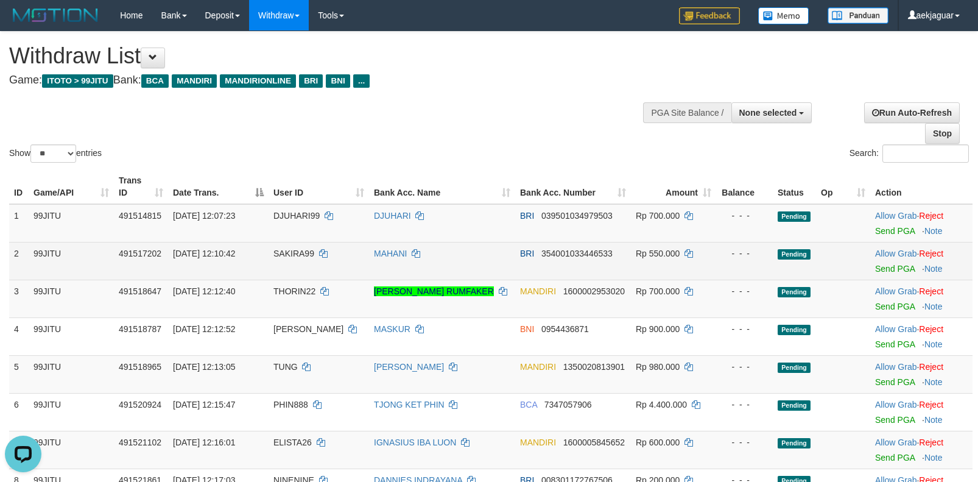
click at [280, 250] on span "SAKIRA99" at bounding box center [293, 253] width 41 height 10
copy td "SAKIRA99"
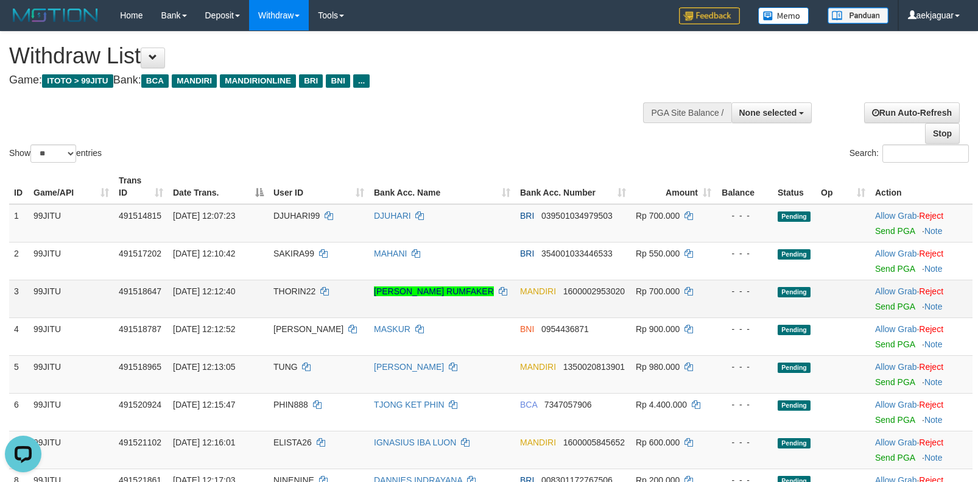
click at [297, 294] on span "THORIN22" at bounding box center [294, 291] width 42 height 10
copy td "THORIN22"
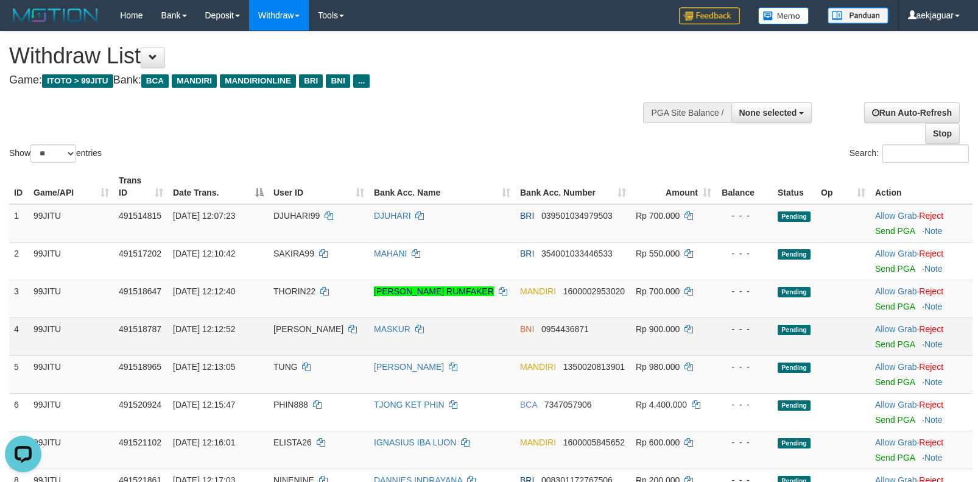
click at [276, 328] on span "[PERSON_NAME]" at bounding box center [308, 329] width 70 height 10
copy td "[PERSON_NAME]"
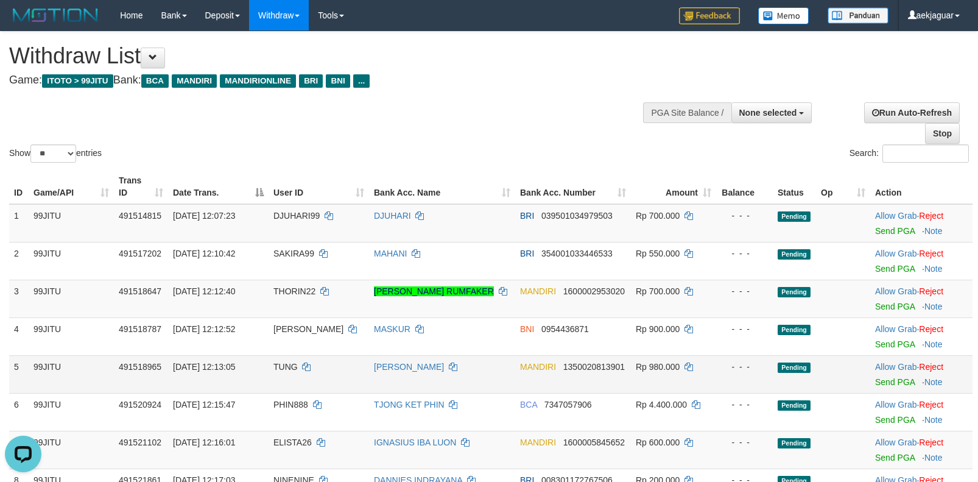
click at [283, 367] on span "TUNG" at bounding box center [285, 367] width 24 height 10
copy td "TUNG"
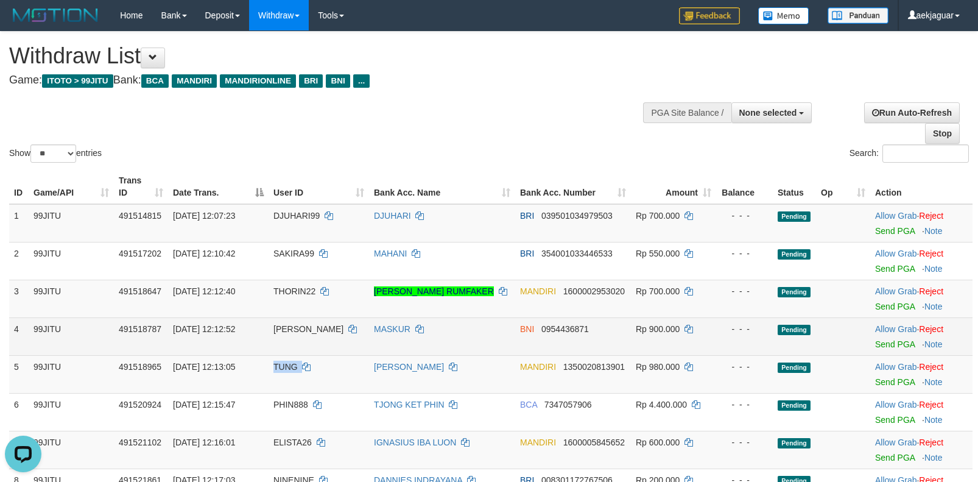
scroll to position [61, 0]
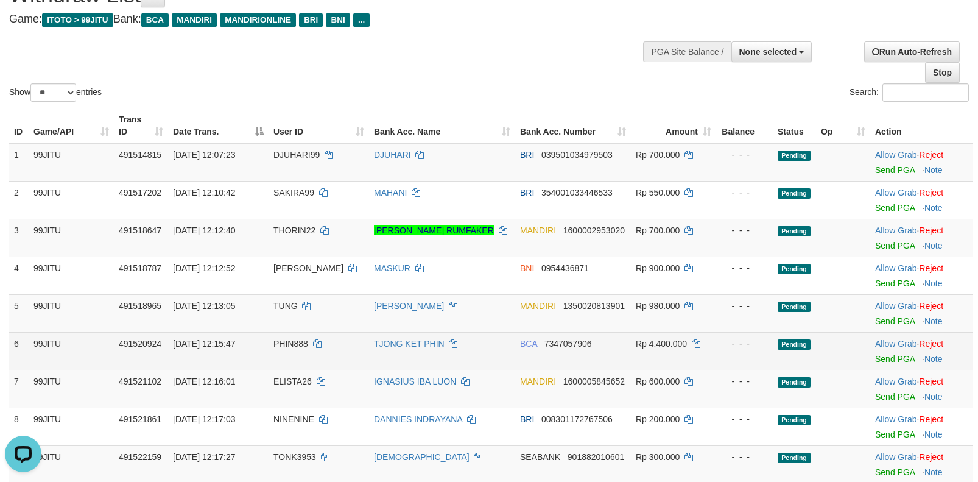
click at [278, 344] on span "PHIN888" at bounding box center [290, 344] width 35 height 10
copy td "PHIN888"
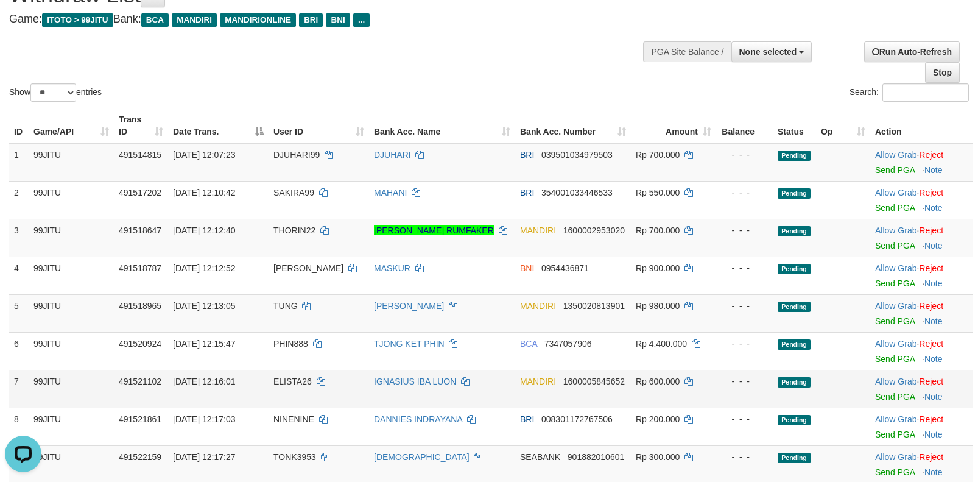
click at [285, 377] on span "ELISTA26" at bounding box center [292, 381] width 38 height 10
copy td "ELISTA26"
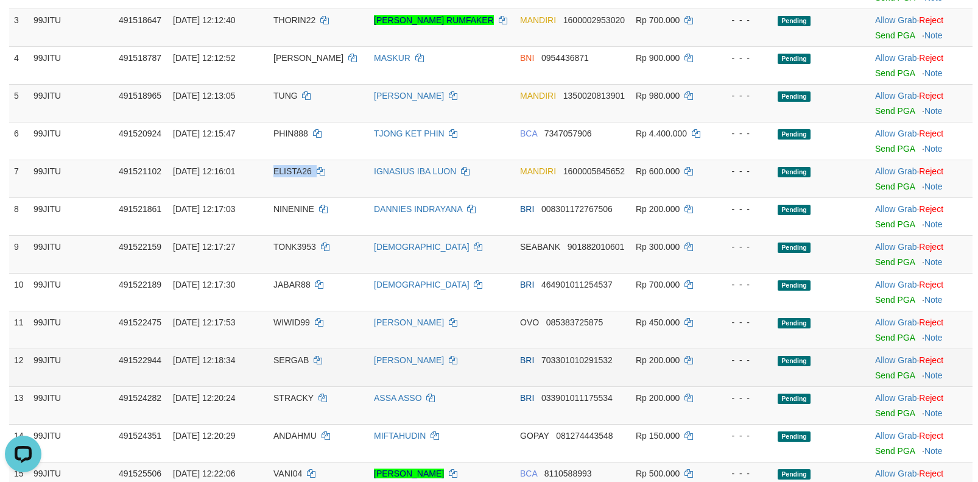
scroll to position [304, 0]
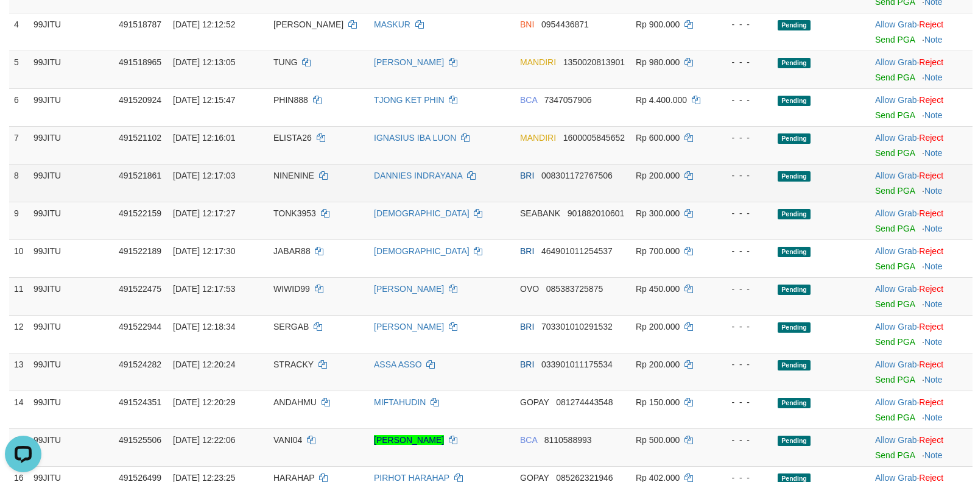
click at [273, 174] on span "NINENINE" at bounding box center [293, 176] width 41 height 10
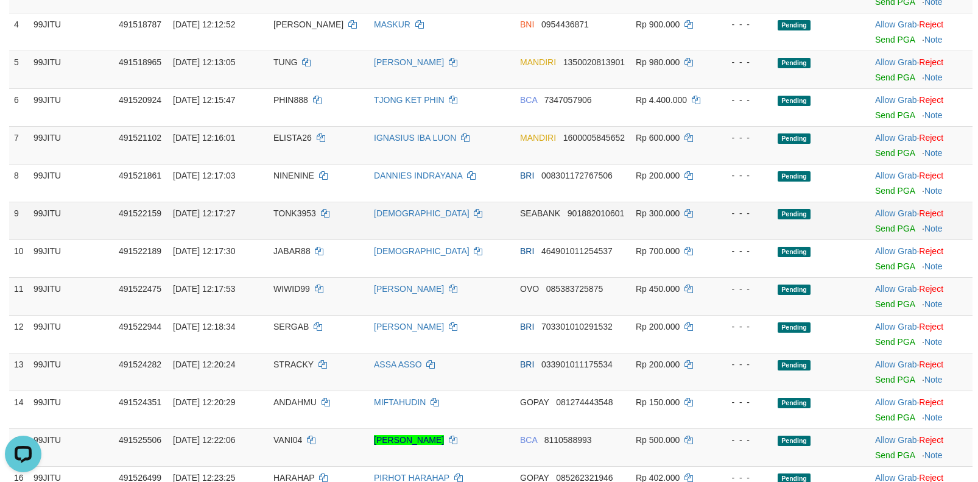
click at [283, 209] on span "TONK3953" at bounding box center [294, 213] width 43 height 10
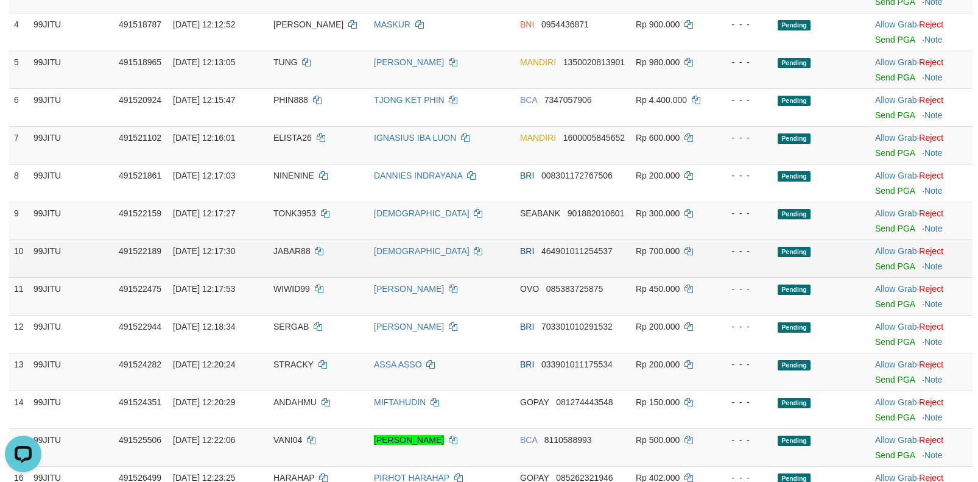
click at [278, 250] on span "JABAR88" at bounding box center [291, 251] width 37 height 10
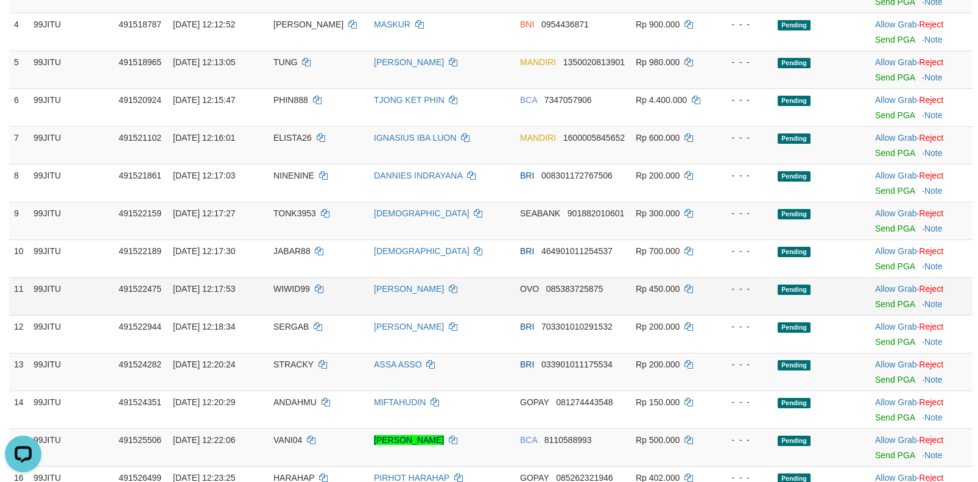
click at [271, 289] on td "WIWID99" at bounding box center [319, 296] width 100 height 38
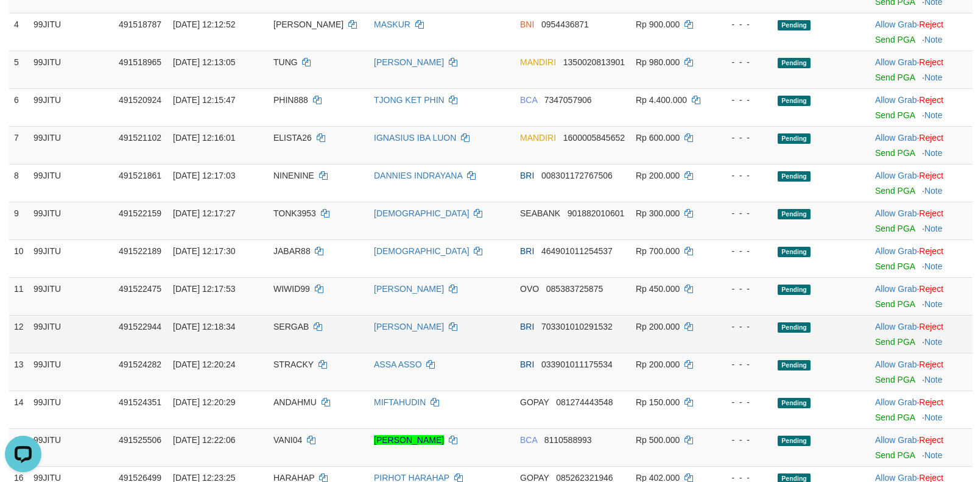
click at [289, 325] on span "SERGAB" at bounding box center [290, 327] width 35 height 10
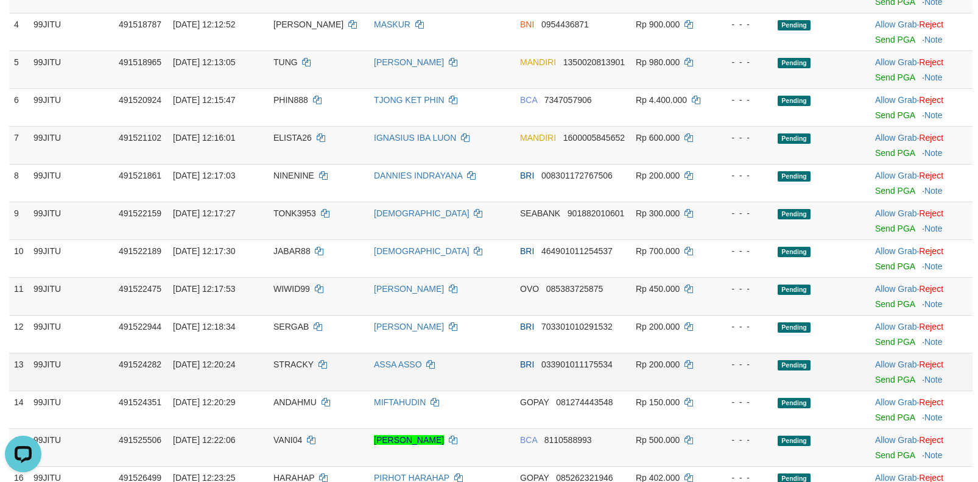
click at [283, 370] on td "STRACKY" at bounding box center [319, 372] width 100 height 38
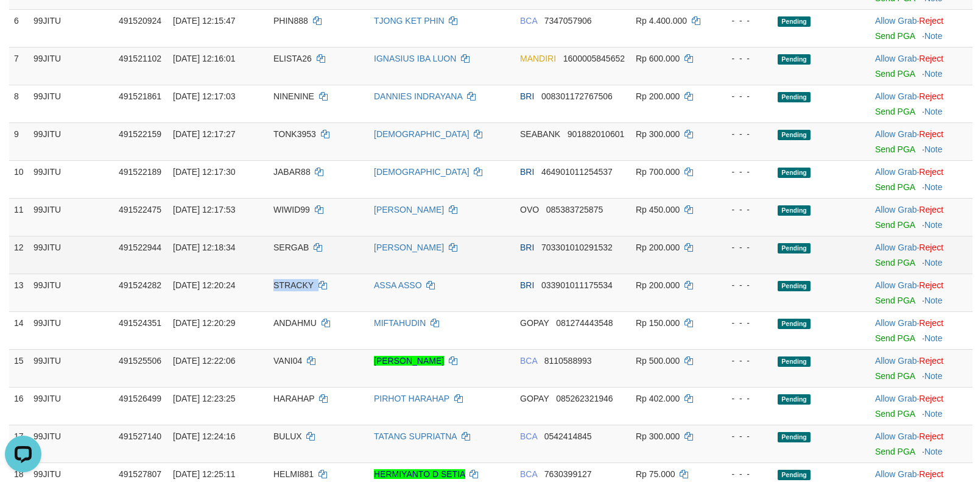
scroll to position [548, 0]
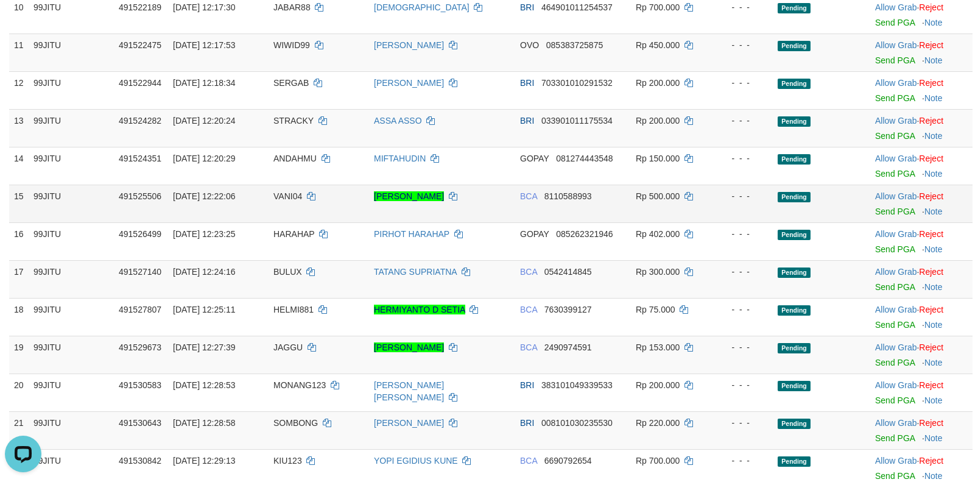
click at [278, 194] on span "VANI04" at bounding box center [287, 196] width 29 height 10
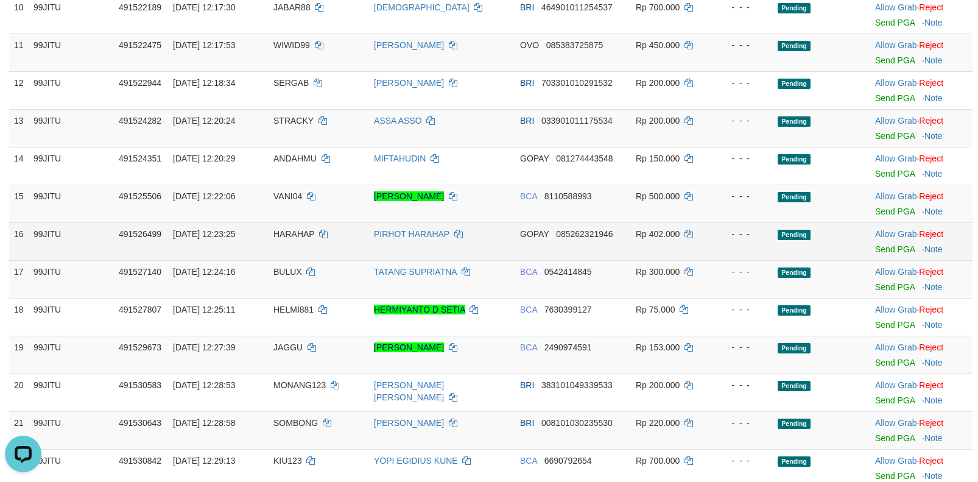
click at [283, 233] on span "HARAHAP" at bounding box center [293, 234] width 41 height 10
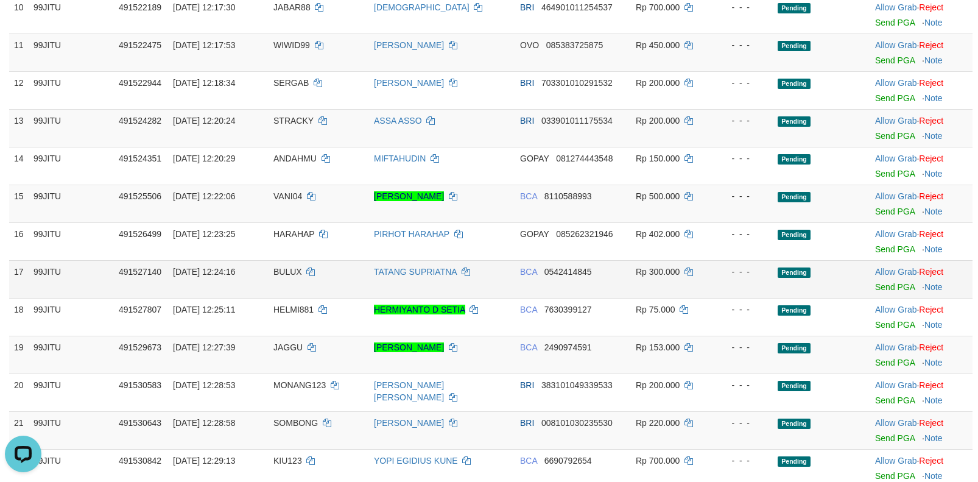
click at [285, 262] on td "BULUX" at bounding box center [319, 279] width 100 height 38
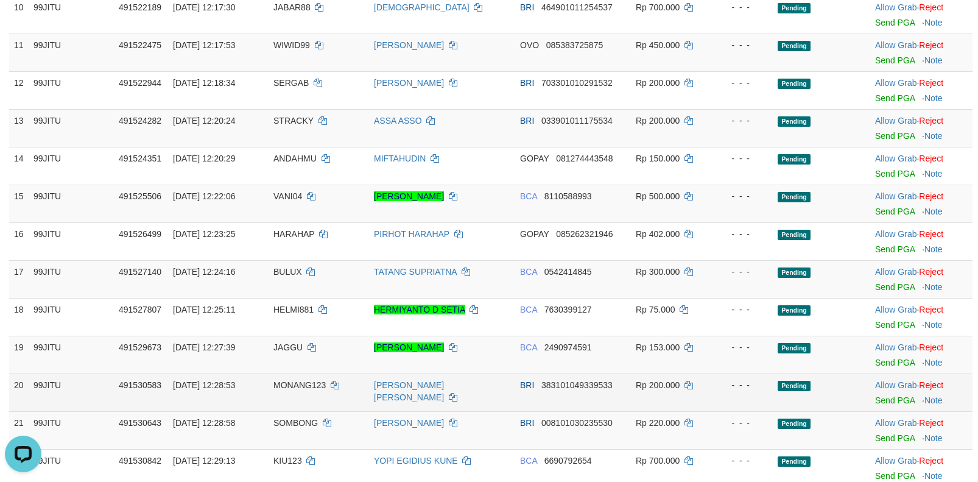
click at [286, 382] on span "MONANG123" at bounding box center [299, 385] width 52 height 10
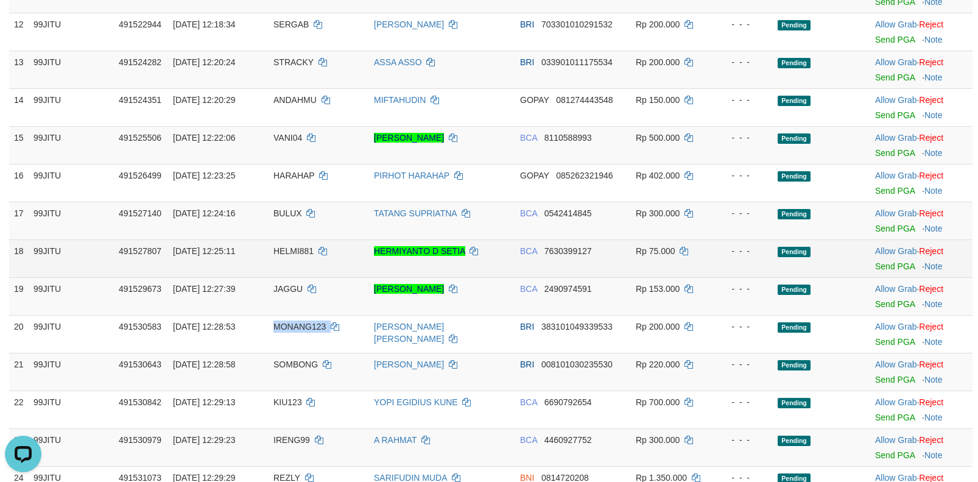
scroll to position [670, 0]
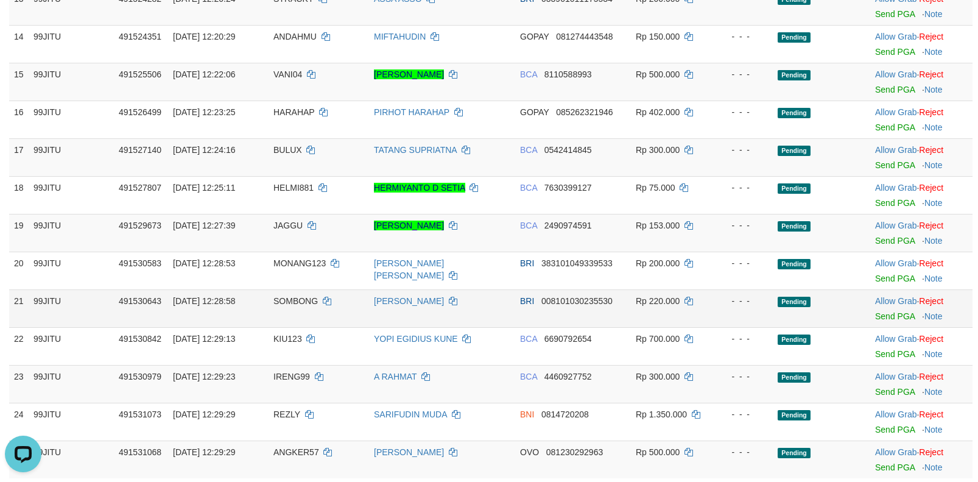
click at [297, 301] on span "SOMBONG" at bounding box center [295, 301] width 44 height 10
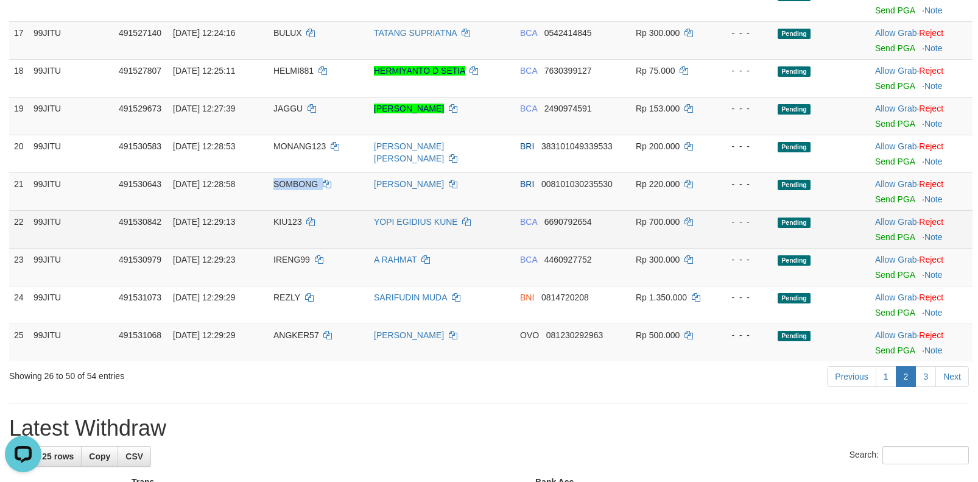
scroll to position [792, 0]
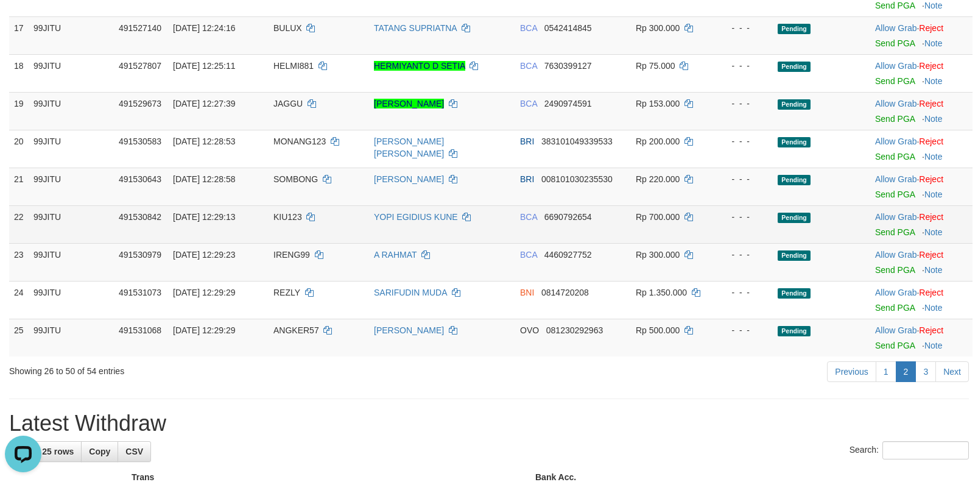
click at [275, 212] on span "KIU123" at bounding box center [287, 217] width 29 height 10
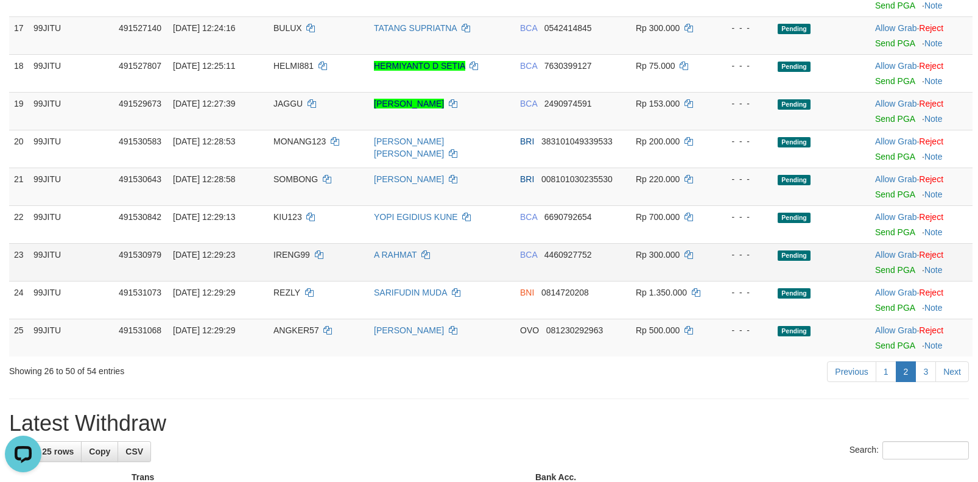
click at [284, 256] on span "IRENG99" at bounding box center [291, 255] width 37 height 10
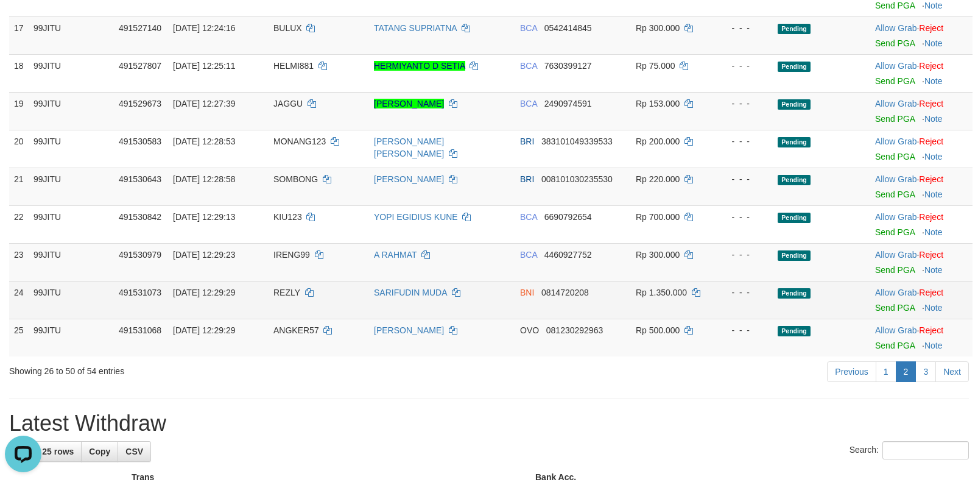
click at [288, 290] on span "REZLY" at bounding box center [286, 292] width 27 height 10
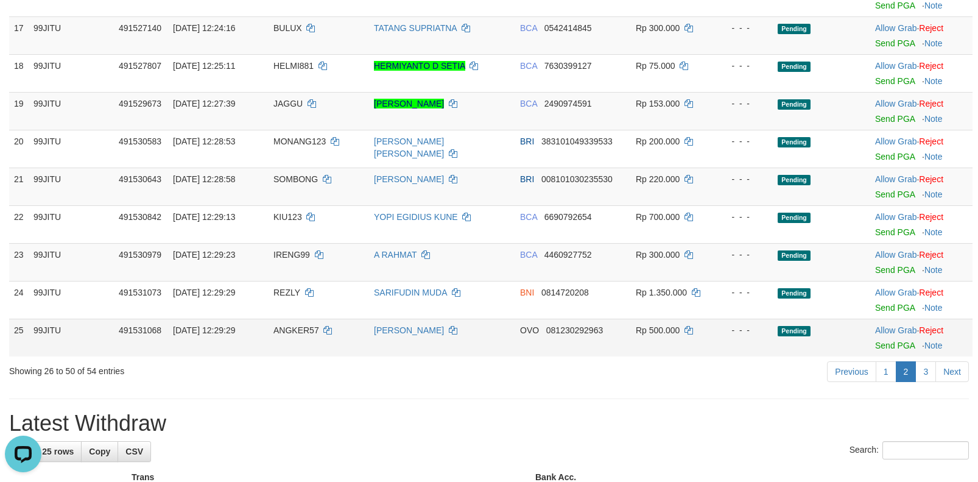
click at [287, 334] on span "ANGKER57" at bounding box center [296, 330] width 46 height 10
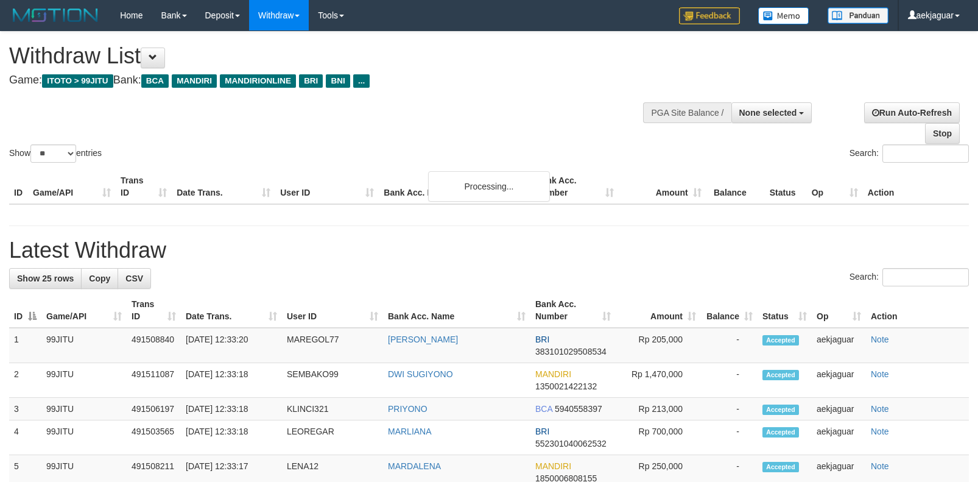
select select
select select "**"
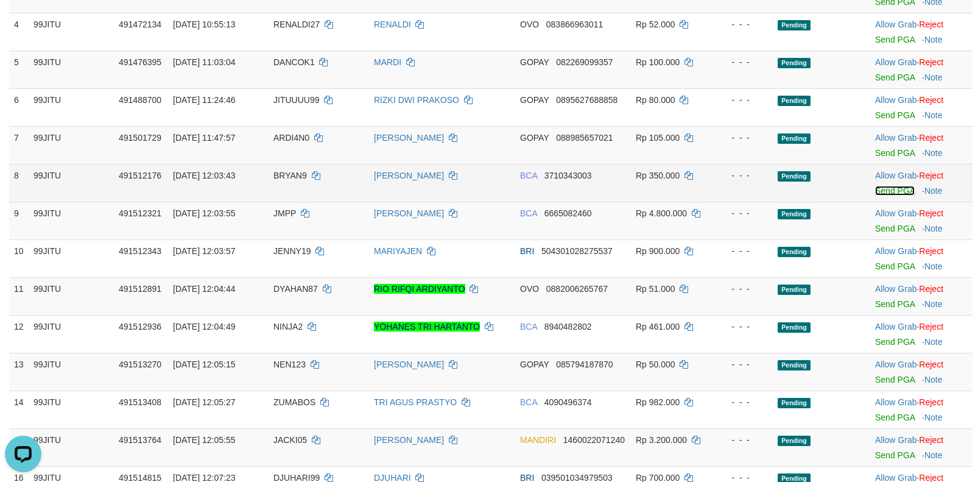
click at [879, 192] on link "Send PGA" at bounding box center [895, 191] width 40 height 10
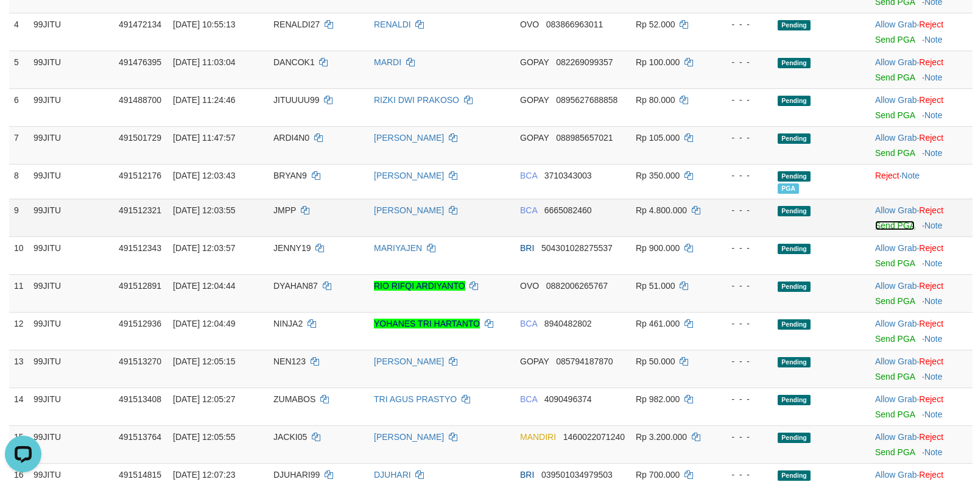
click at [883, 227] on link "Send PGA" at bounding box center [895, 225] width 40 height 10
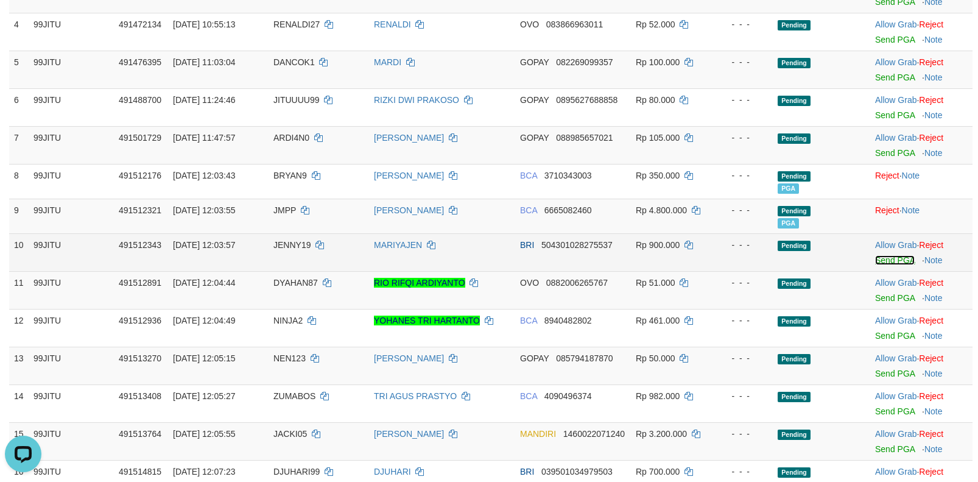
click at [885, 260] on link "Send PGA" at bounding box center [895, 260] width 40 height 10
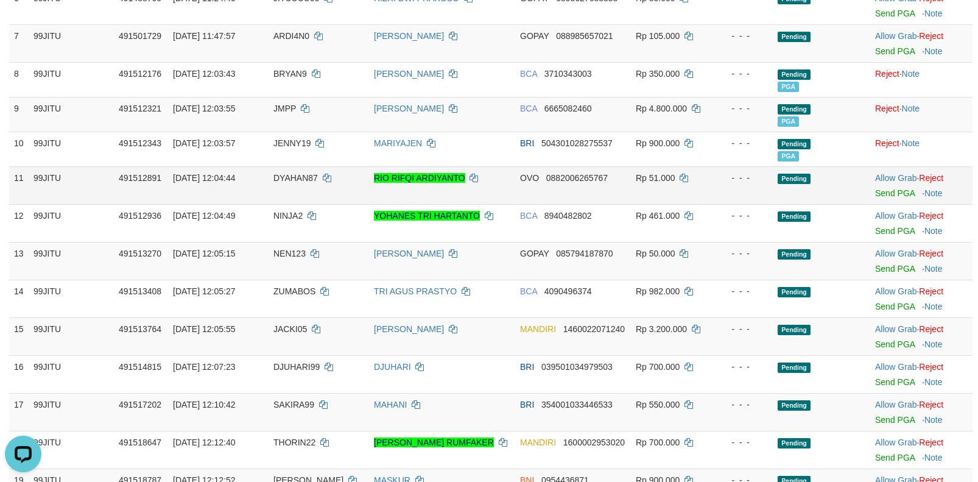
scroll to position [426, 0]
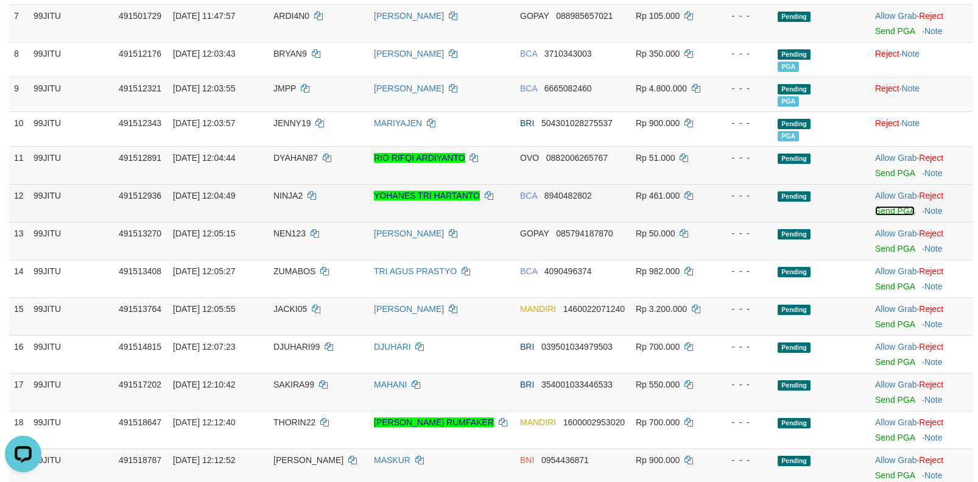
click at [886, 211] on link "Send PGA" at bounding box center [895, 211] width 40 height 10
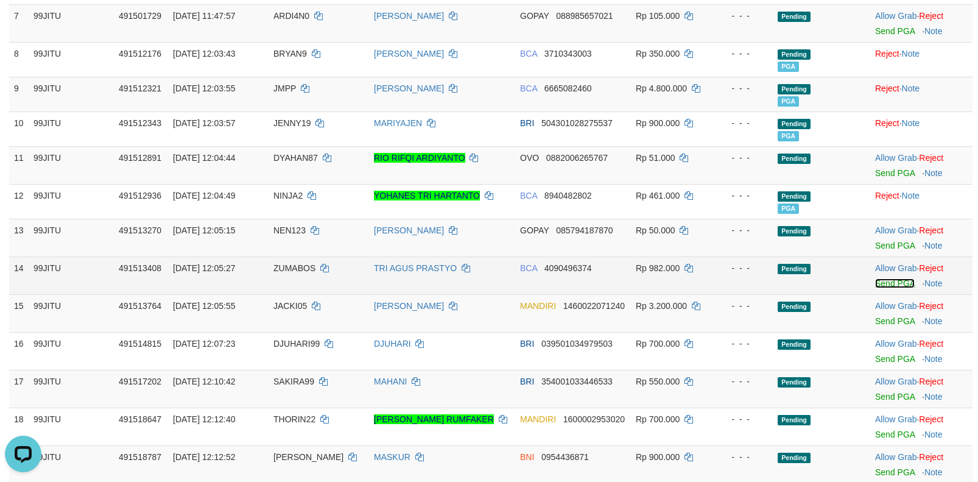
click at [888, 284] on link "Send PGA" at bounding box center [895, 283] width 40 height 10
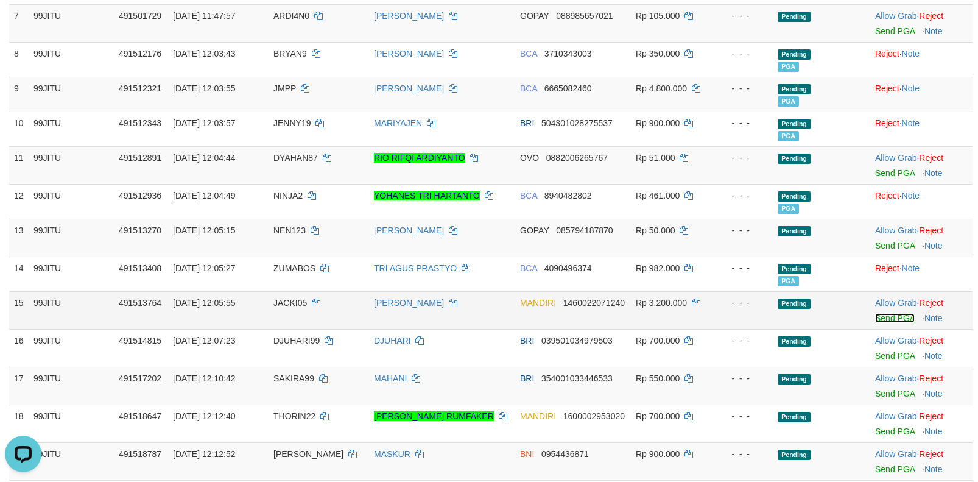
click at [884, 318] on link "Send PGA" at bounding box center [895, 318] width 40 height 10
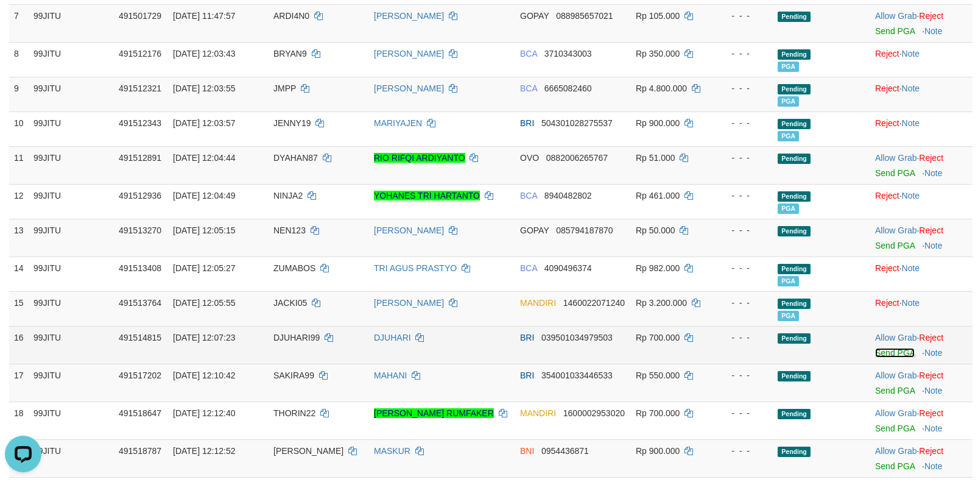
click at [887, 353] on link "Send PGA" at bounding box center [895, 353] width 40 height 10
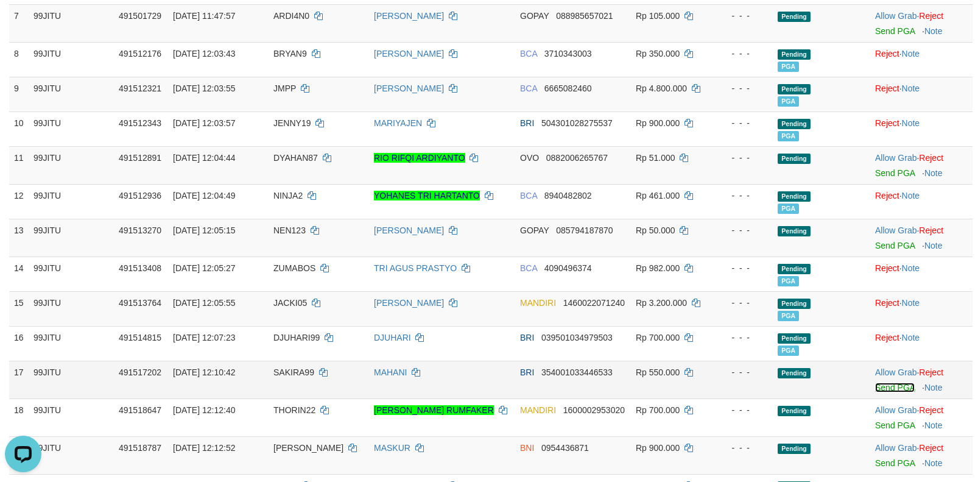
click at [882, 387] on link "Send PGA" at bounding box center [895, 387] width 40 height 10
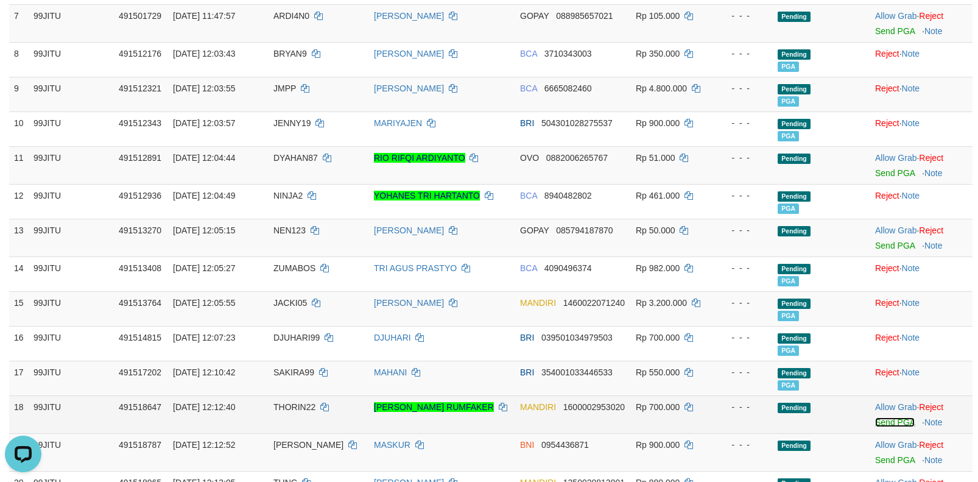
click at [887, 423] on link "Send PGA" at bounding box center [895, 422] width 40 height 10
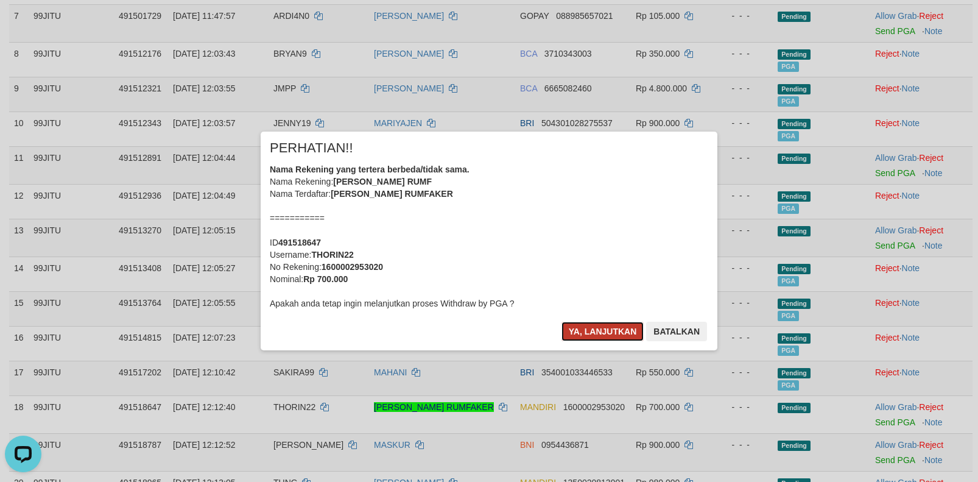
click at [596, 329] on button "Ya, lanjutkan" at bounding box center [602, 331] width 83 height 19
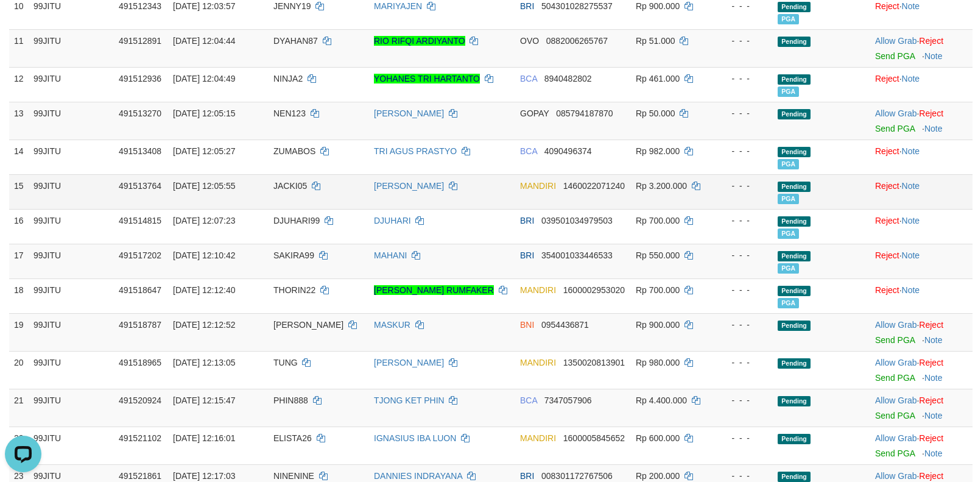
scroll to position [548, 0]
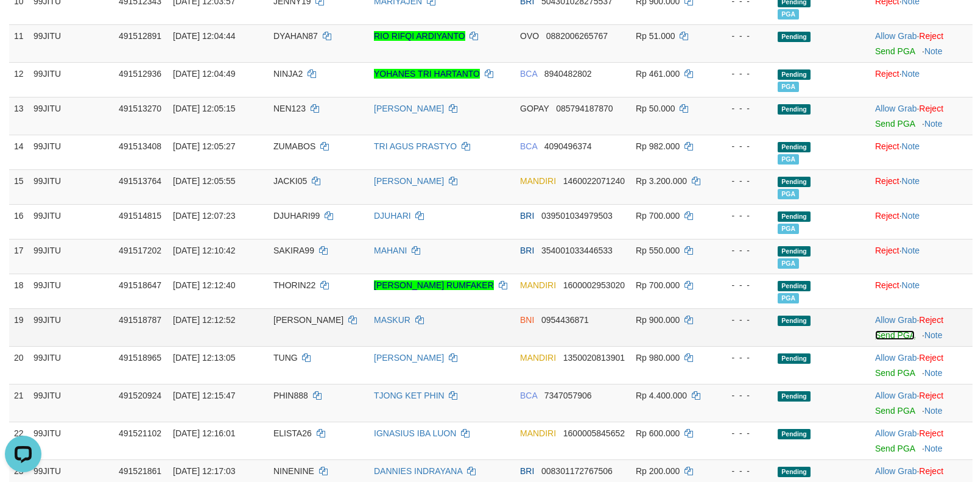
click at [882, 332] on link "Send PGA" at bounding box center [895, 335] width 40 height 10
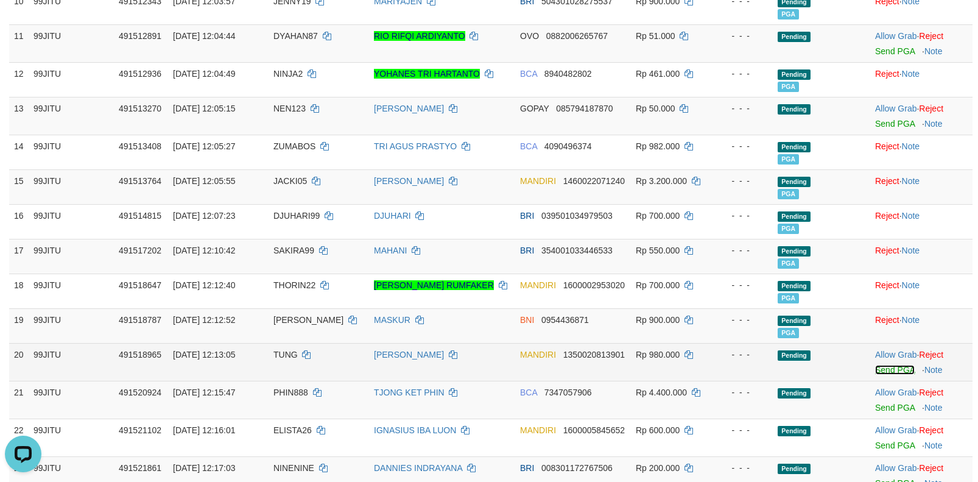
click at [884, 373] on link "Send PGA" at bounding box center [895, 370] width 40 height 10
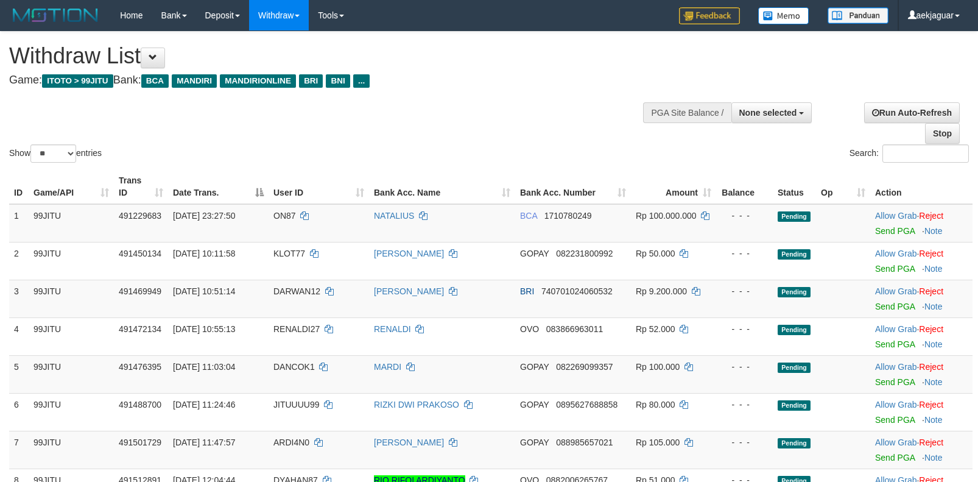
select select
select select "**"
click at [787, 115] on span "None selected" at bounding box center [768, 113] width 58 height 10
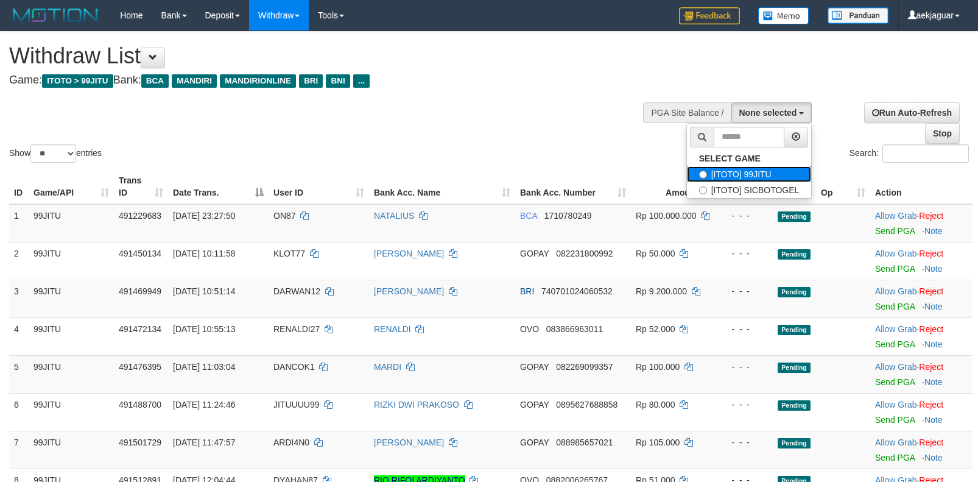
click at [748, 173] on label "[ITOTO] 99JITU" at bounding box center [749, 174] width 125 height 16
select select "***"
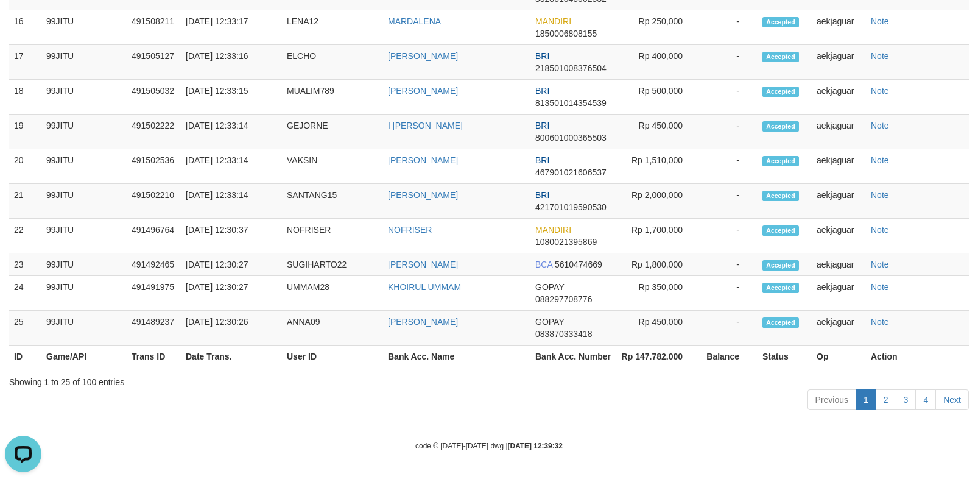
scroll to position [1879, 0]
click at [884, 397] on link "2" at bounding box center [886, 399] width 21 height 21
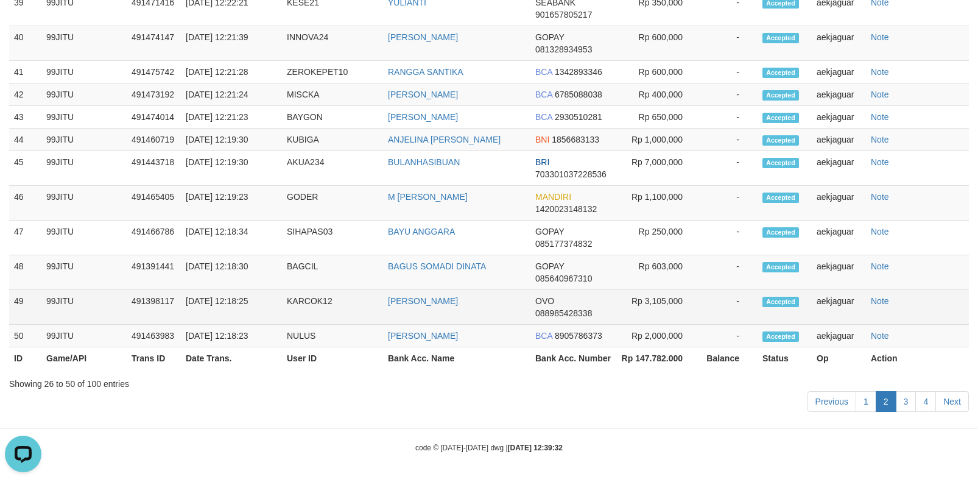
scroll to position [1830, 0]
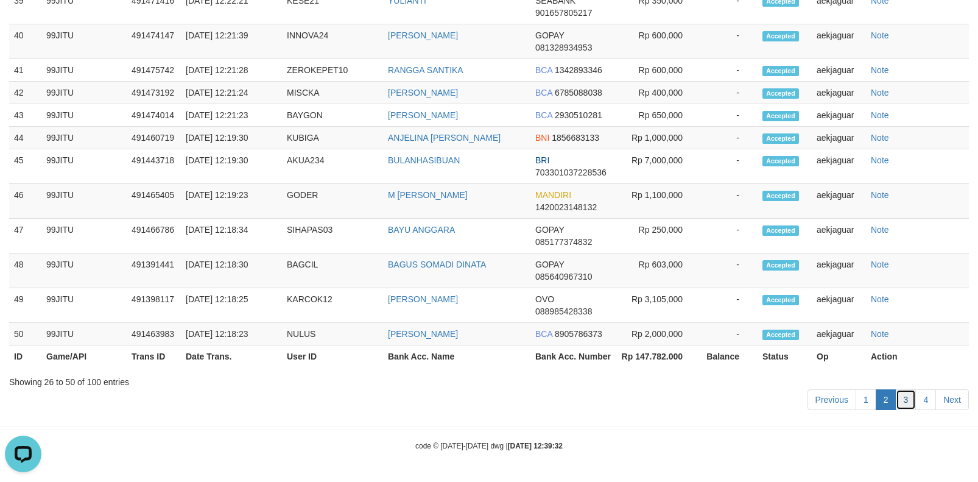
click at [902, 392] on link "3" at bounding box center [906, 399] width 21 height 21
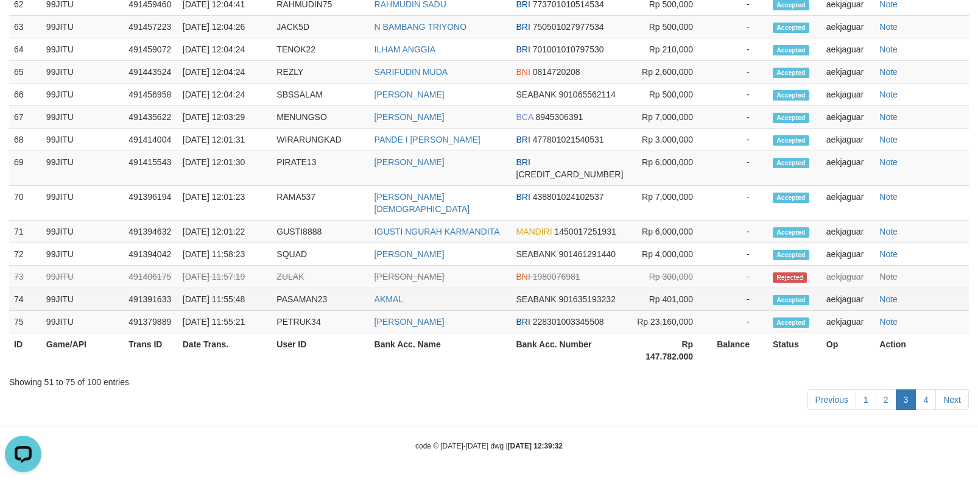
scroll to position [1855, 0]
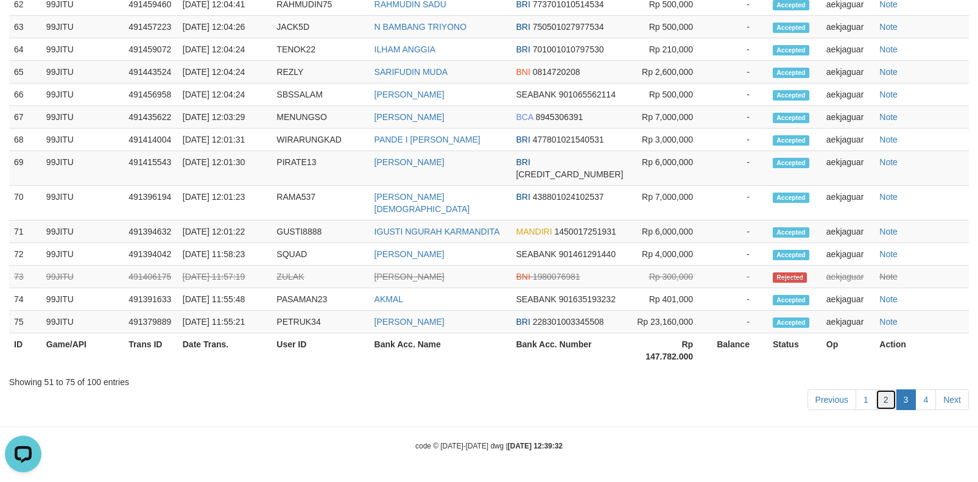
click at [890, 390] on link "2" at bounding box center [886, 399] width 21 height 21
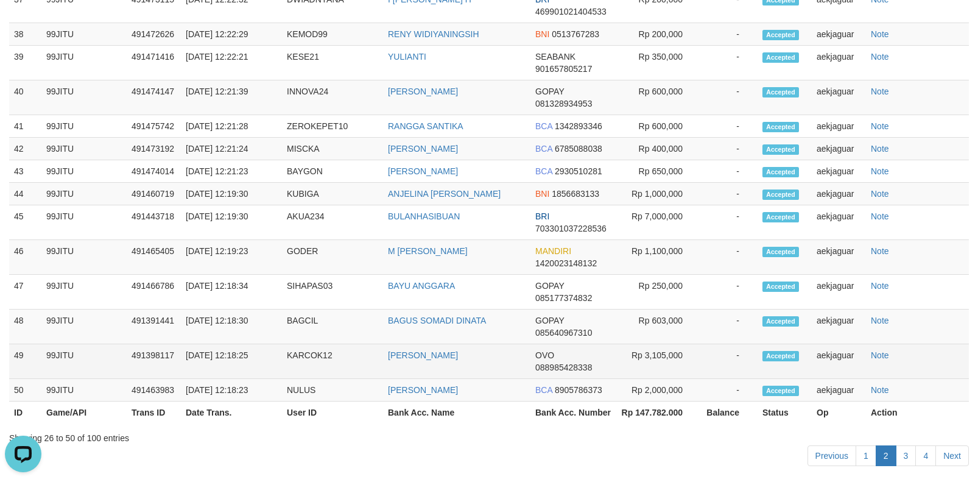
scroll to position [1830, 0]
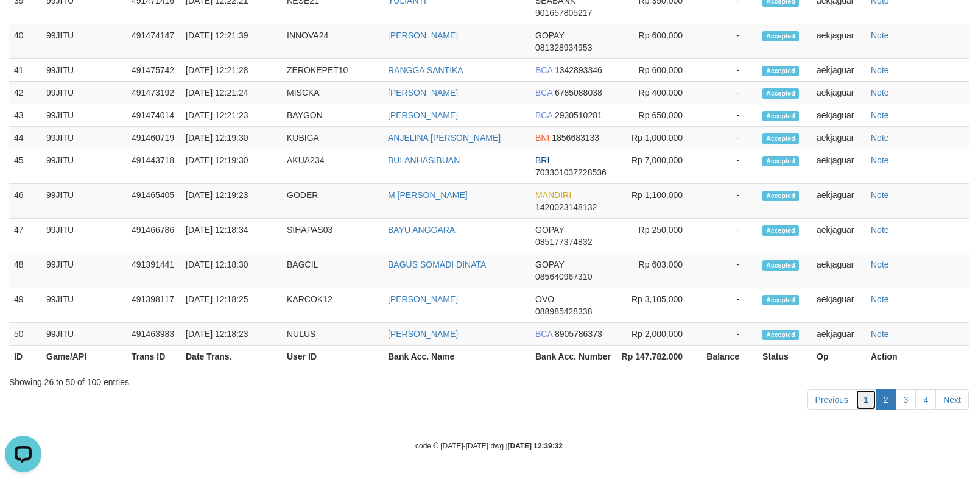
click at [860, 398] on link "1" at bounding box center [866, 399] width 21 height 21
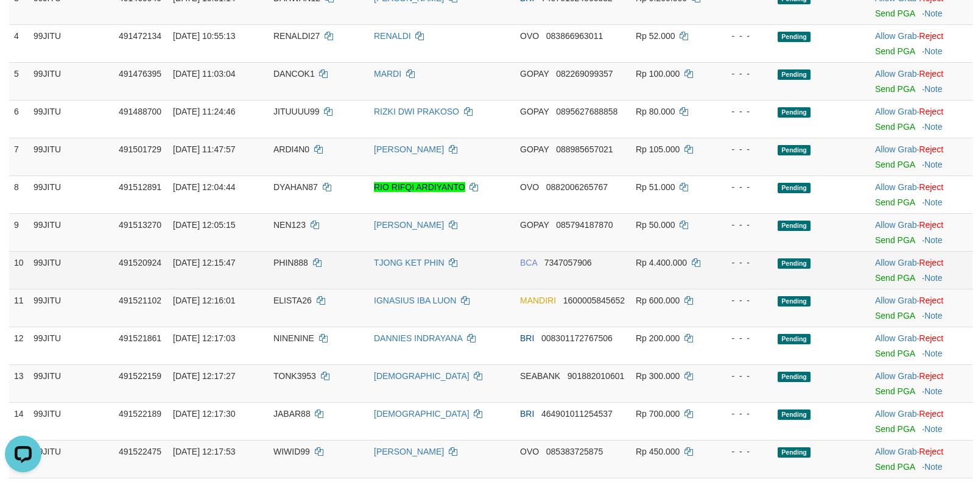
scroll to position [491, 0]
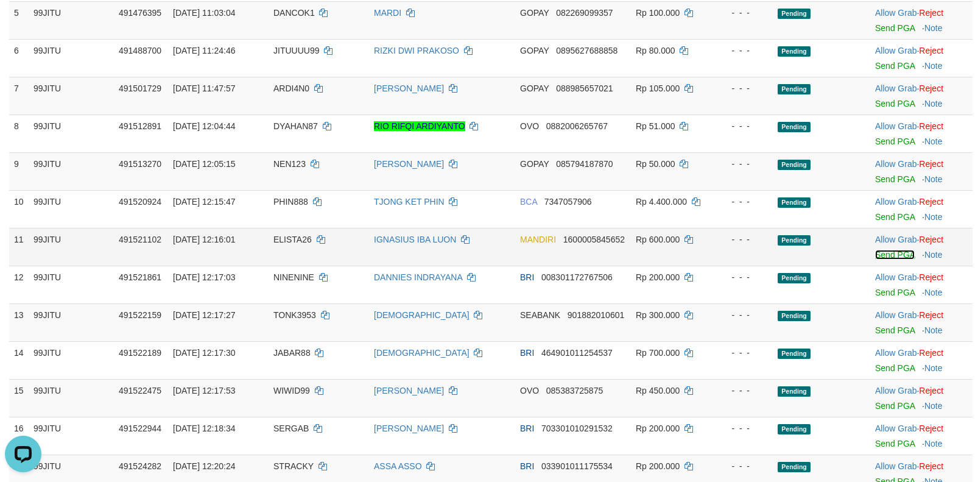
click at [885, 259] on link "Send PGA" at bounding box center [895, 255] width 40 height 10
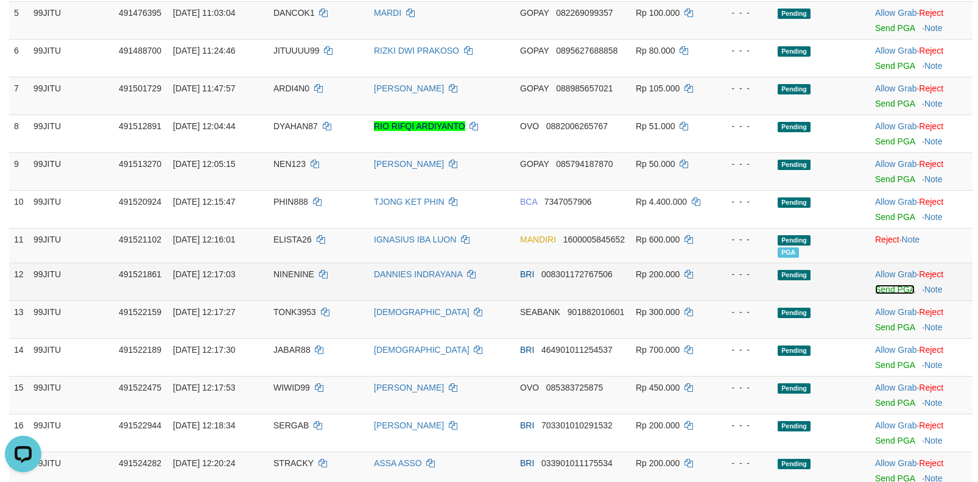
click at [880, 294] on link "Send PGA" at bounding box center [895, 289] width 40 height 10
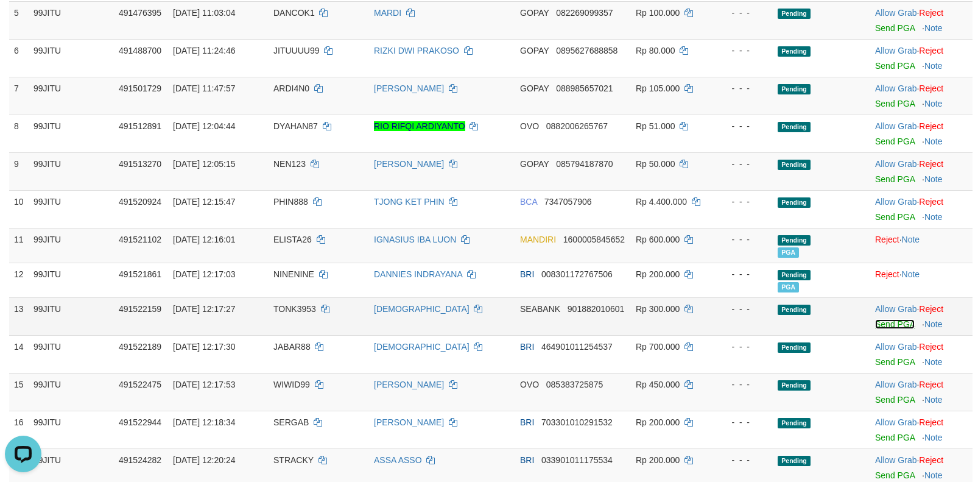
click at [885, 329] on link "Send PGA" at bounding box center [895, 324] width 40 height 10
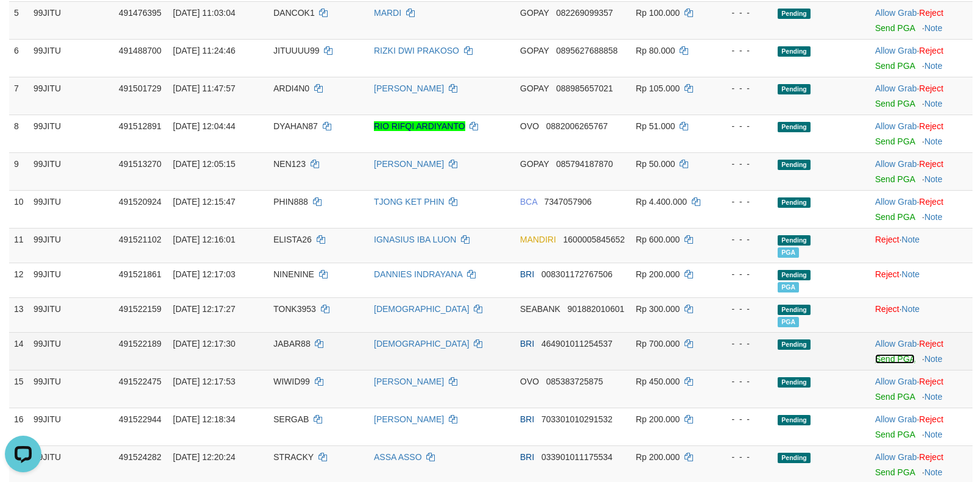
click at [884, 364] on link "Send PGA" at bounding box center [895, 359] width 40 height 10
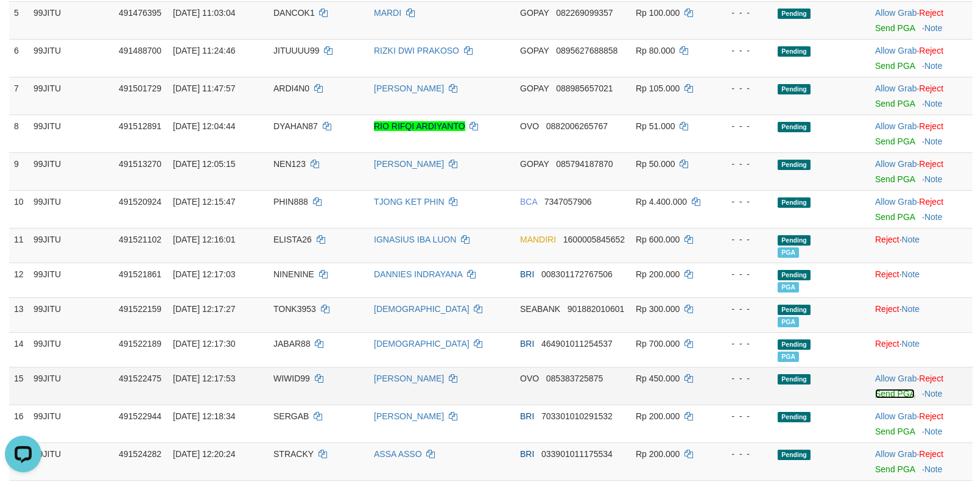
click at [881, 398] on link "Send PGA" at bounding box center [895, 394] width 40 height 10
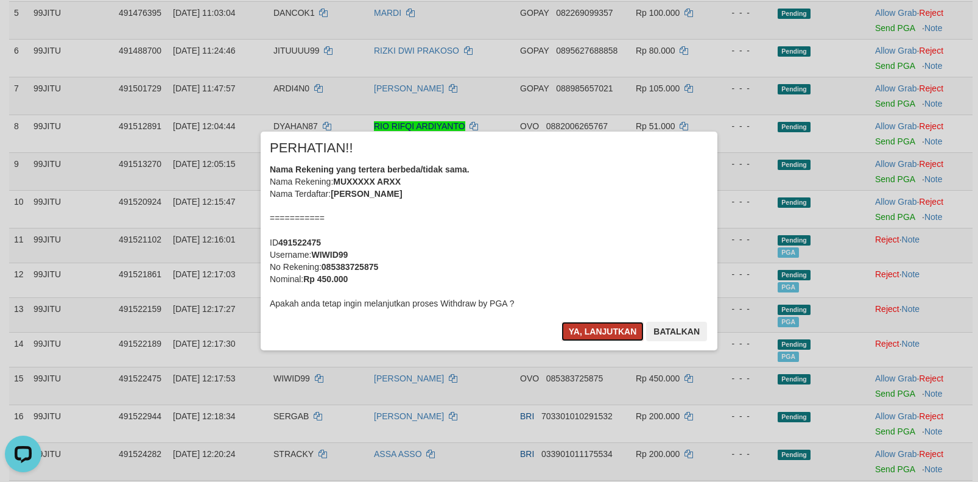
click at [619, 326] on button "Ya, lanjutkan" at bounding box center [602, 331] width 83 height 19
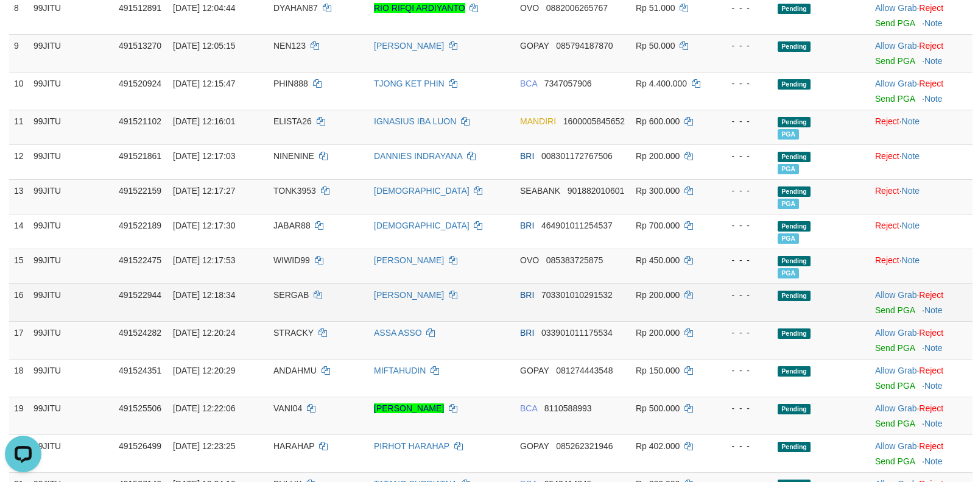
scroll to position [613, 0]
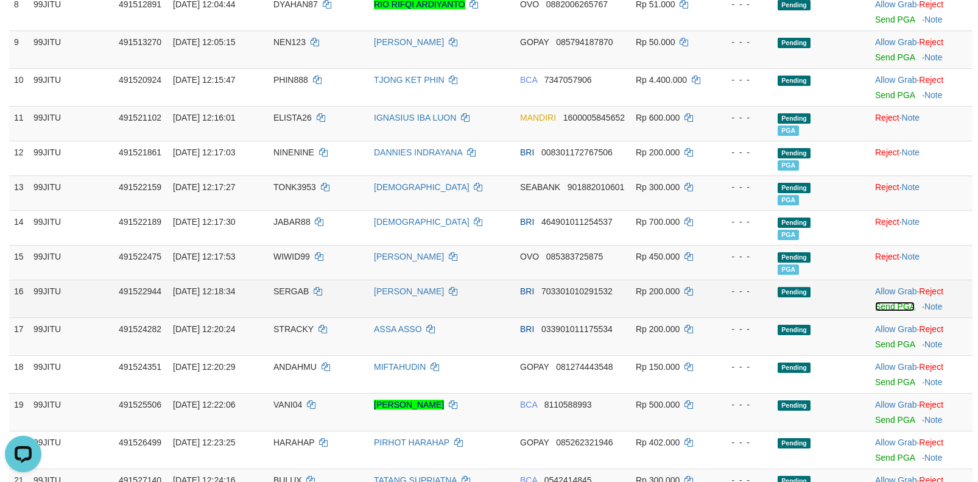
click at [887, 311] on link "Send PGA" at bounding box center [895, 306] width 40 height 10
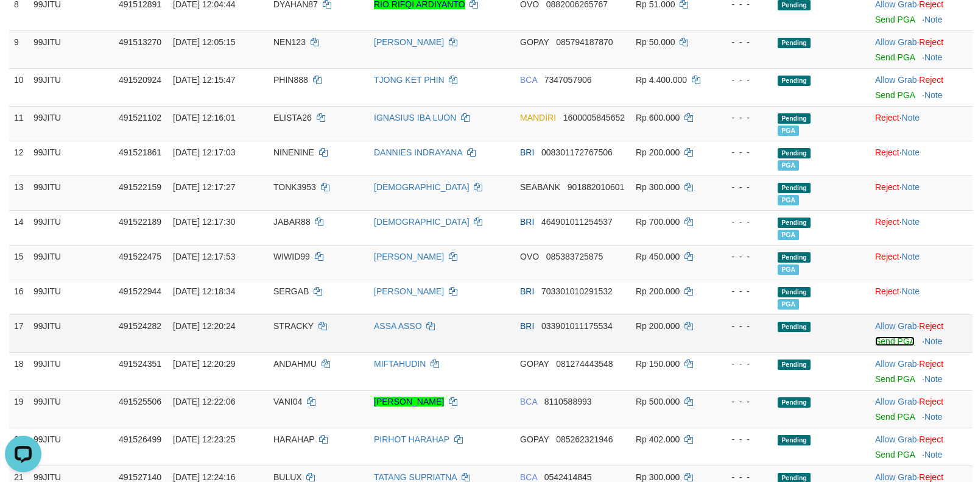
click at [884, 346] on link "Send PGA" at bounding box center [895, 341] width 40 height 10
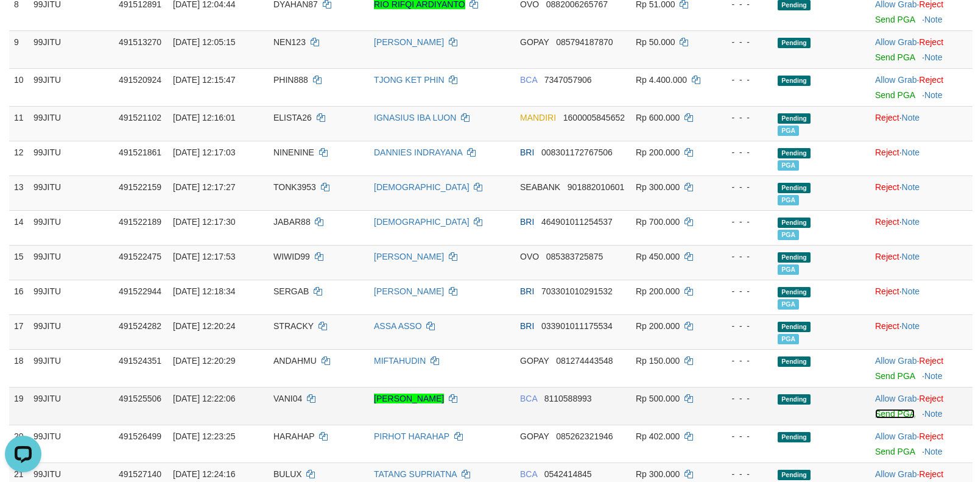
click at [885, 418] on link "Send PGA" at bounding box center [895, 414] width 40 height 10
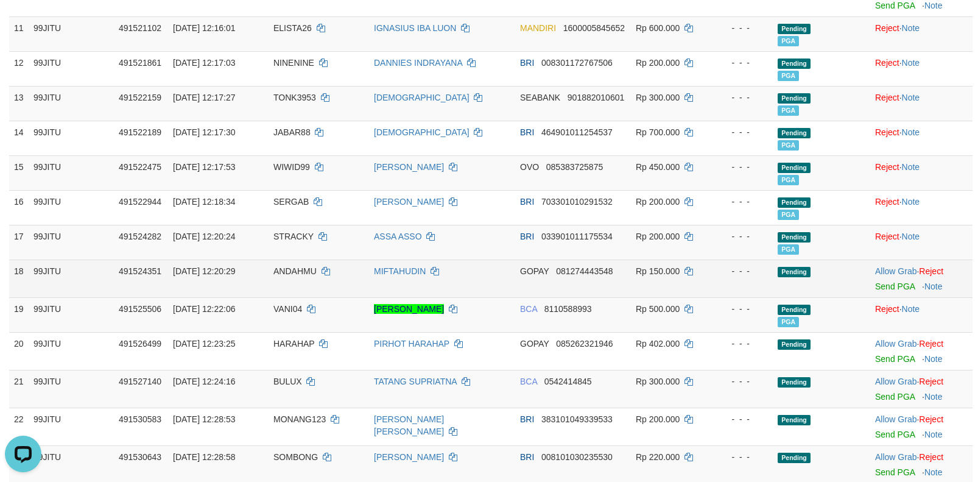
scroll to position [734, 0]
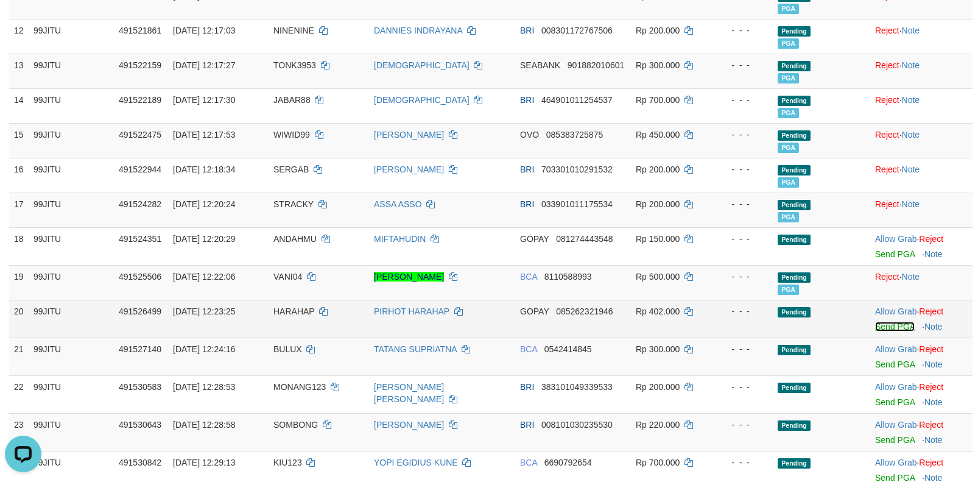
click at [881, 331] on link "Send PGA" at bounding box center [895, 327] width 40 height 10
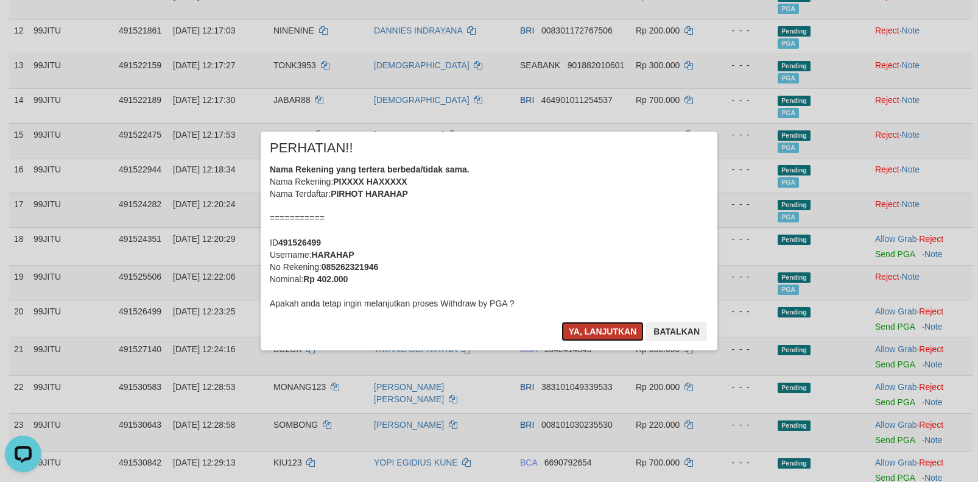
click at [580, 332] on button "Ya, lanjutkan" at bounding box center [602, 331] width 83 height 19
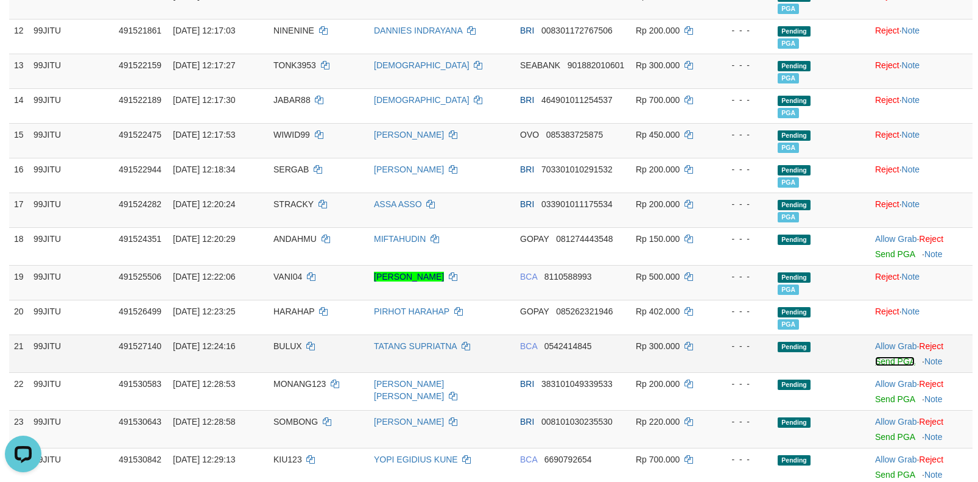
click at [879, 366] on link "Send PGA" at bounding box center [895, 361] width 40 height 10
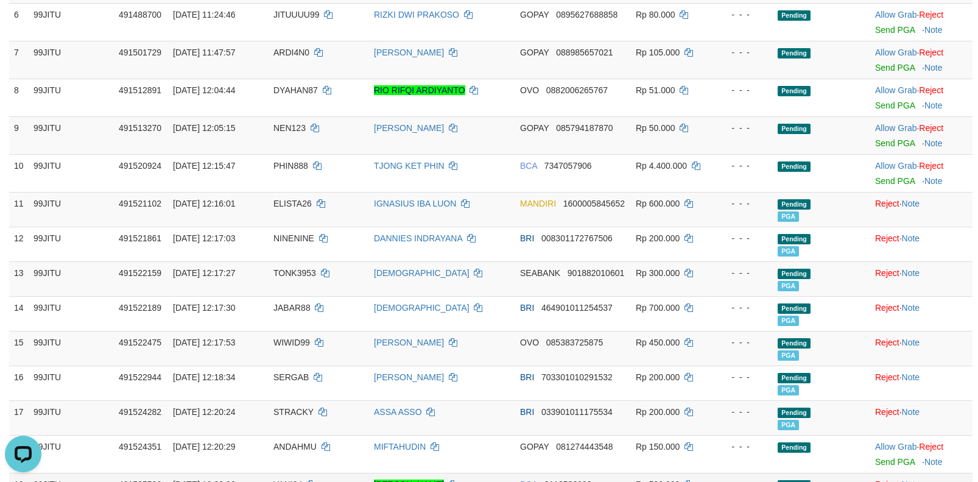
scroll to position [491, 0]
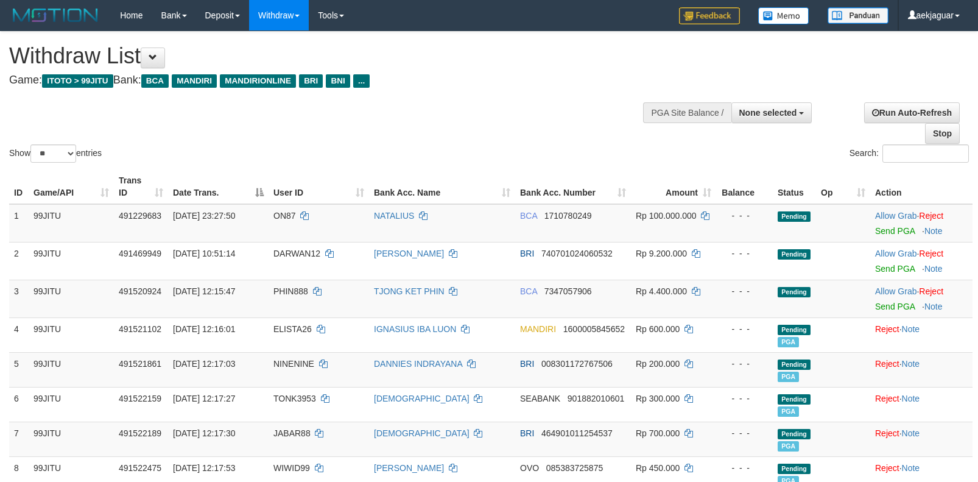
select select
select select "**"
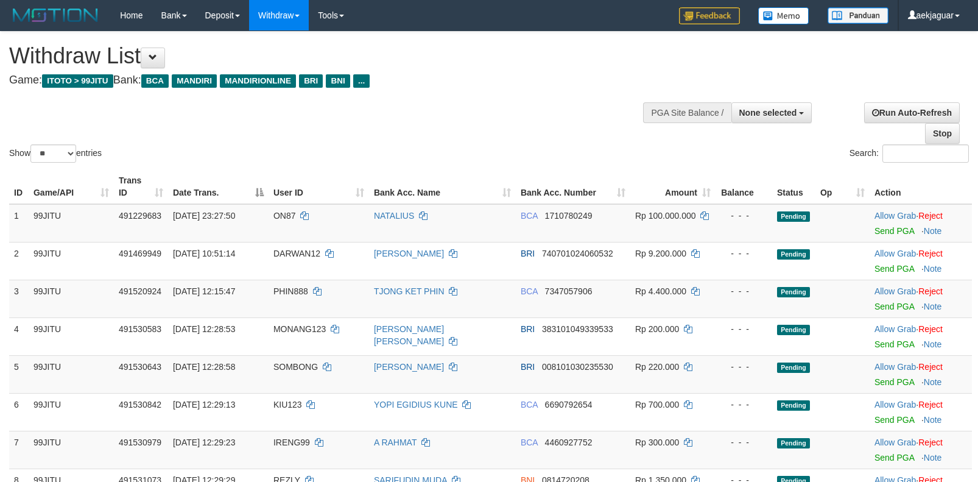
select select
select select "**"
click at [763, 112] on span "None selected" at bounding box center [768, 113] width 58 height 10
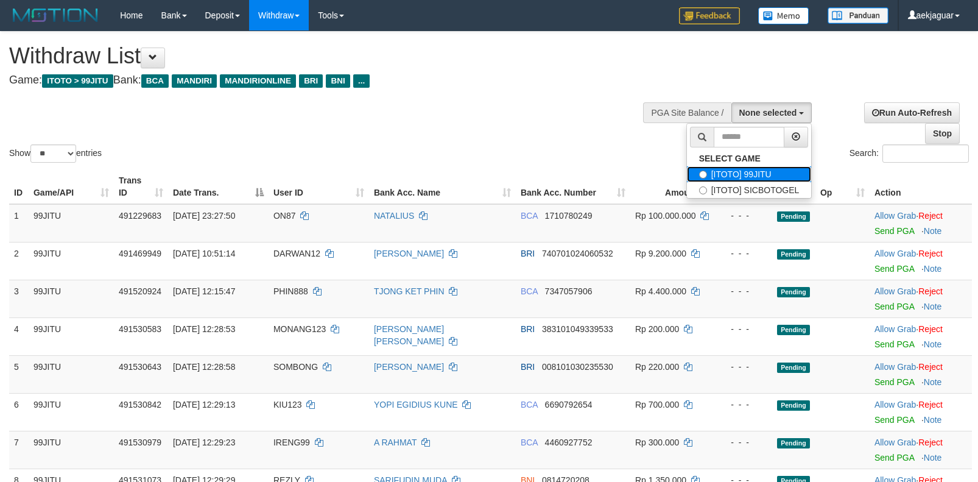
click at [723, 173] on label "[ITOTO] 99JITU" at bounding box center [749, 174] width 125 height 16
select select "***"
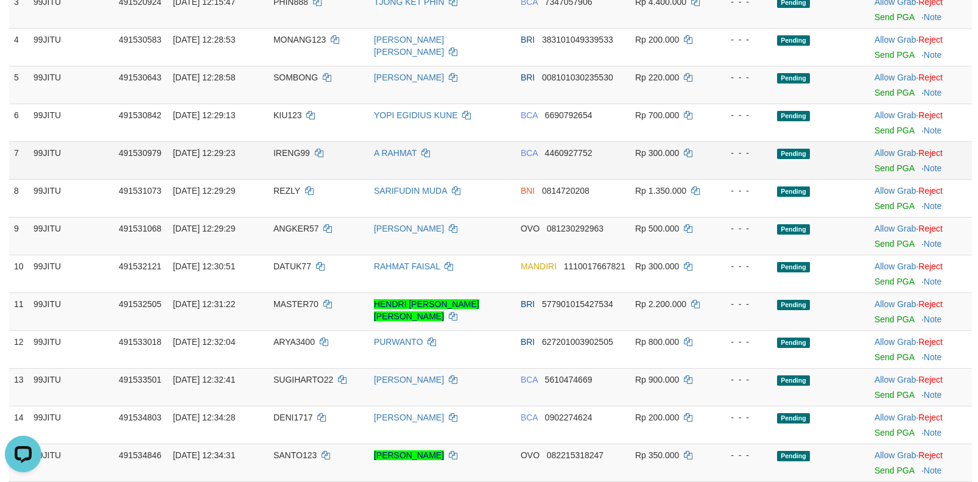
scroll to position [365, 0]
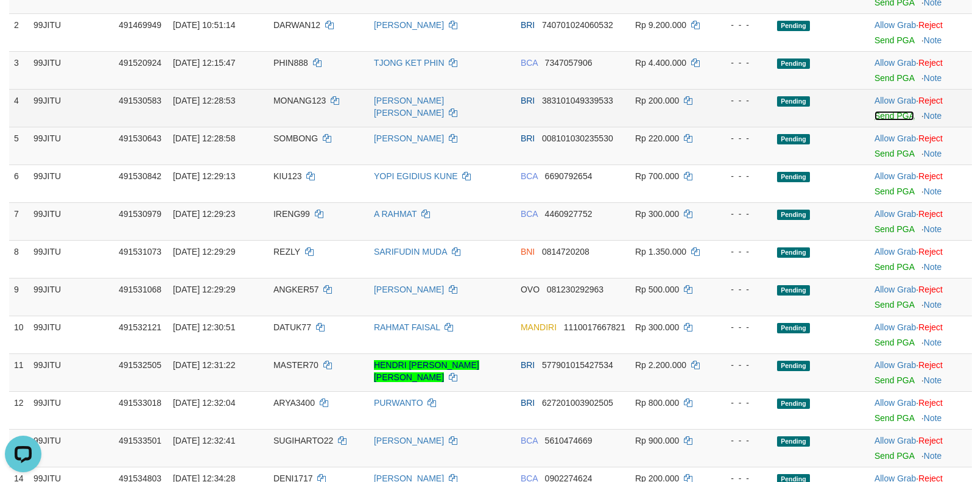
click at [882, 121] on link "Send PGA" at bounding box center [894, 116] width 40 height 10
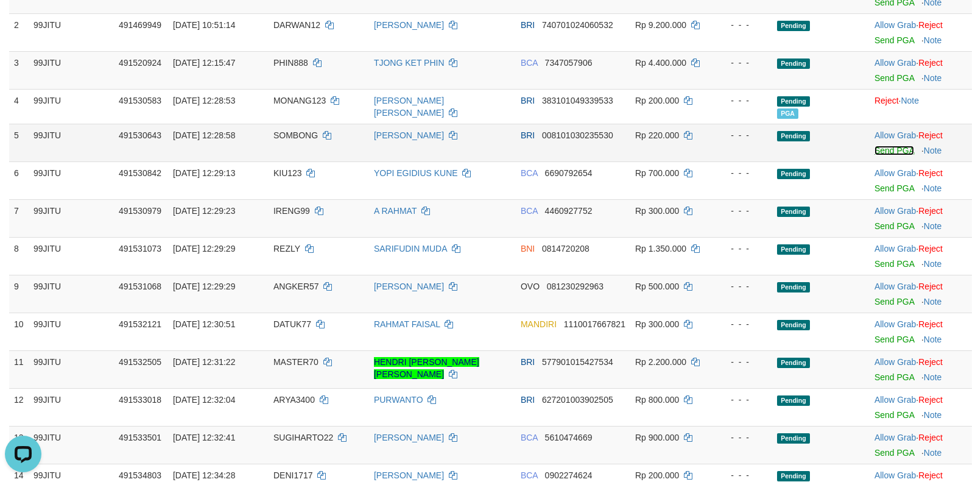
click at [885, 155] on link "Send PGA" at bounding box center [894, 151] width 40 height 10
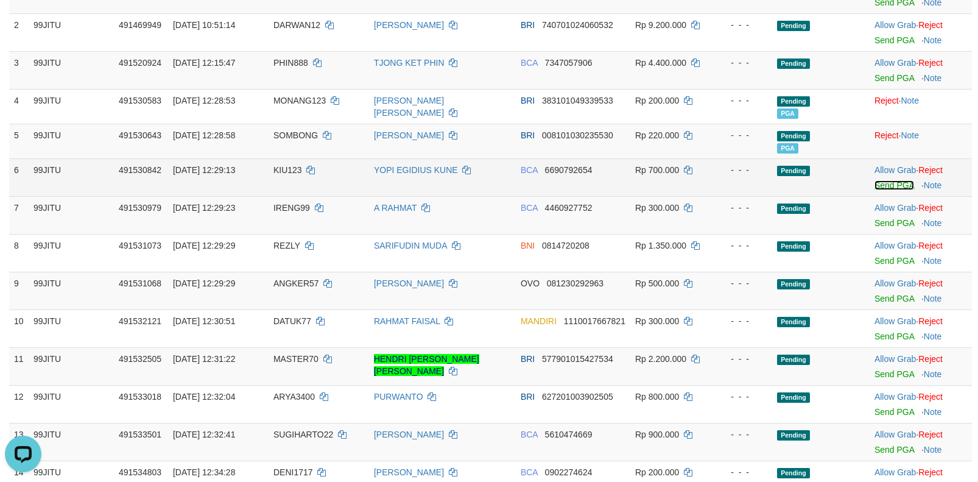
click at [882, 190] on link "Send PGA" at bounding box center [894, 185] width 40 height 10
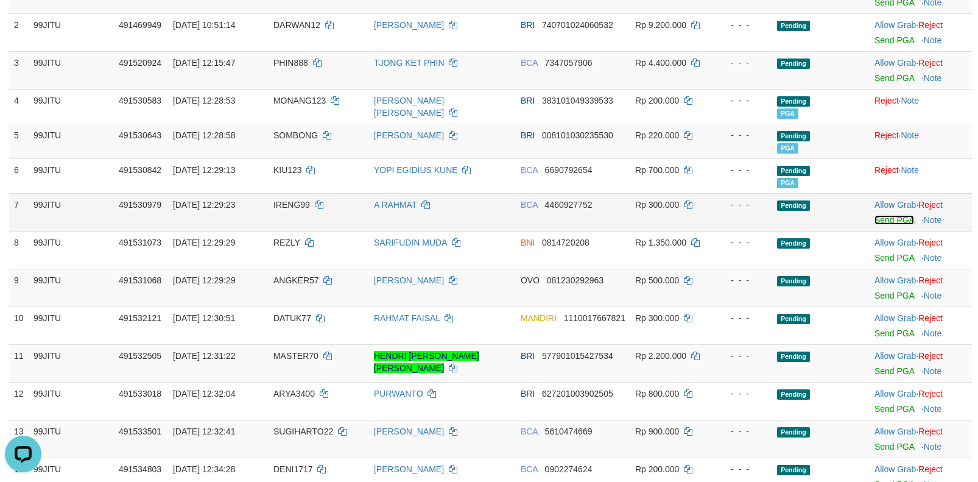
click at [890, 225] on link "Send PGA" at bounding box center [894, 220] width 40 height 10
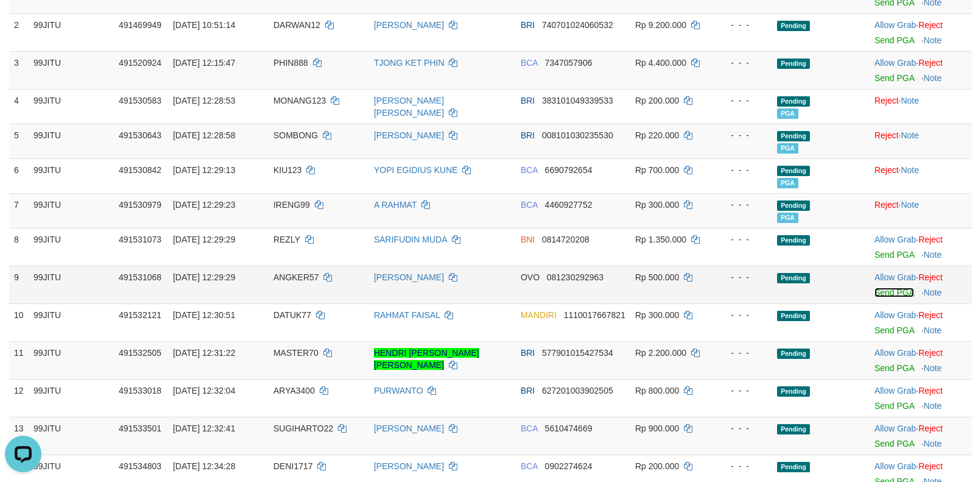
click at [882, 297] on link "Send PGA" at bounding box center [894, 292] width 40 height 10
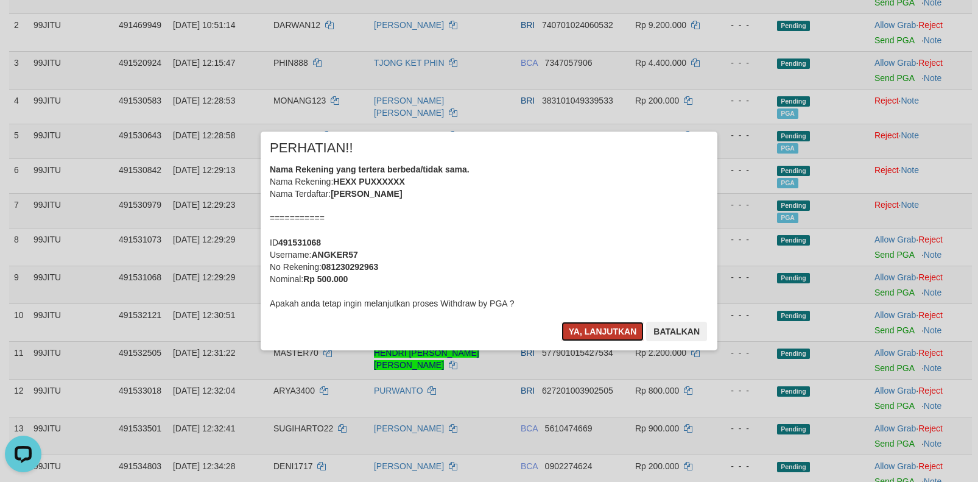
click at [588, 331] on button "Ya, lanjutkan" at bounding box center [602, 331] width 83 height 19
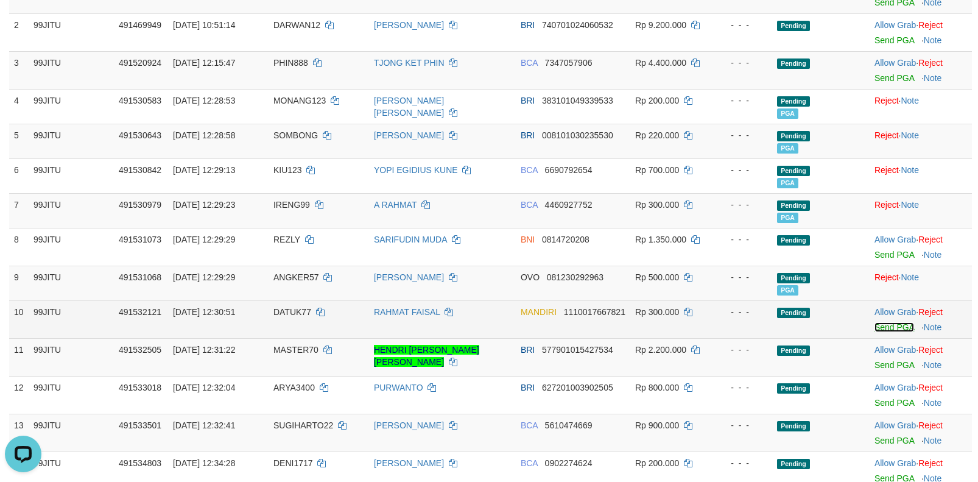
click at [883, 332] on link "Send PGA" at bounding box center [894, 327] width 40 height 10
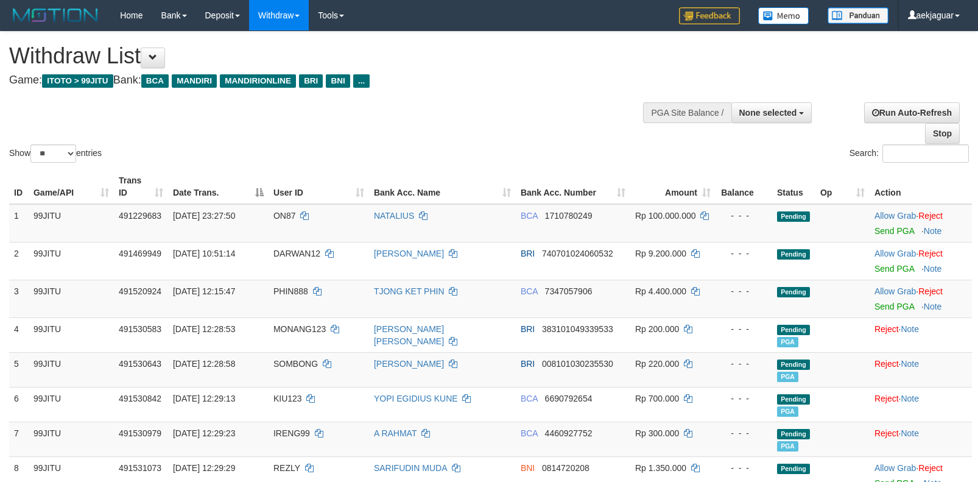
select select
select select "**"
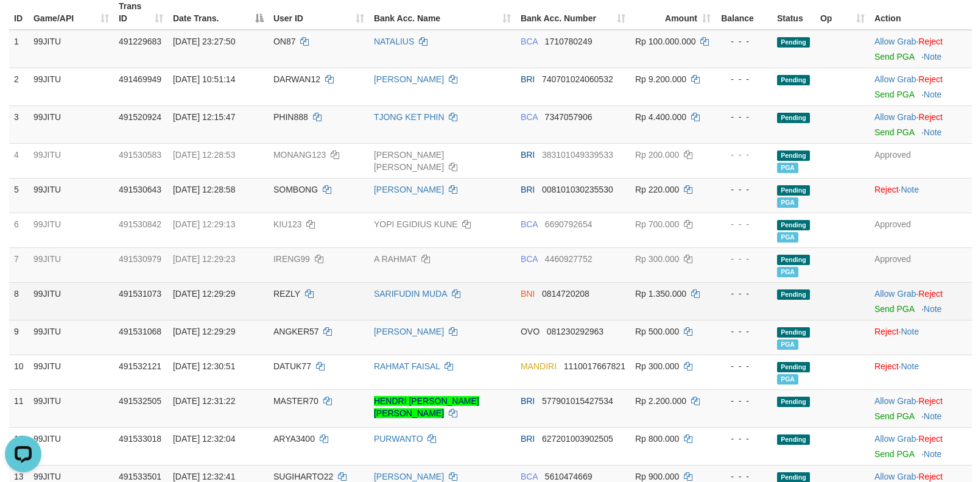
scroll to position [244, 0]
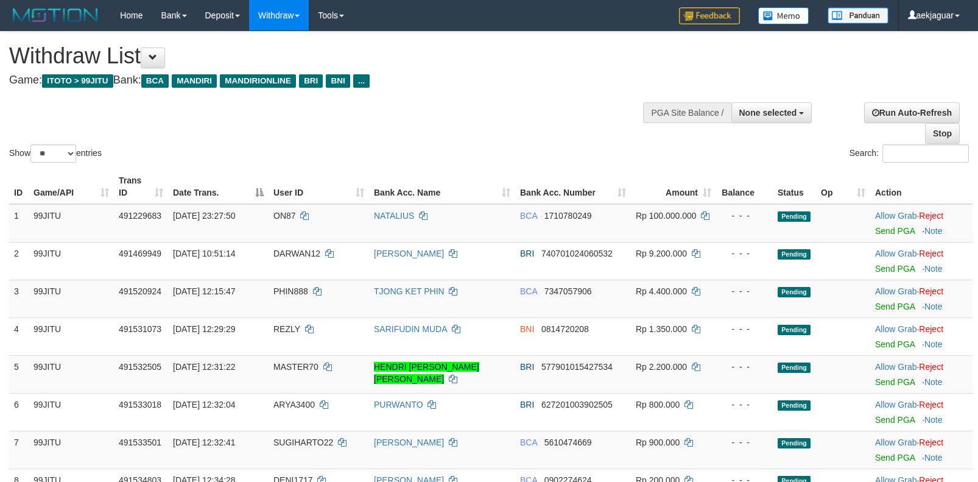
select select
select select "**"
click at [772, 115] on span "None selected" at bounding box center [768, 113] width 58 height 10
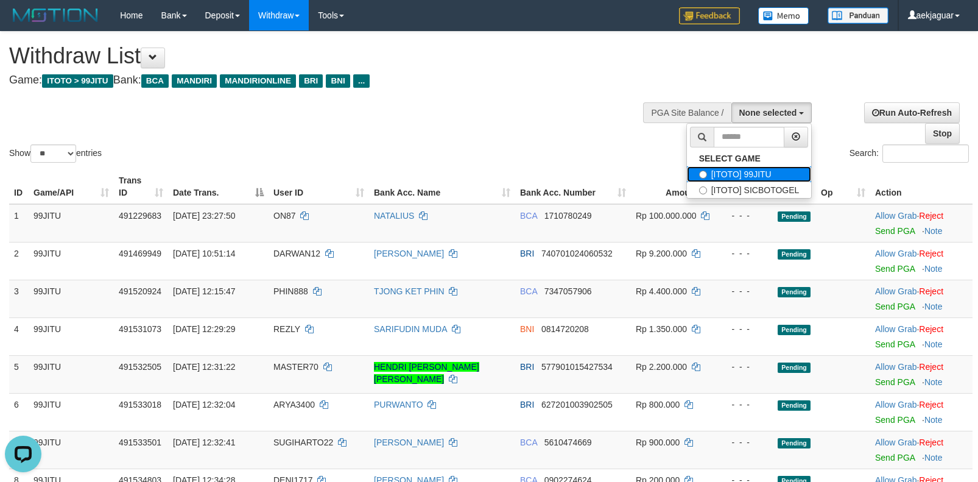
click at [749, 172] on label "[ITOTO] 99JITU" at bounding box center [749, 174] width 125 height 16
select select "***"
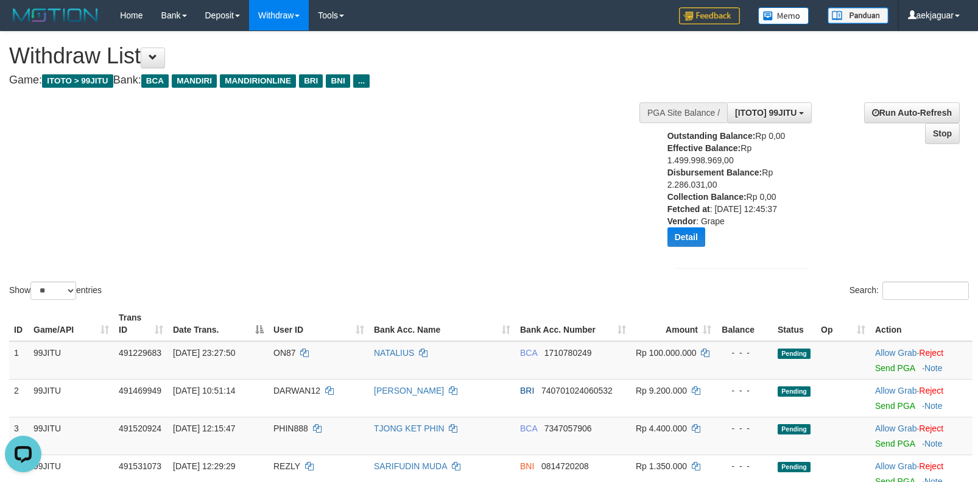
click at [658, 59] on div "Show ** ** ** *** entries Search:" at bounding box center [489, 167] width 978 height 270
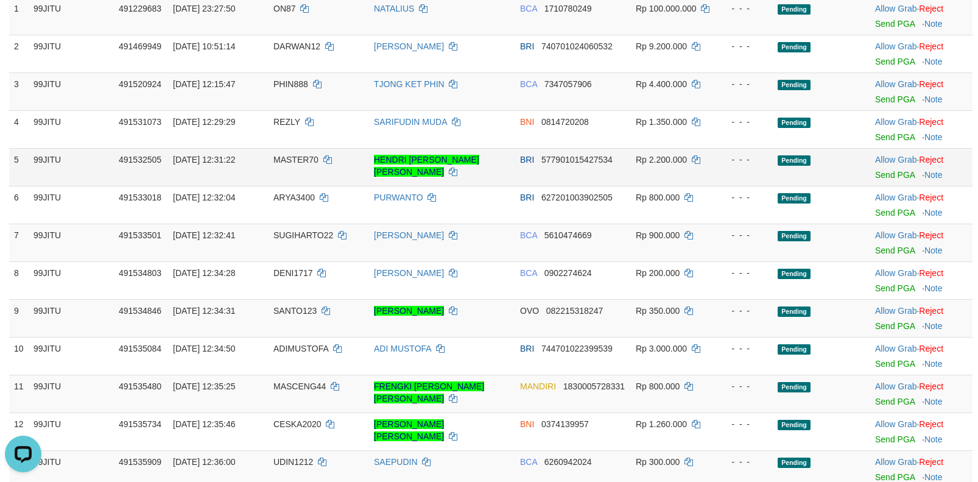
scroll to position [365, 0]
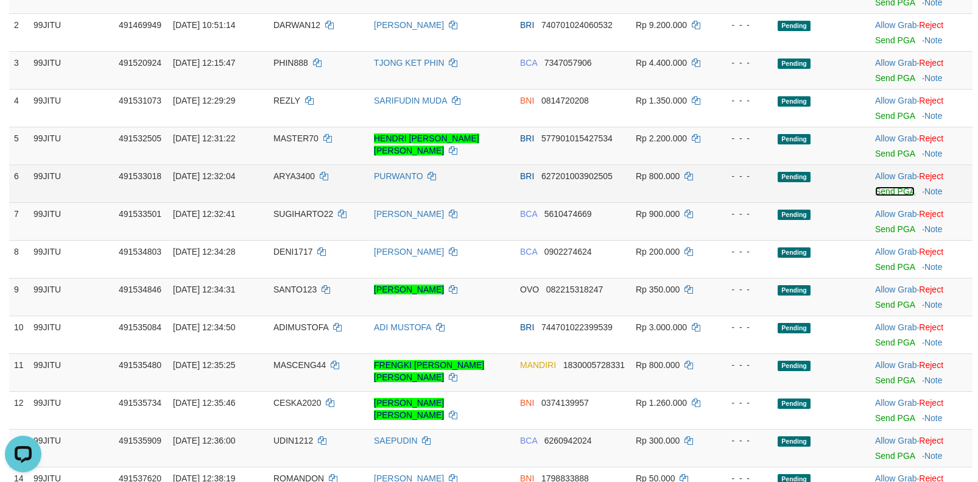
click at [886, 196] on link "Send PGA" at bounding box center [895, 191] width 40 height 10
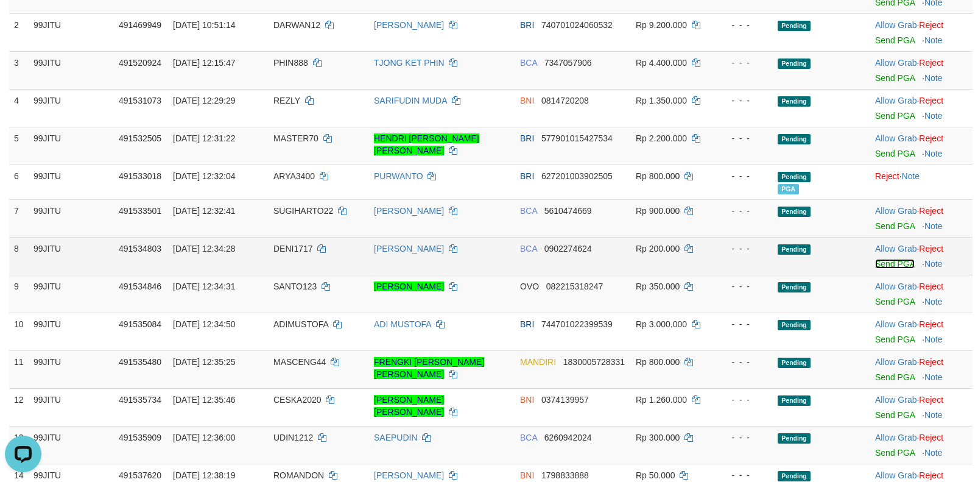
click at [891, 269] on link "Send PGA" at bounding box center [895, 264] width 40 height 10
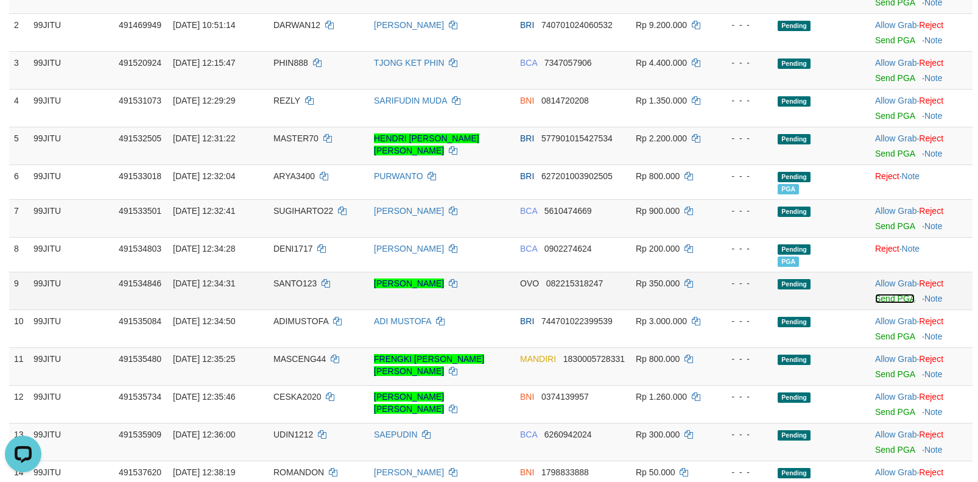
click at [884, 303] on link "Send PGA" at bounding box center [895, 299] width 40 height 10
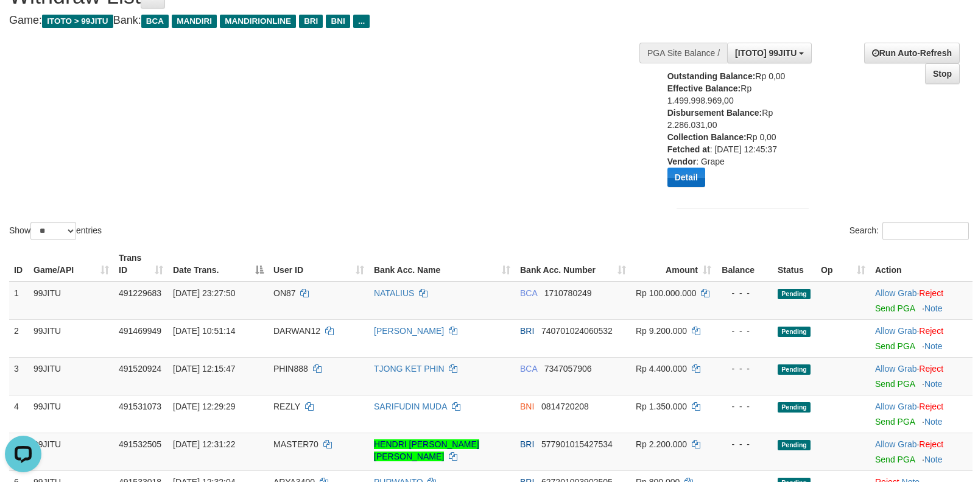
scroll to position [0, 0]
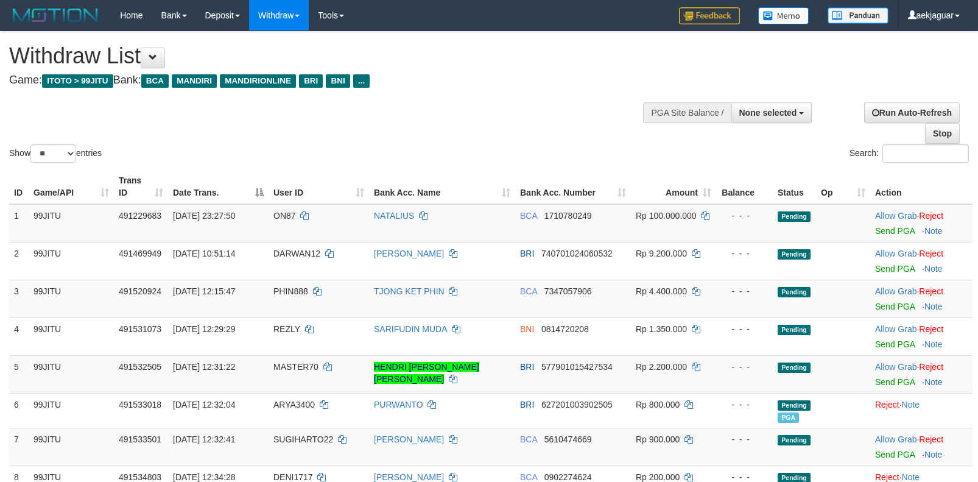
select select
select select "**"
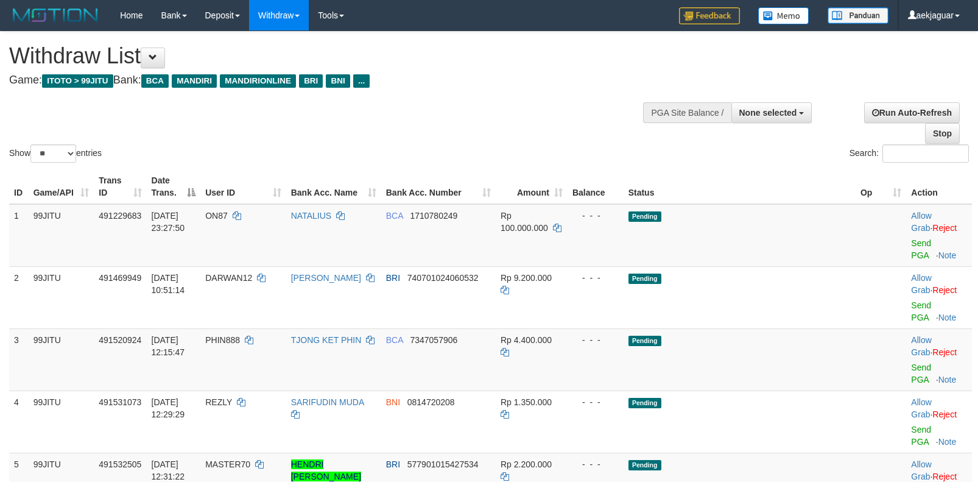
select select
select select "**"
click at [778, 114] on span "None selected" at bounding box center [768, 113] width 58 height 10
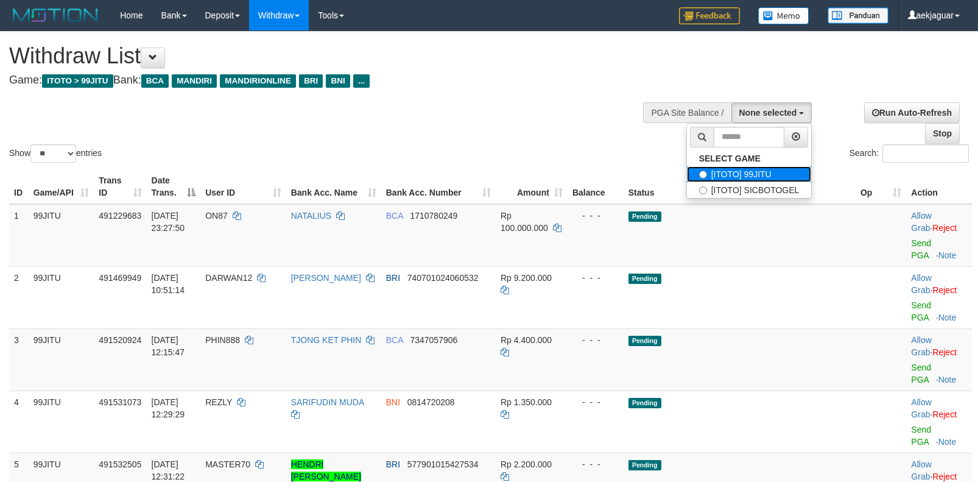
click at [747, 169] on label "[ITOTO] 99JITU" at bounding box center [749, 174] width 125 height 16
select select "***"
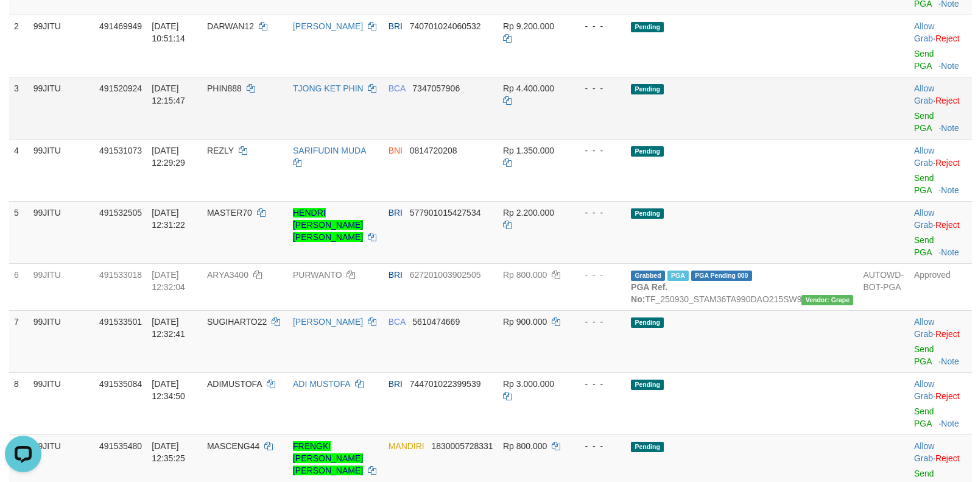
scroll to position [487, 0]
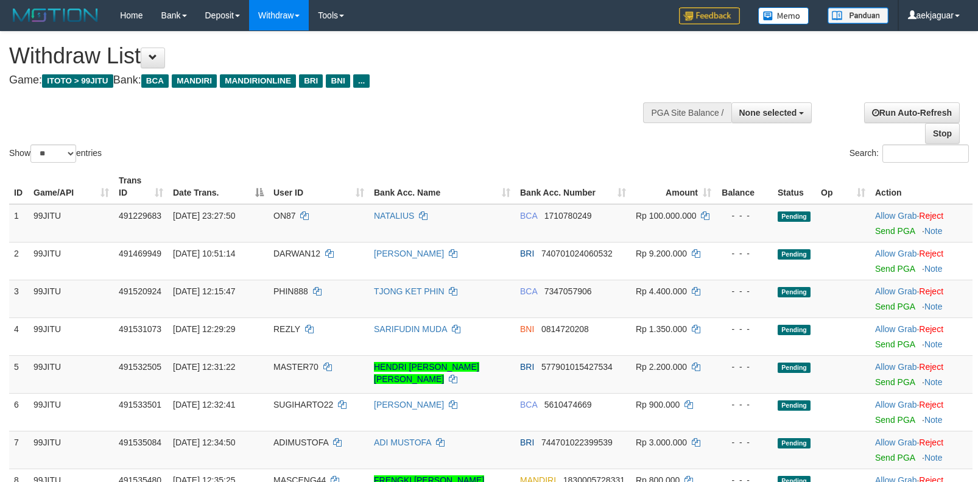
select select
select select "**"
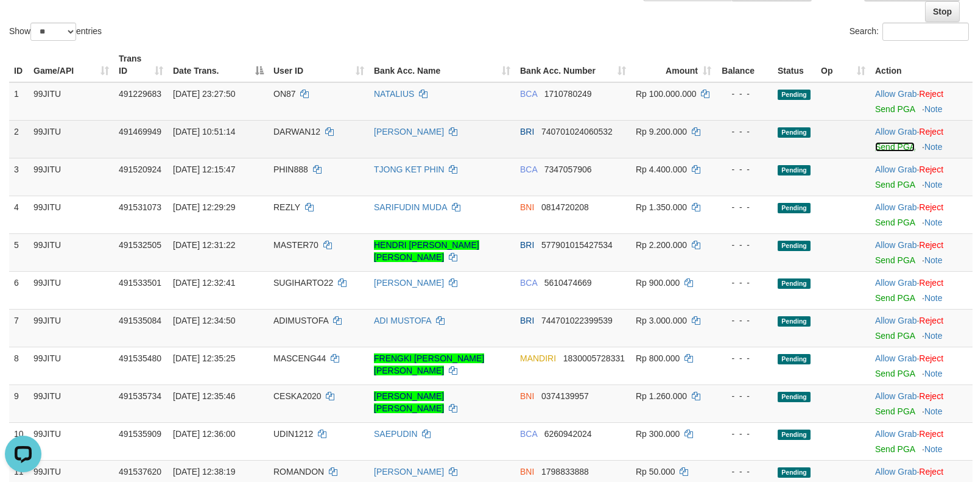
click at [880, 149] on link "Send PGA" at bounding box center [895, 147] width 40 height 10
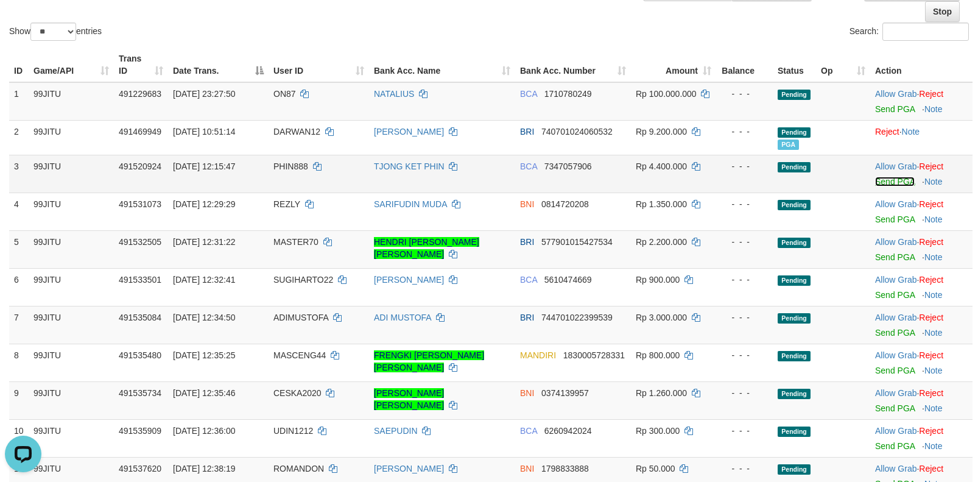
click at [885, 181] on link "Send PGA" at bounding box center [895, 182] width 40 height 10
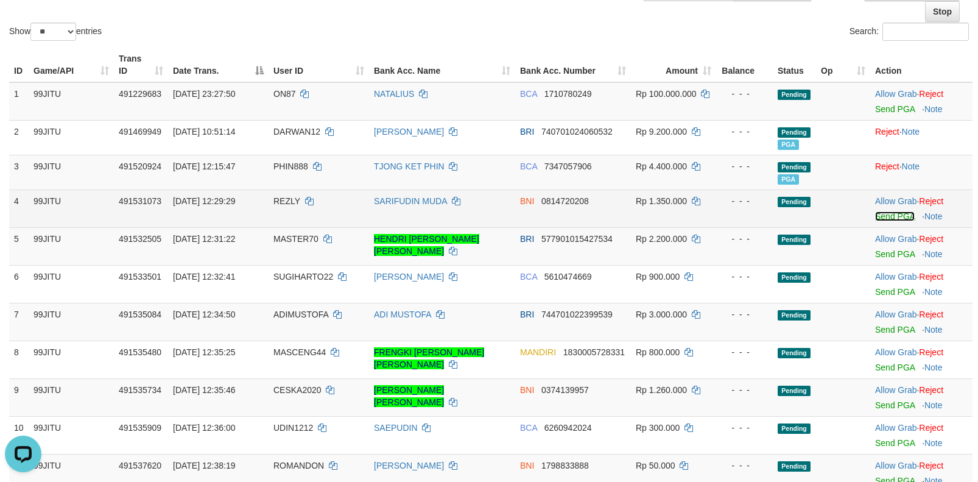
click at [882, 216] on link "Send PGA" at bounding box center [895, 216] width 40 height 10
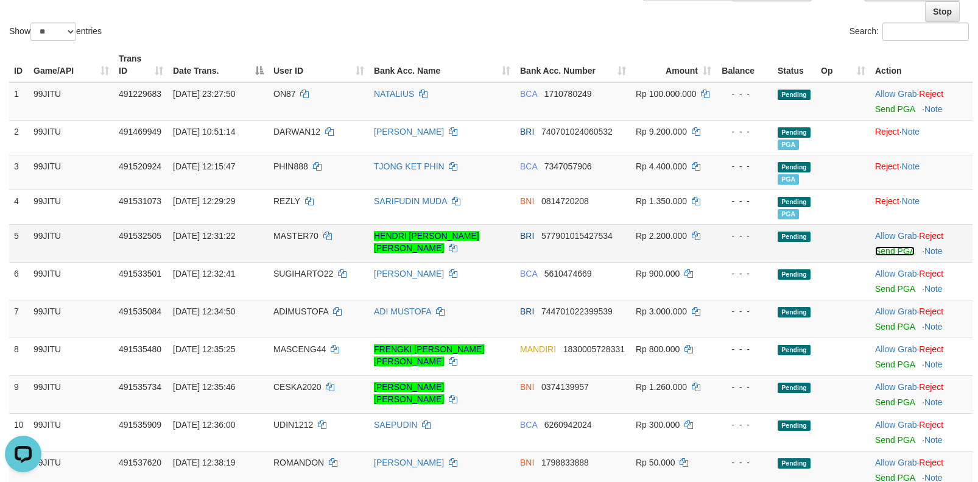
click at [882, 248] on link "Send PGA" at bounding box center [895, 251] width 40 height 10
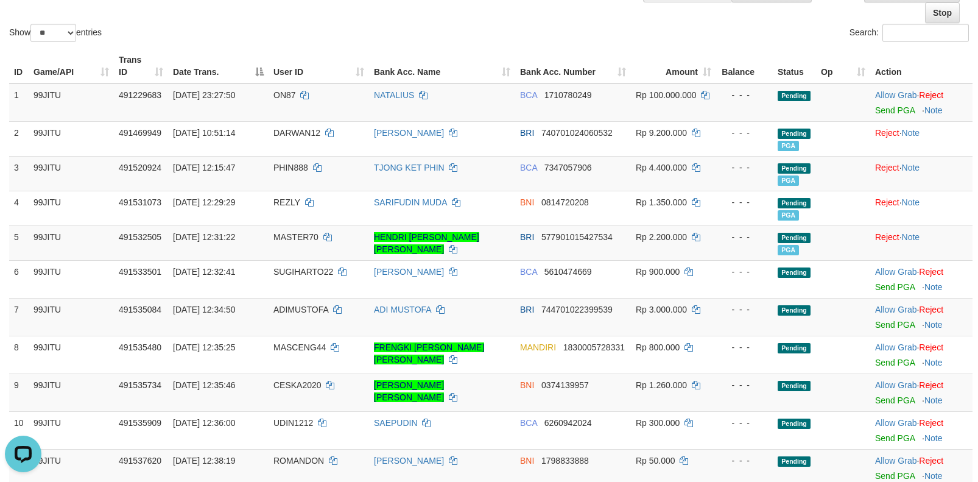
scroll to position [142, 0]
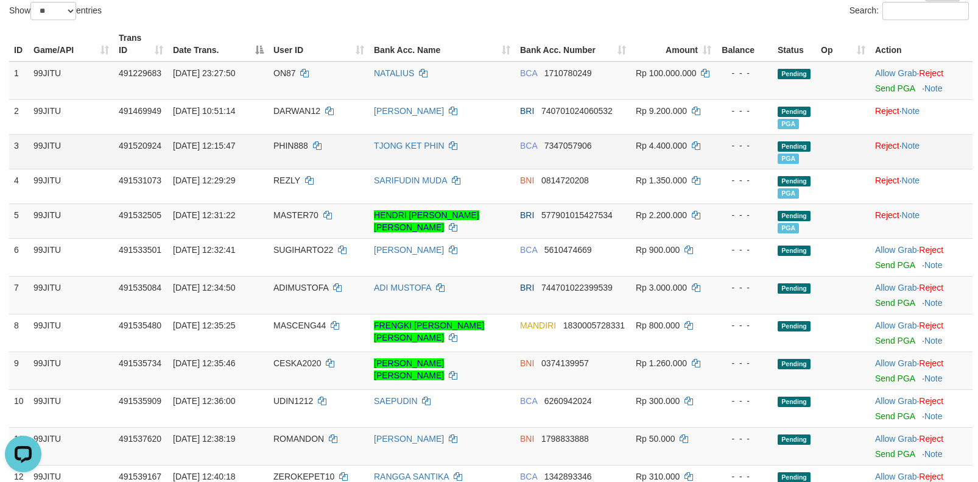
click at [284, 146] on span "PHIN888" at bounding box center [290, 146] width 35 height 10
copy td "PHIN888"
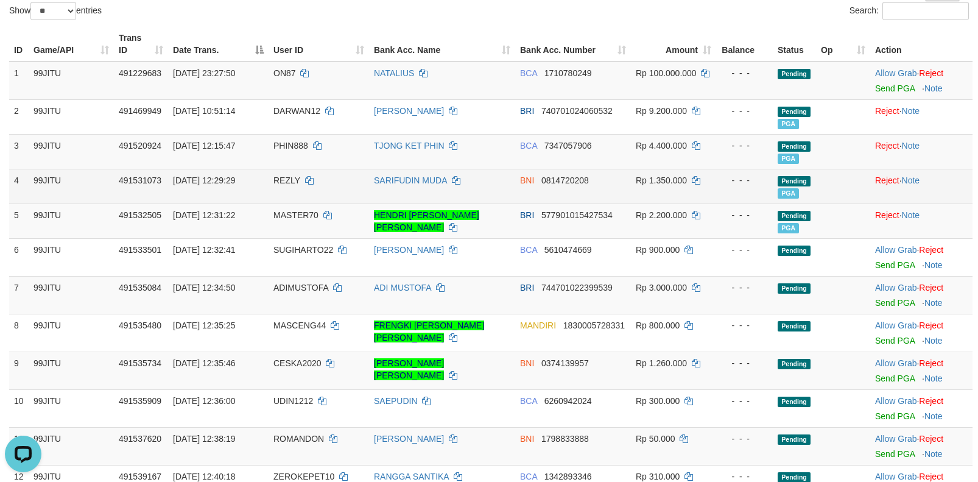
click at [276, 189] on td "REZLY" at bounding box center [319, 186] width 100 height 35
copy td "REZLY"
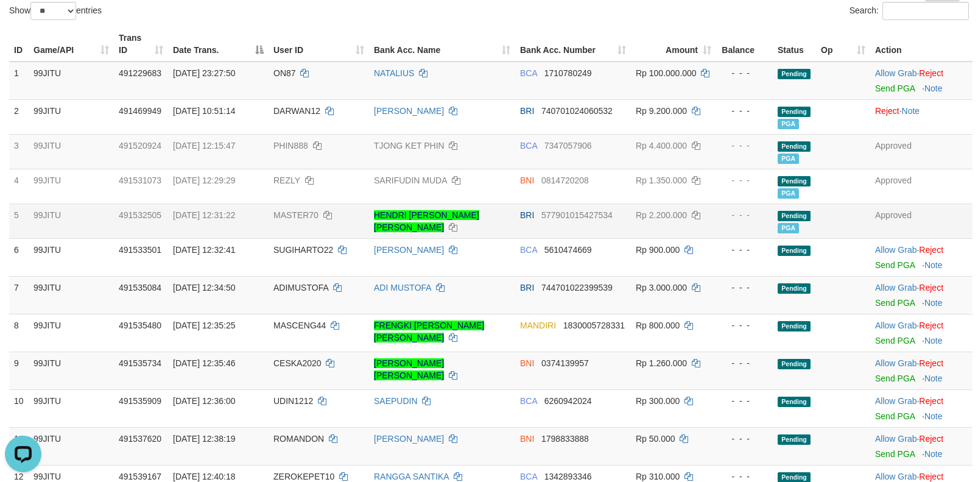
click at [278, 216] on span "MASTER70" at bounding box center [295, 215] width 45 height 10
copy td "MASTER70"
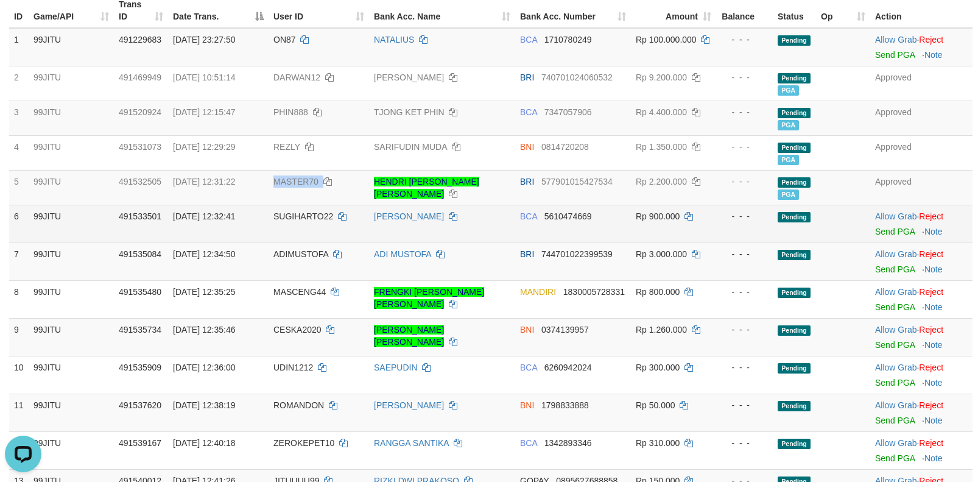
scroll to position [203, 0]
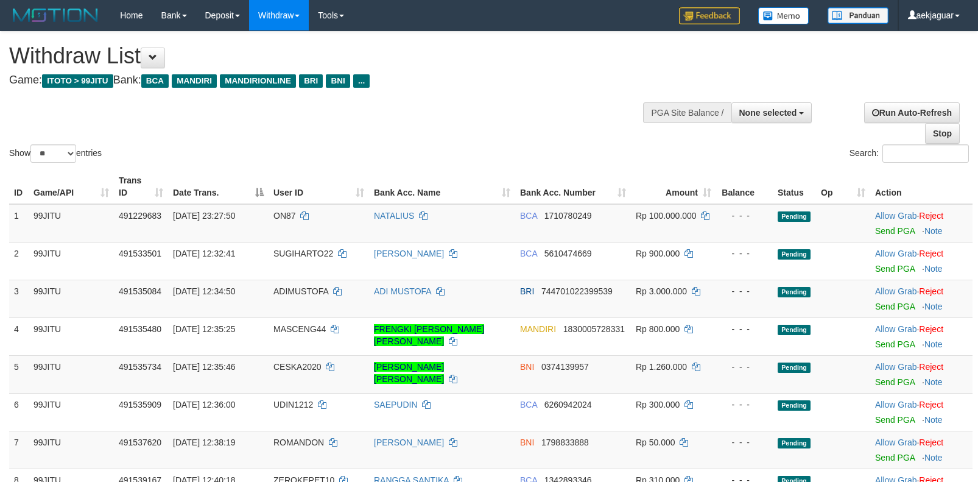
select select
select select "**"
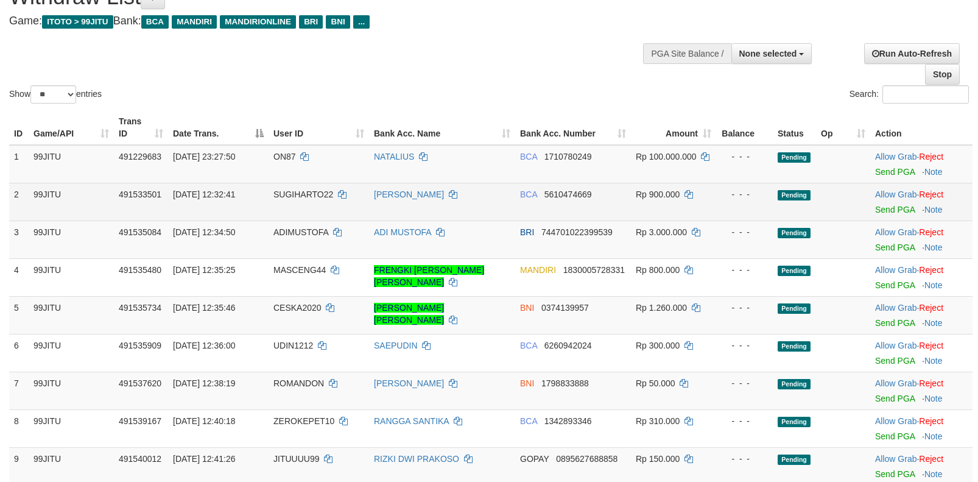
scroll to position [183, 0]
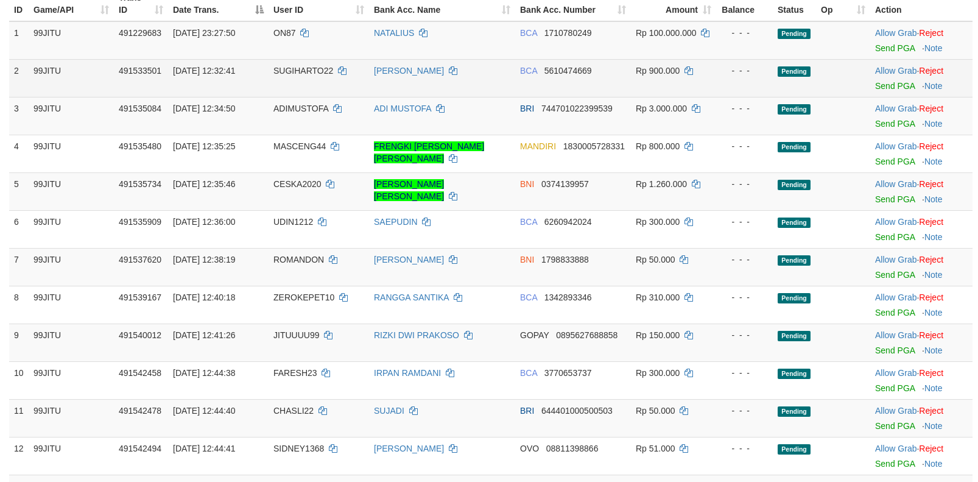
click at [295, 68] on span "SUGIHARTO22" at bounding box center [303, 71] width 60 height 10
copy td "SUGIHARTO22"
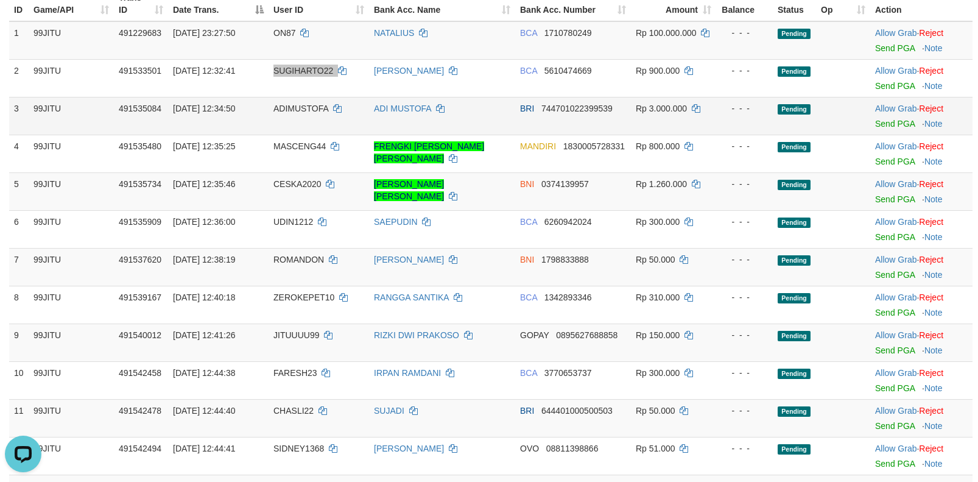
scroll to position [0, 0]
click at [293, 106] on span "ADIMUSTOFA" at bounding box center [300, 109] width 55 height 10
copy td "ADIMUSTOFA"
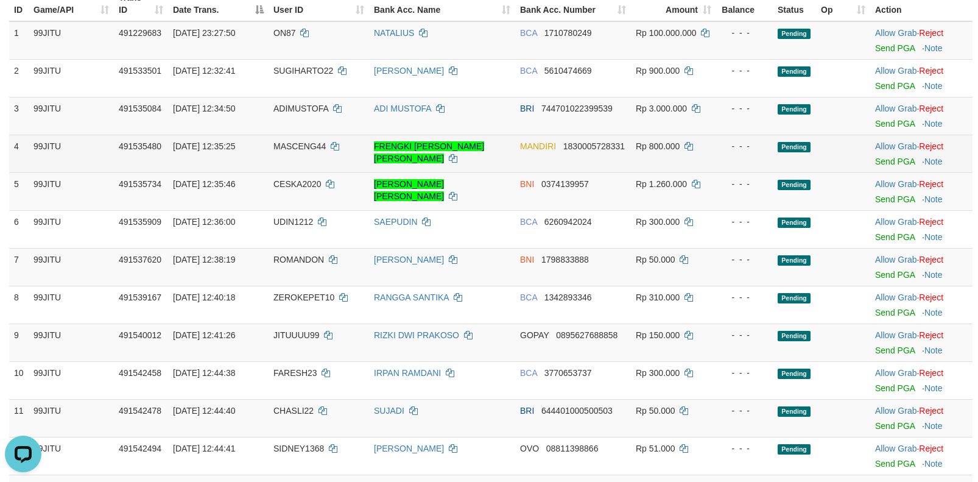
click at [298, 147] on span "MASCENG44" at bounding box center [299, 146] width 52 height 10
copy td "MASCENG44"
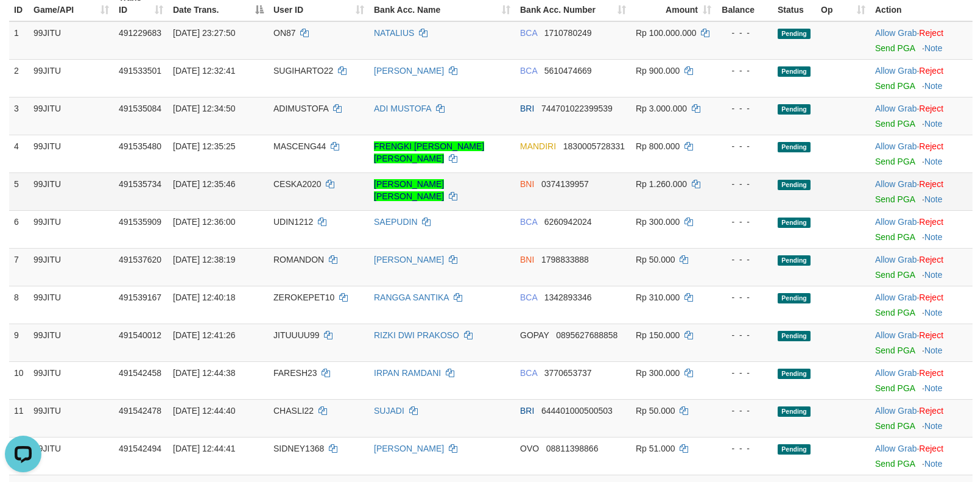
click at [292, 189] on td "CESKA2020" at bounding box center [319, 191] width 100 height 38
copy td "CESKA2020"
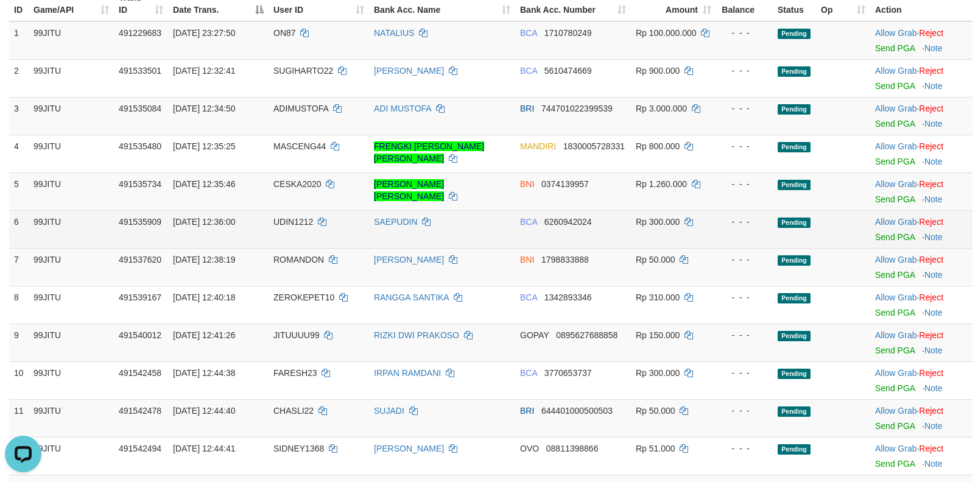
click at [309, 219] on span "UDIN1212" at bounding box center [293, 222] width 40 height 10
copy td "UDIN1212"
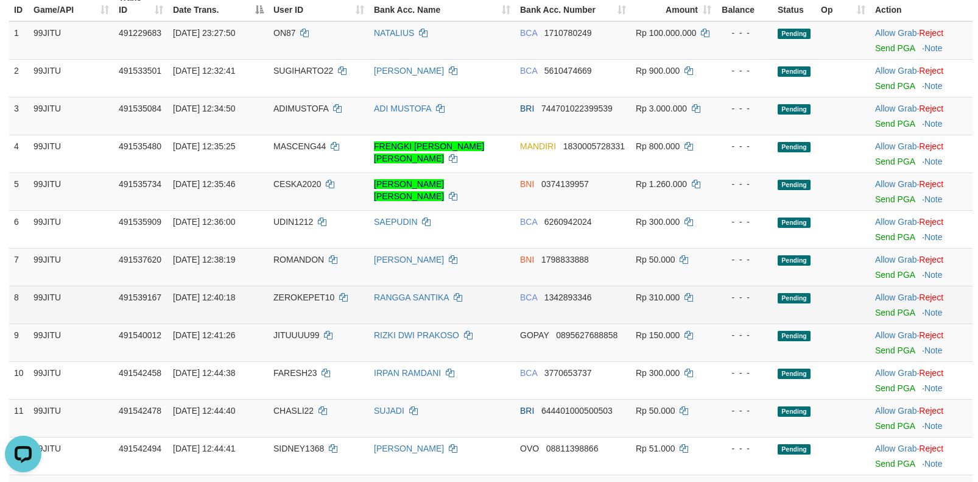
click at [275, 300] on span "ZEROKEPET10" at bounding box center [303, 297] width 61 height 10
copy td "ZEROKEPET10"
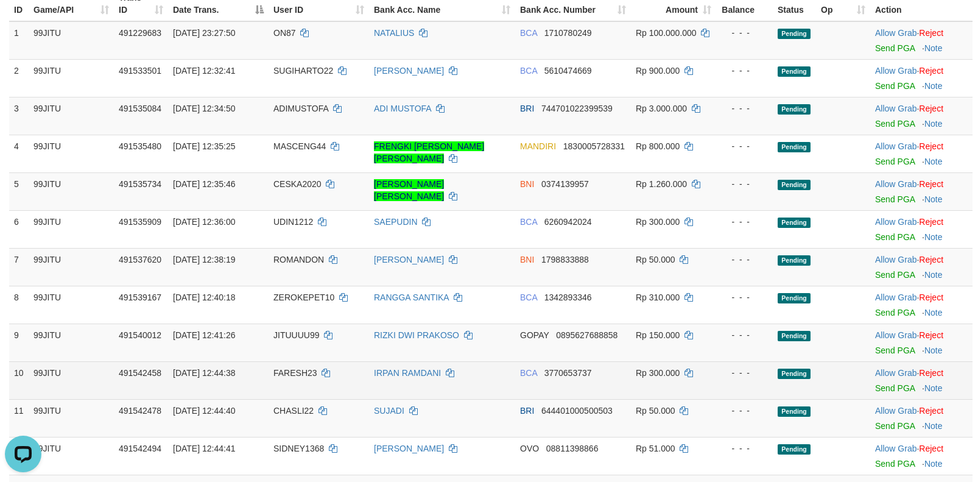
click at [284, 368] on span "FARESH23" at bounding box center [295, 373] width 44 height 10
copy td "FARESH23"
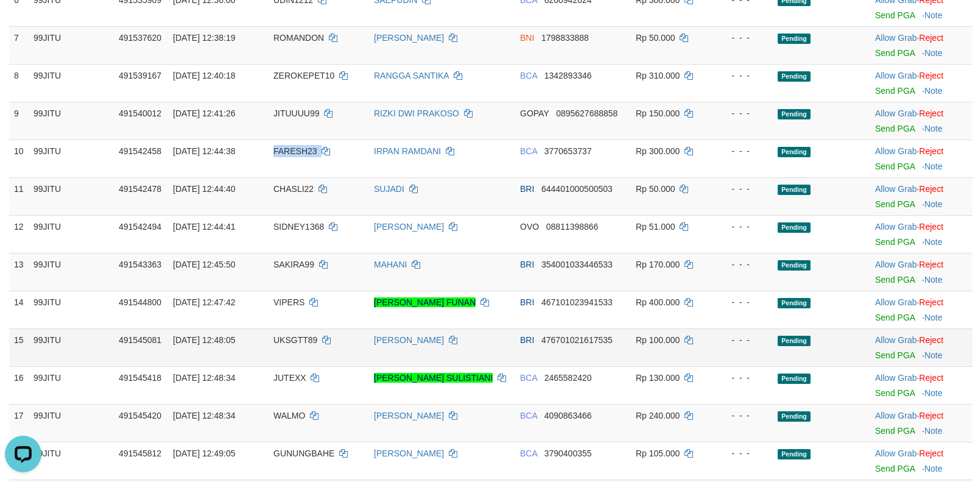
scroll to position [426, 0]
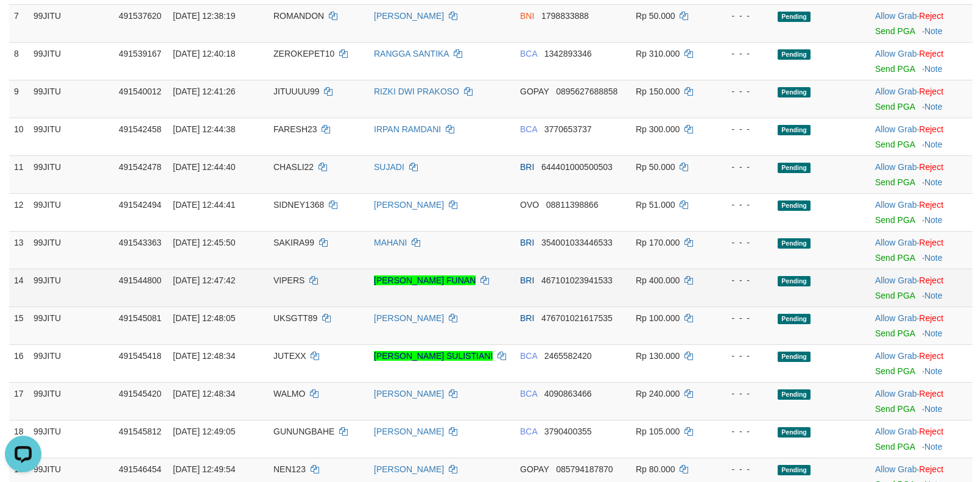
click at [285, 276] on span "VIPERS" at bounding box center [288, 280] width 31 height 10
copy td "VIPERS"
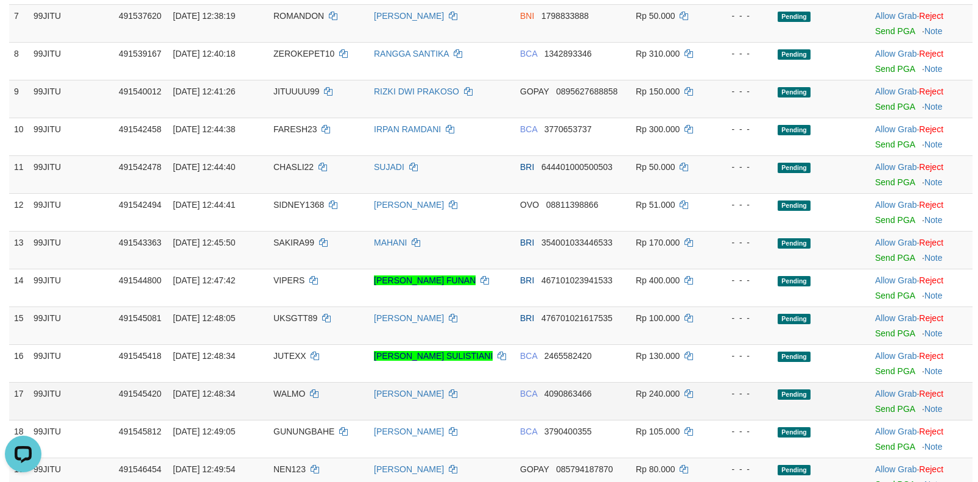
click at [288, 390] on span "WALMO" at bounding box center [289, 394] width 32 height 10
copy td "WALMO"
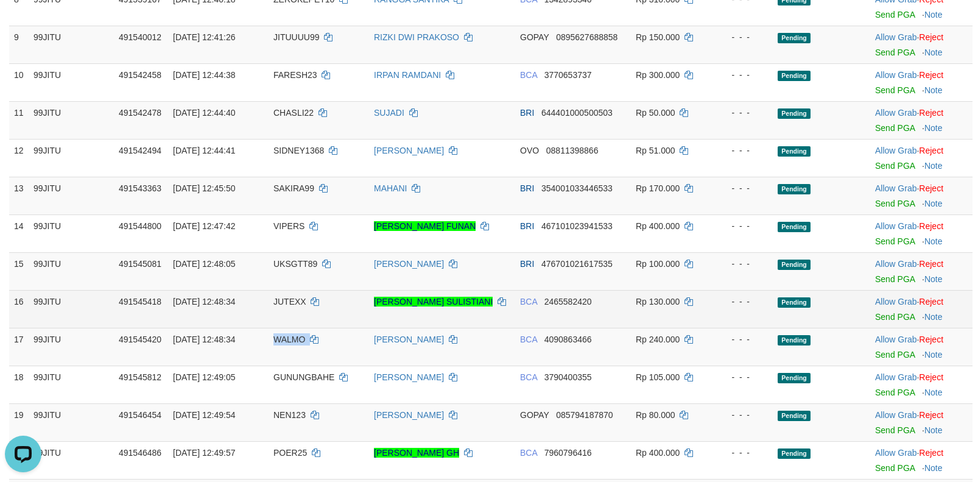
scroll to position [548, 0]
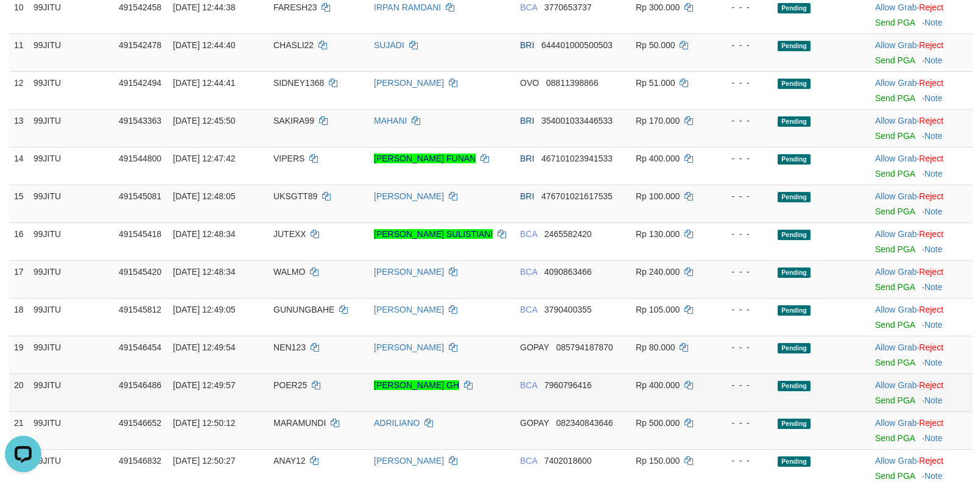
click at [285, 382] on span "POER25" at bounding box center [289, 385] width 33 height 10
copy td "POER25"
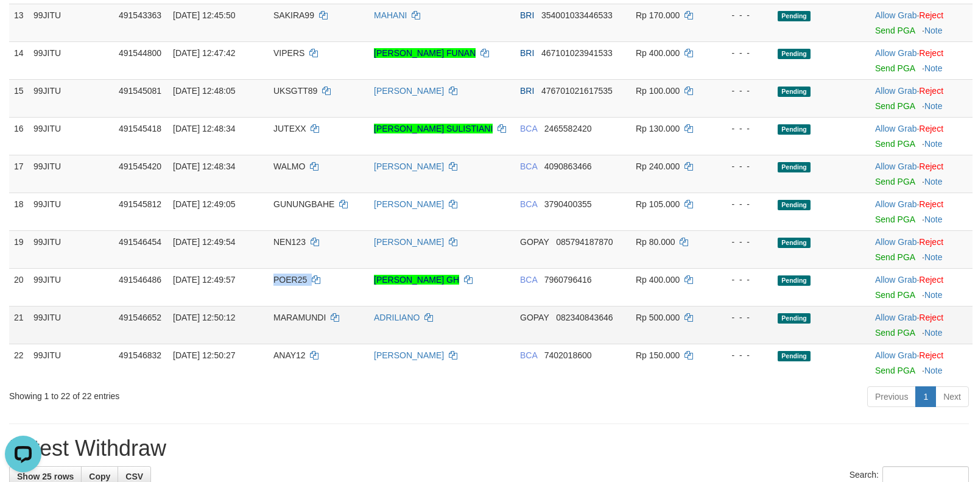
scroll to position [670, 0]
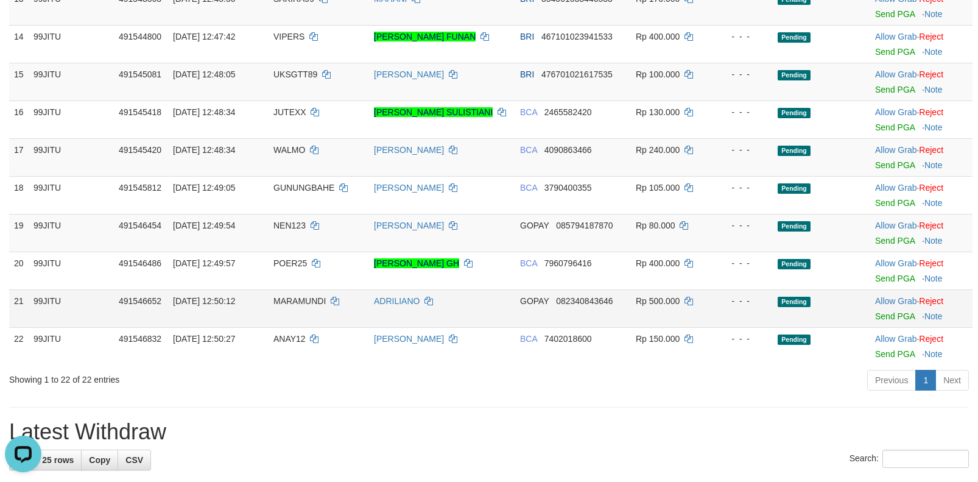
click at [283, 301] on span "MARAMUNDI" at bounding box center [299, 301] width 52 height 10
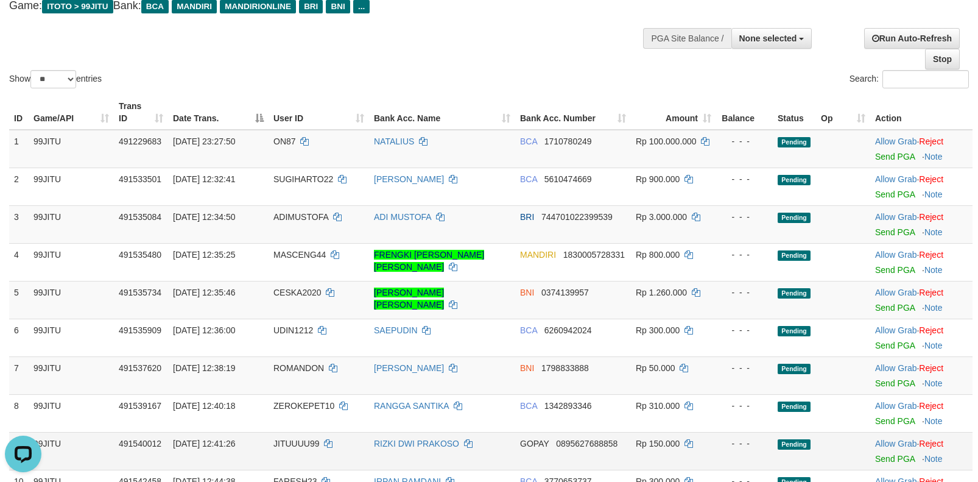
scroll to position [61, 0]
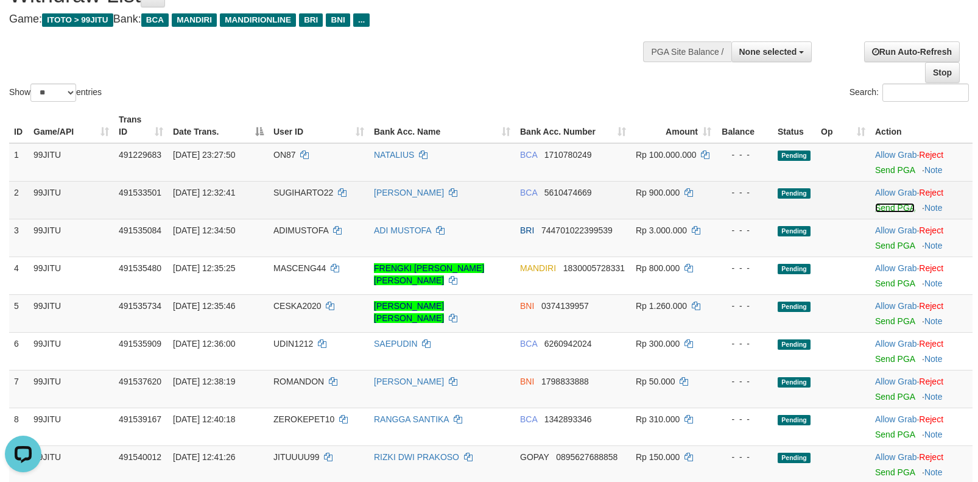
click at [891, 207] on link "Send PGA" at bounding box center [895, 208] width 40 height 10
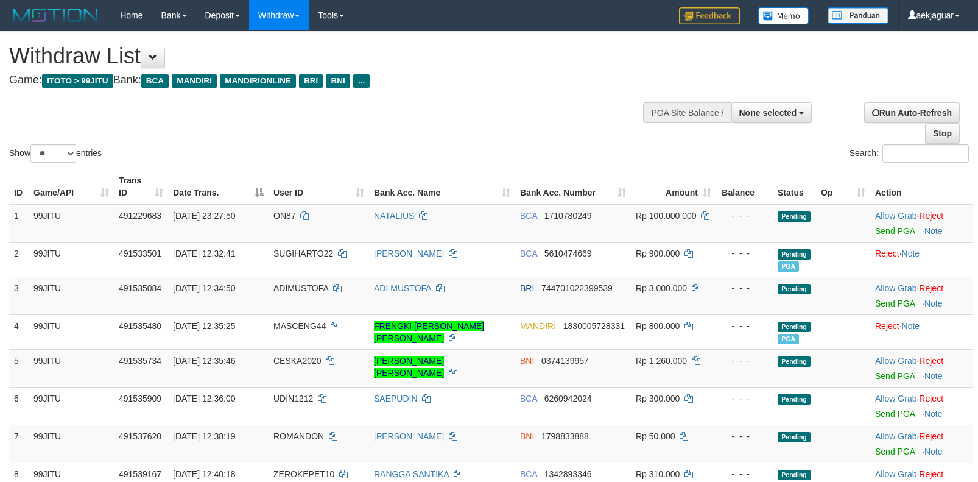
select select
select select "**"
select select
select select "**"
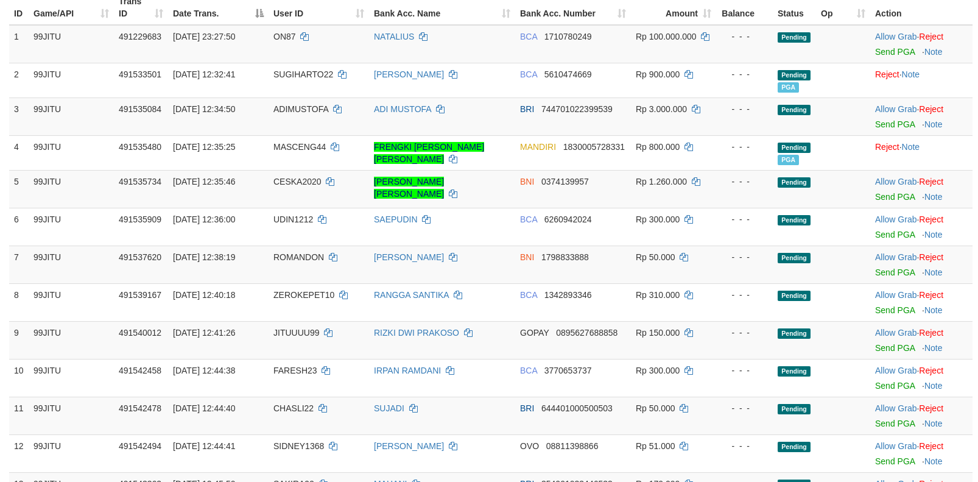
scroll to position [183, 0]
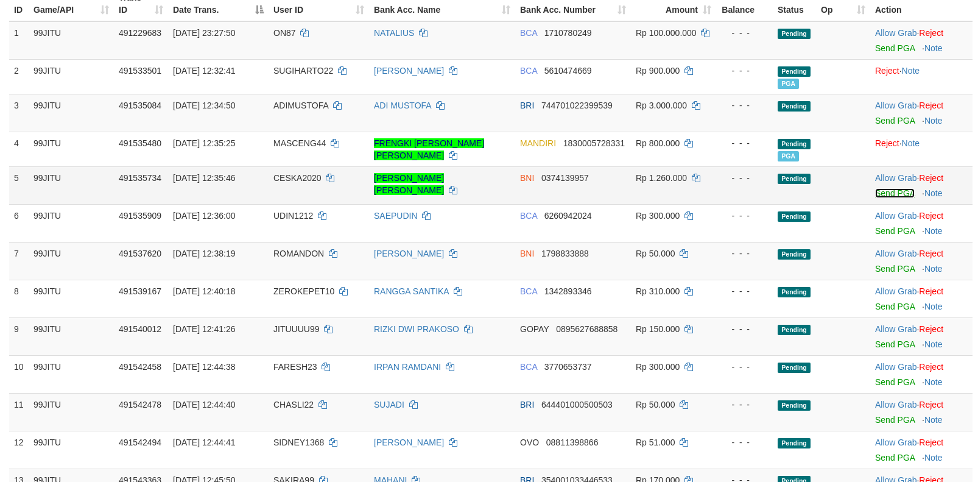
click at [885, 194] on link "Send PGA" at bounding box center [895, 193] width 40 height 10
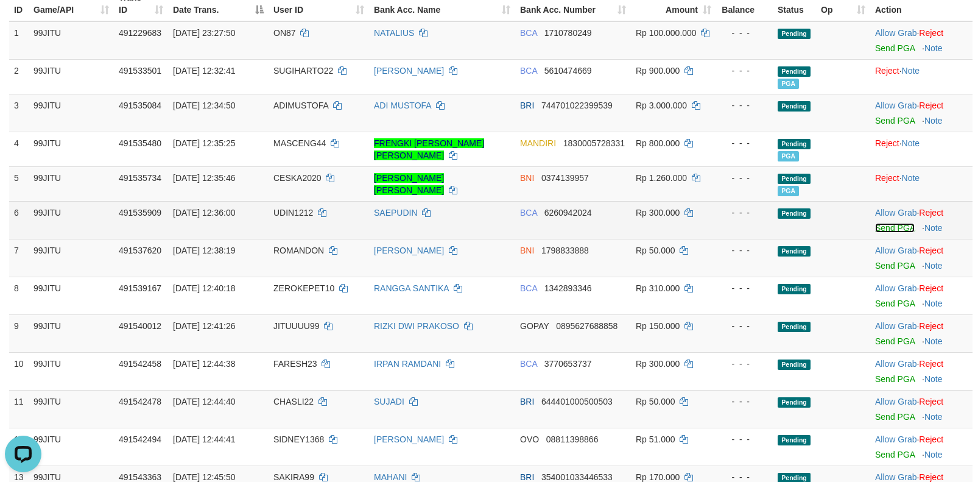
click at [885, 229] on link "Send PGA" at bounding box center [895, 228] width 40 height 10
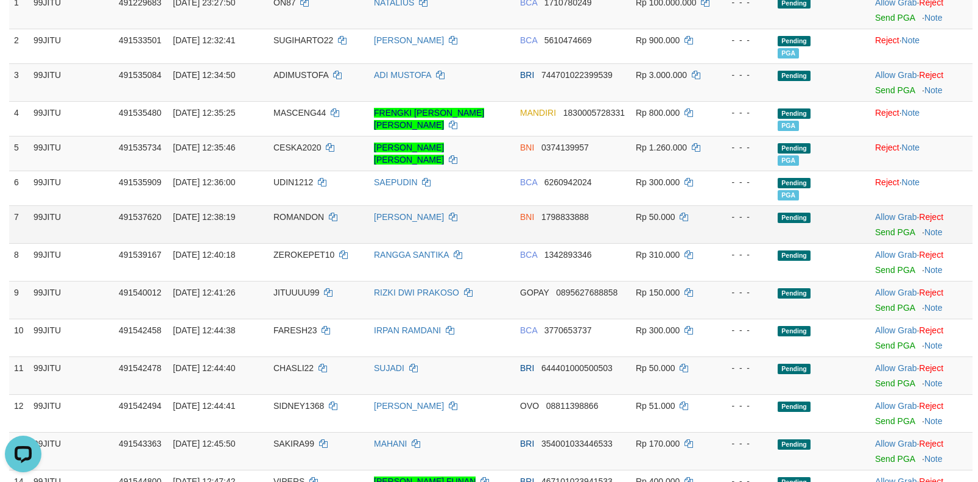
scroll to position [244, 0]
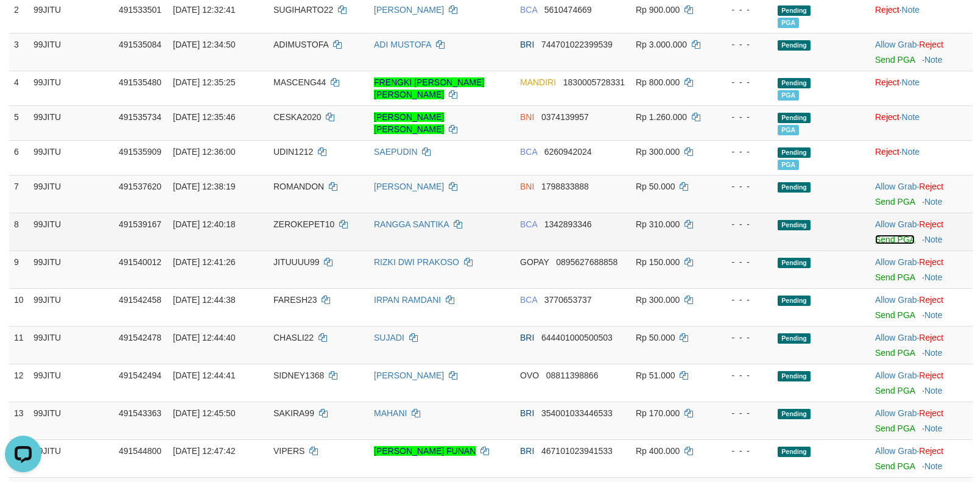
click at [887, 236] on link "Send PGA" at bounding box center [895, 239] width 40 height 10
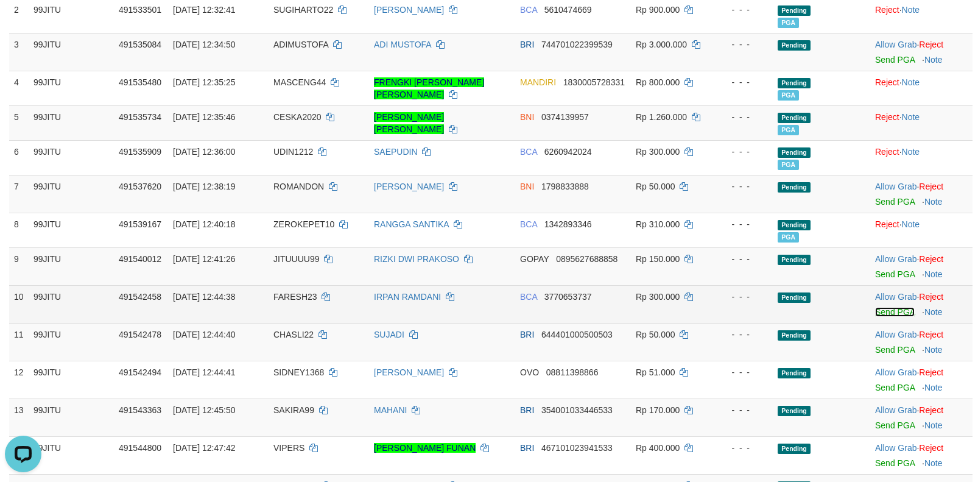
click at [887, 314] on link "Send PGA" at bounding box center [895, 312] width 40 height 10
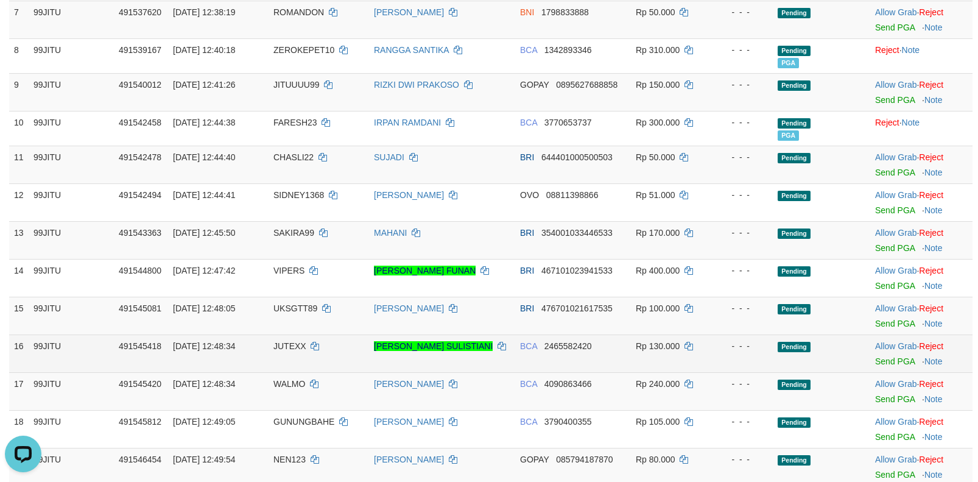
scroll to position [426, 0]
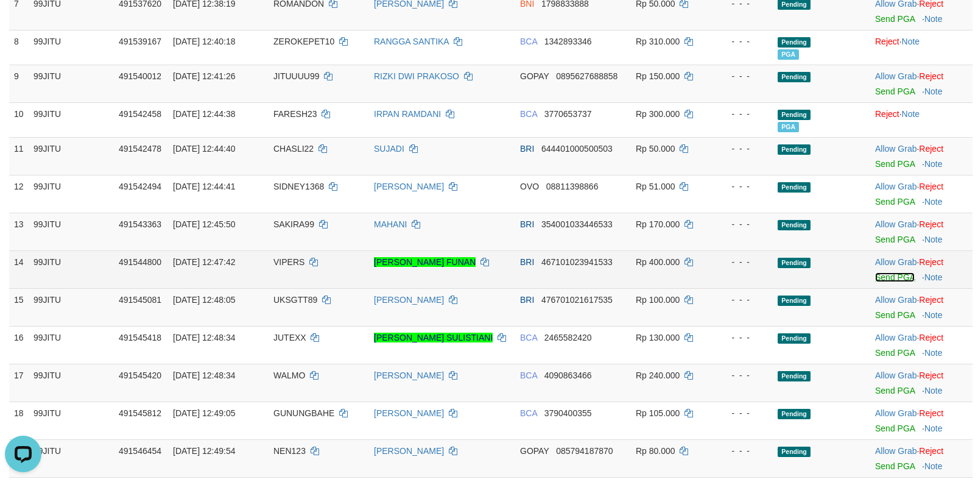
click at [890, 276] on link "Send PGA" at bounding box center [895, 277] width 40 height 10
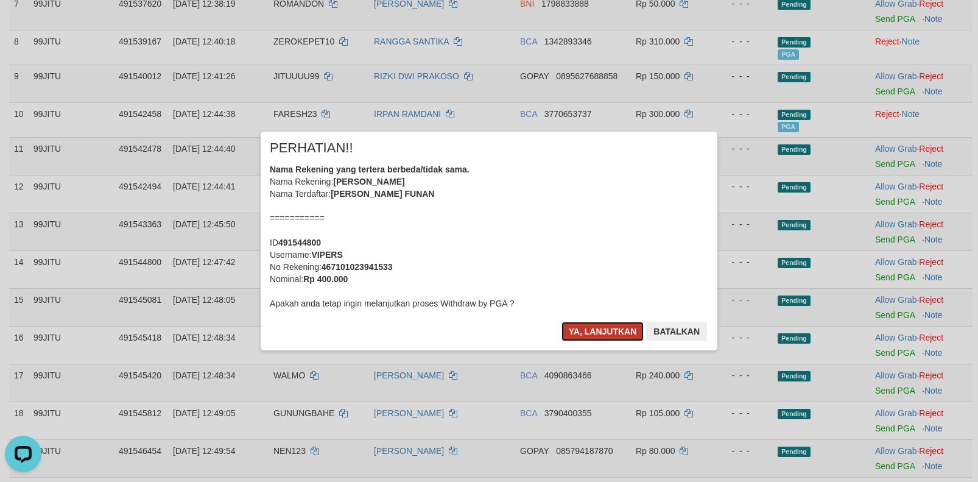
click at [622, 326] on button "Ya, lanjutkan" at bounding box center [602, 331] width 83 height 19
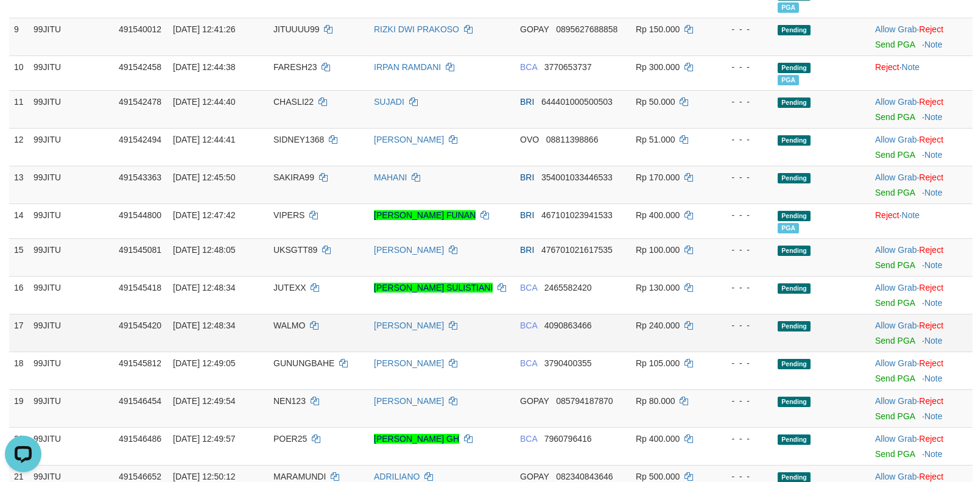
scroll to position [487, 0]
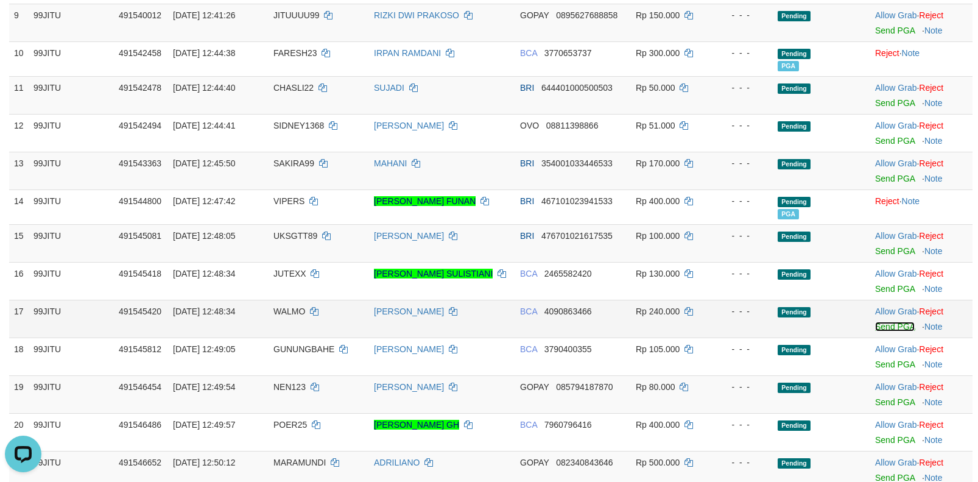
click at [881, 325] on link "Send PGA" at bounding box center [895, 327] width 40 height 10
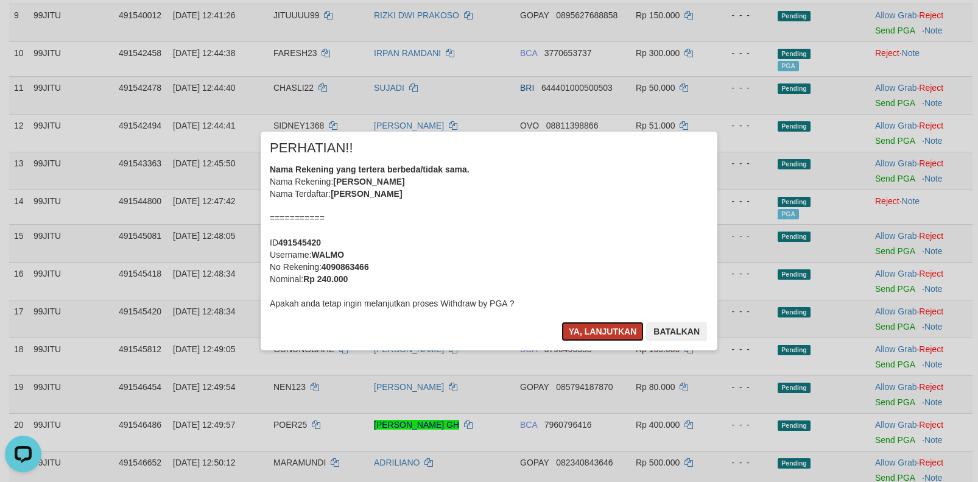
click at [608, 328] on button "Ya, lanjutkan" at bounding box center [602, 331] width 83 height 19
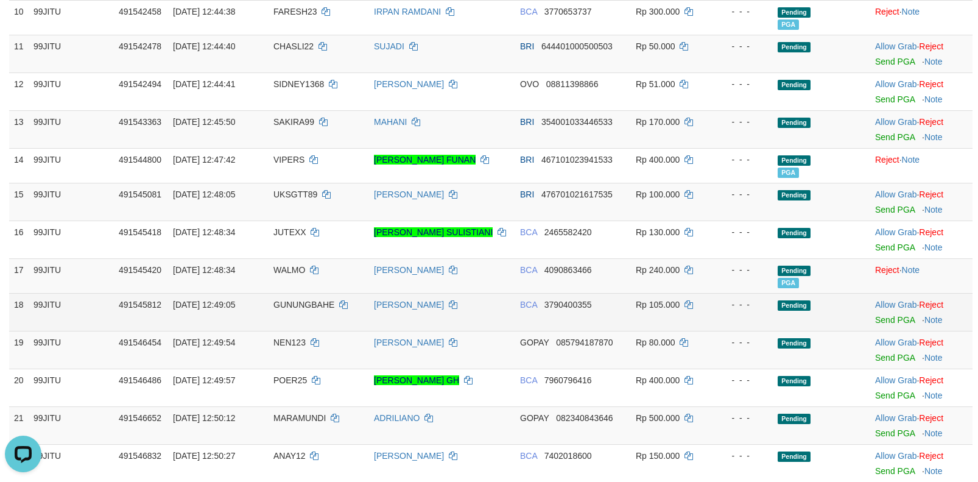
scroll to position [548, 0]
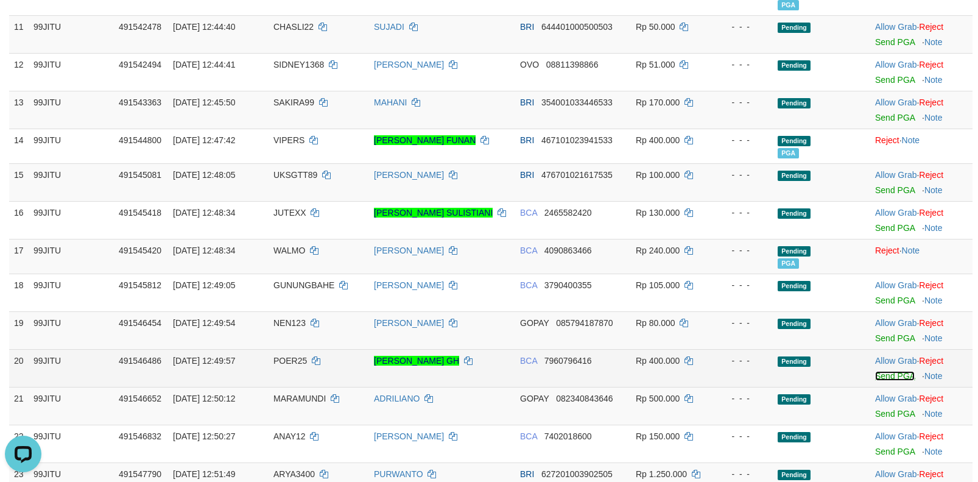
click at [882, 376] on link "Send PGA" at bounding box center [895, 376] width 40 height 10
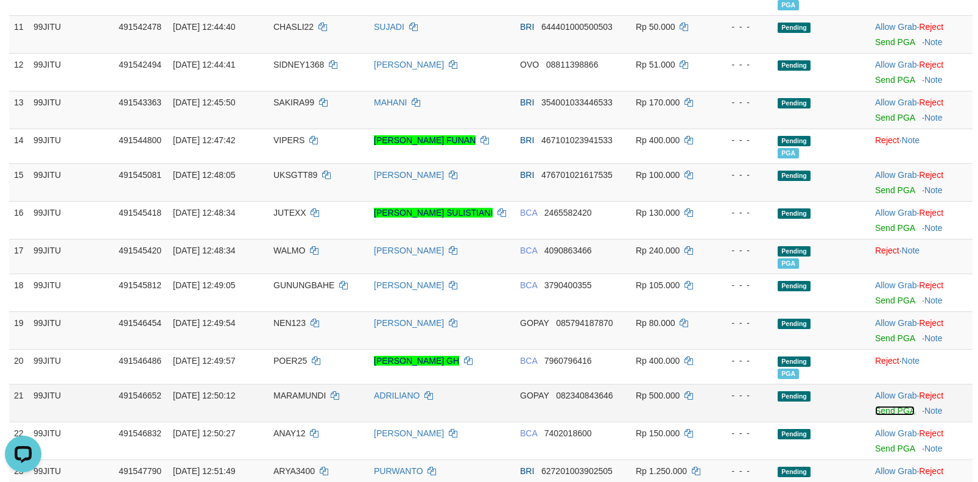
click at [889, 408] on link "Send PGA" at bounding box center [895, 411] width 40 height 10
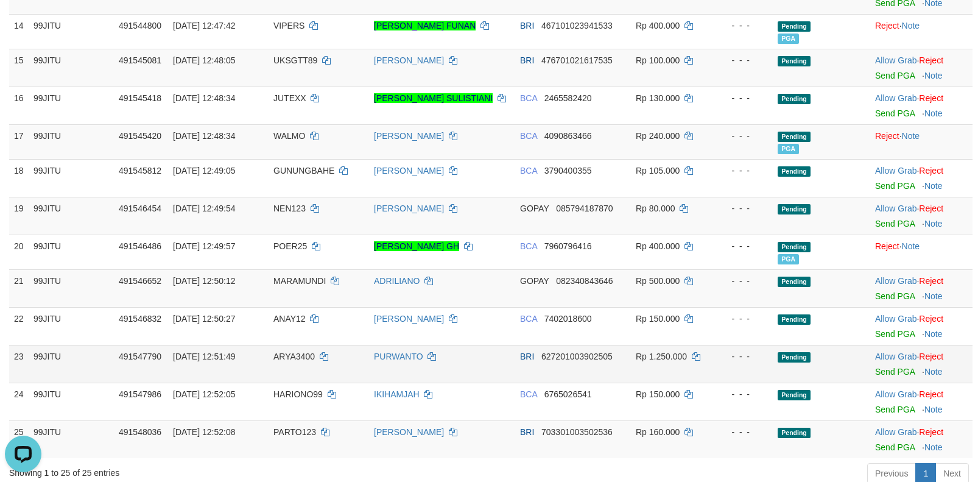
scroll to position [670, 0]
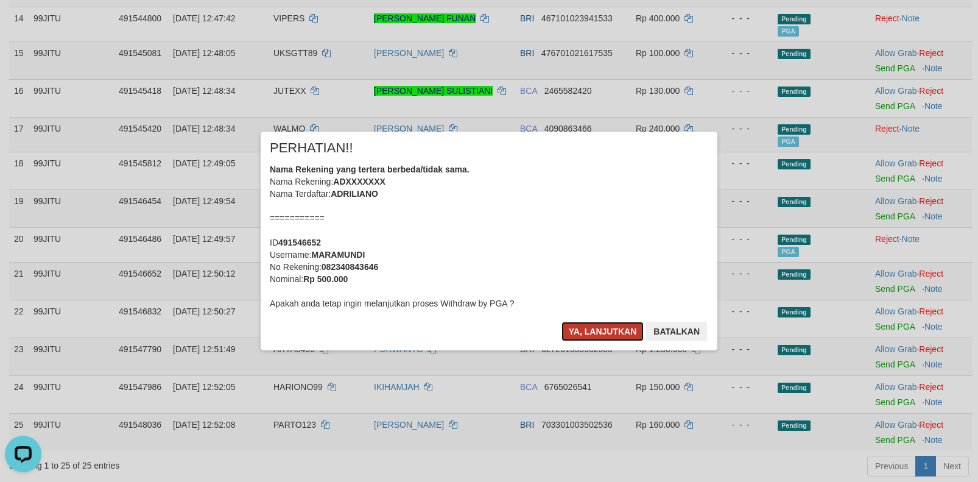
click at [601, 329] on button "Ya, lanjutkan" at bounding box center [602, 331] width 83 height 19
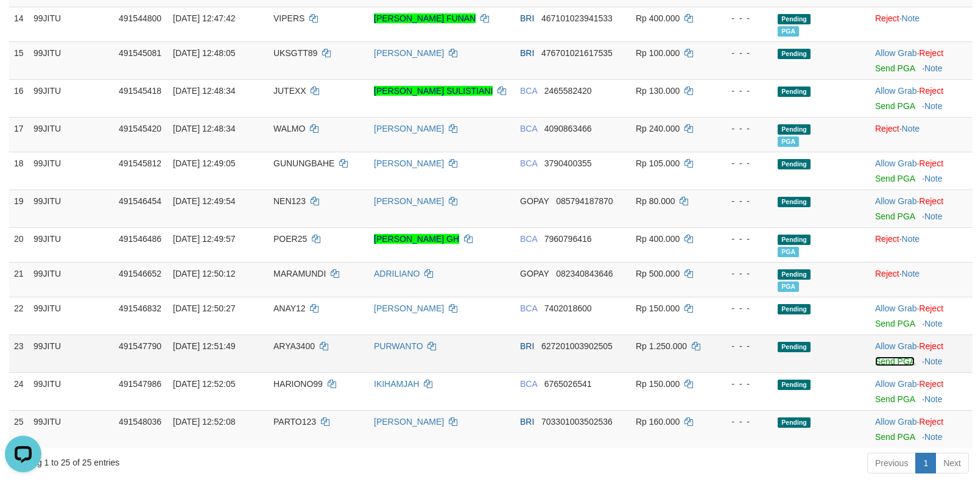
click at [882, 359] on link "Send PGA" at bounding box center [895, 361] width 40 height 10
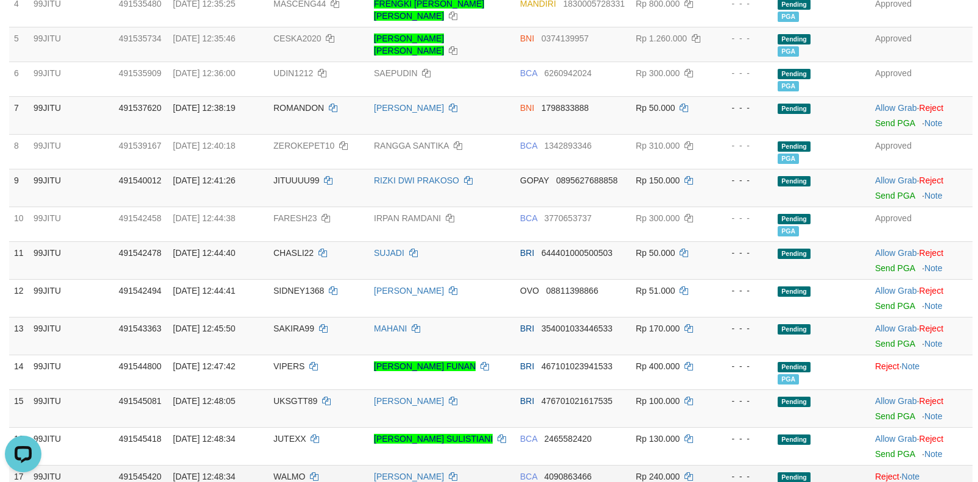
scroll to position [304, 0]
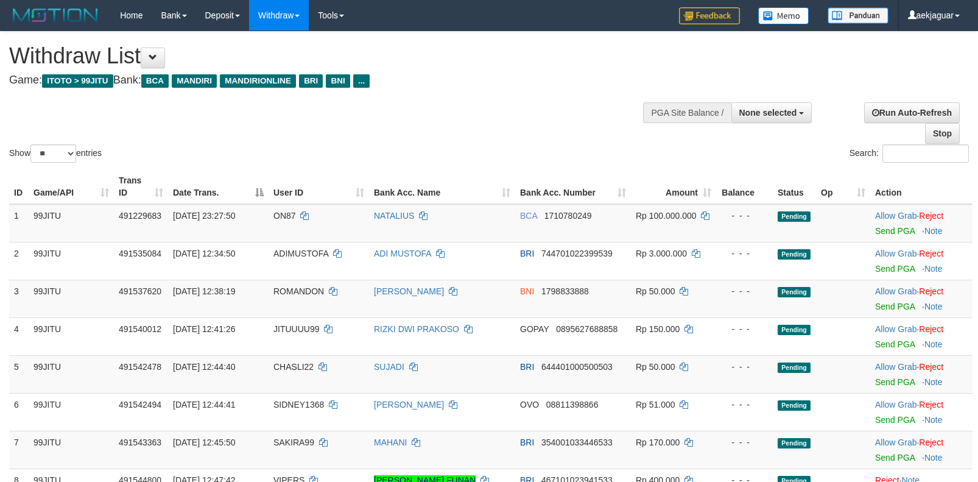
select select
select select "**"
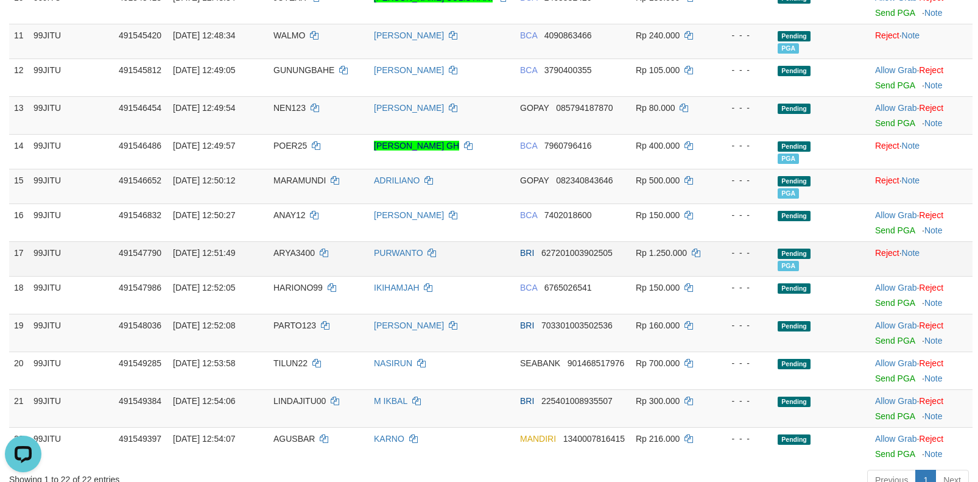
scroll to position [616, 0]
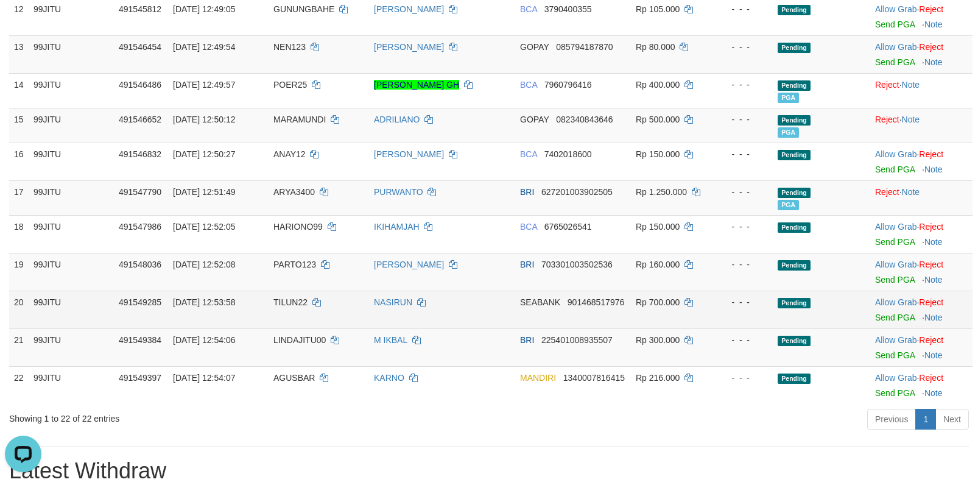
click at [275, 307] on td "TILUN22" at bounding box center [319, 309] width 100 height 38
copy td "TILUN22"
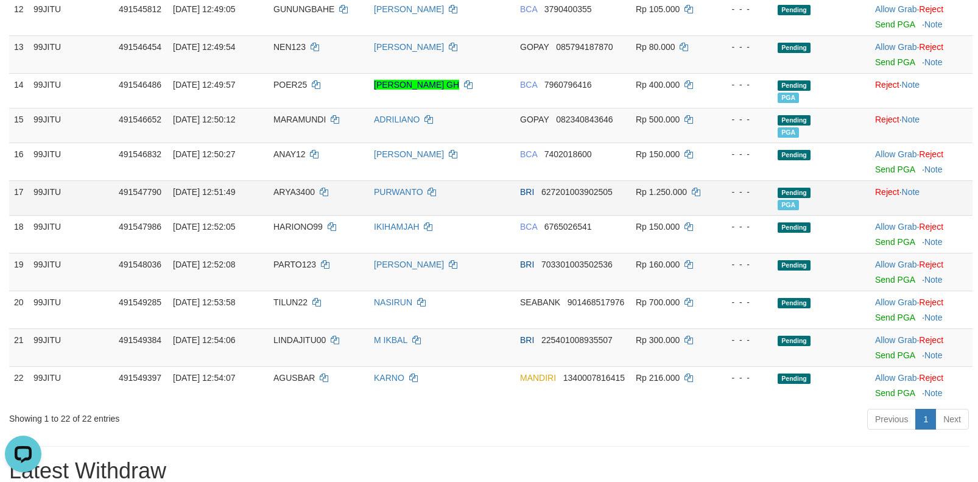
click at [284, 192] on span "ARYA3400" at bounding box center [293, 192] width 41 height 10
copy td "ARYA3400"
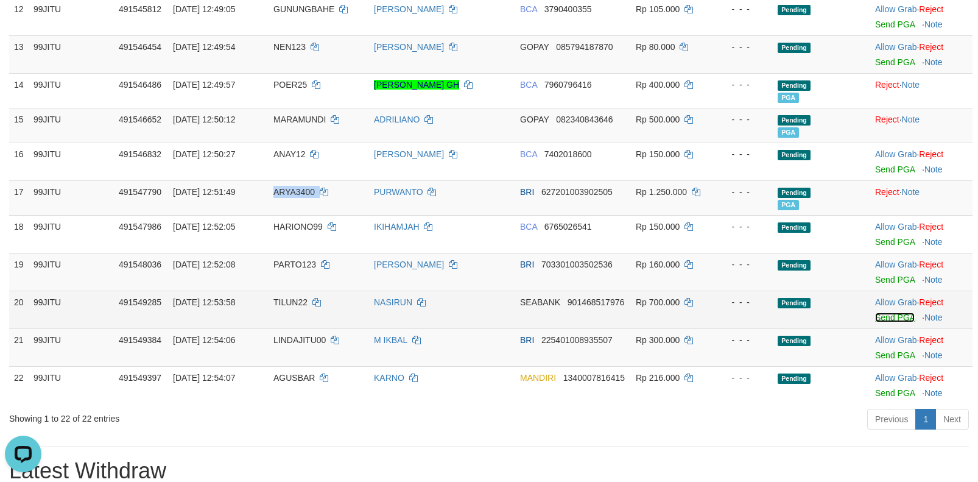
click at [888, 314] on link "Send PGA" at bounding box center [895, 317] width 40 height 10
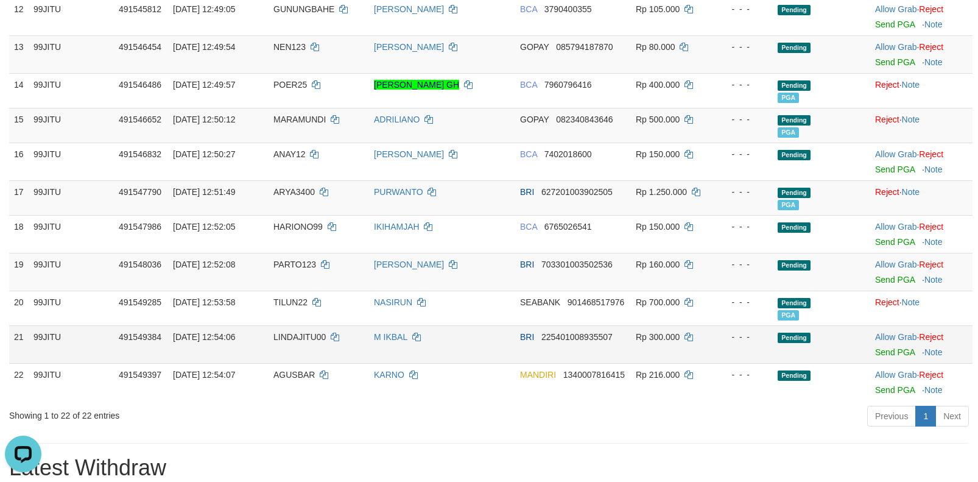
click at [279, 336] on span "LINDAJITU00" at bounding box center [299, 337] width 52 height 10
copy td "LINDAJITU00"
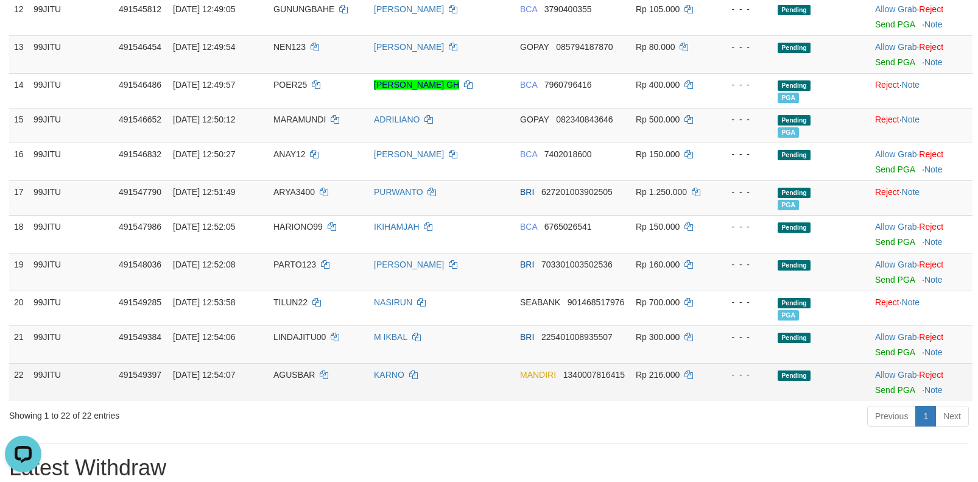
click at [287, 372] on span "AGUSBAR" at bounding box center [293, 375] width 41 height 10
copy td "AGUSBAR"
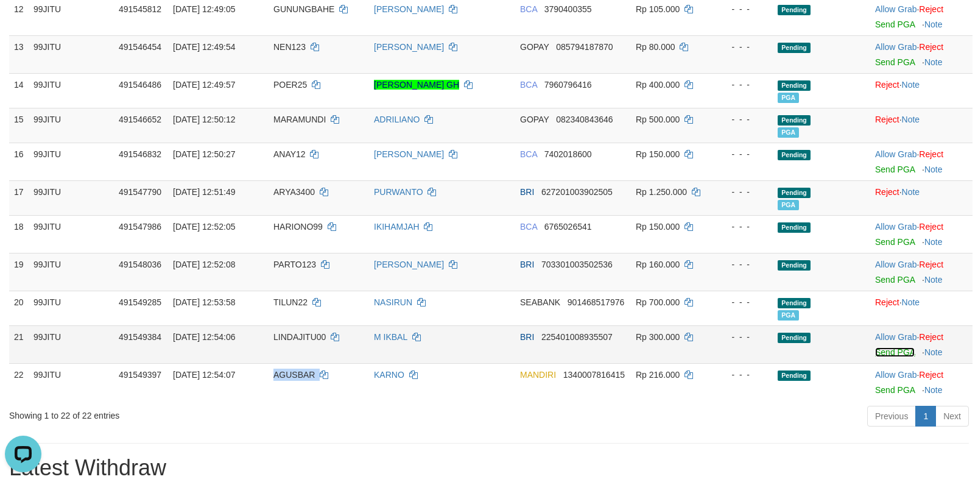
click at [881, 351] on link "Send PGA" at bounding box center [895, 352] width 40 height 10
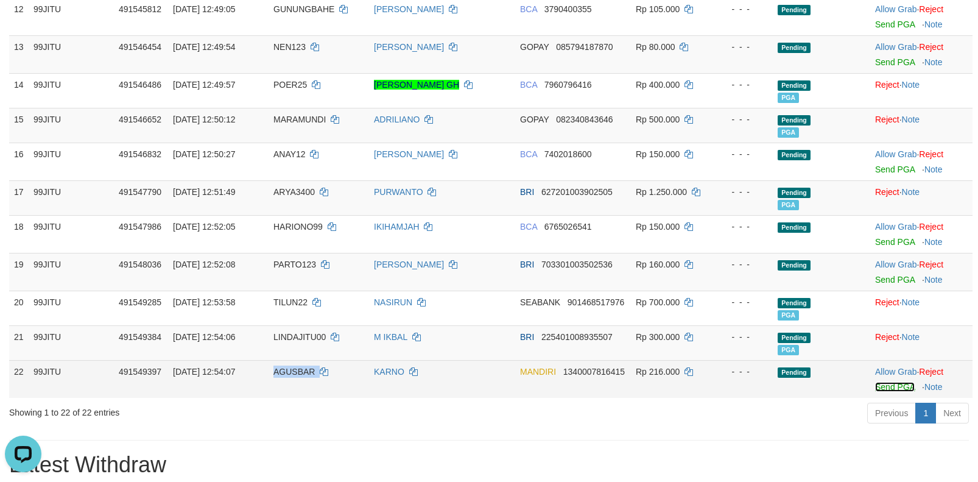
click at [882, 384] on link "Send PGA" at bounding box center [895, 387] width 40 height 10
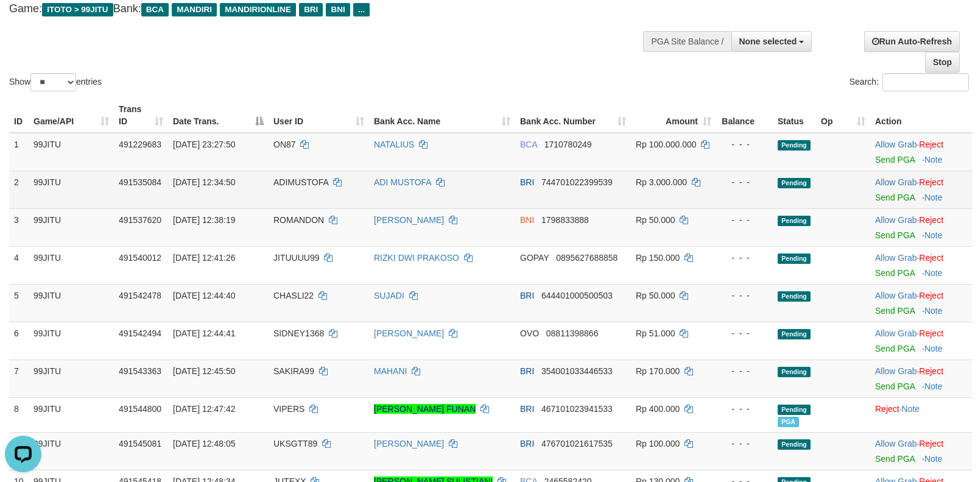
scroll to position [68, 0]
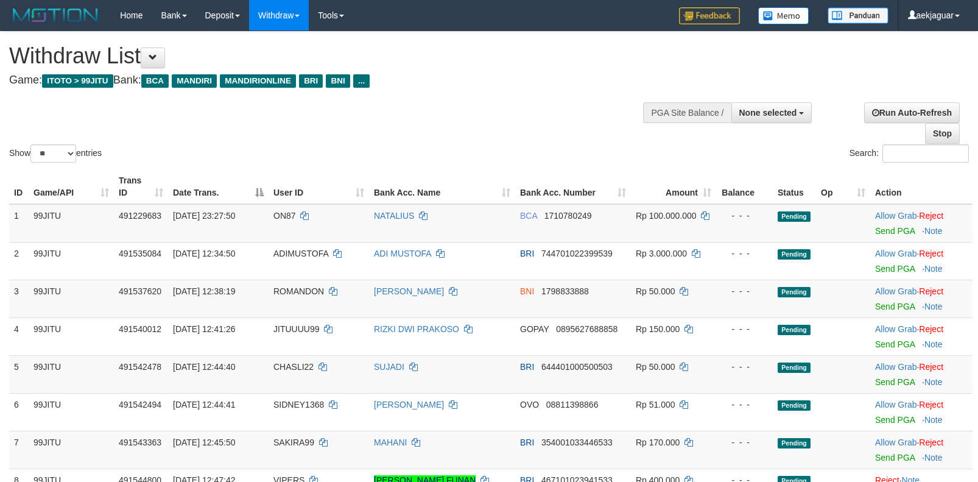
select select
select select "**"
click at [157, 57] on span at bounding box center [153, 57] width 9 height 9
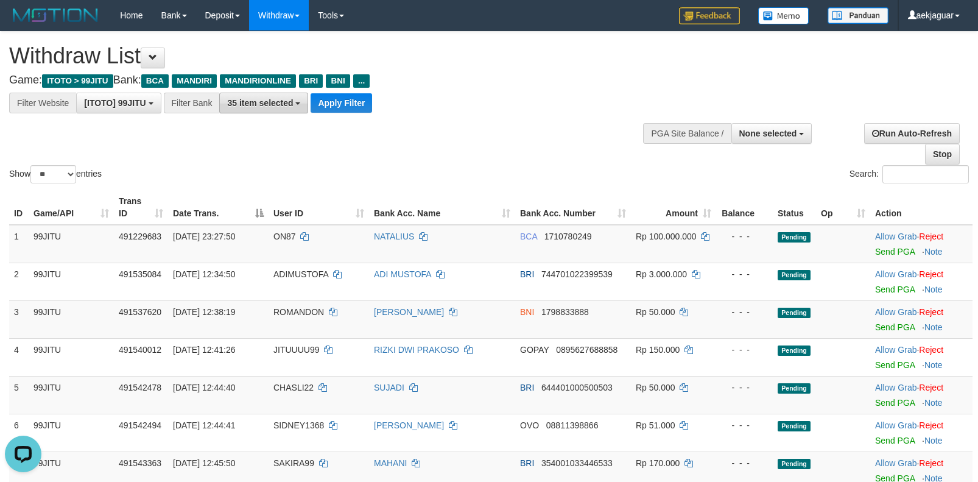
click at [269, 105] on span "35 item selected" at bounding box center [260, 103] width 66 height 10
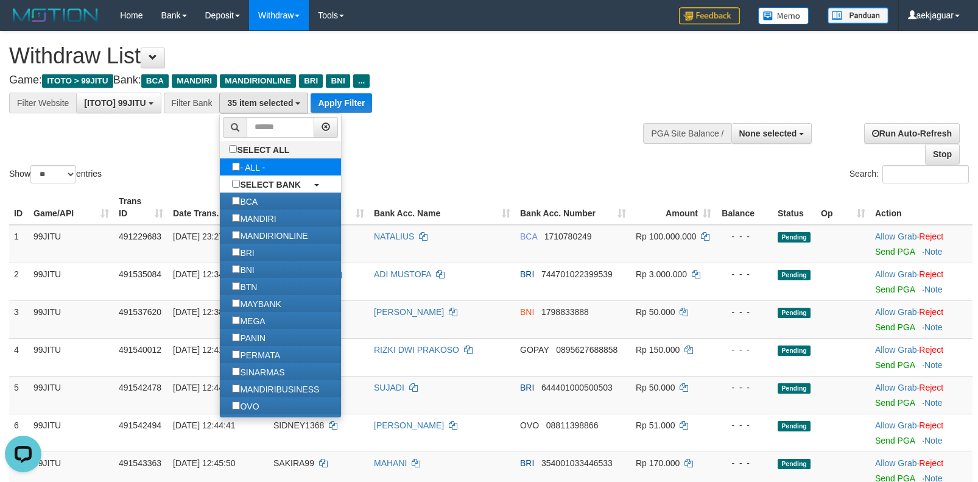
scroll to position [21, 0]
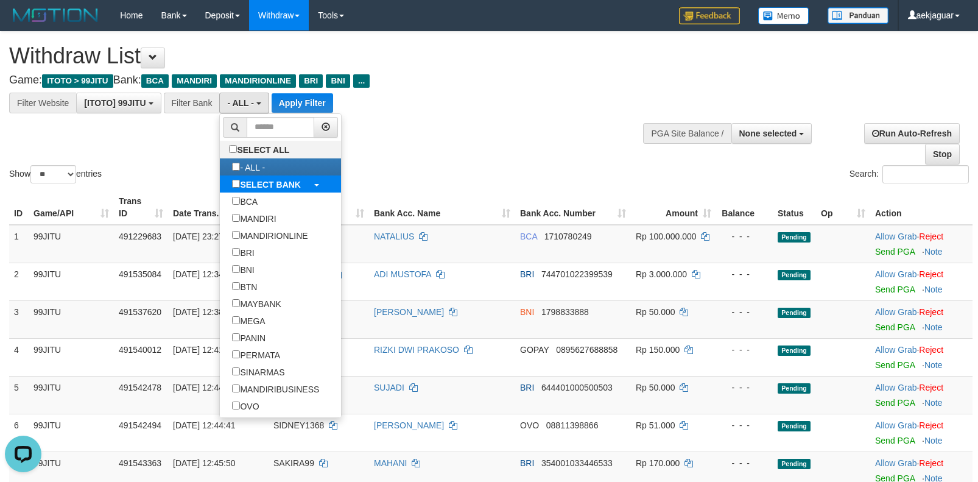
select select "***"
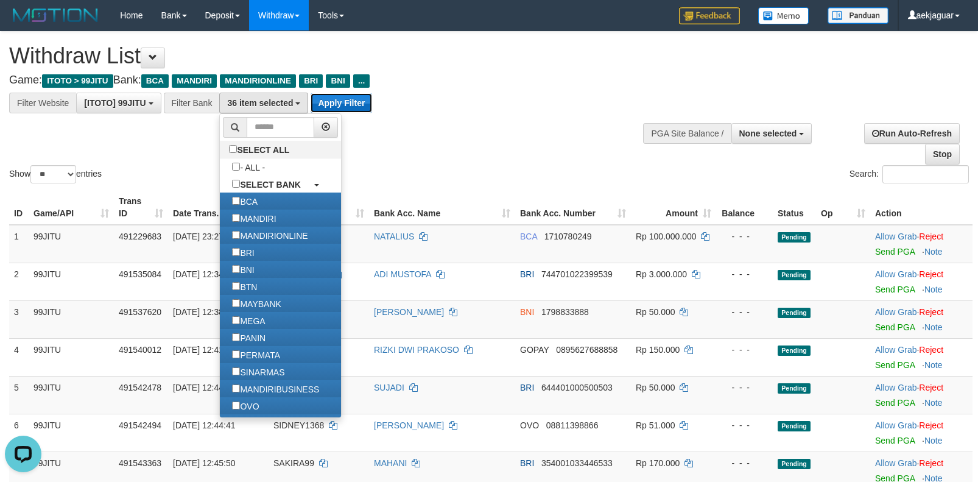
click at [357, 100] on button "Apply Filter" at bounding box center [342, 102] width 62 height 19
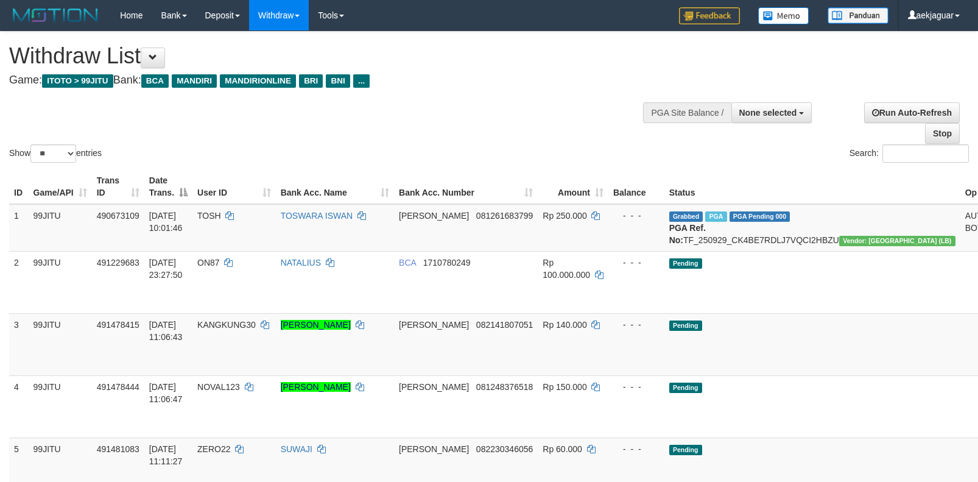
select select
select select "**"
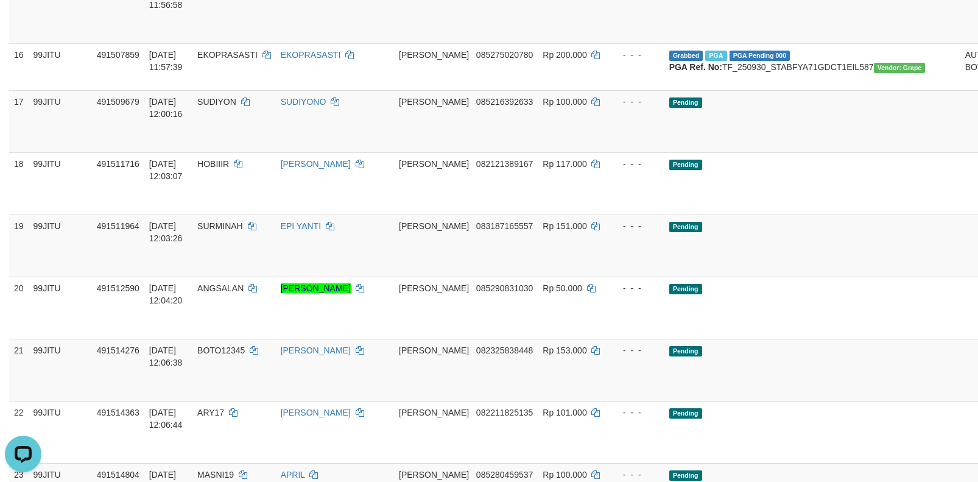
scroll to position [1096, 0]
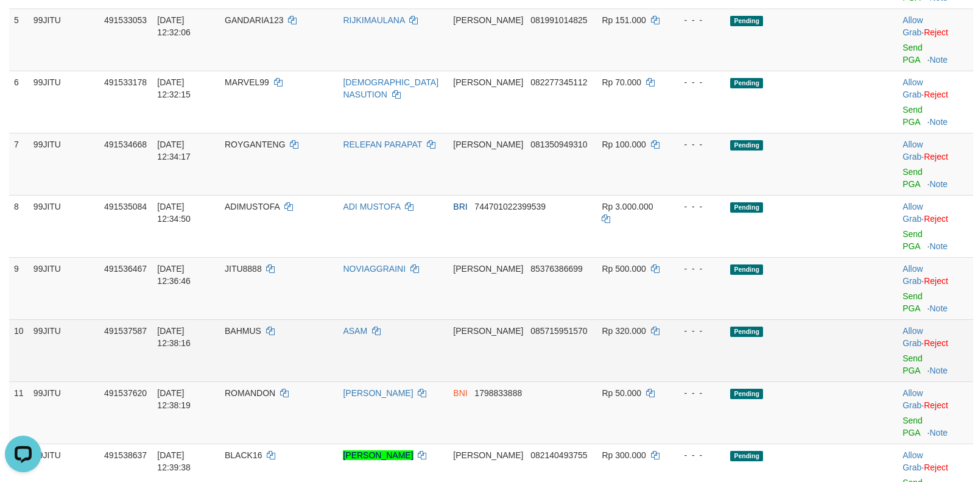
scroll to position [496, 0]
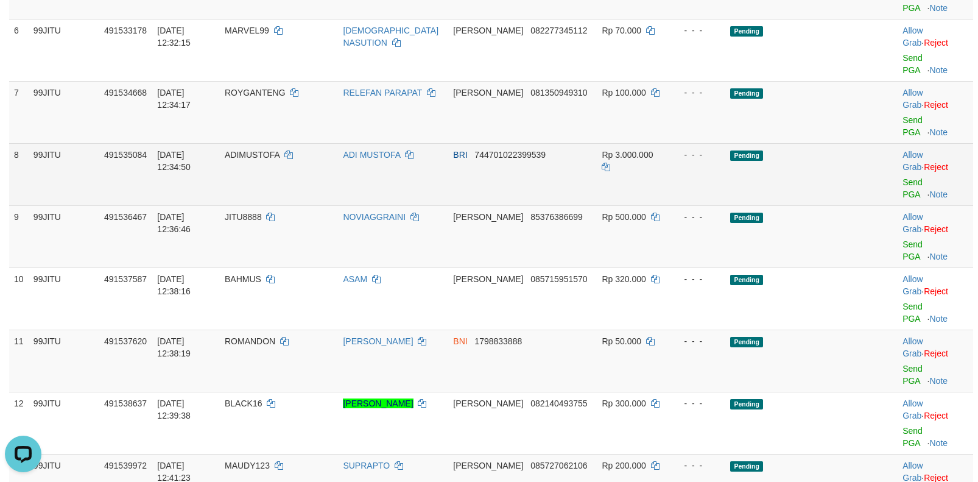
click at [261, 154] on span "ADIMUSTOFA" at bounding box center [252, 155] width 55 height 10
copy td "ADIMUSTOFA"
click at [902, 185] on link "Send PGA" at bounding box center [912, 188] width 20 height 22
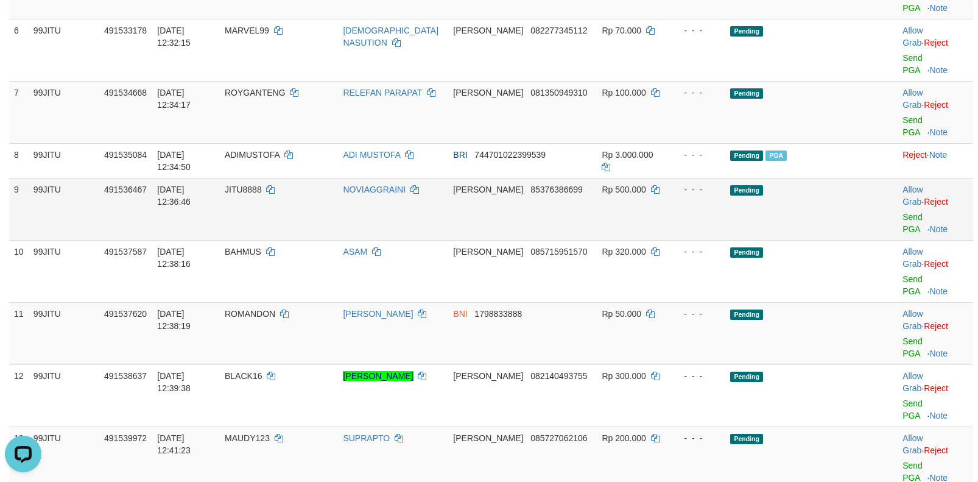
click at [255, 187] on span "JITU8888" at bounding box center [243, 190] width 37 height 10
copy td "JITU8888"
click at [902, 220] on link "Send PGA" at bounding box center [912, 223] width 20 height 22
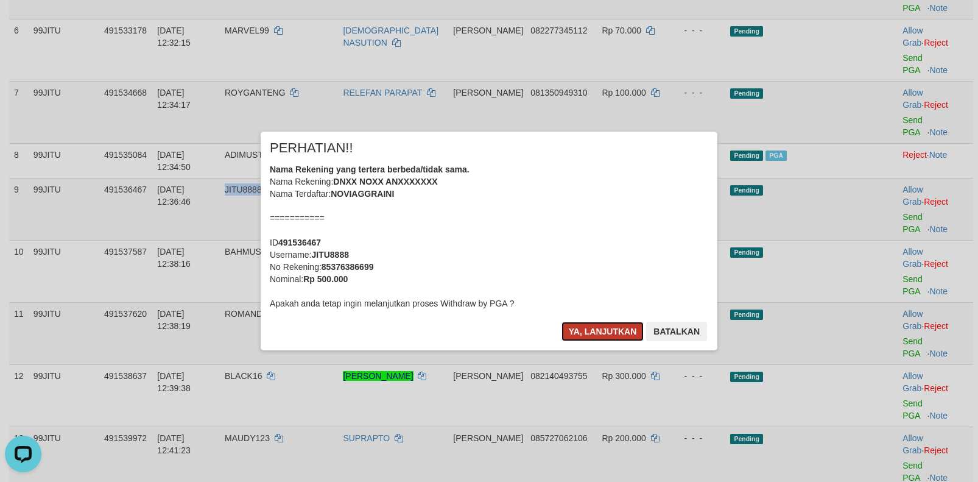
click at [614, 331] on button "Ya, lanjutkan" at bounding box center [602, 331] width 83 height 19
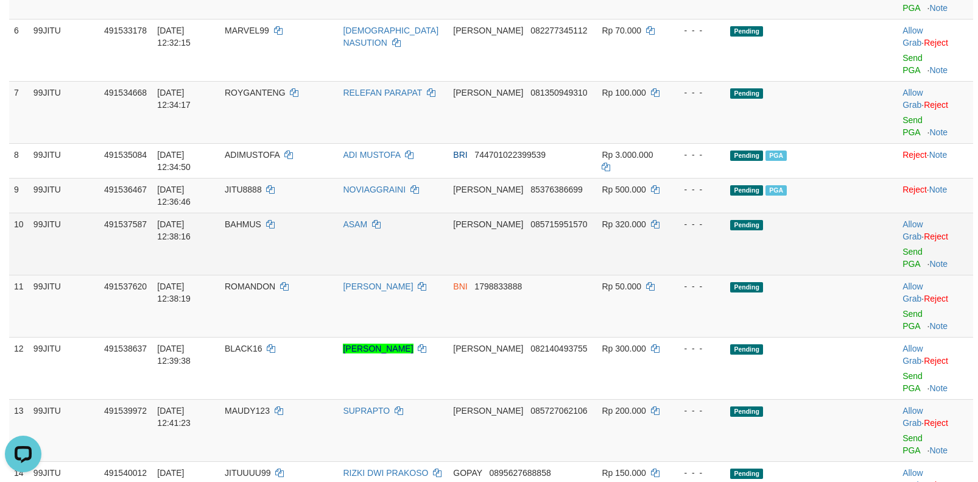
click at [256, 219] on span "BAHMUS" at bounding box center [243, 224] width 37 height 10
copy td "BAHMUS"
click at [902, 251] on link "Send PGA" at bounding box center [912, 258] width 20 height 22
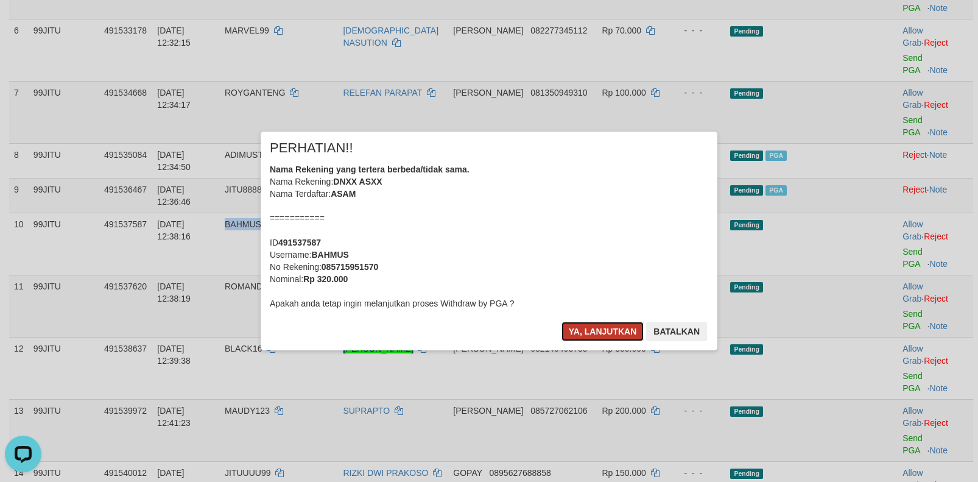
click at [599, 329] on button "Ya, lanjutkan" at bounding box center [602, 331] width 83 height 19
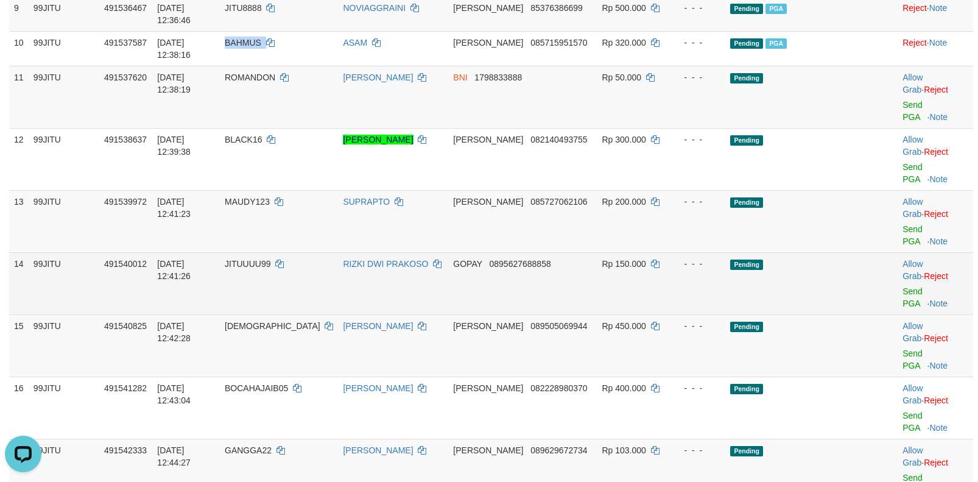
scroll to position [678, 0]
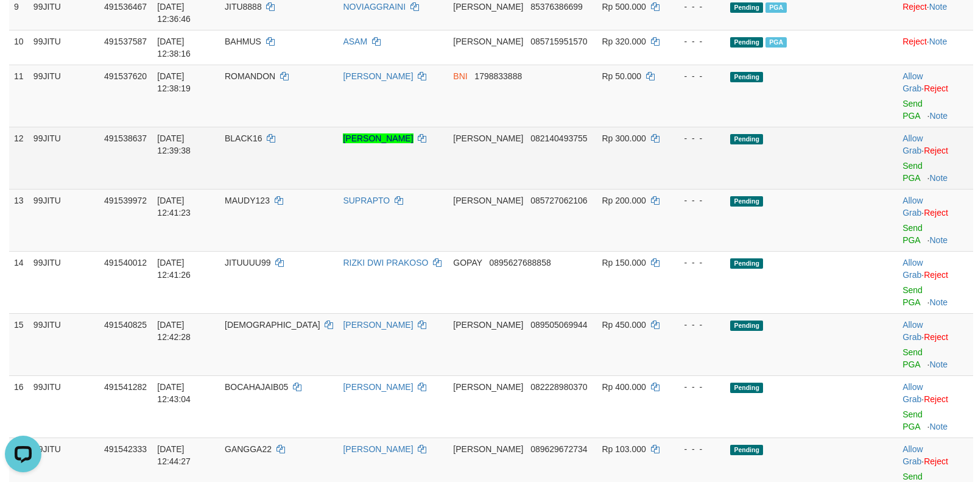
click at [256, 138] on span "BLACK16" at bounding box center [243, 138] width 37 height 10
copy td "BLACK16"
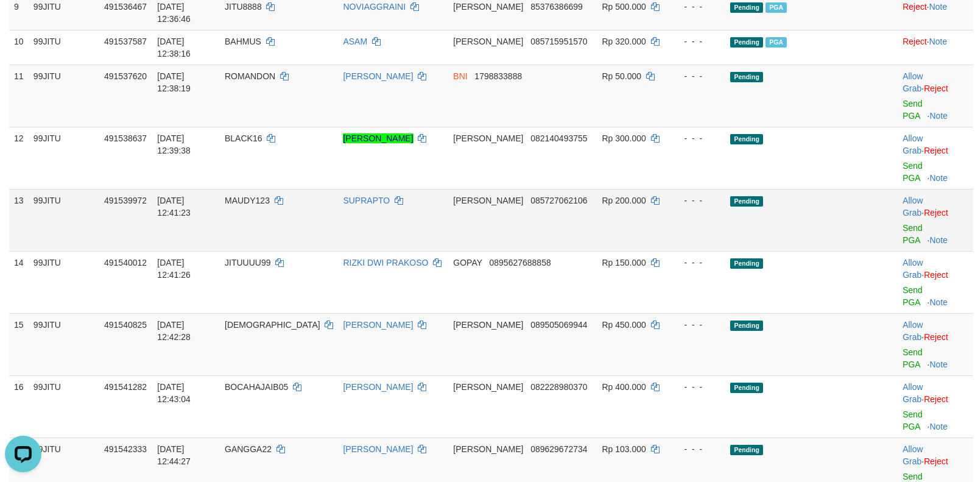
click at [261, 201] on span "MAUDY123" at bounding box center [247, 200] width 45 height 10
copy td "MAUDY123"
click at [261, 322] on span "[DEMOGRAPHIC_DATA]" at bounding box center [273, 325] width 96 height 10
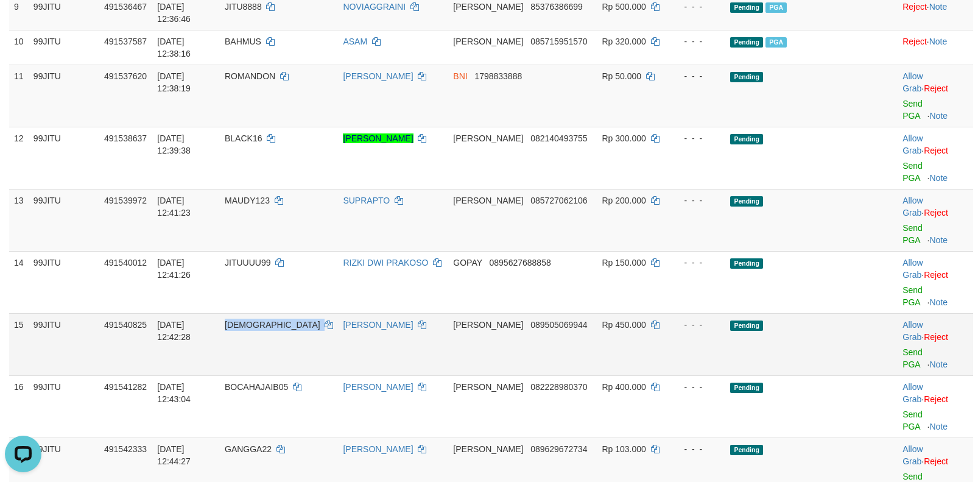
copy td "[DEMOGRAPHIC_DATA]"
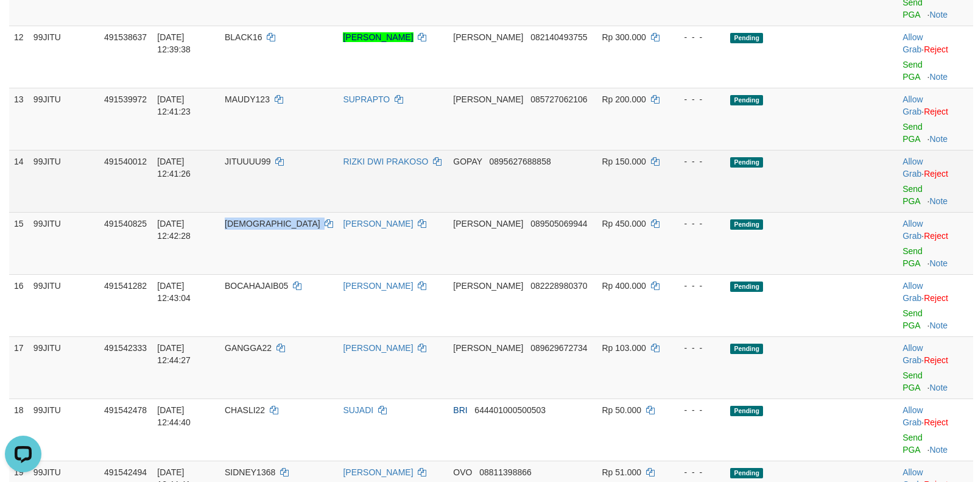
scroll to position [800, 0]
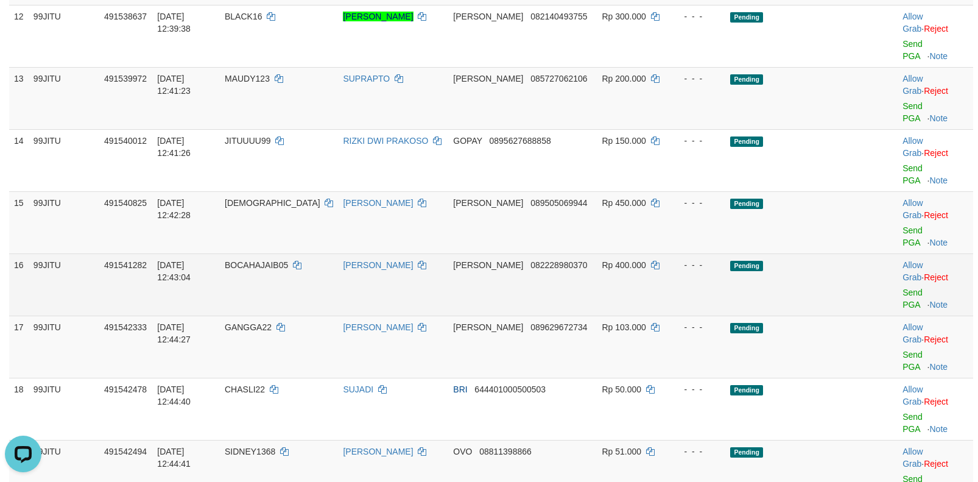
click at [273, 267] on span "BOCAHAJAIB05" at bounding box center [256, 265] width 63 height 10
copy td "BOCAHAJAIB05"
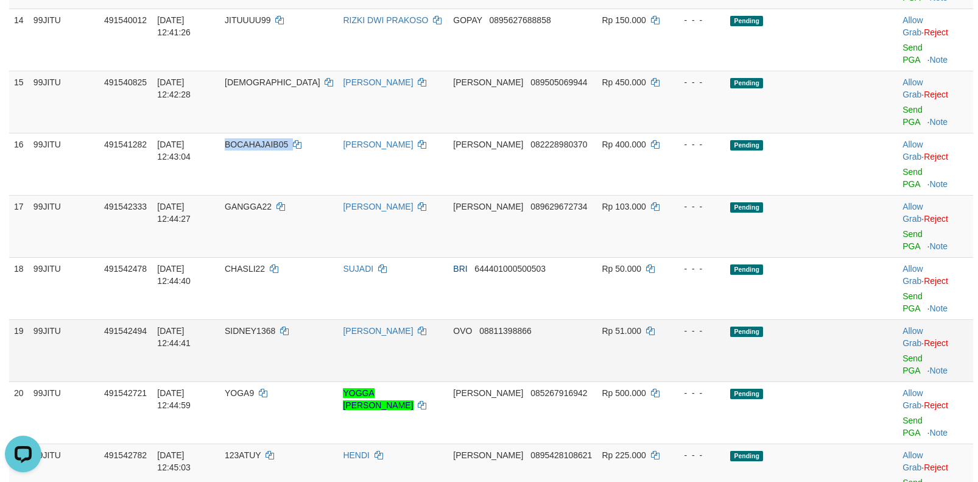
scroll to position [922, 0]
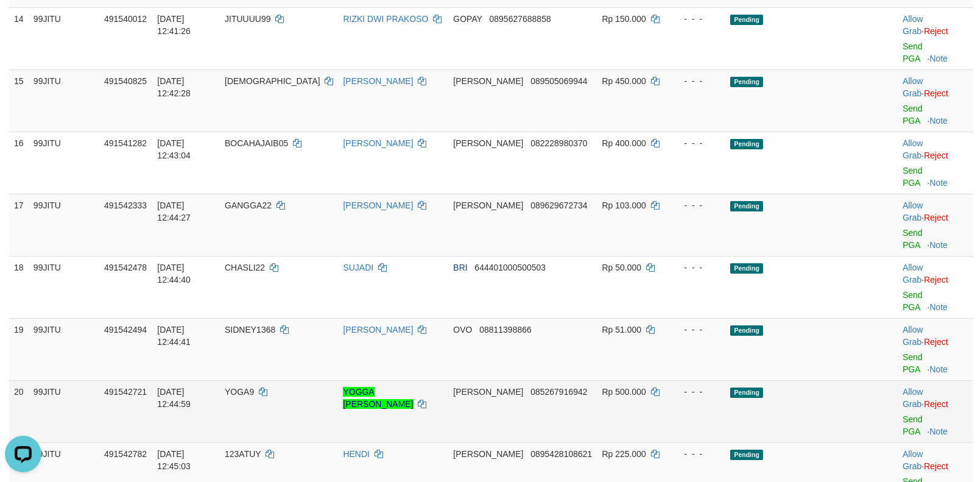
click at [253, 392] on span "YOGA9" at bounding box center [239, 392] width 29 height 10
copy td "YOGA9"
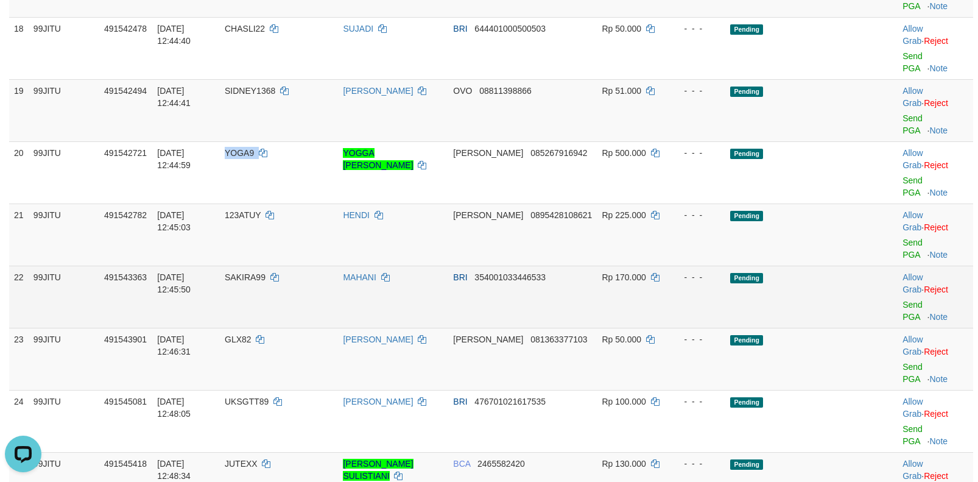
scroll to position [1166, 0]
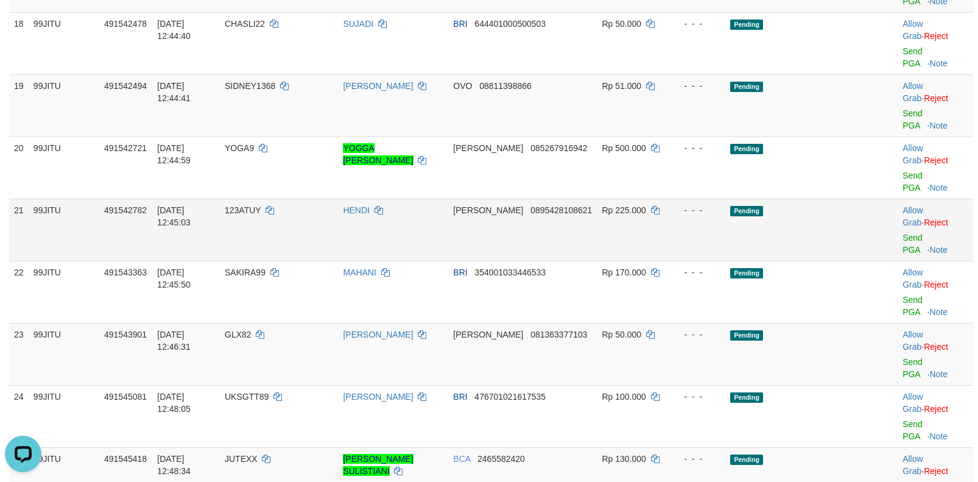
click at [246, 211] on span "123ATUY" at bounding box center [243, 210] width 36 height 10
copy td "123ATUY"
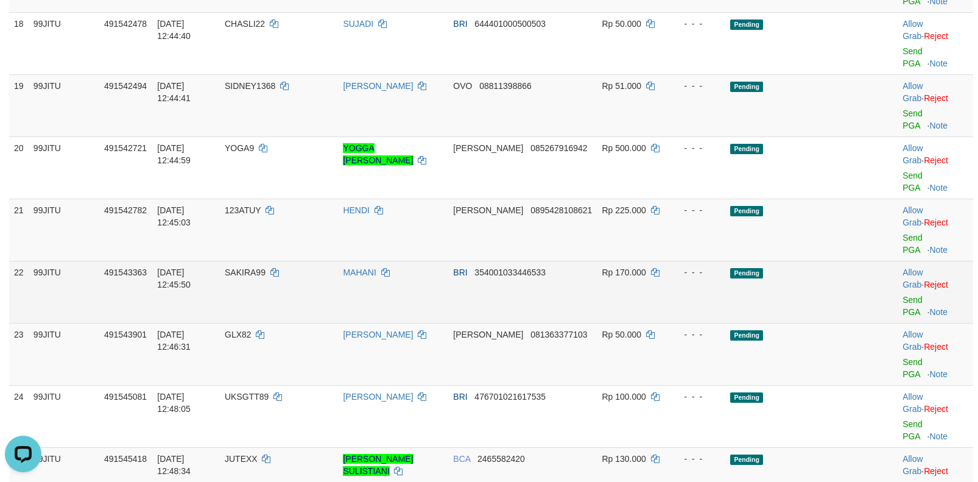
click at [256, 271] on span "SAKIRA99" at bounding box center [245, 272] width 41 height 10
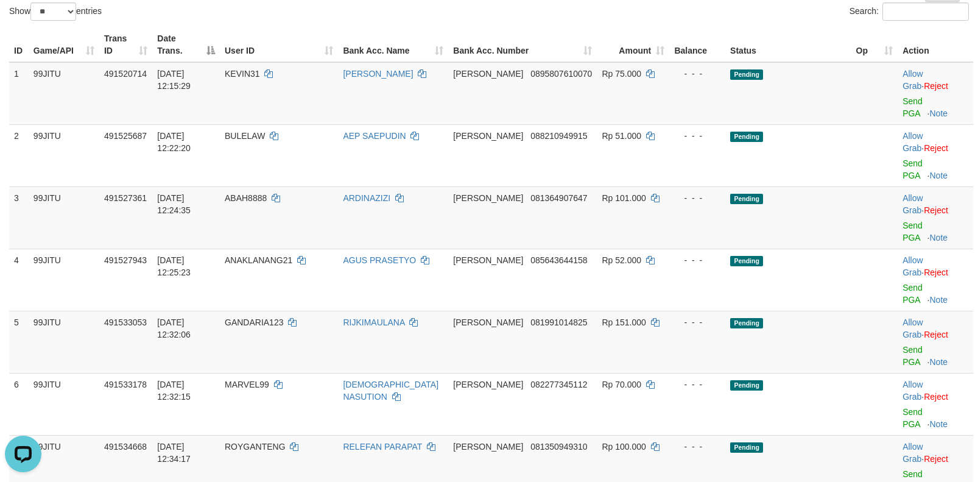
scroll to position [365, 0]
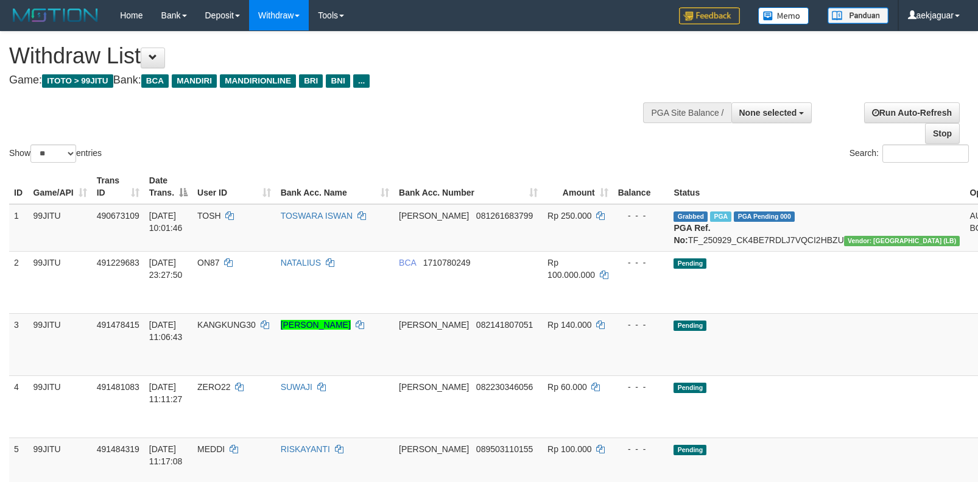
select select
select select "**"
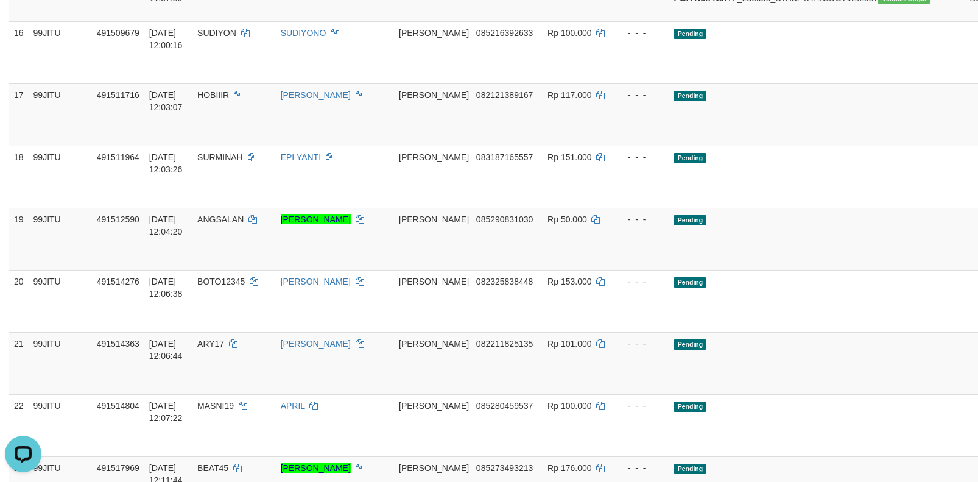
scroll to position [1157, 0]
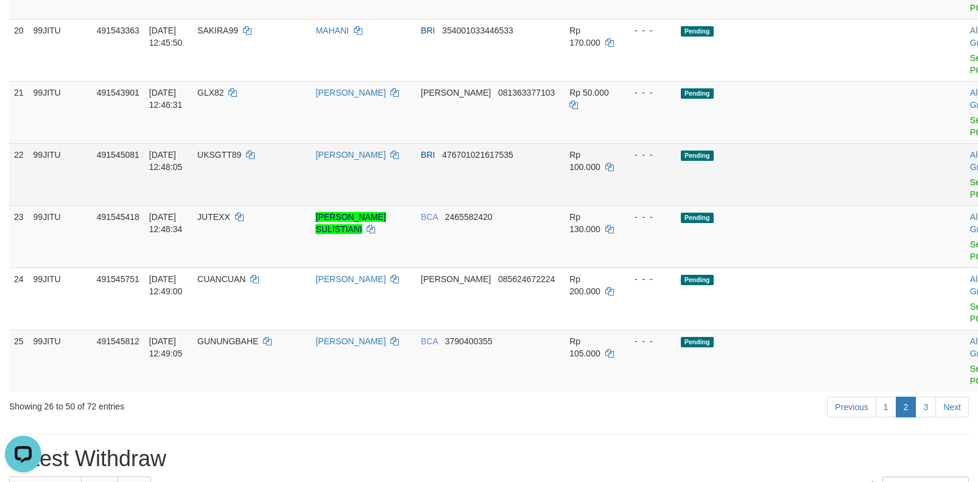
scroll to position [1342, 0]
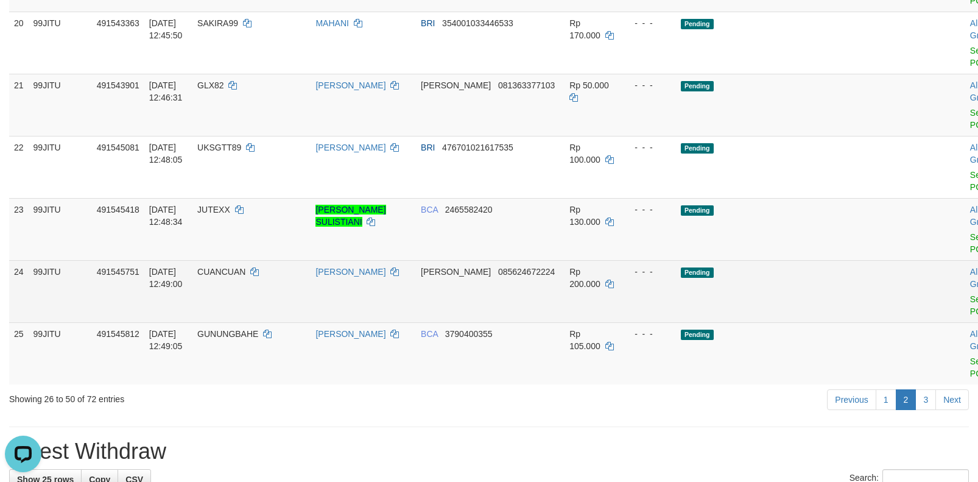
click at [245, 276] on span "CUANCUAN" at bounding box center [221, 272] width 48 height 10
copy td "CUANCUAN"
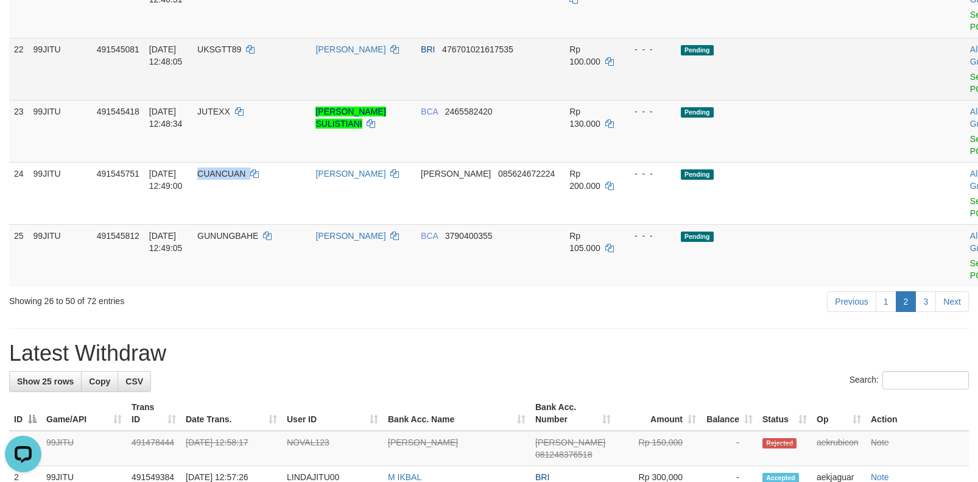
scroll to position [1464, 0]
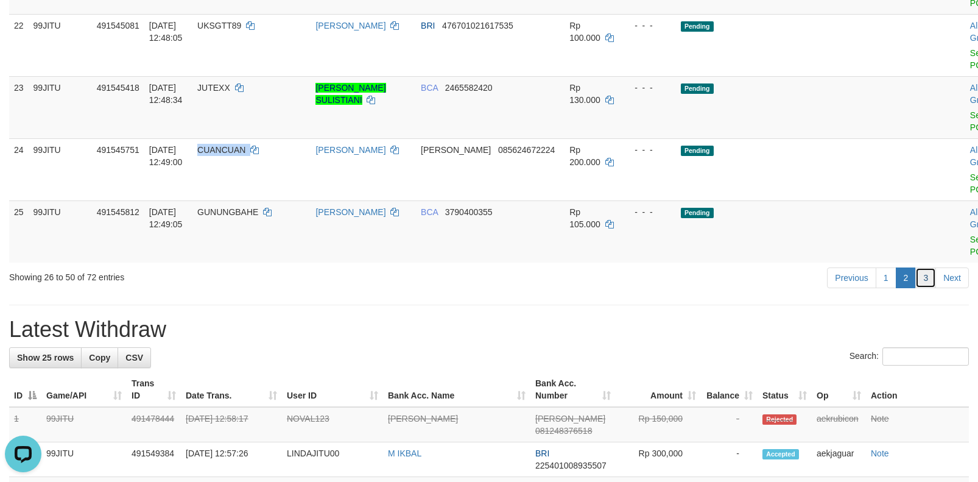
click at [926, 288] on link "3" at bounding box center [925, 277] width 21 height 21
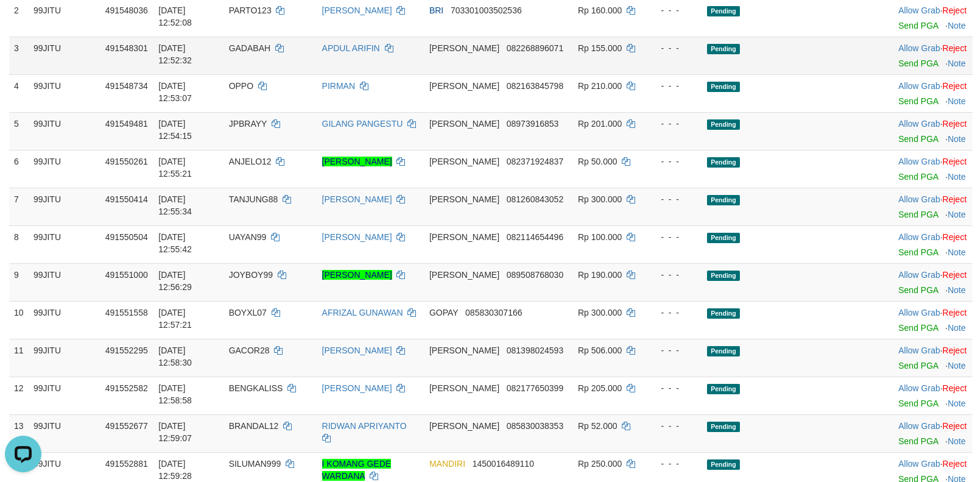
scroll to position [244, 0]
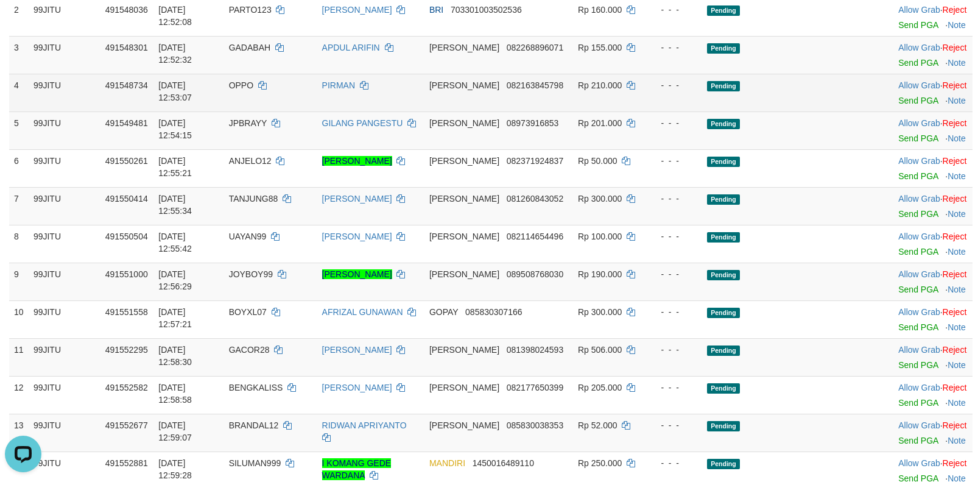
click at [248, 90] on span "OPPO" at bounding box center [241, 85] width 24 height 10
copy td "OPPO"
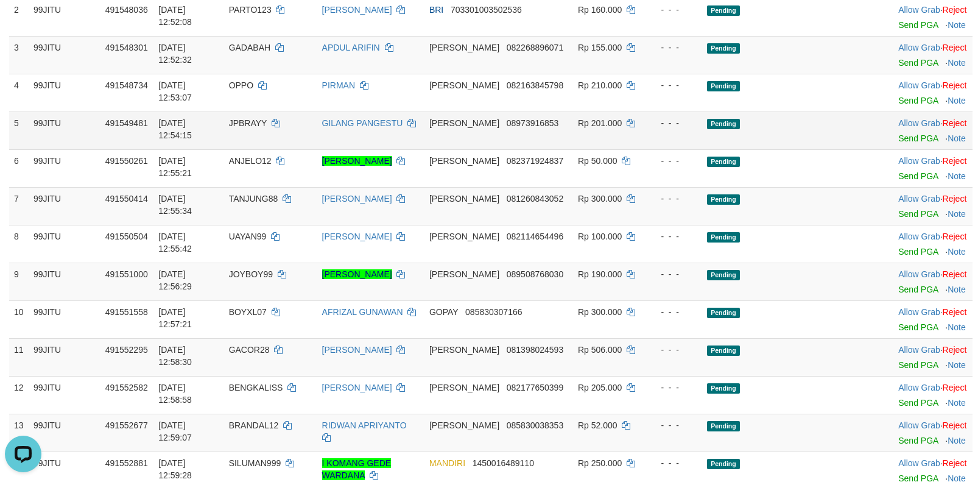
click at [241, 128] on span "JPBRAYY" at bounding box center [248, 123] width 38 height 10
copy td "JPBRAYY"
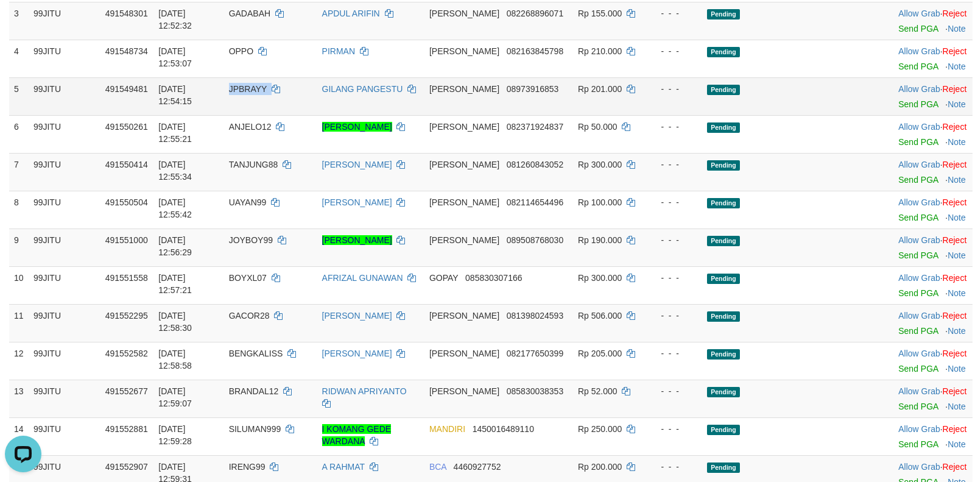
scroll to position [365, 0]
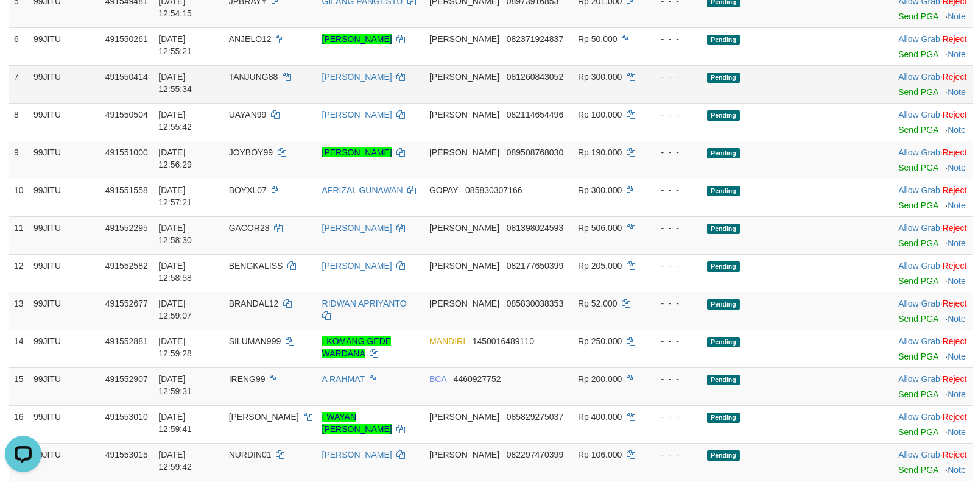
click at [251, 82] on span "TANJUNG88" at bounding box center [253, 77] width 49 height 10
copy td "TANJUNG88"
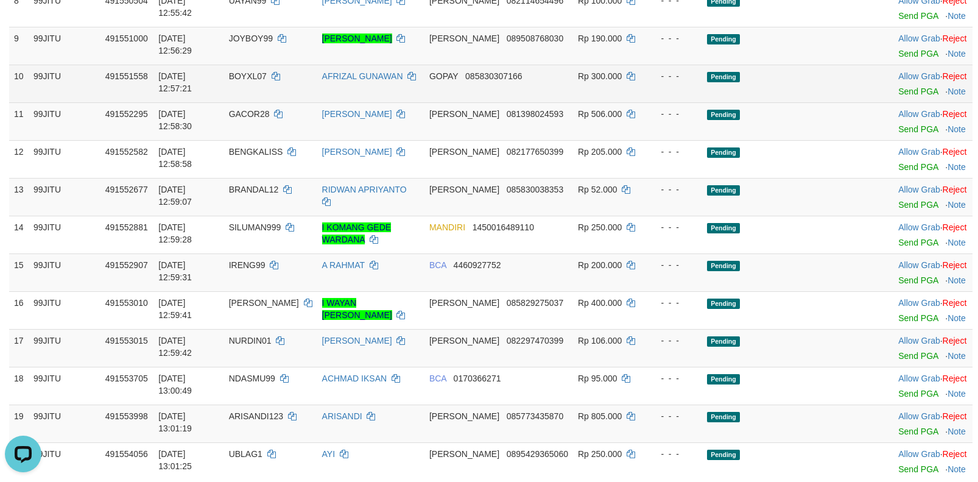
scroll to position [487, 0]
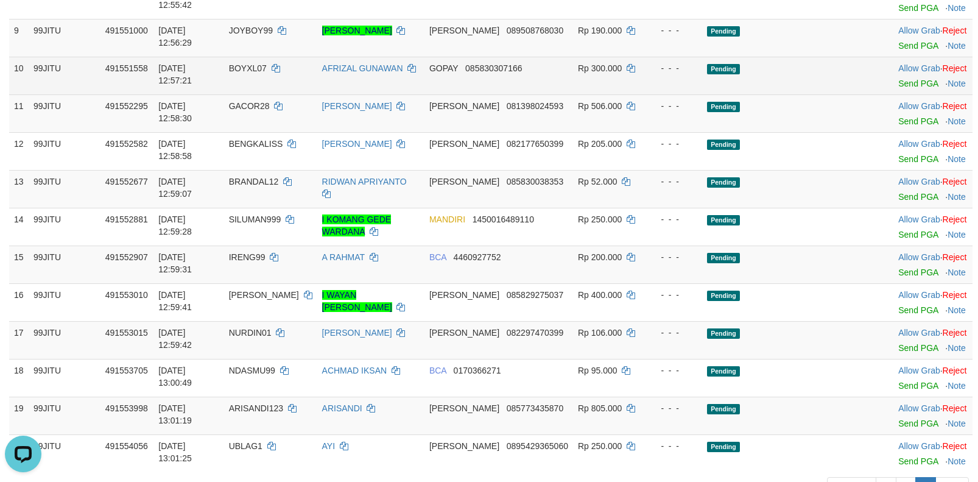
click at [250, 73] on span "BOYXL07" at bounding box center [248, 68] width 38 height 10
copy td "BOYXL07"
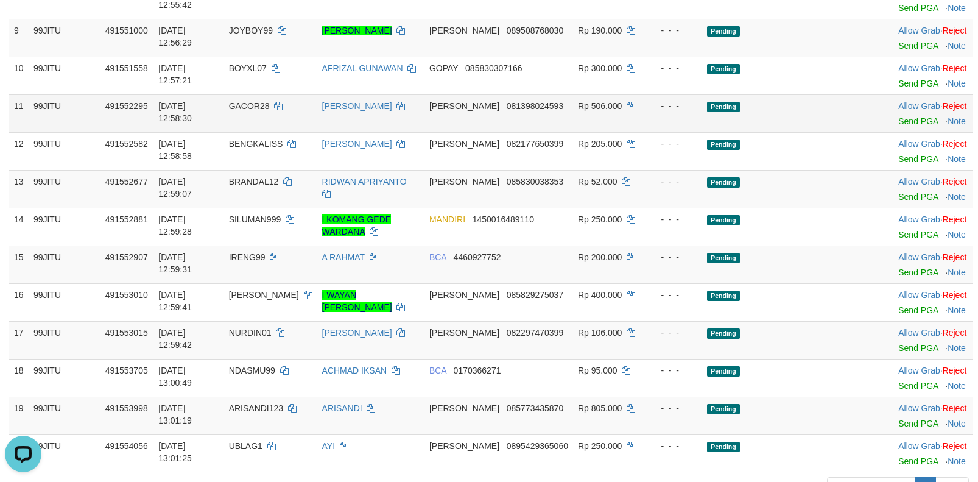
click at [240, 111] on span "GACOR28" at bounding box center [249, 106] width 41 height 10
copy td "GACOR28"
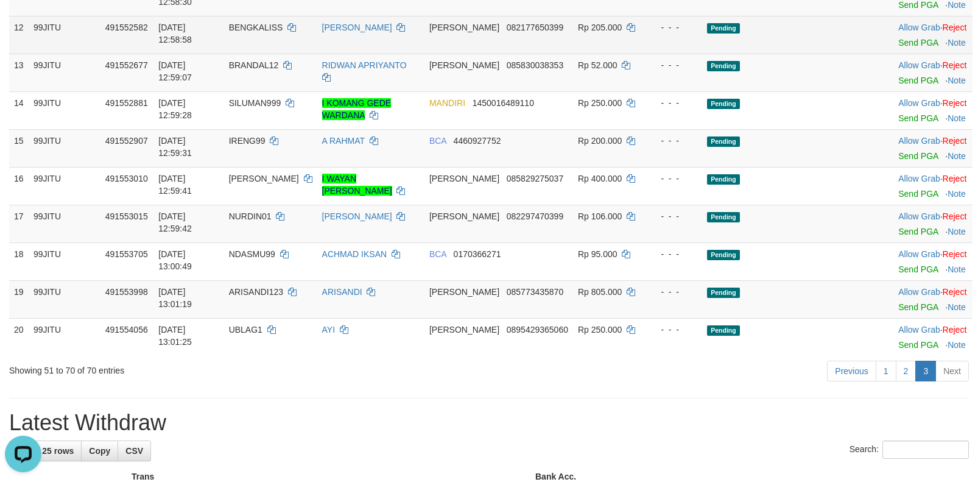
scroll to position [609, 0]
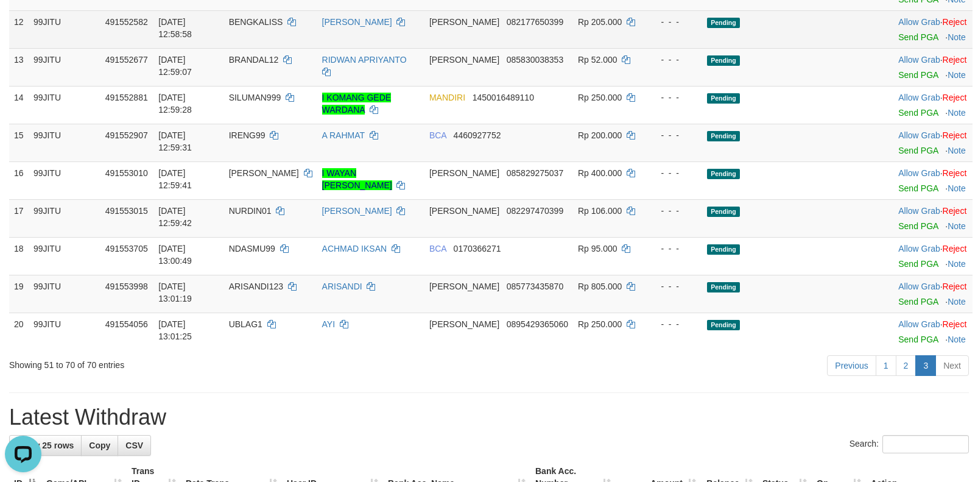
click at [250, 27] on span "BENGKALISS" at bounding box center [256, 22] width 54 height 10
copy td "BENGKALISS"
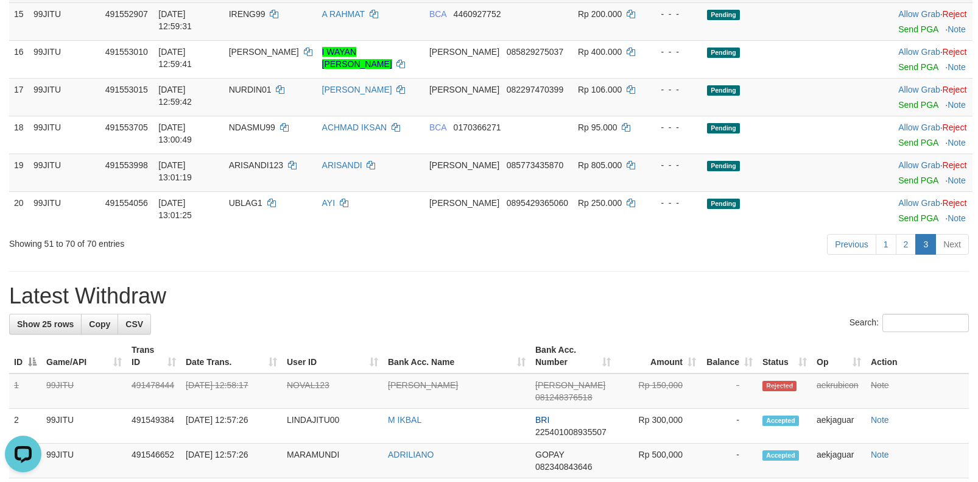
scroll to position [731, 0]
copy td "SILUMAN999"
click at [261, 40] on td "IRENG99" at bounding box center [270, 21] width 93 height 38
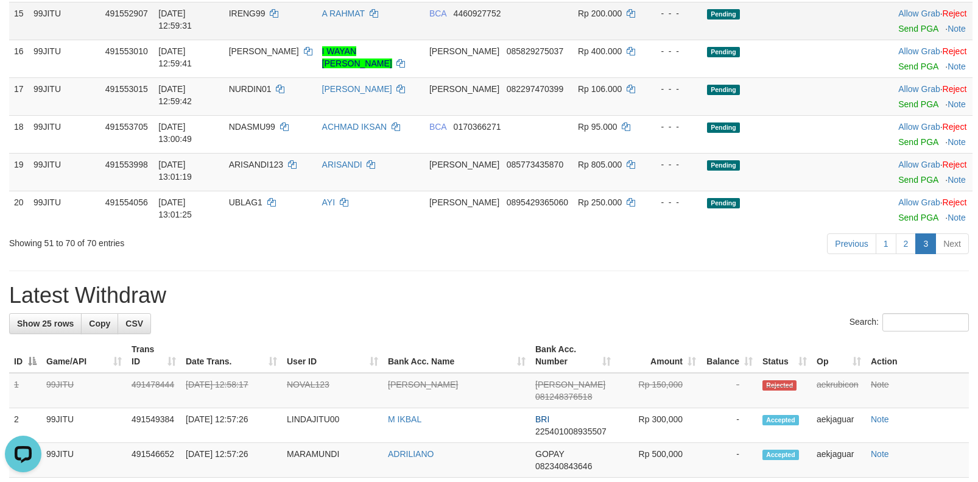
click at [258, 40] on td "IRENG99" at bounding box center [270, 21] width 93 height 38
click at [250, 18] on span "IRENG99" at bounding box center [247, 14] width 37 height 10
copy td "IRENG99"
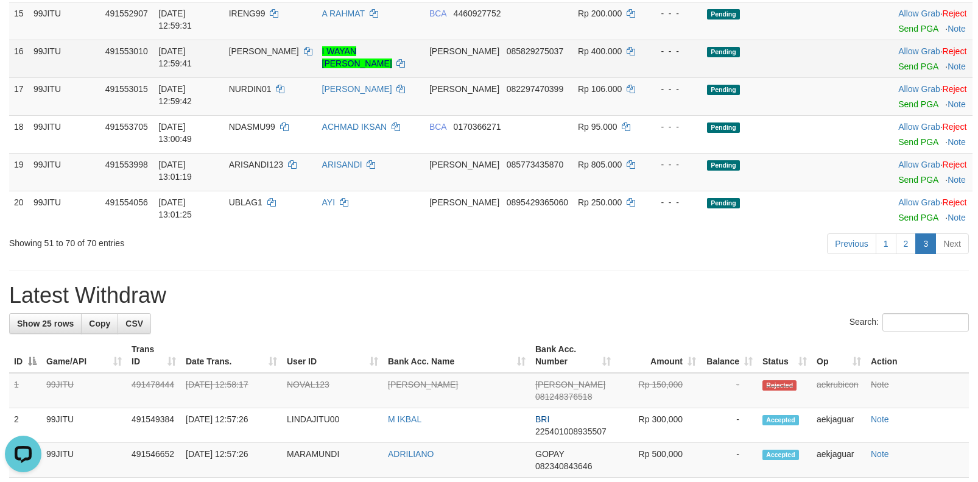
click at [247, 56] on span "PALGUNA" at bounding box center [264, 51] width 70 height 10
copy td "PALGUNA"
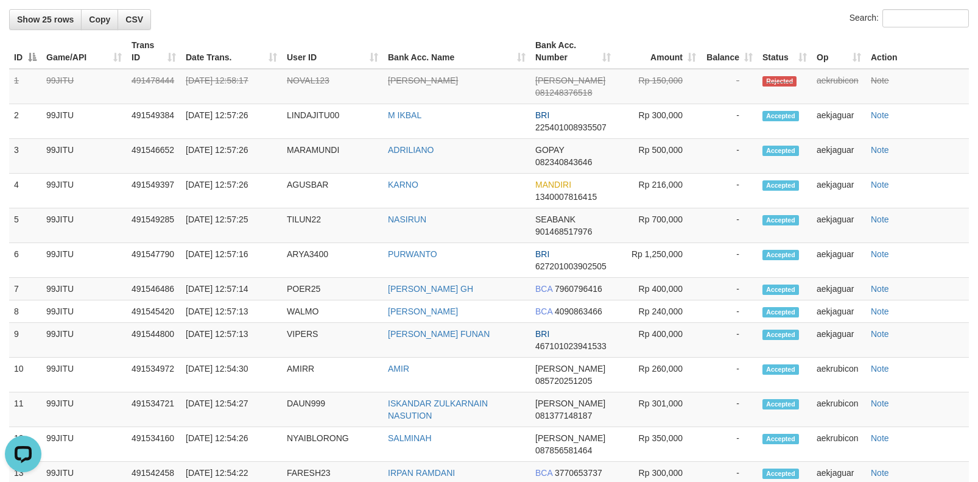
scroll to position [1035, 0]
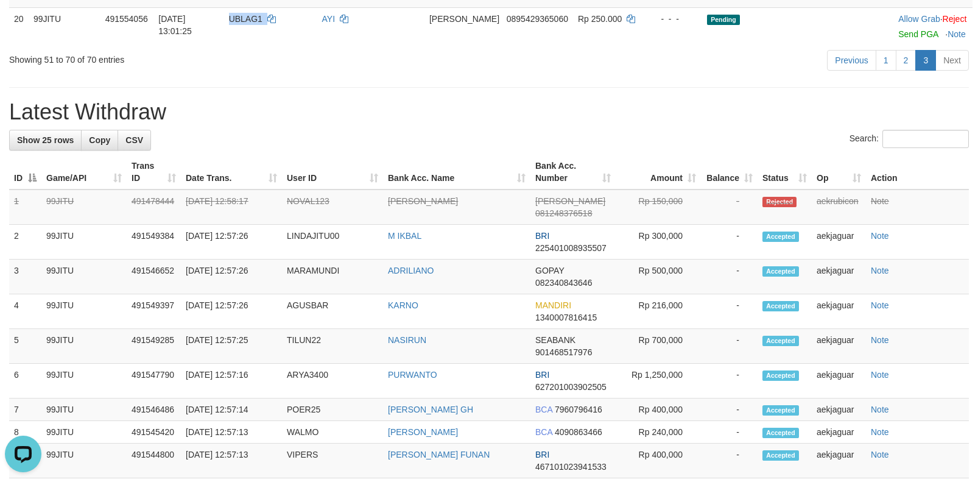
scroll to position [913, 0]
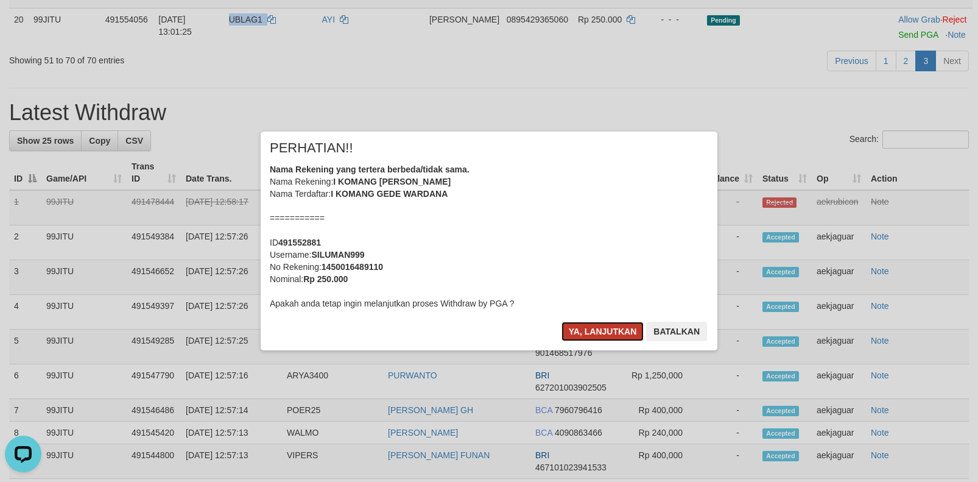
click at [597, 328] on button "Ya, lanjutkan" at bounding box center [602, 331] width 83 height 19
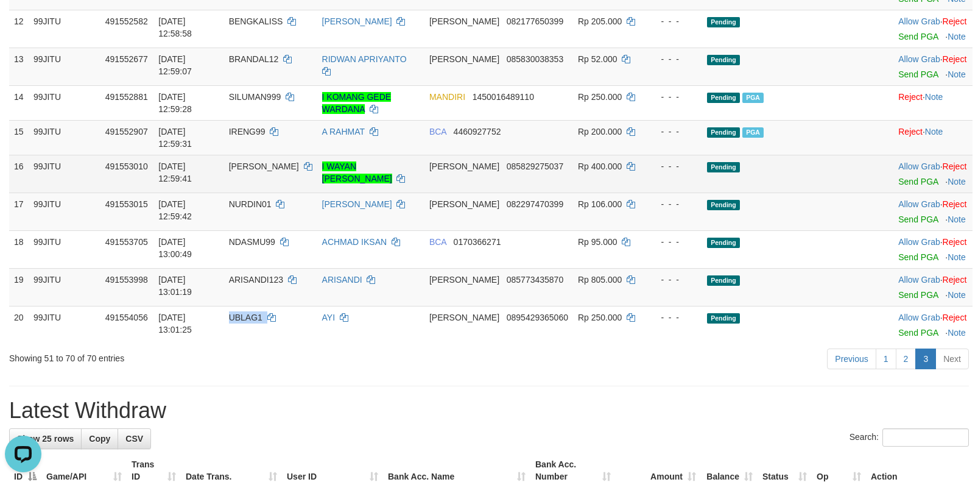
scroll to position [609, 0]
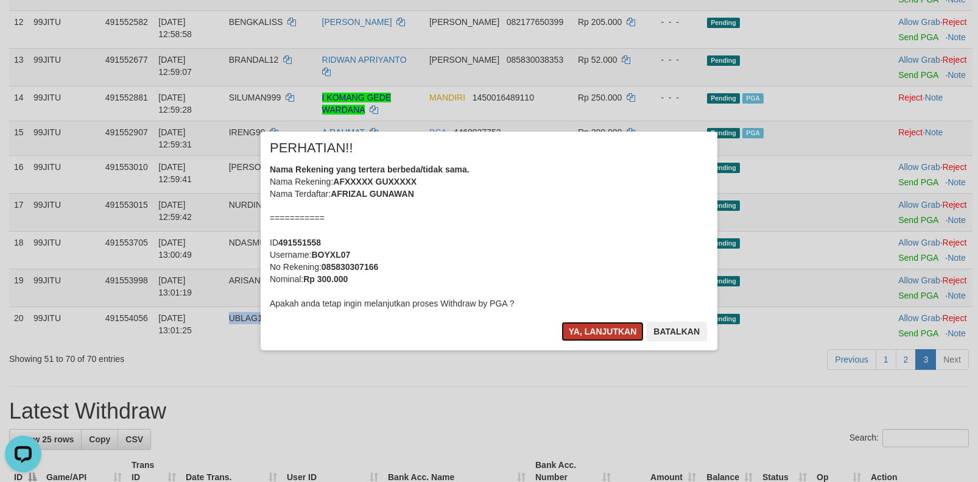
click at [602, 328] on button "Ya, lanjutkan" at bounding box center [602, 331] width 83 height 19
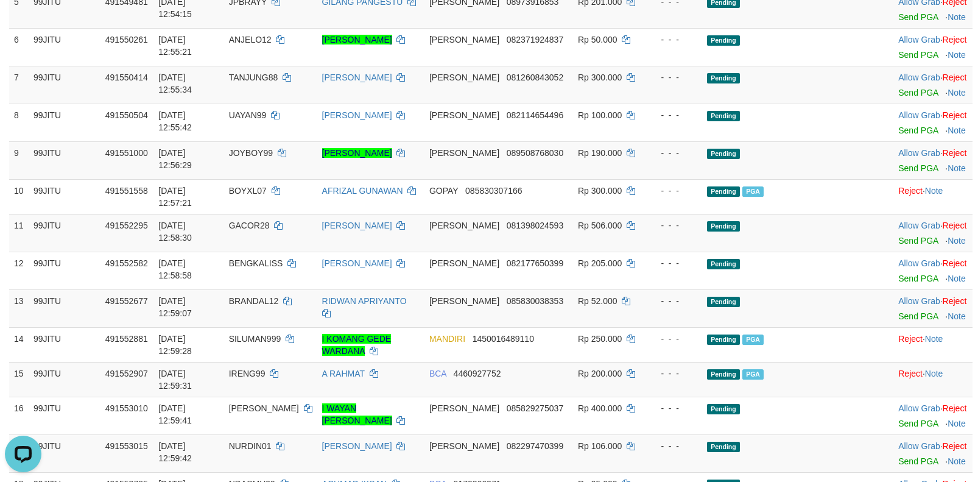
scroll to position [365, 0]
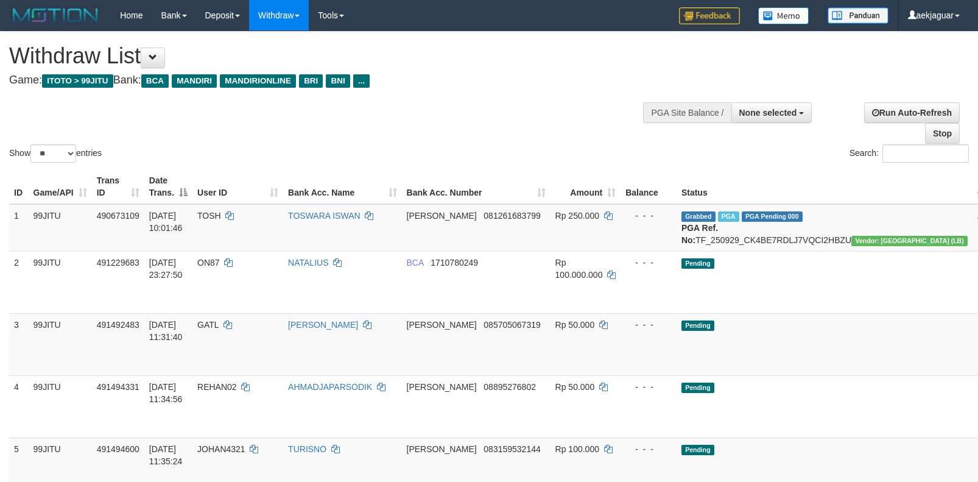
select select
select select "**"
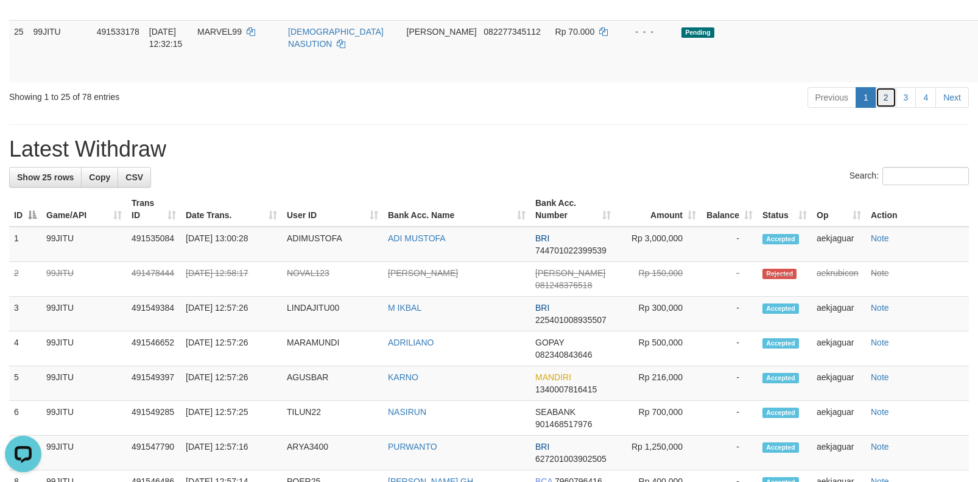
click at [878, 108] on link "2" at bounding box center [886, 97] width 21 height 21
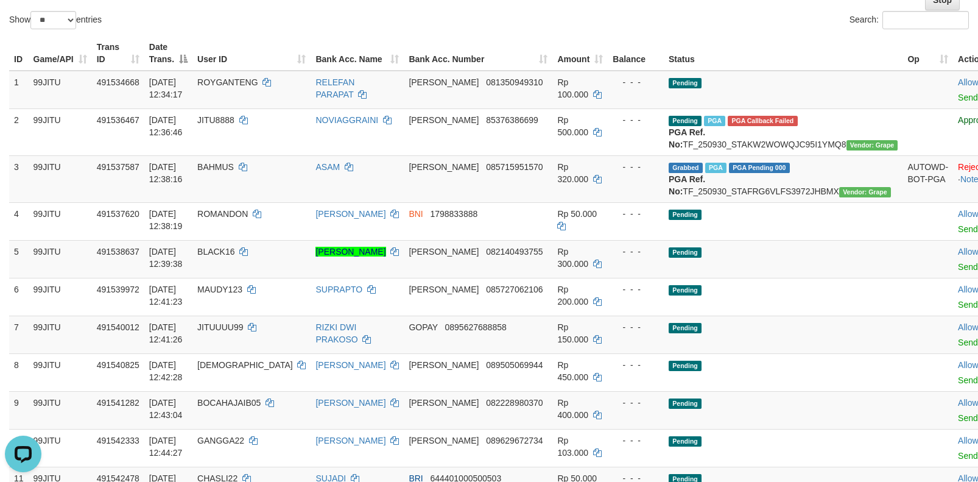
scroll to position [121, 0]
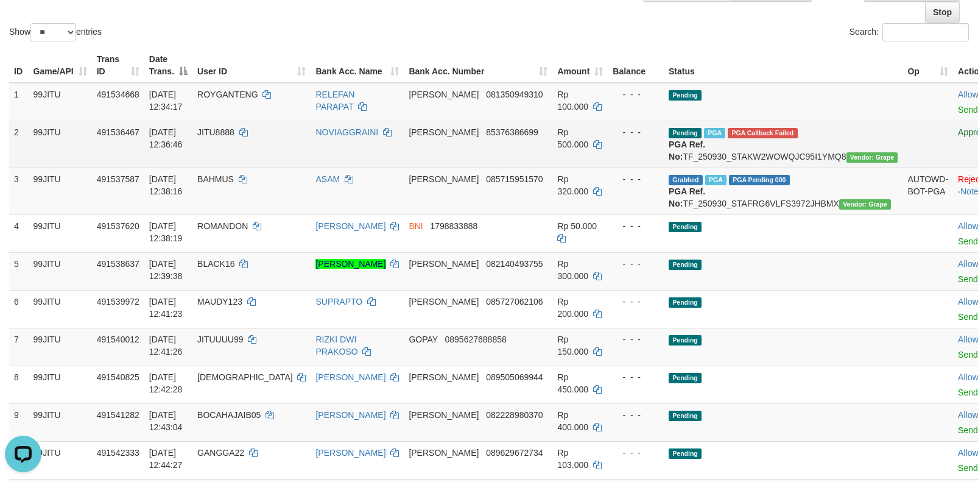
click at [229, 132] on span "JITU8888" at bounding box center [215, 132] width 37 height 10
copy td "JITU8888"
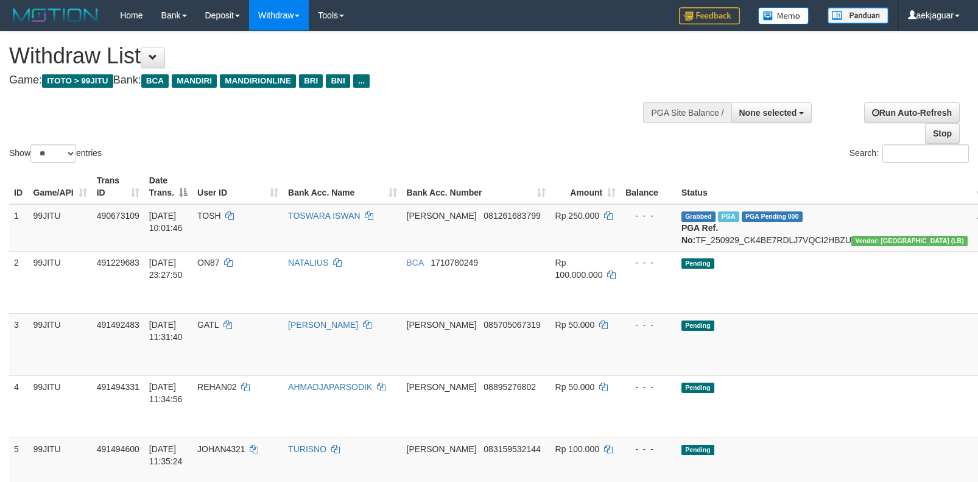
select select
select select "**"
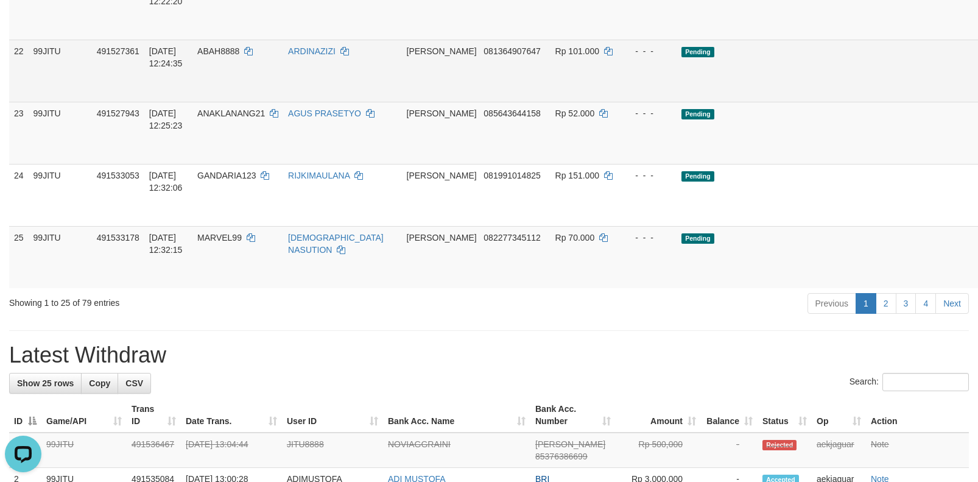
scroll to position [1583, 0]
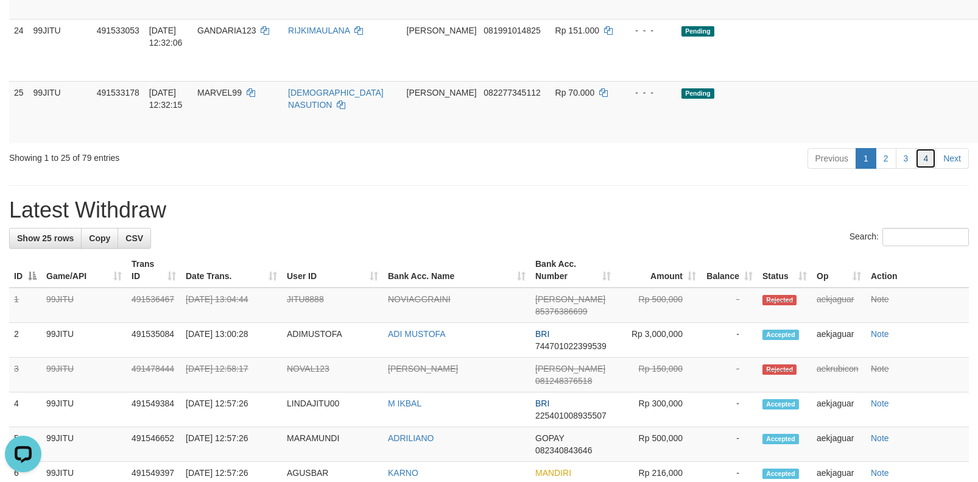
click at [929, 169] on link "4" at bounding box center [925, 158] width 21 height 21
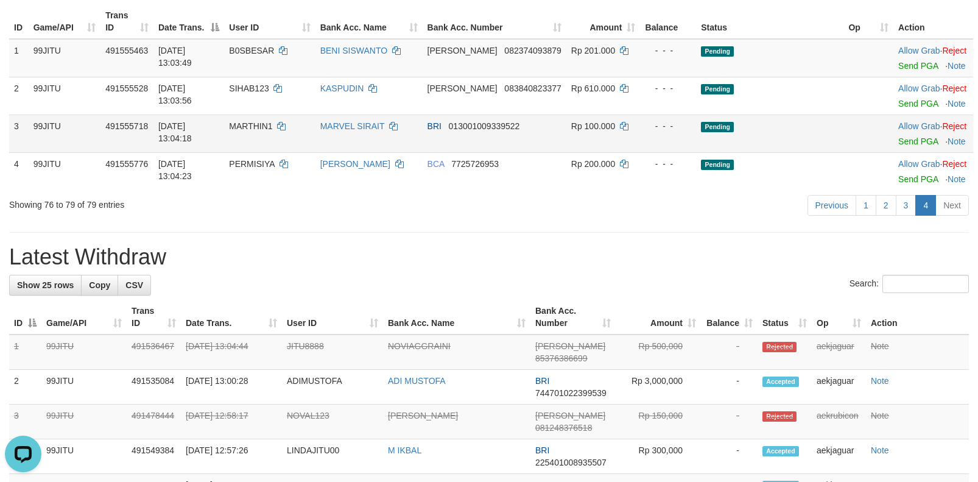
scroll to position [166, 0]
click at [910, 215] on link "3" at bounding box center [906, 204] width 21 height 21
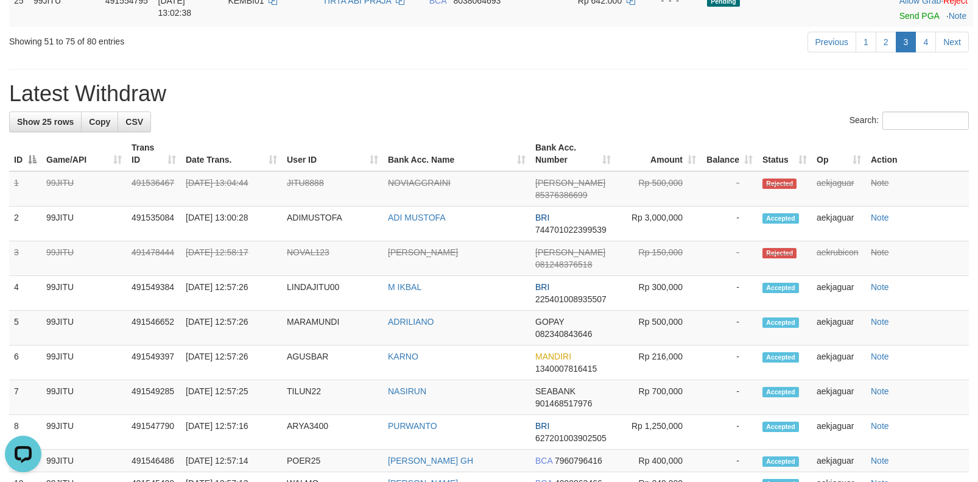
scroll to position [1193, 0]
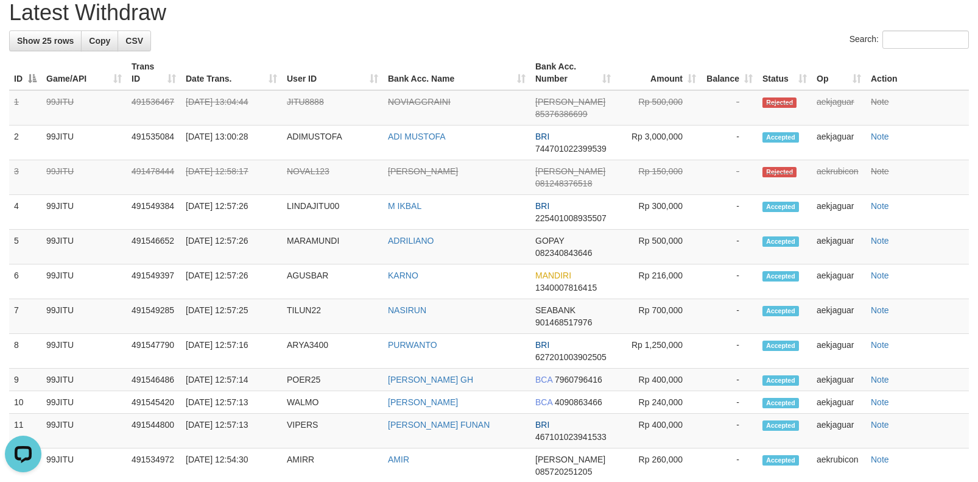
copy td "YOSEPH123"
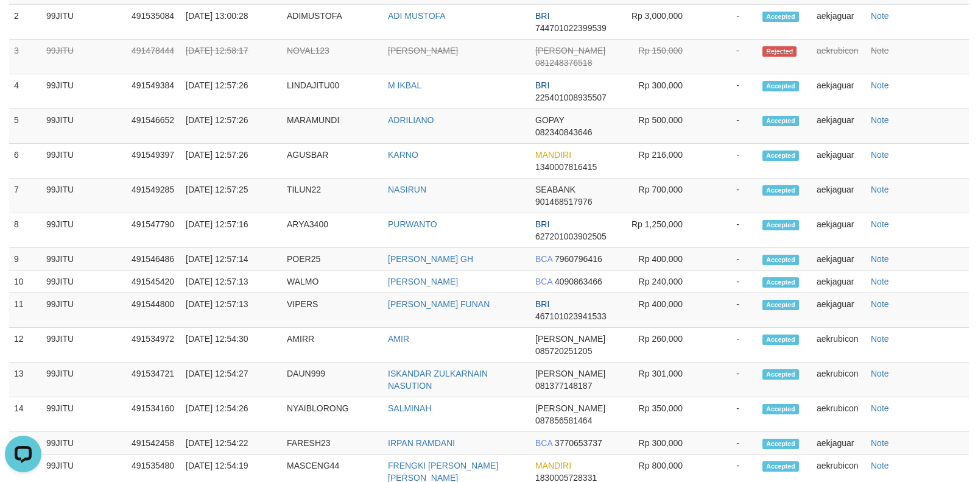
scroll to position [1315, 0]
copy td "SUWIDAK"
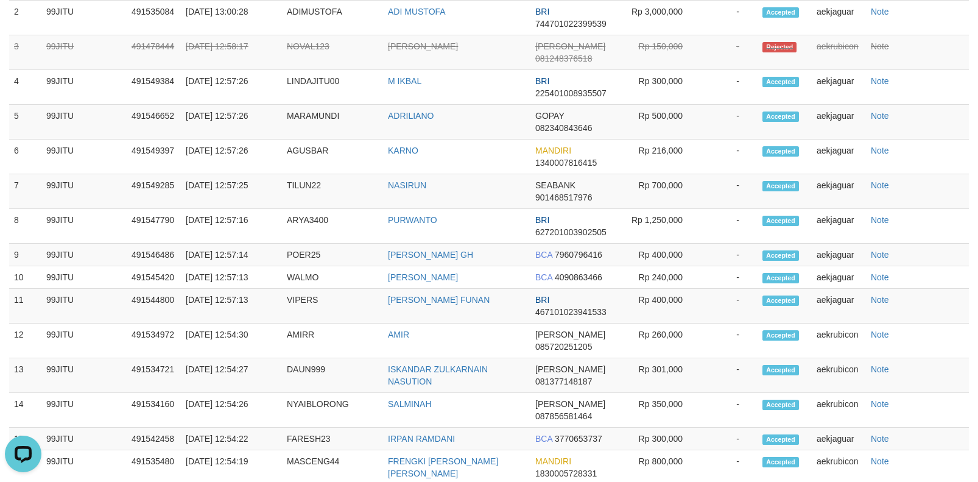
copy td "ALM12345"
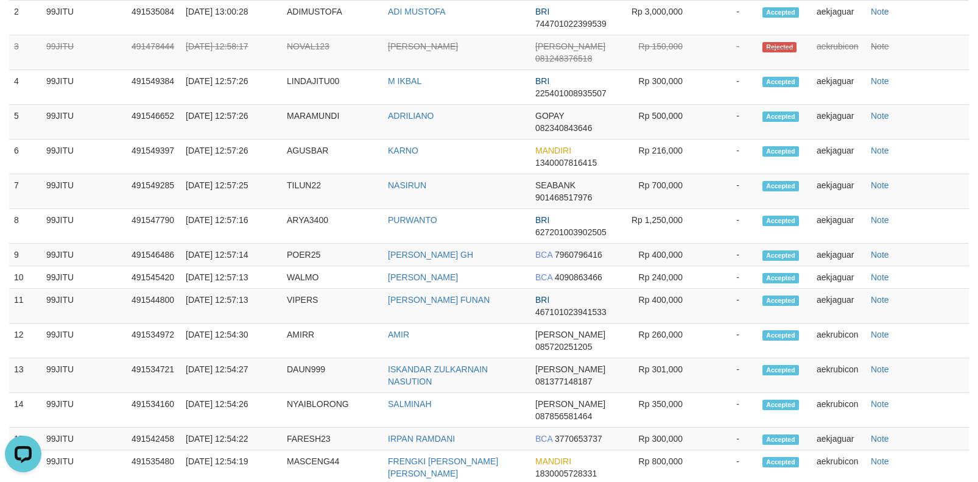
copy td "KEMBI01"
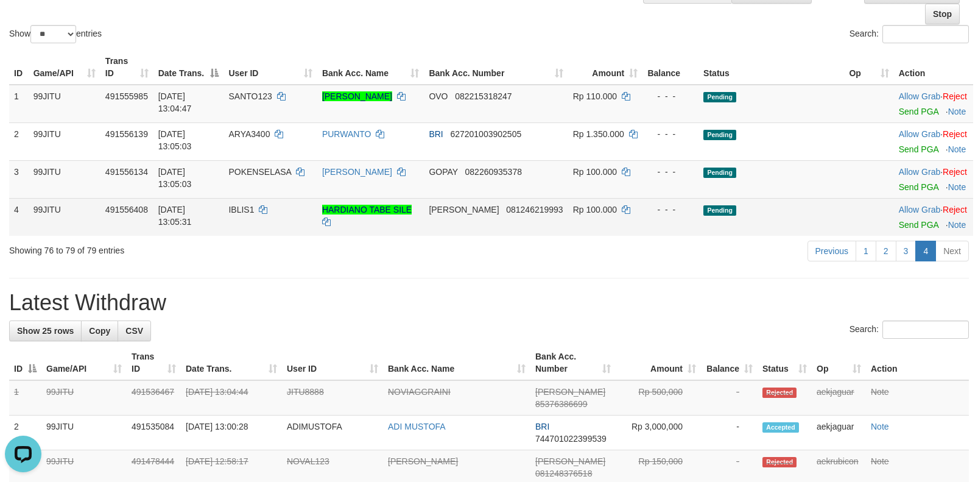
scroll to position [122, 0]
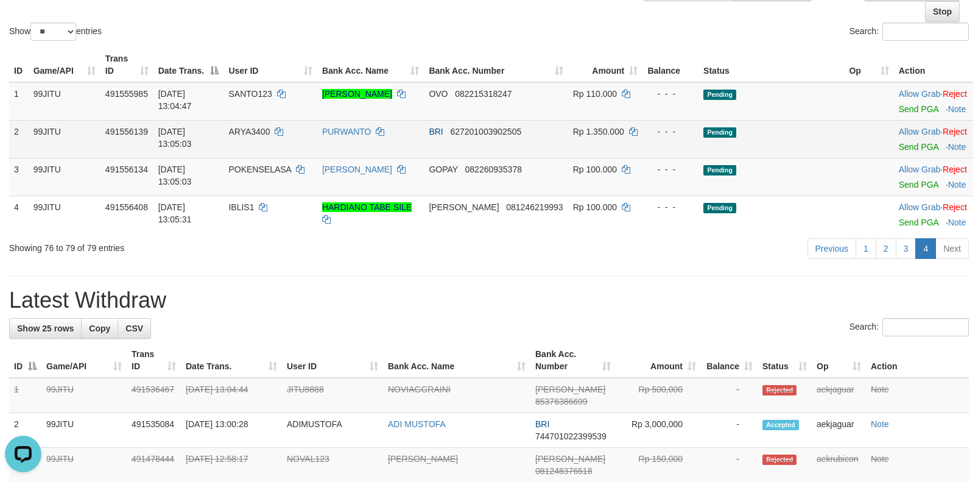
click at [245, 136] on span "ARYA3400" at bounding box center [248, 132] width 41 height 10
copy td "ARYA3400"
click at [908, 152] on link "Send PGA" at bounding box center [919, 147] width 40 height 10
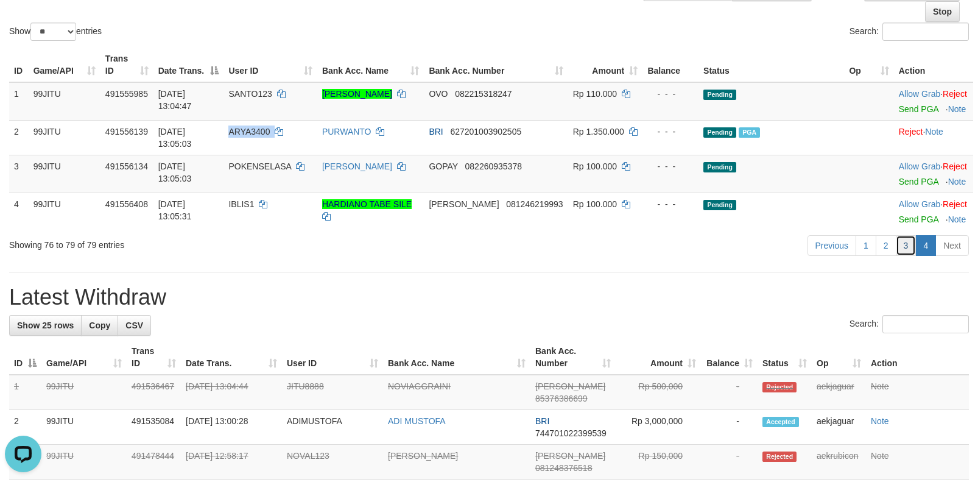
click at [902, 256] on link "3" at bounding box center [906, 245] width 21 height 21
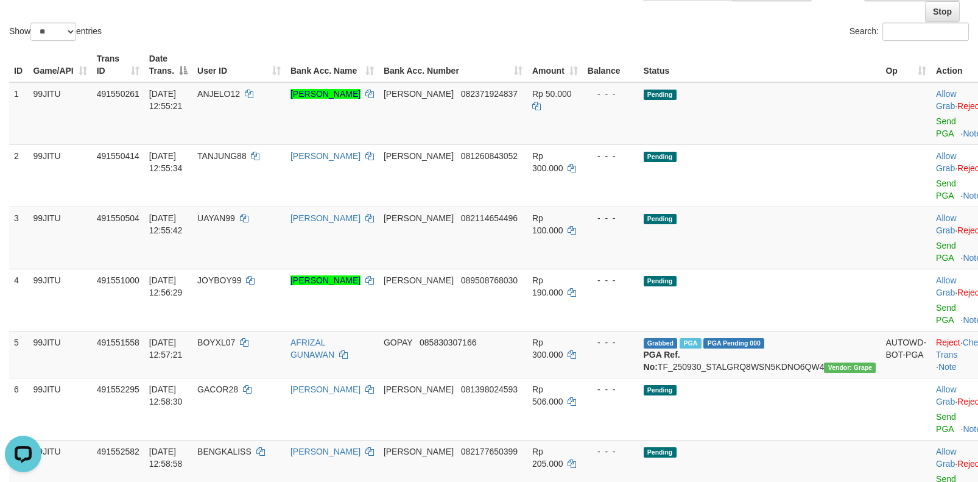
scroll to position [1467, 0]
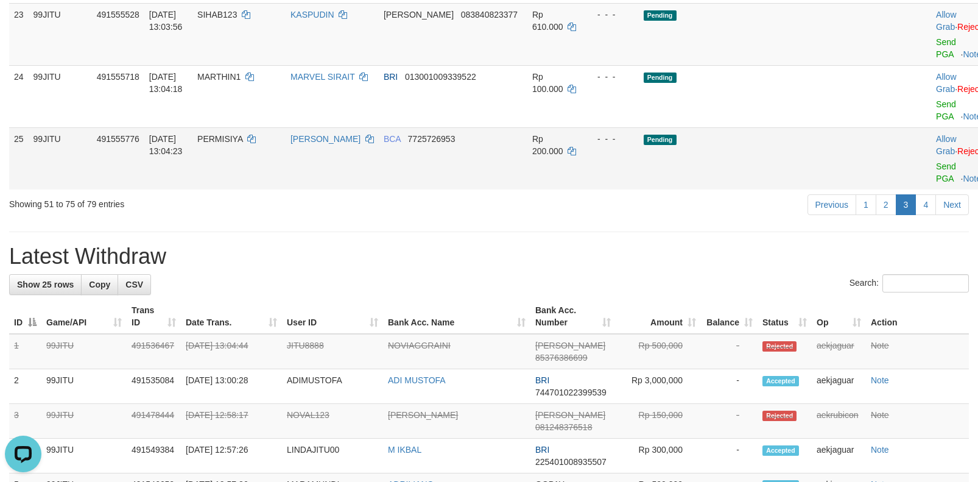
click at [242, 144] on span "PERMISIYA" at bounding box center [219, 139] width 45 height 10
copy td "PERMISIYA"
click at [936, 183] on link "Send PGA" at bounding box center [946, 172] width 20 height 22
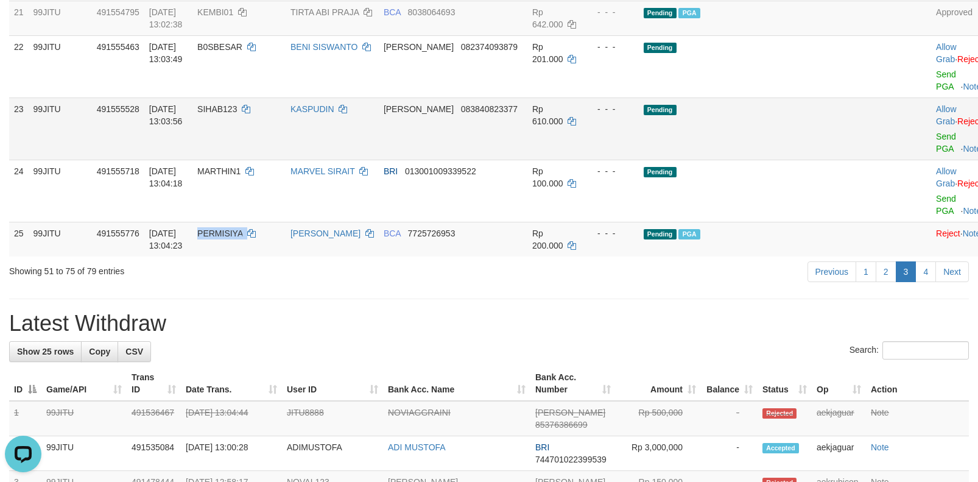
scroll to position [1345, 0]
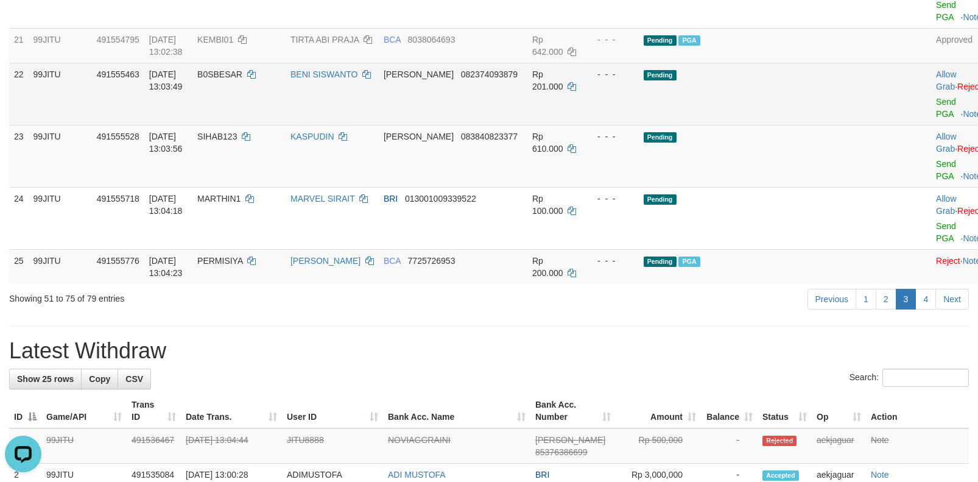
click at [230, 79] on span "B0SBESAR" at bounding box center [219, 74] width 45 height 10
copy td "B0SBESAR"
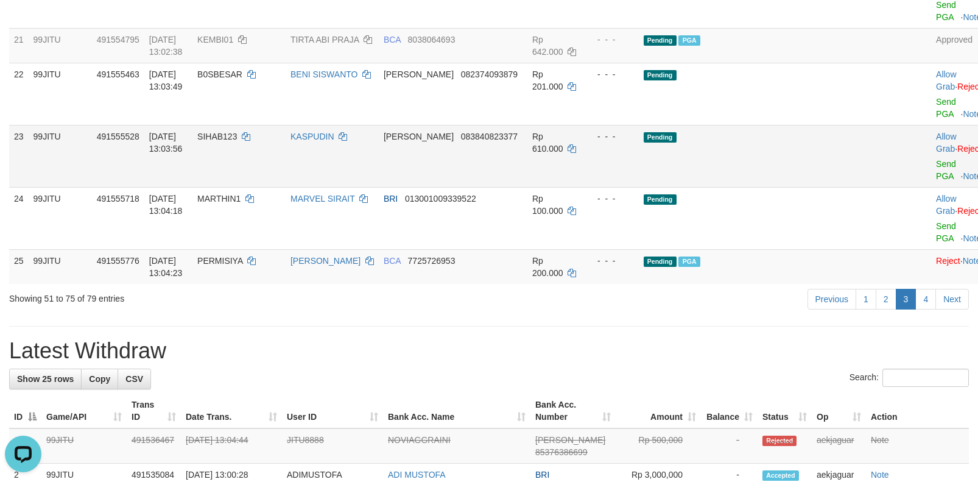
click at [228, 179] on td "SIHAB123" at bounding box center [238, 156] width 93 height 62
copy td "SIHAB123"
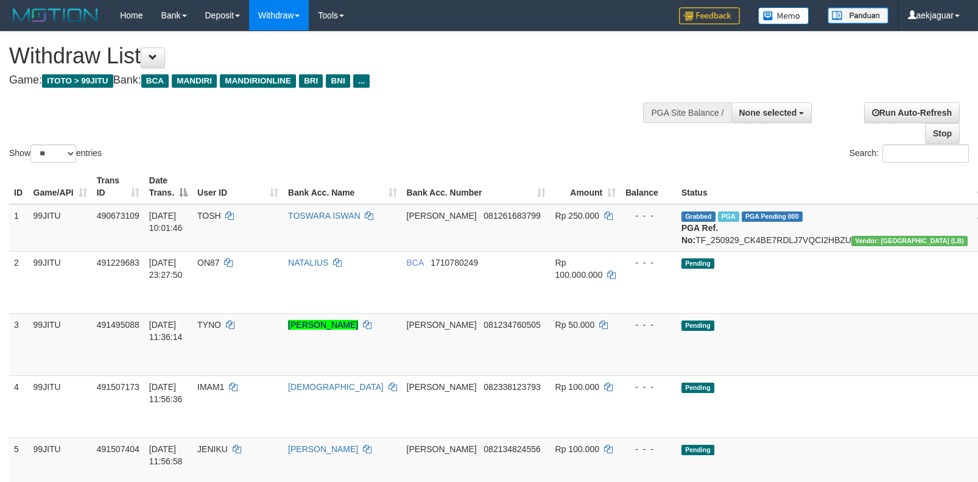
select select
select select "**"
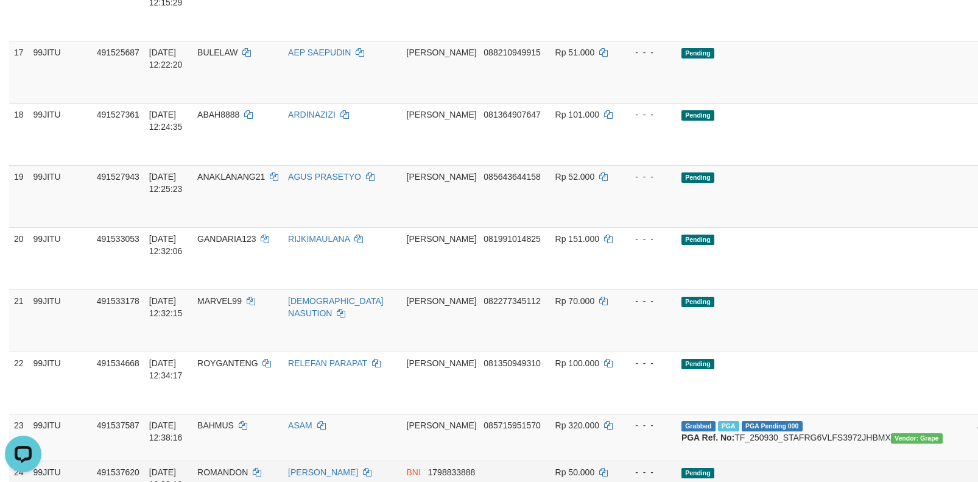
scroll to position [1218, 0]
